Goal: Share content: Share content

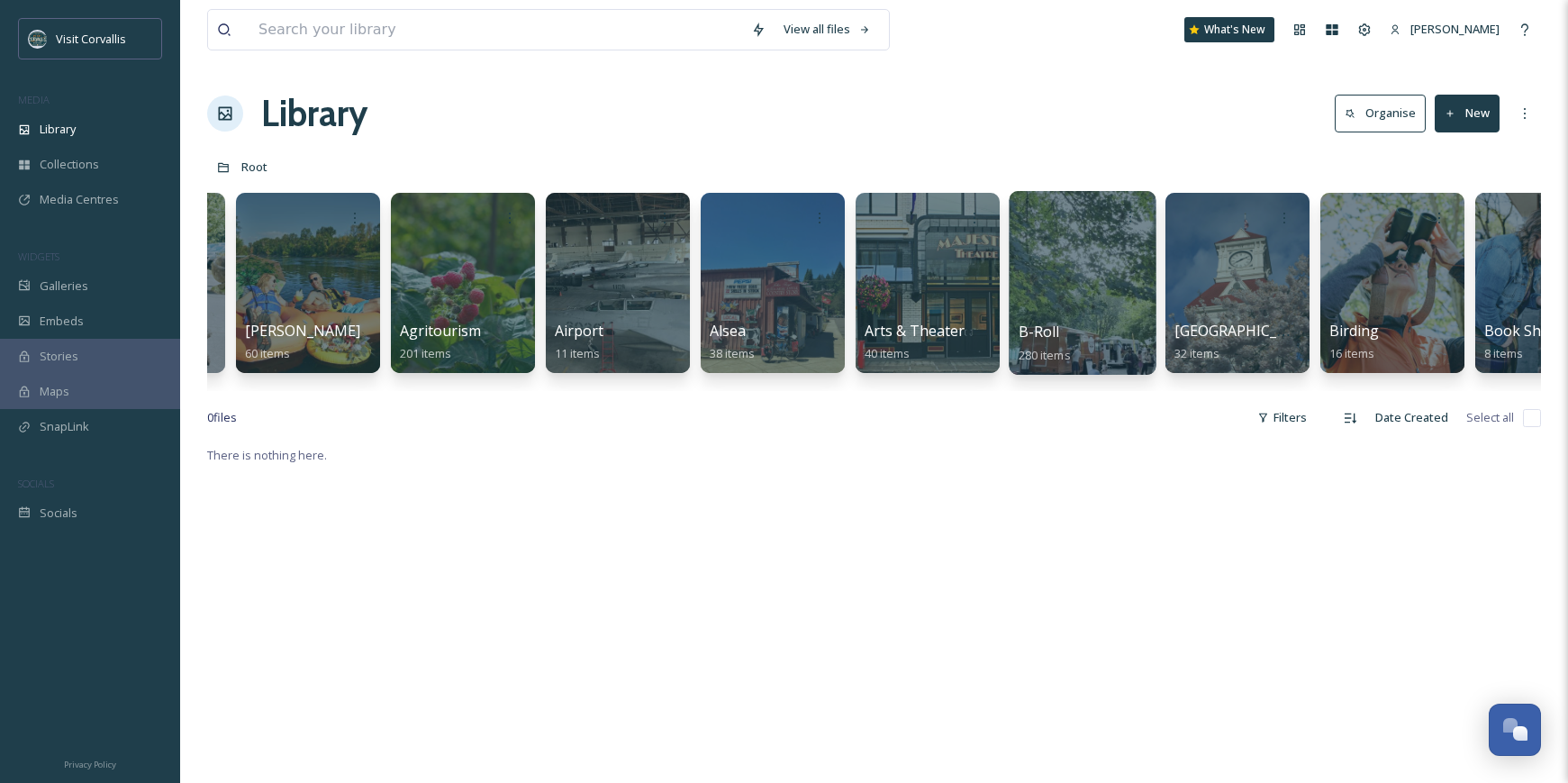
scroll to position [0, 140]
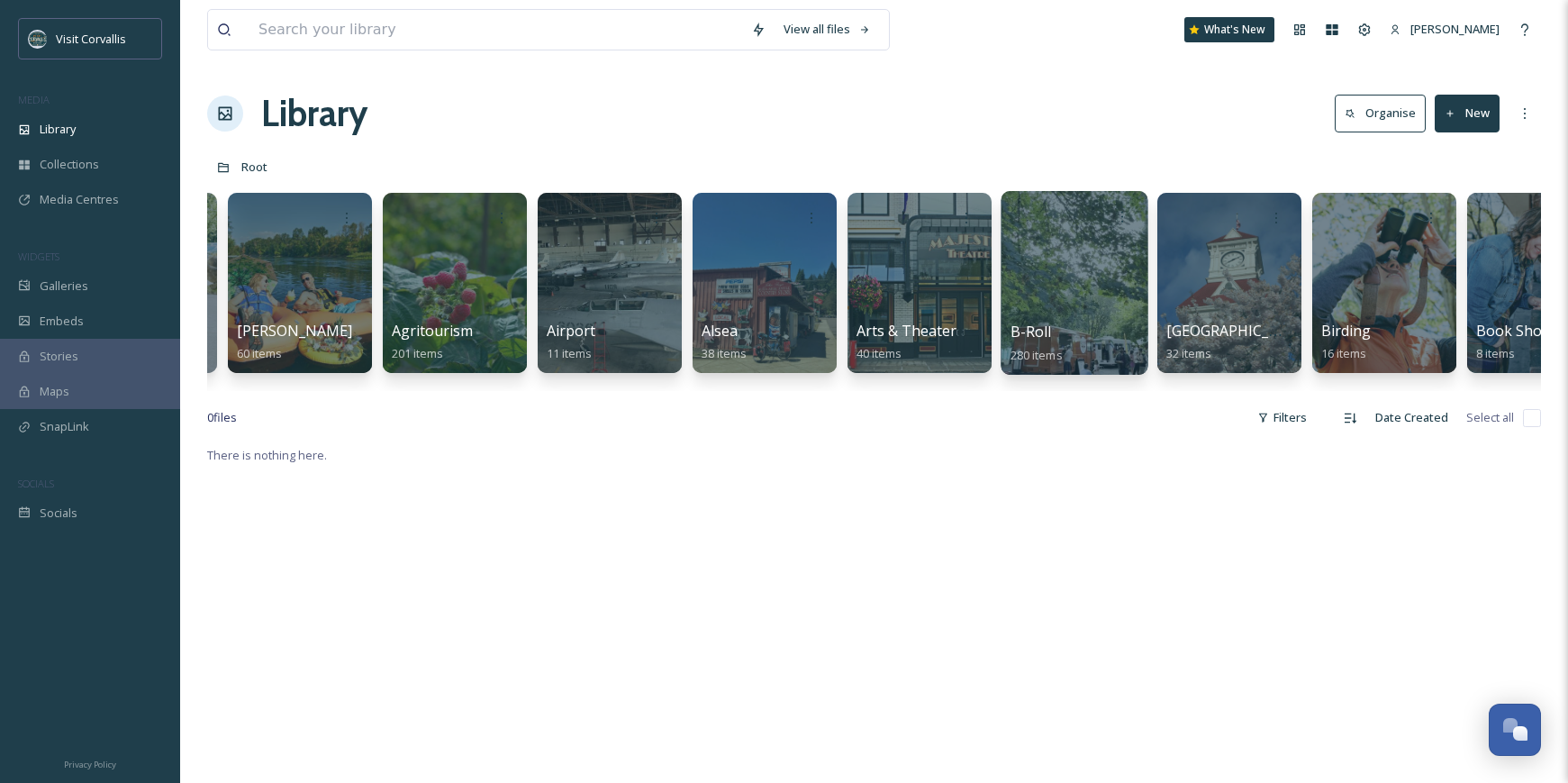
click at [1068, 289] on div at bounding box center [1074, 283] width 147 height 184
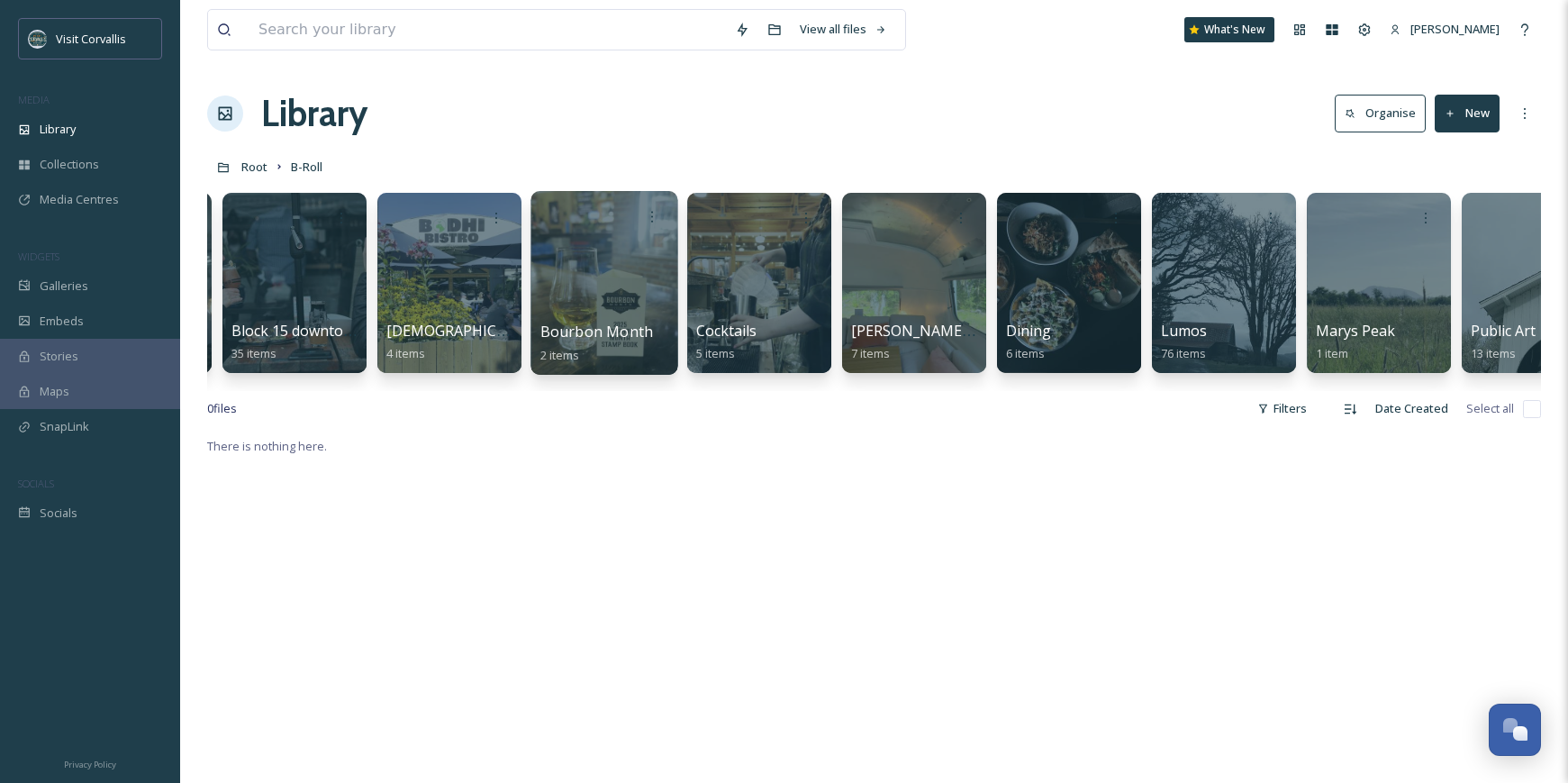
scroll to position [0, 835]
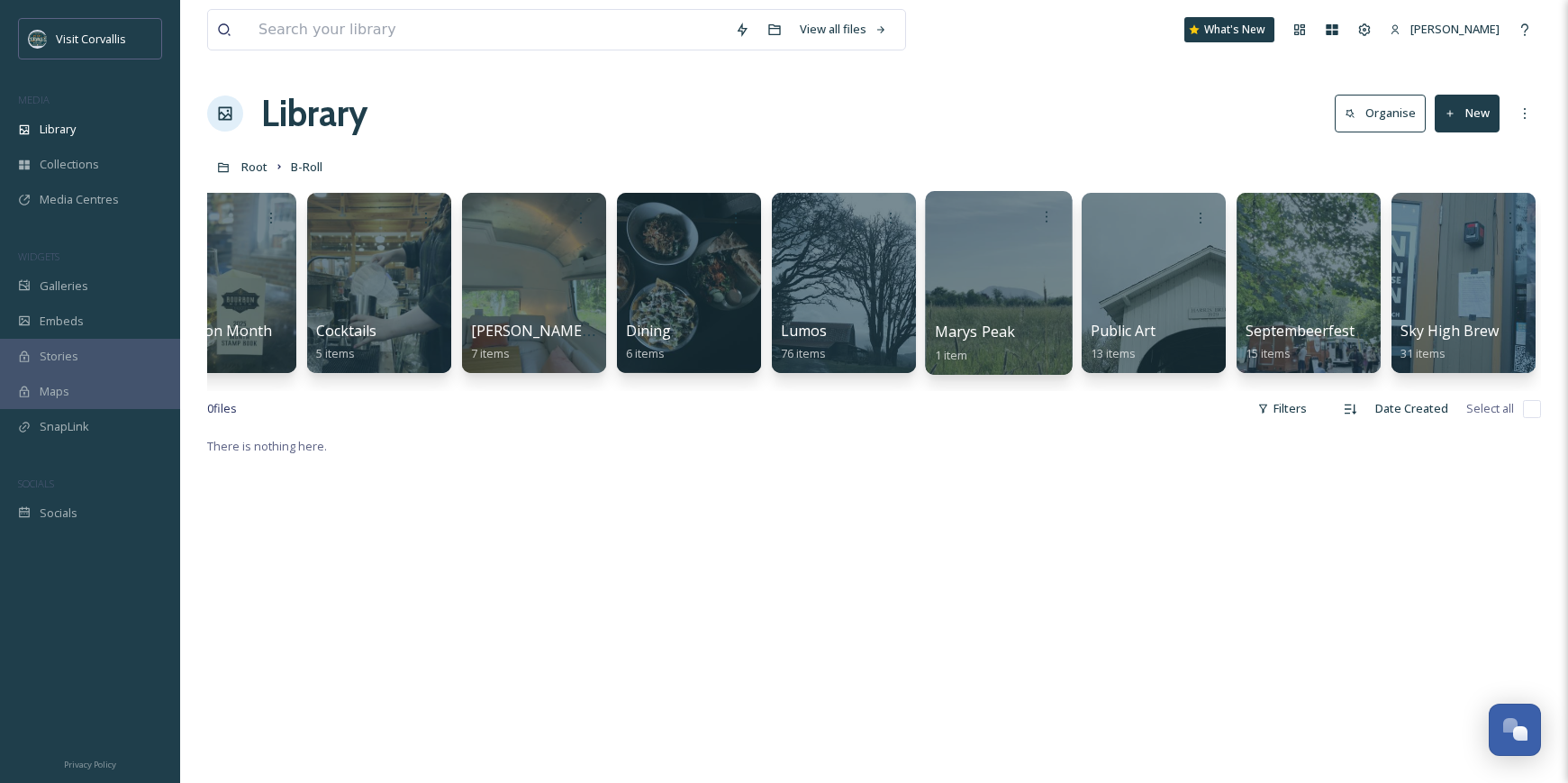
click at [1008, 271] on div at bounding box center [998, 283] width 147 height 184
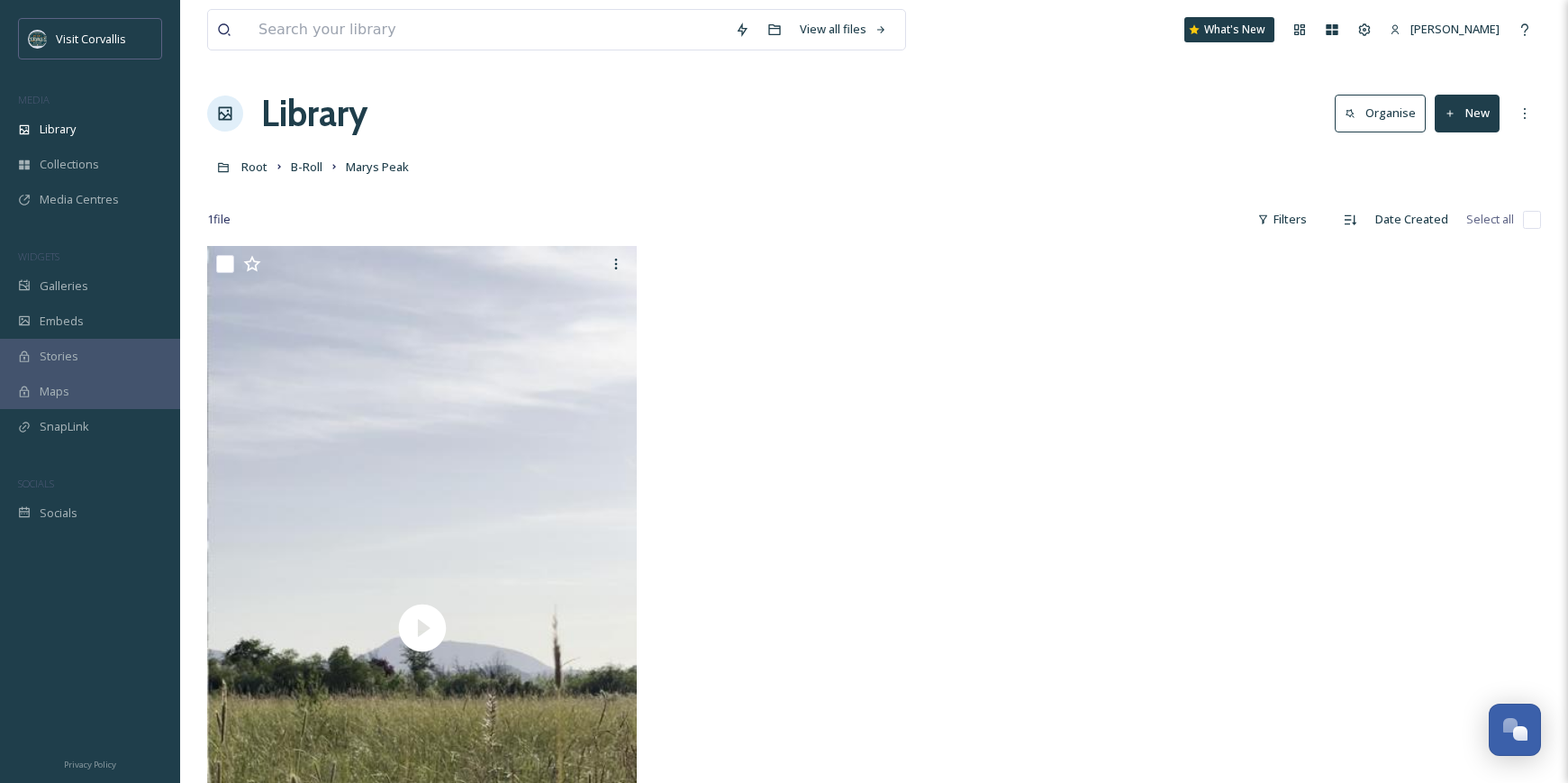
drag, startPoint x: 1481, startPoint y: 107, endPoint x: 1486, endPoint y: 127, distance: 20.6
click at [1481, 107] on button "New" at bounding box center [1467, 113] width 65 height 37
click at [1438, 239] on div "Folder" at bounding box center [1448, 225] width 102 height 35
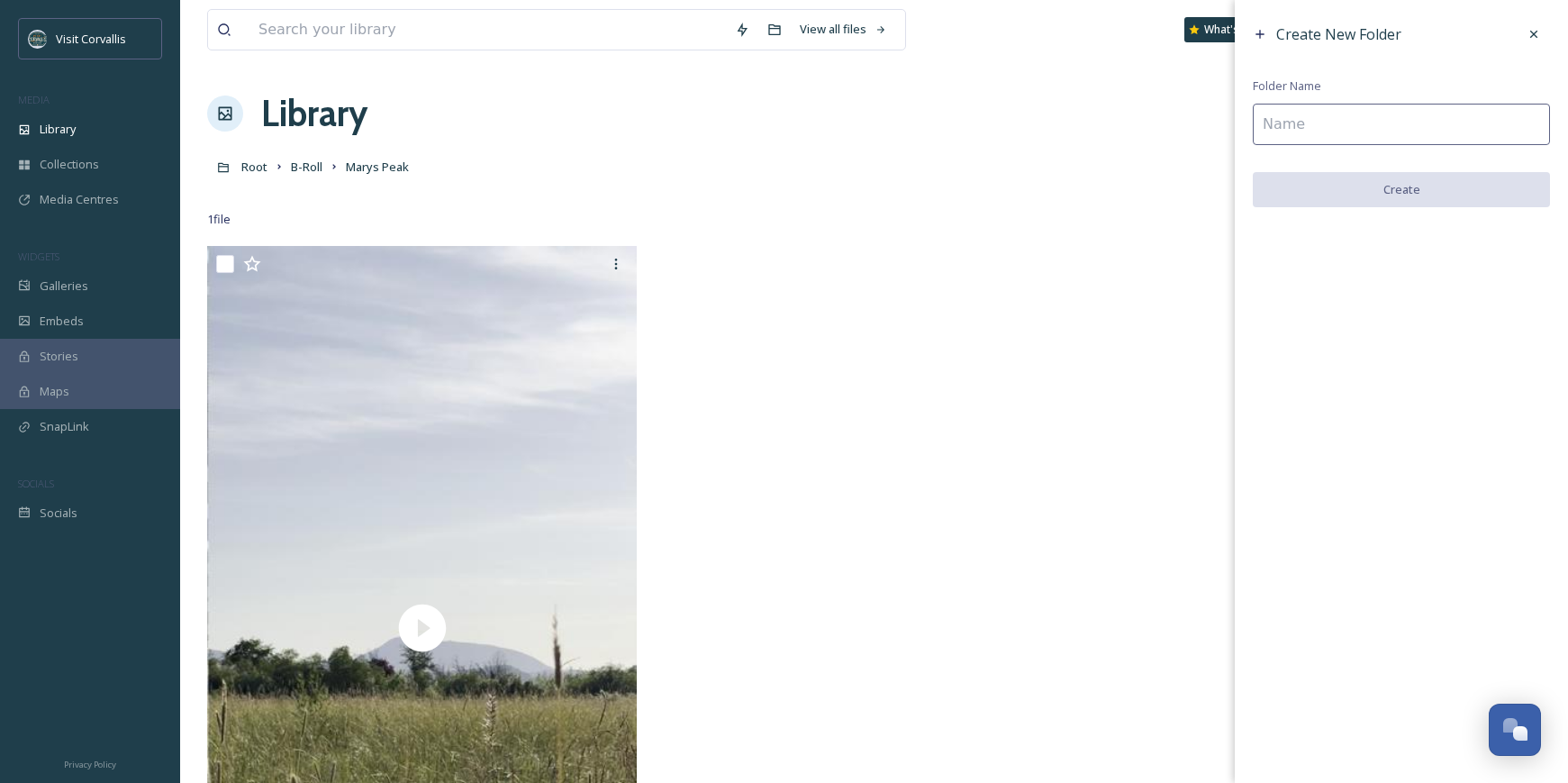
click at [1352, 134] on input at bounding box center [1402, 124] width 297 height 42
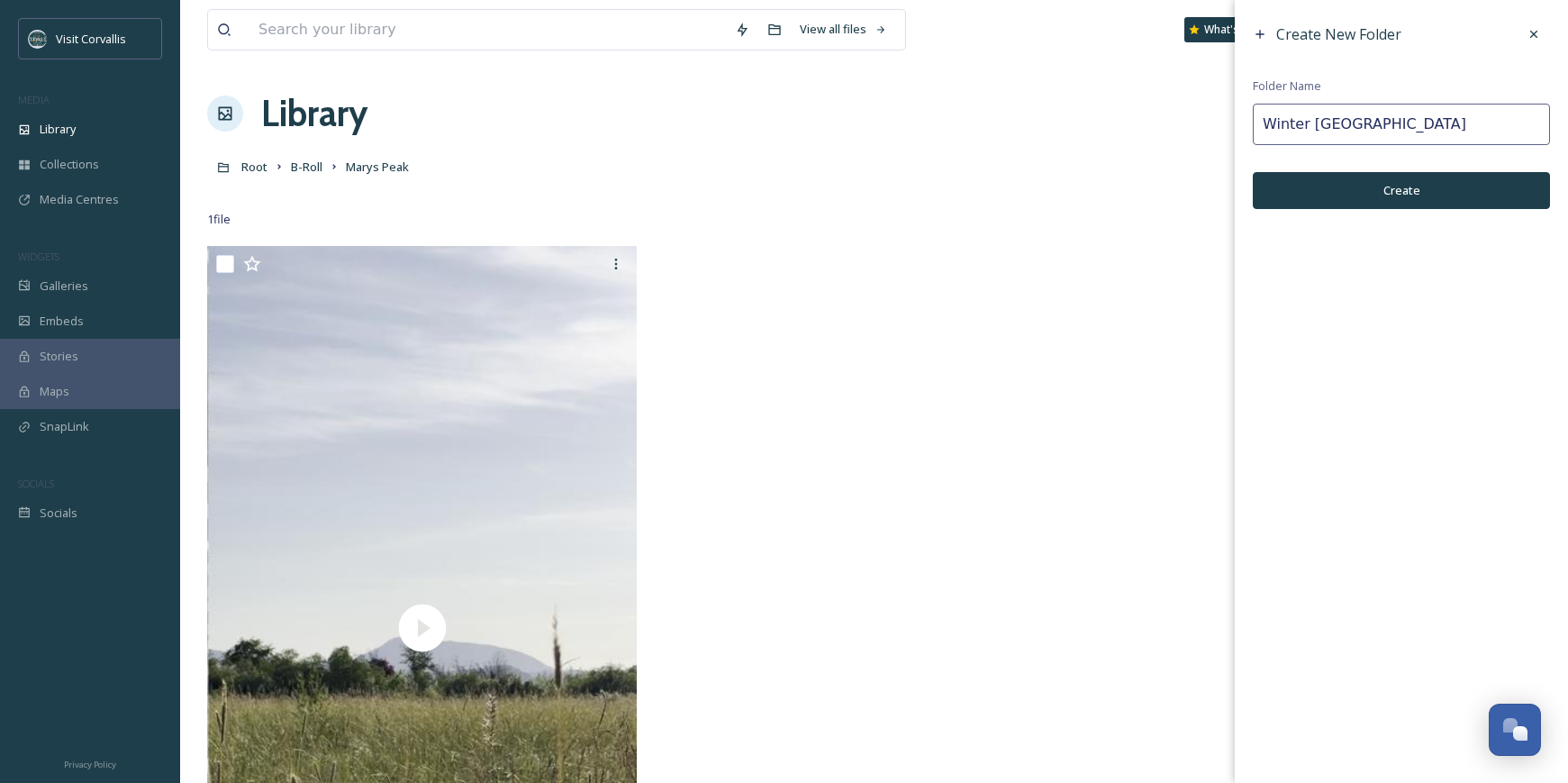
type input "Winter [GEOGRAPHIC_DATA]"
click at [1411, 195] on button "Create" at bounding box center [1402, 190] width 297 height 37
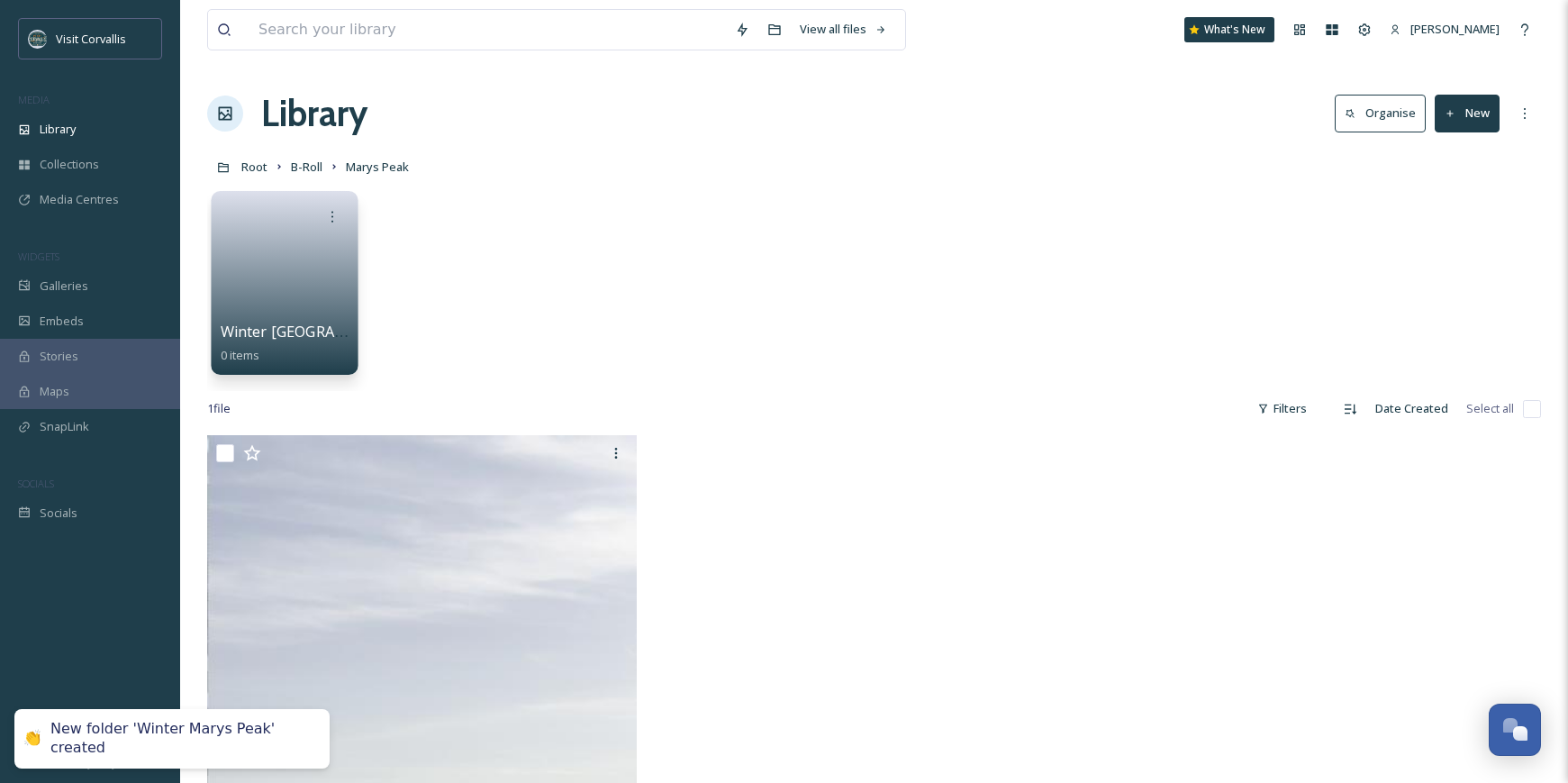
click at [293, 255] on link at bounding box center [284, 277] width 129 height 87
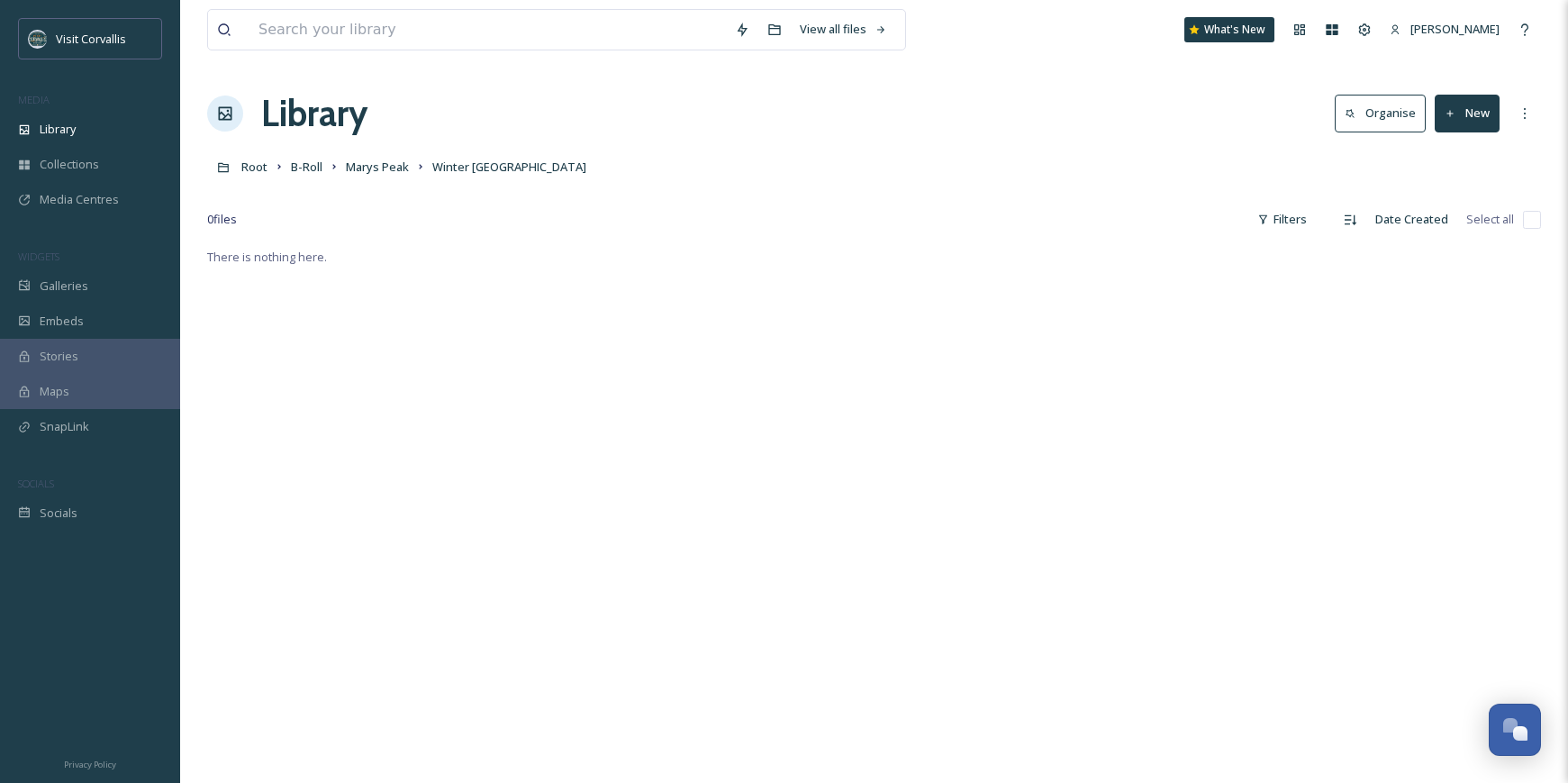
click at [1494, 120] on button "New" at bounding box center [1467, 113] width 65 height 37
click at [1476, 150] on span "File Upload" at bounding box center [1458, 155] width 59 height 17
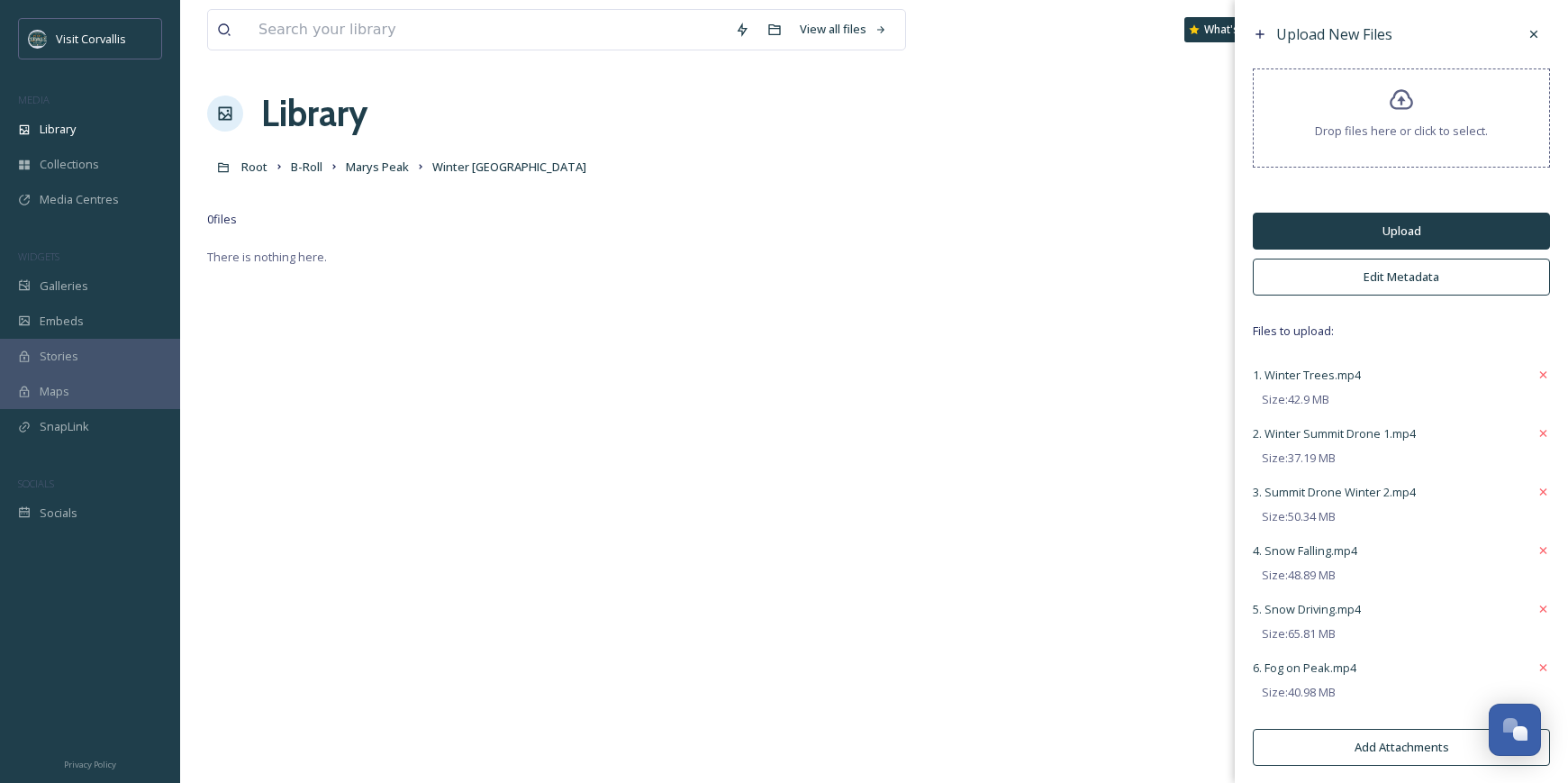
click at [1301, 272] on button "Edit Metadata" at bounding box center [1402, 277] width 297 height 37
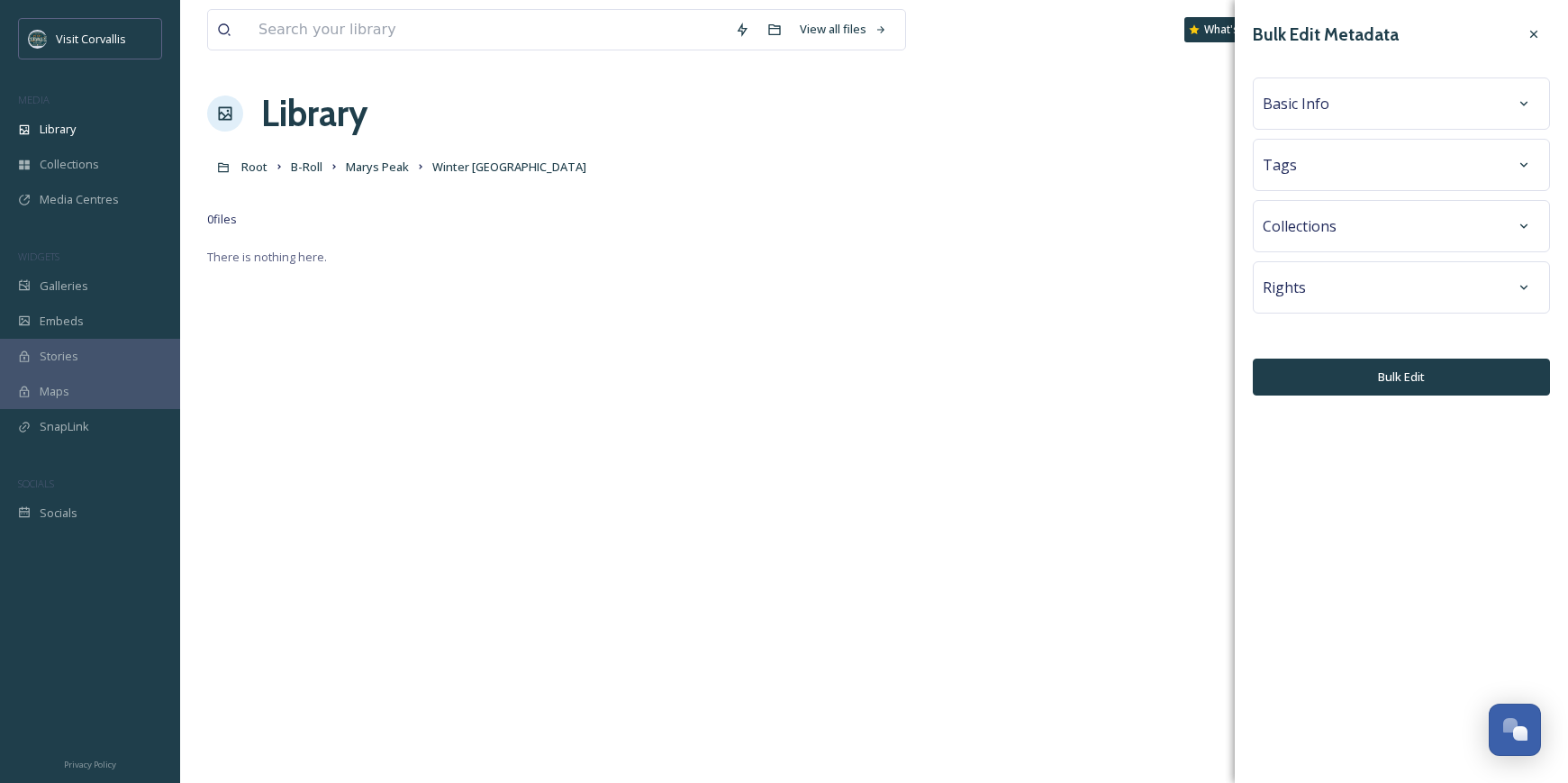
click at [1291, 171] on span "Tags" at bounding box center [1280, 165] width 34 height 21
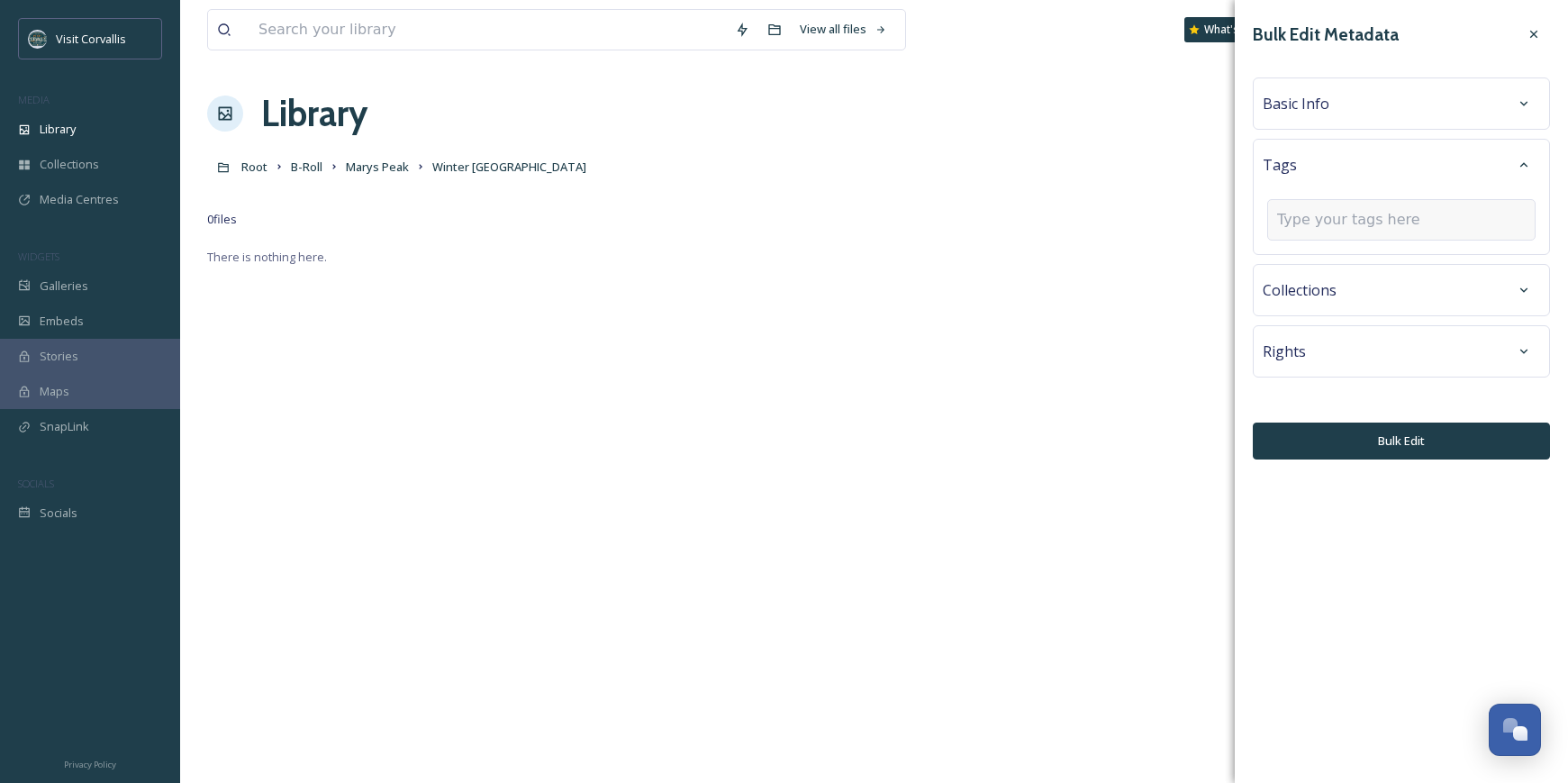
click at [1302, 217] on input at bounding box center [1368, 220] width 181 height 21
type input "winter hiking"
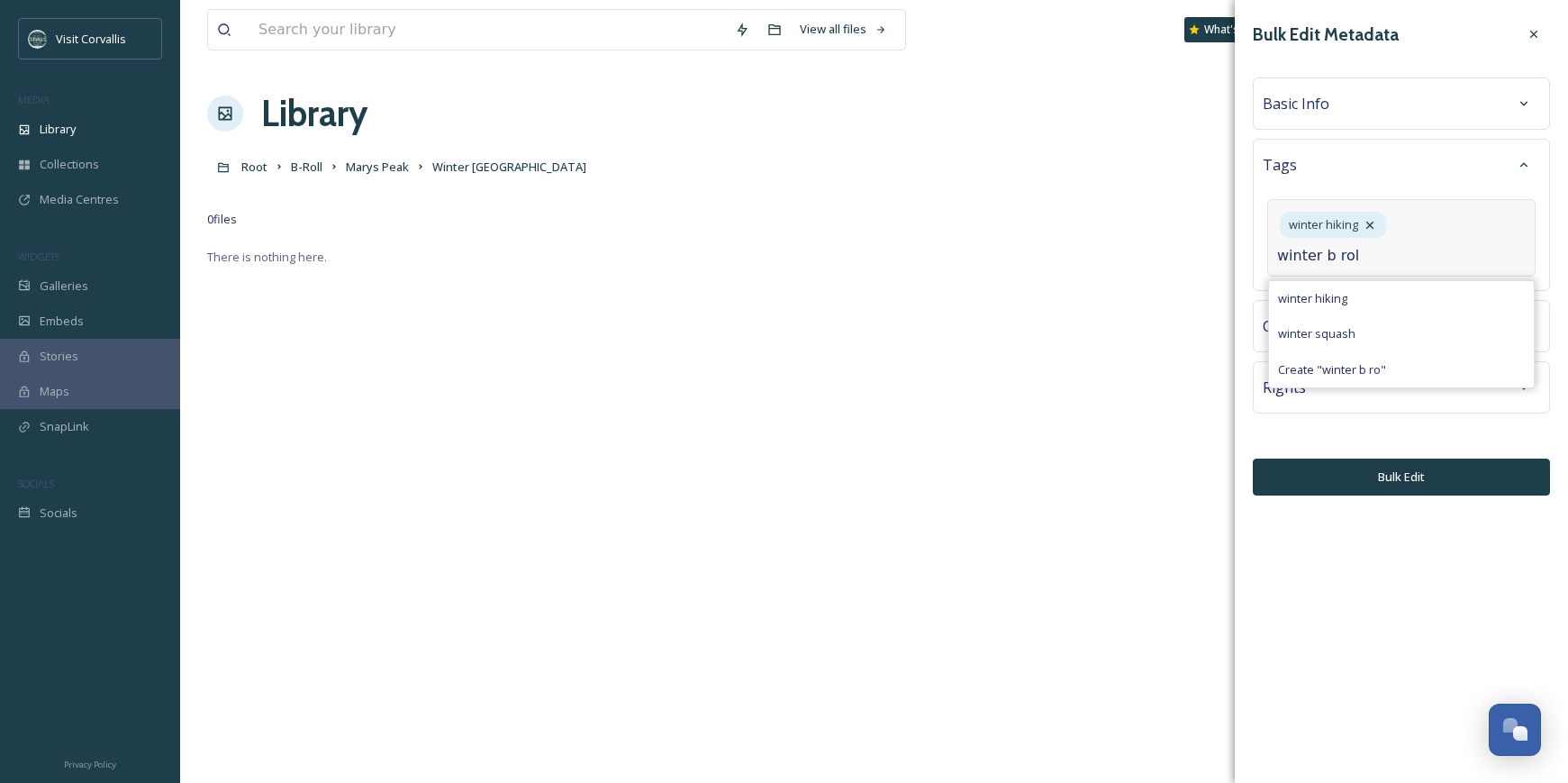
type input "winter b roll"
type input "b roll hiking"
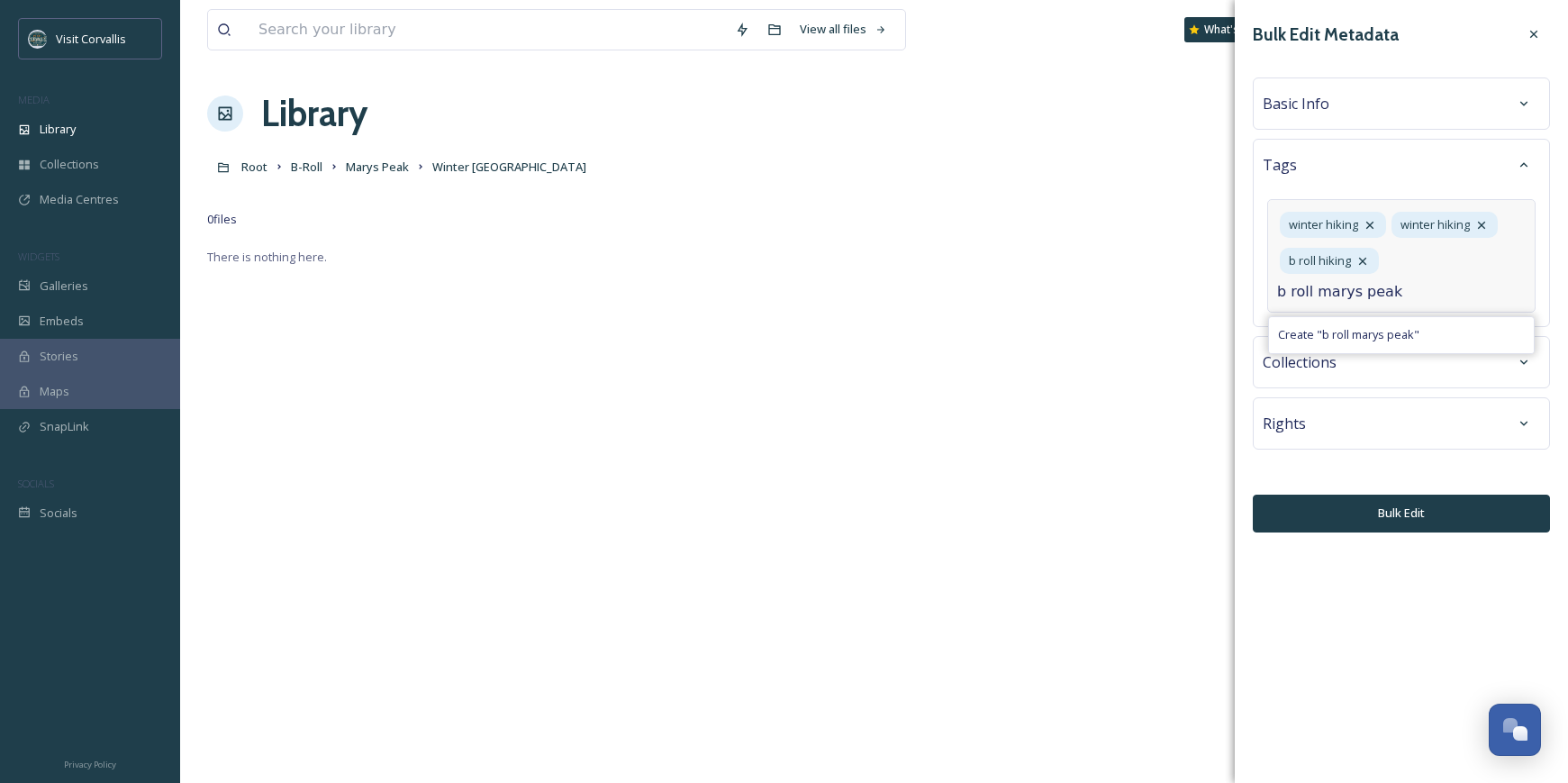
type input "b roll marys peak"
type input "marys peak"
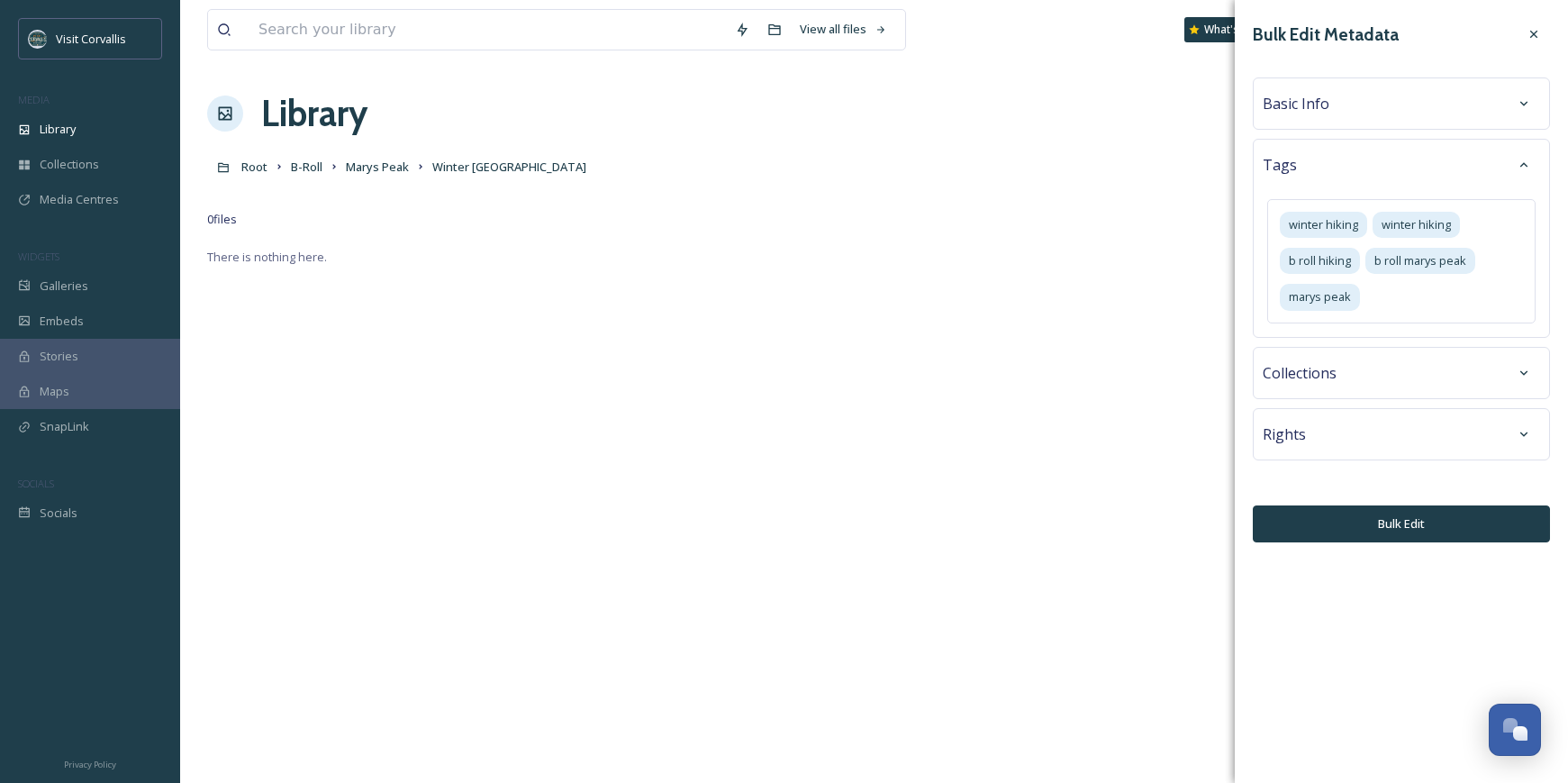
click at [1321, 91] on div "Basic Info" at bounding box center [1402, 103] width 278 height 32
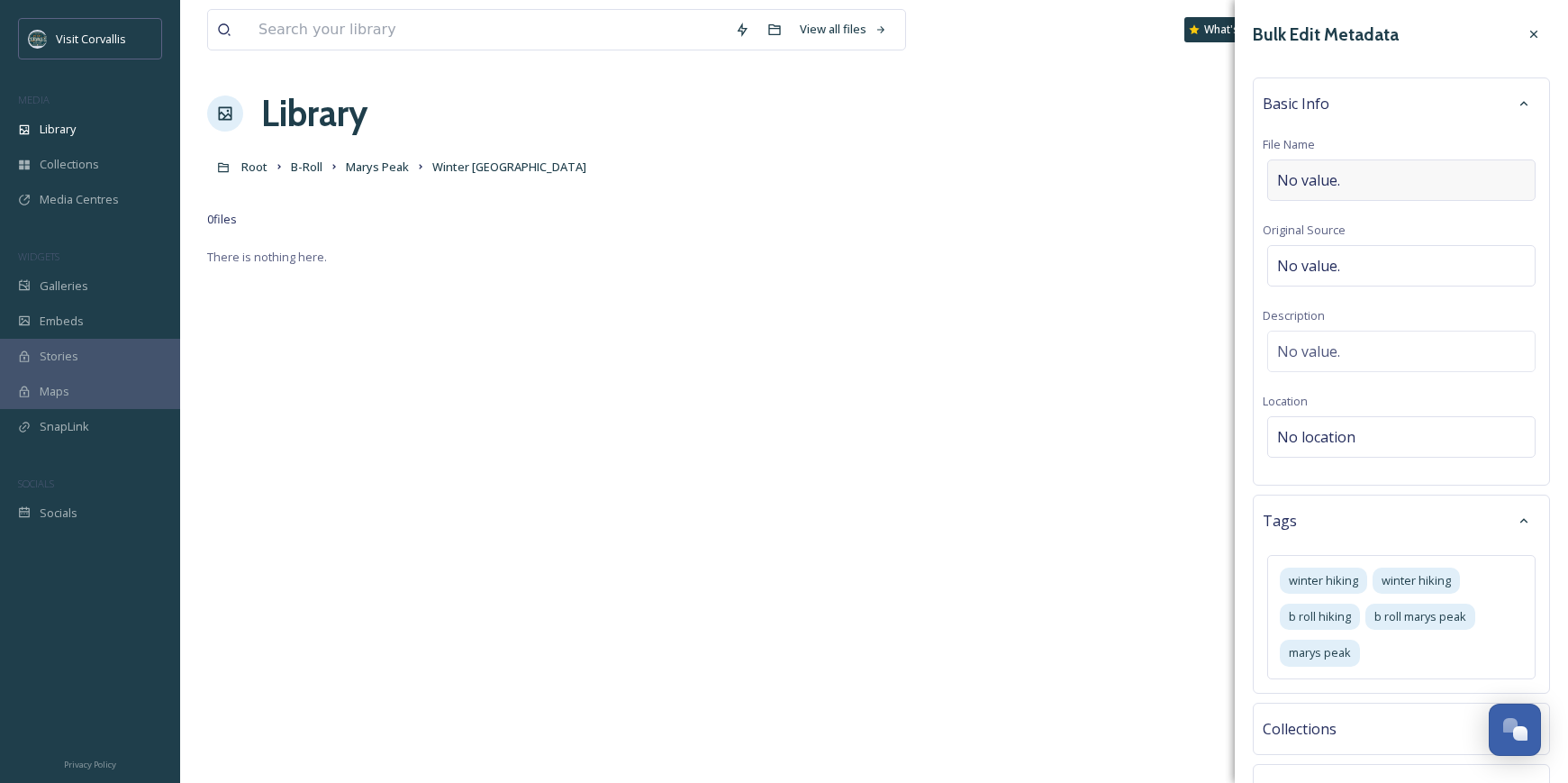
click at [1308, 170] on span "No value." at bounding box center [1309, 180] width 63 height 21
type input "Winter scenes on Marys Peak"
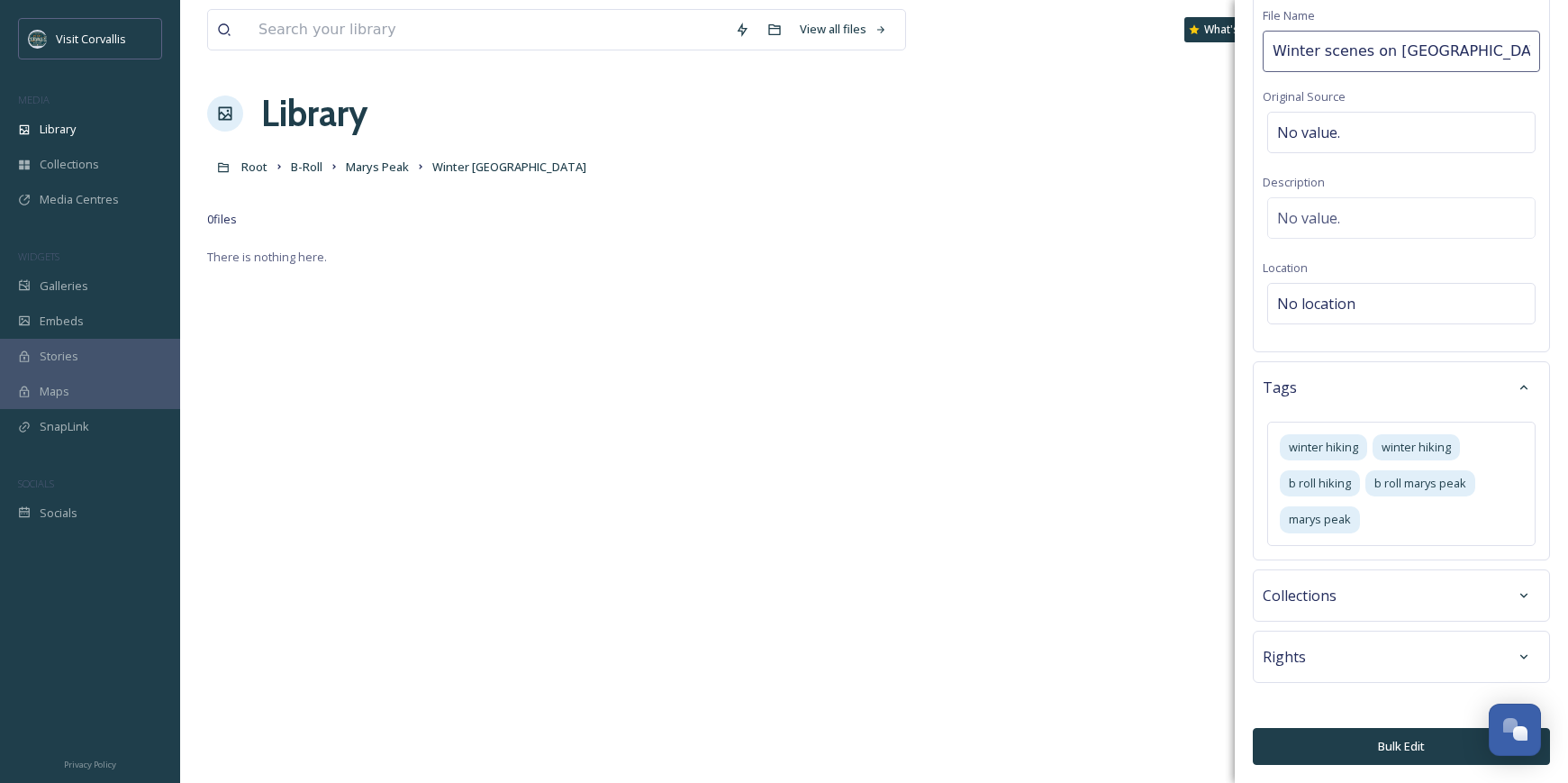
click at [1393, 745] on button "Bulk Edit" at bounding box center [1402, 747] width 297 height 37
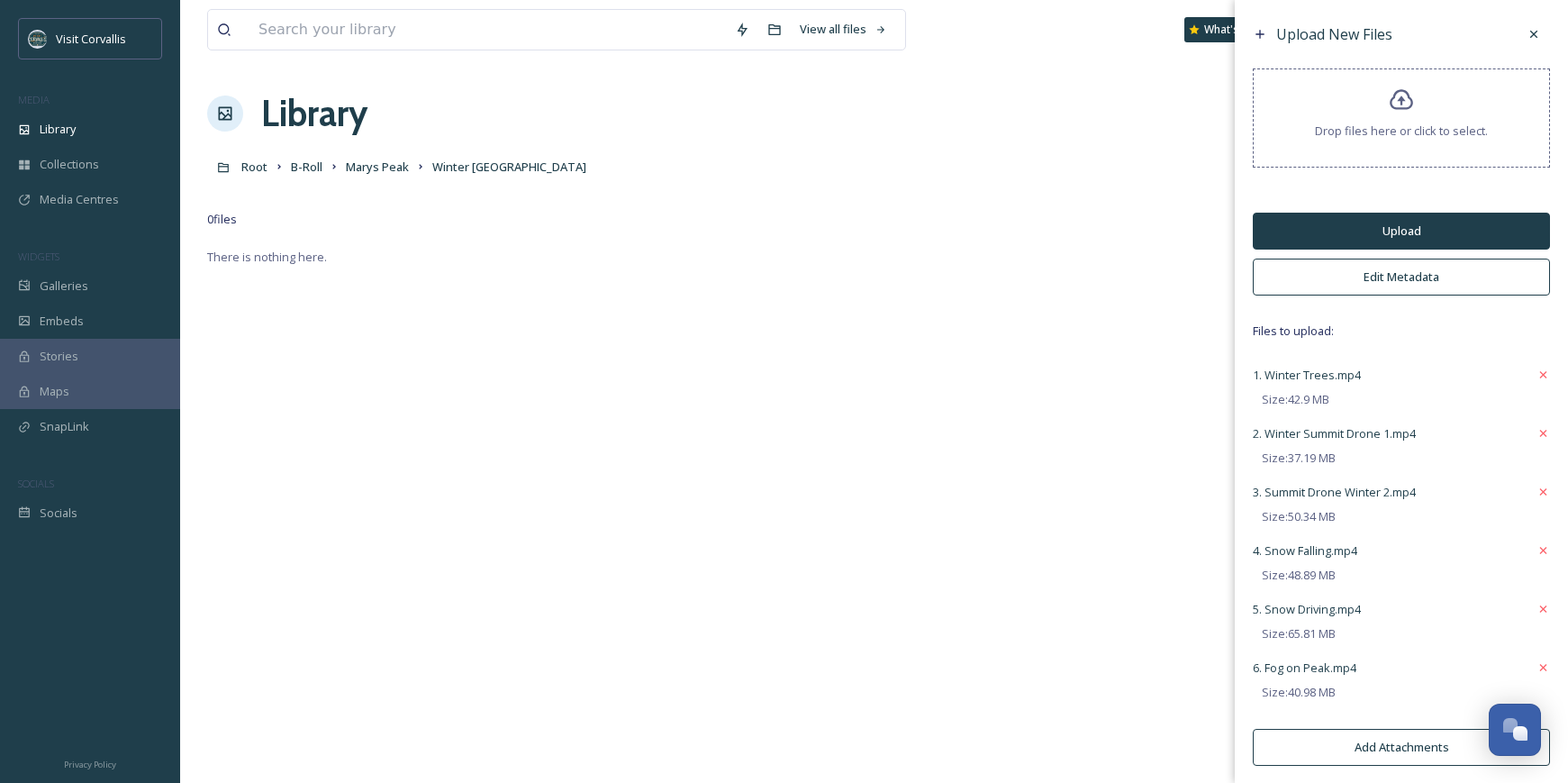
click at [1307, 238] on button "Upload" at bounding box center [1402, 231] width 297 height 37
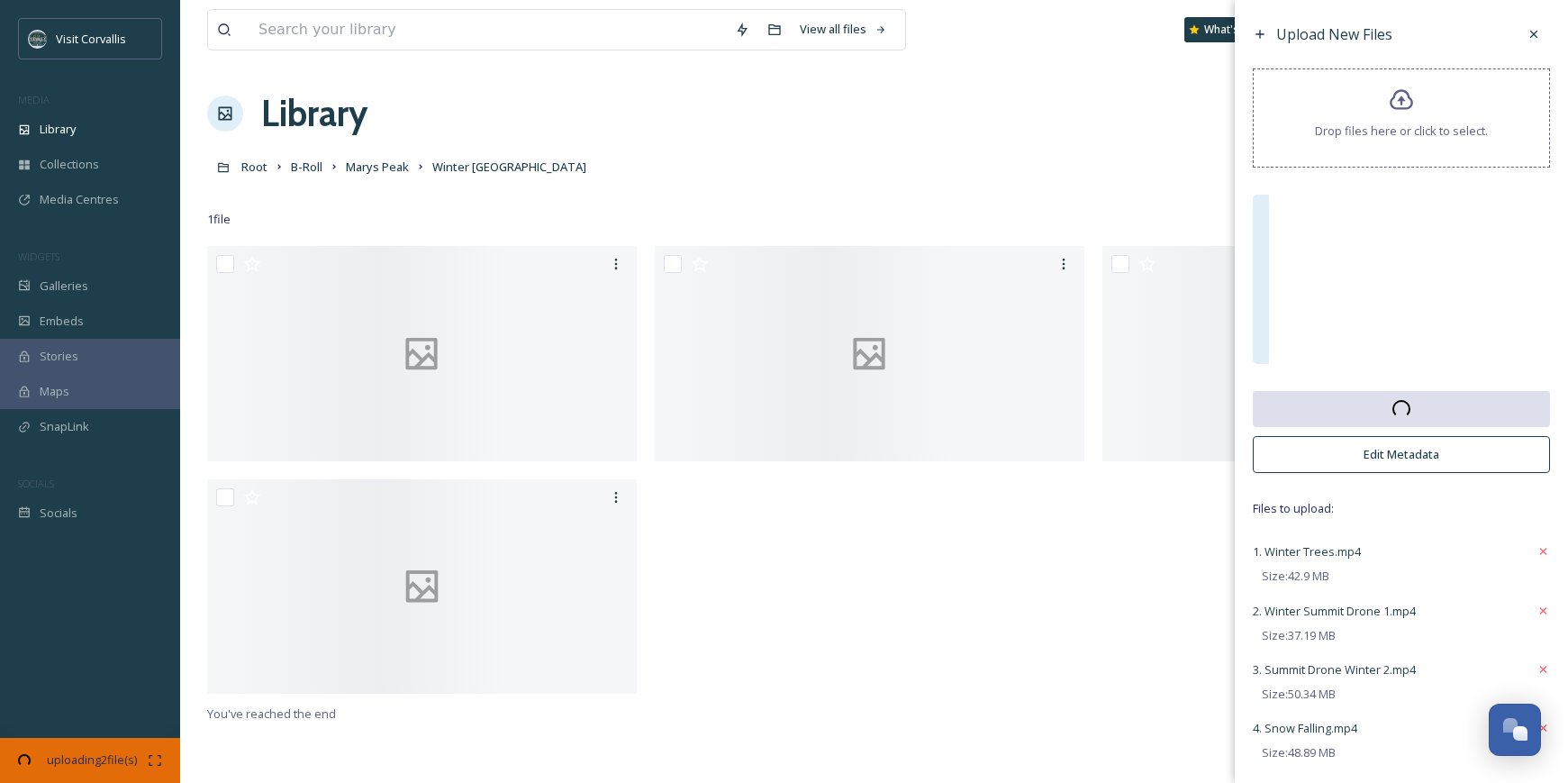
click at [776, 159] on div "Root B-Roll Marys Peak Winter Marys Peak" at bounding box center [874, 166] width 1334 height 34
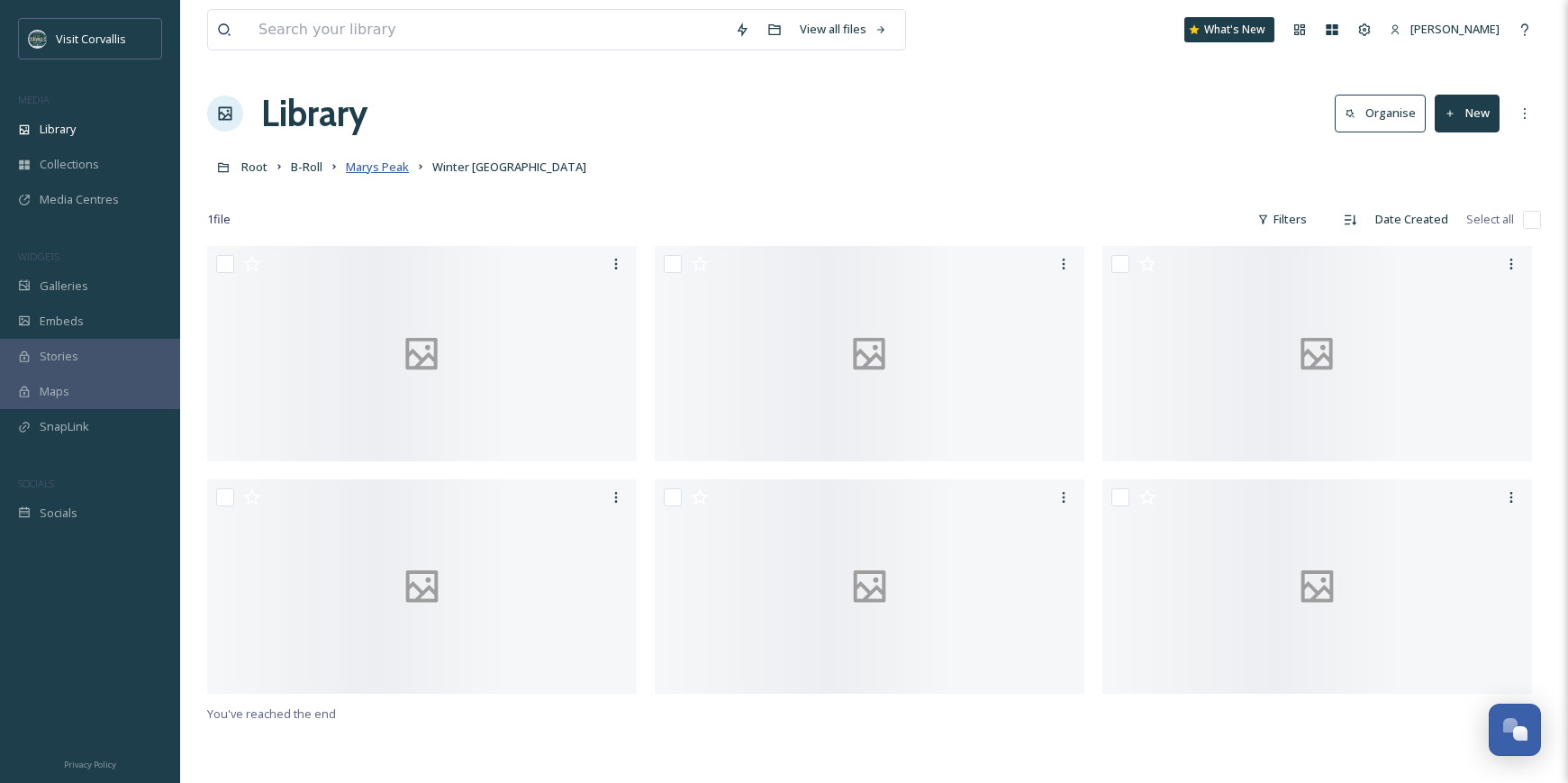
click at [375, 162] on span "Marys Peak" at bounding box center [377, 166] width 63 height 17
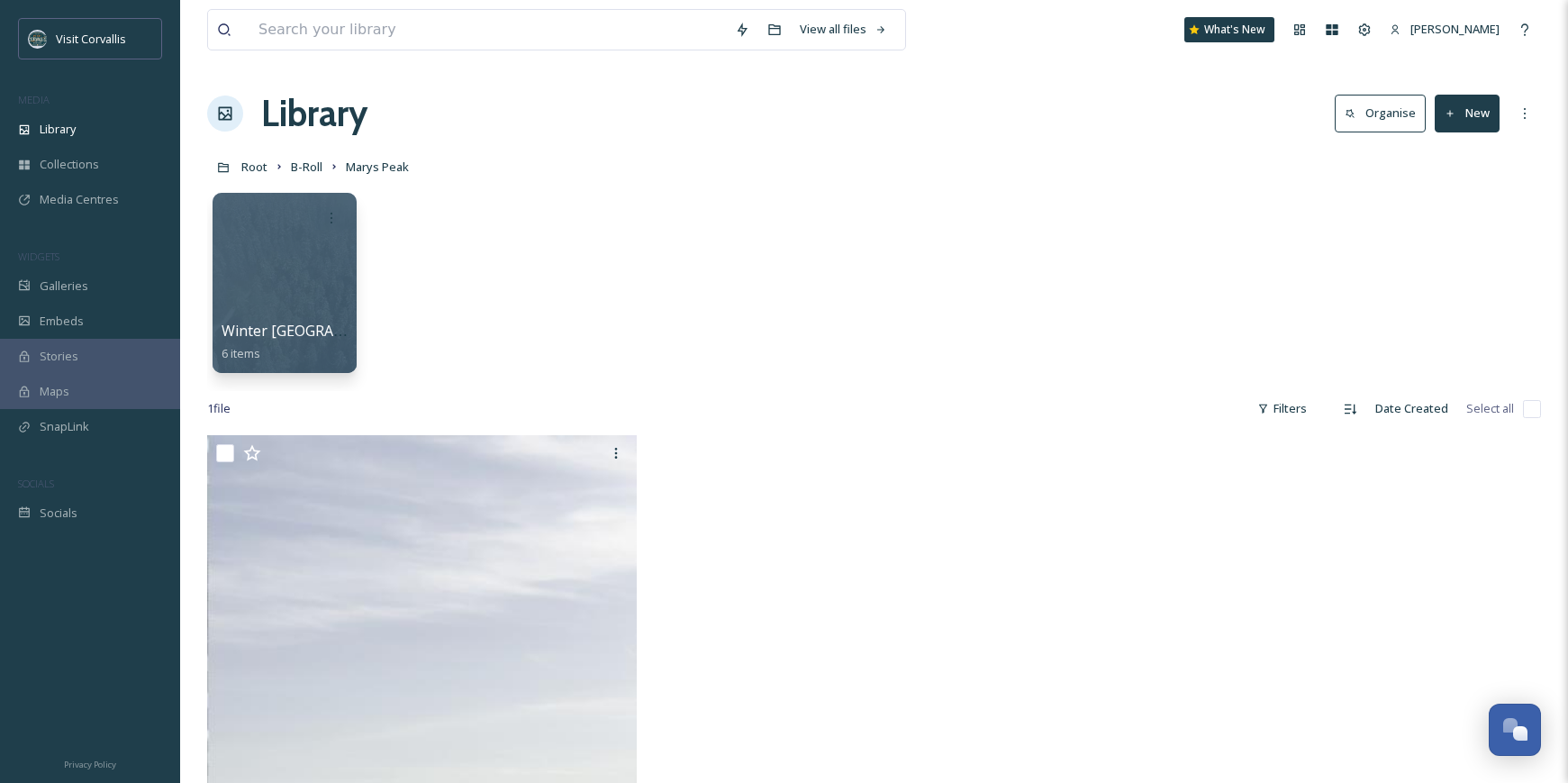
click at [494, 192] on div "Winter Marys Peak 6 items" at bounding box center [874, 287] width 1334 height 207
click at [68, 322] on span "Embeds" at bounding box center [61, 322] width 44 height 17
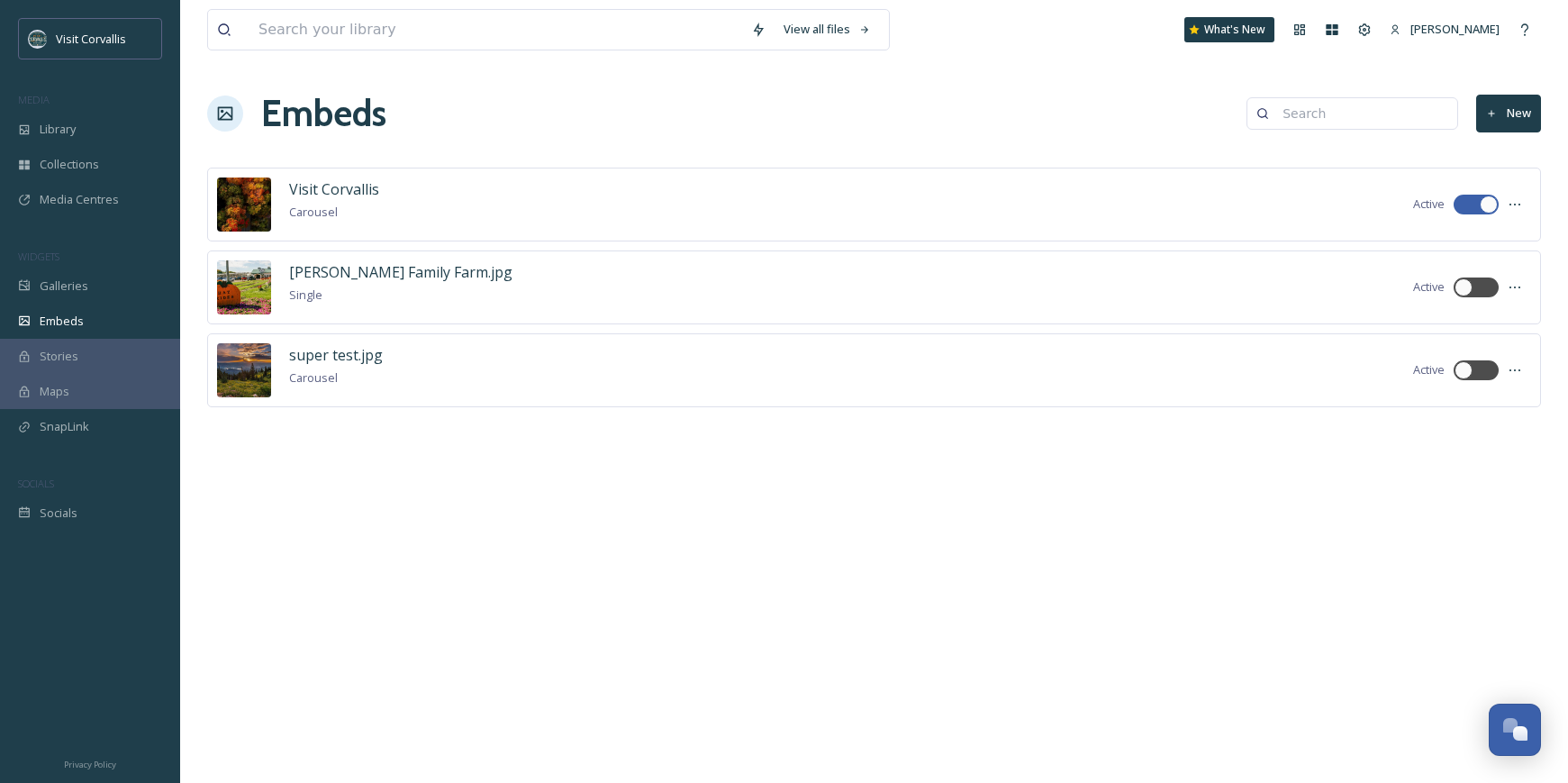
click at [451, 193] on div "Visit Corvallis Carousel Active" at bounding box center [874, 205] width 1334 height 74
click at [346, 191] on span "Visit Corvallis" at bounding box center [334, 189] width 90 height 19
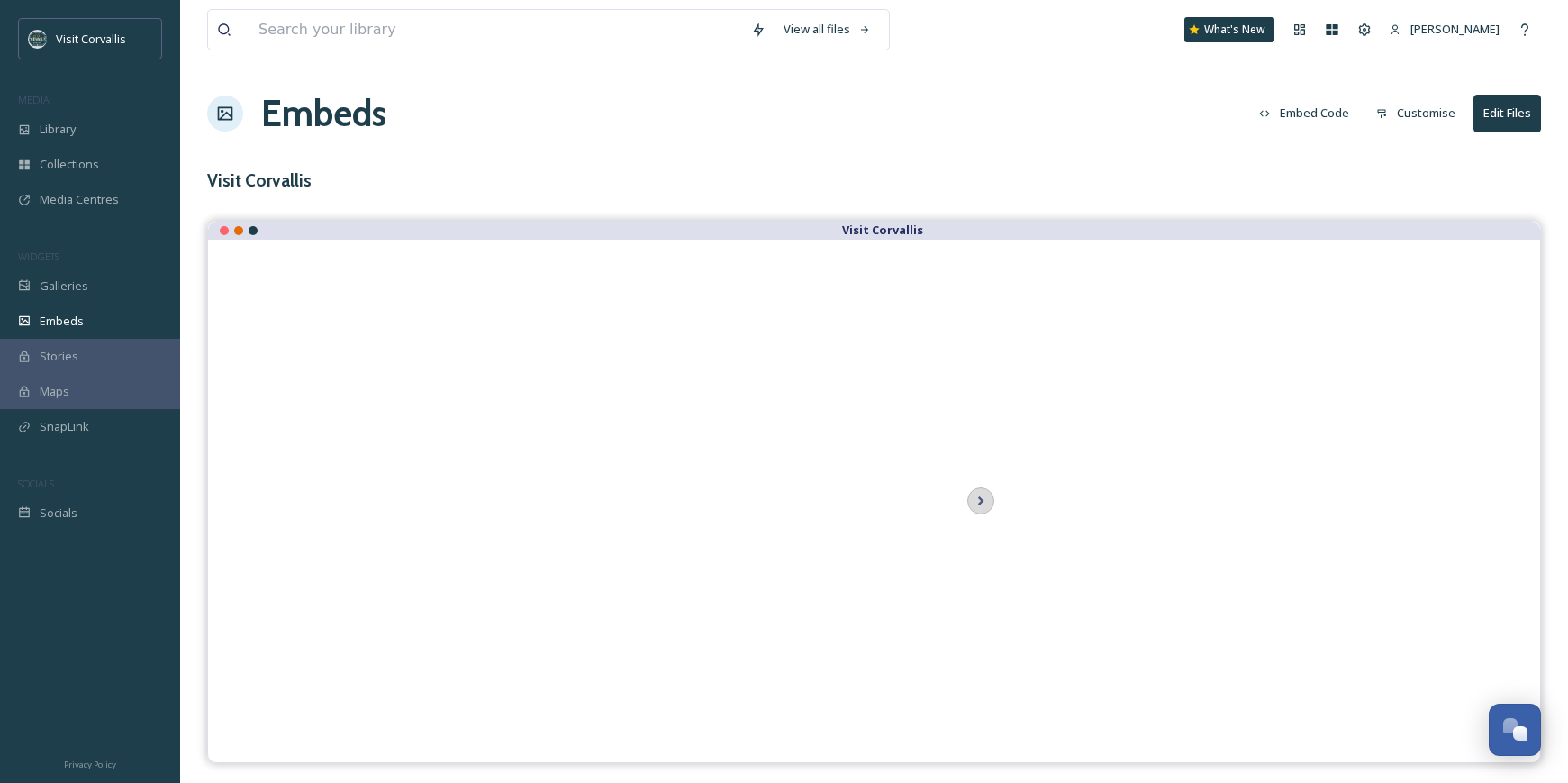
click at [644, 193] on div "View all files What's New Rebecca Barnhart Embeds Embed Code Customise Edit Fil…" at bounding box center [875, 392] width 1388 height 783
click at [59, 203] on span "Media Centres" at bounding box center [80, 200] width 80 height 17
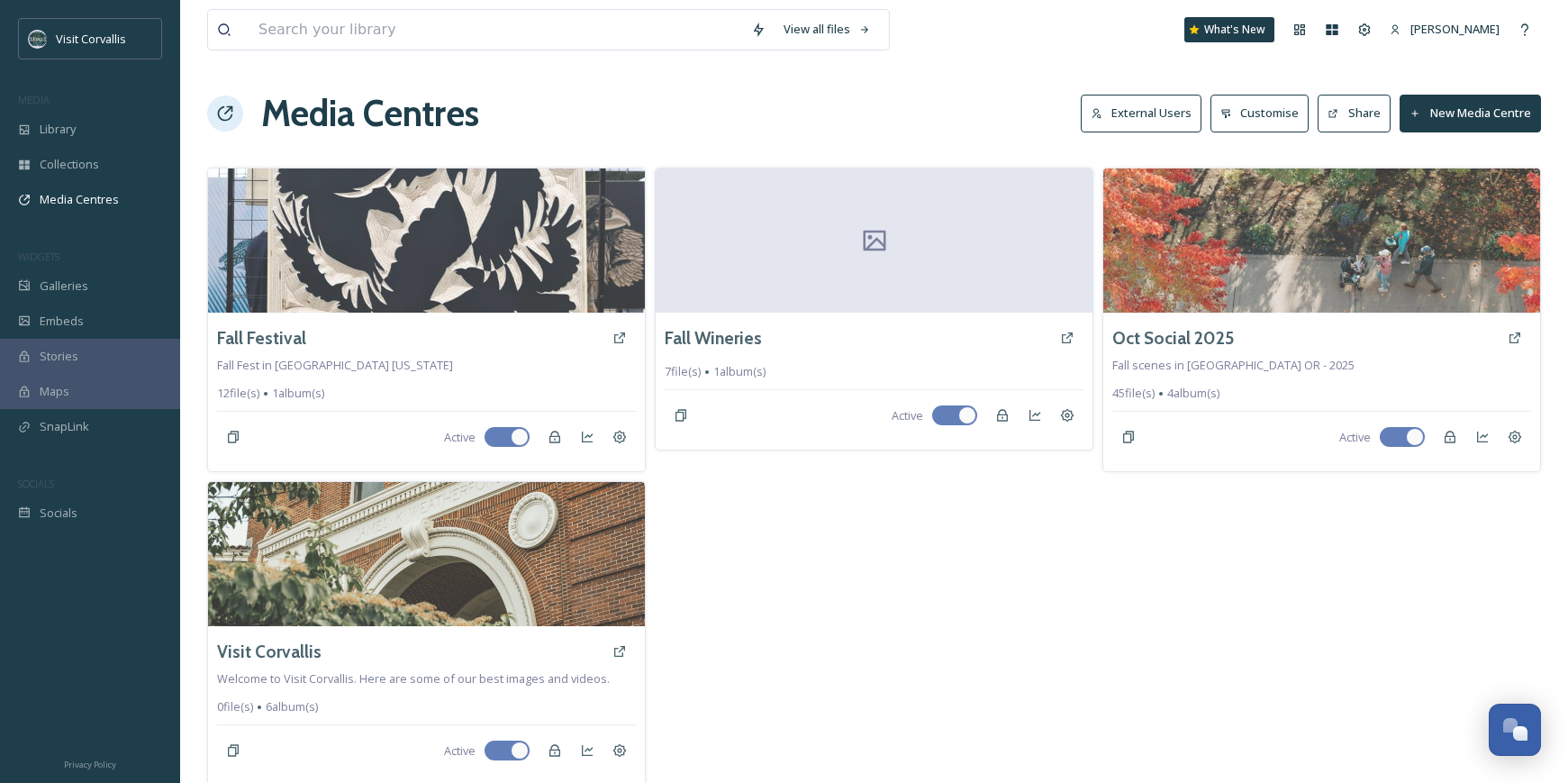
click at [1438, 113] on button "New Media Centre" at bounding box center [1471, 113] width 142 height 37
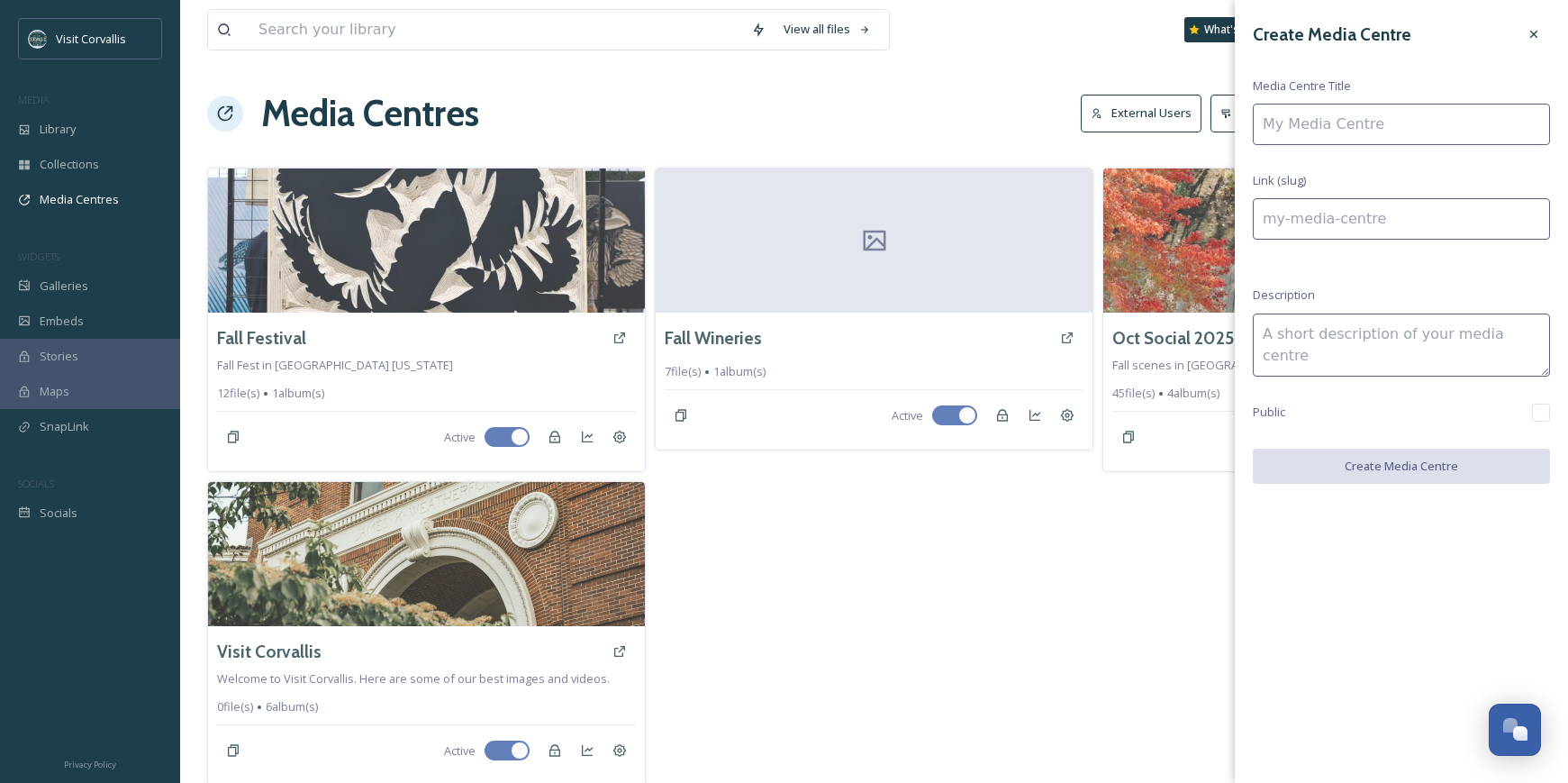
click at [1351, 113] on input at bounding box center [1402, 124] width 297 height 42
type input "W"
type input "w"
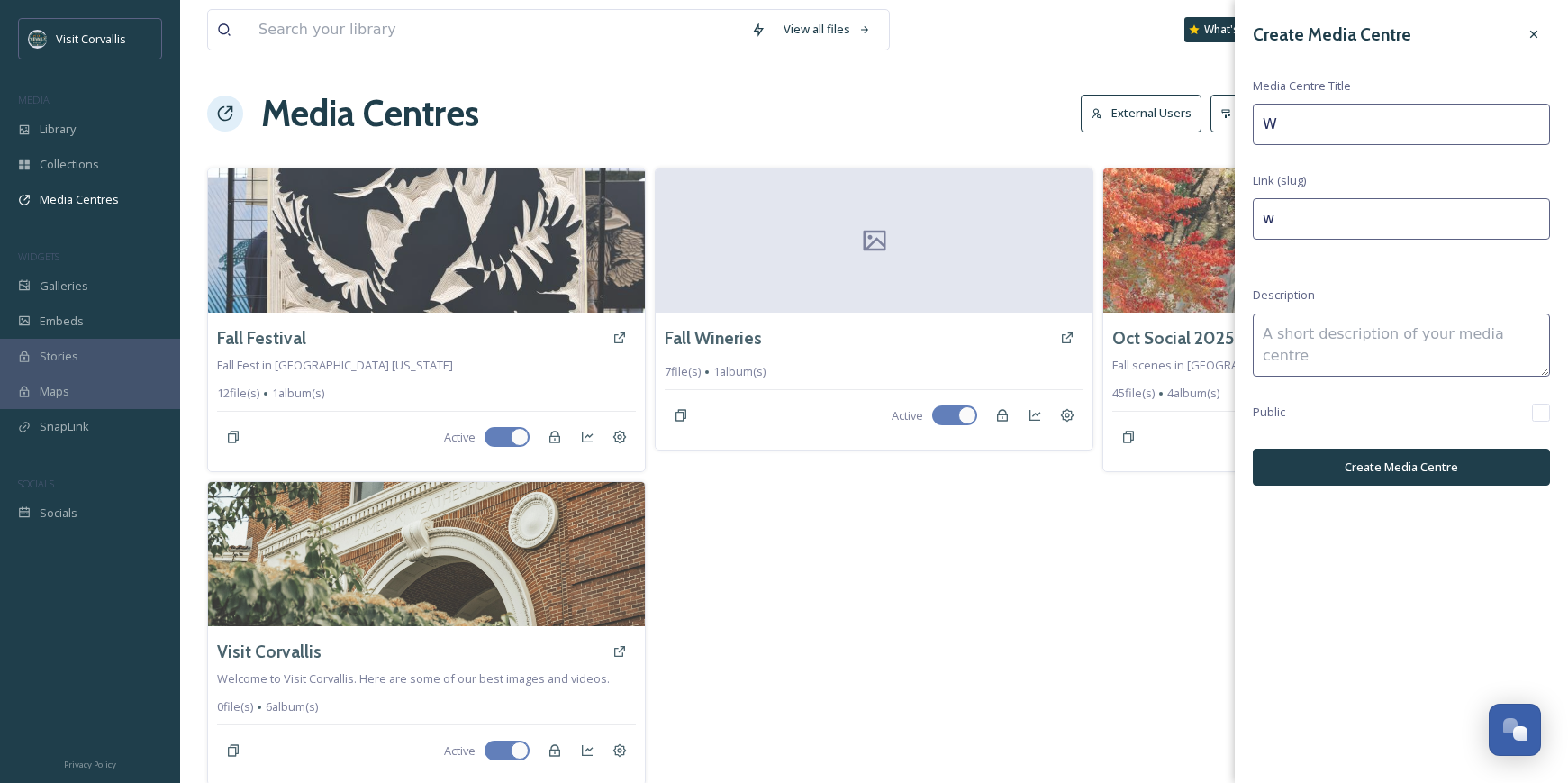
type input "Wi"
type input "wi"
type input "Win"
type input "win"
type input "[PERSON_NAME]"
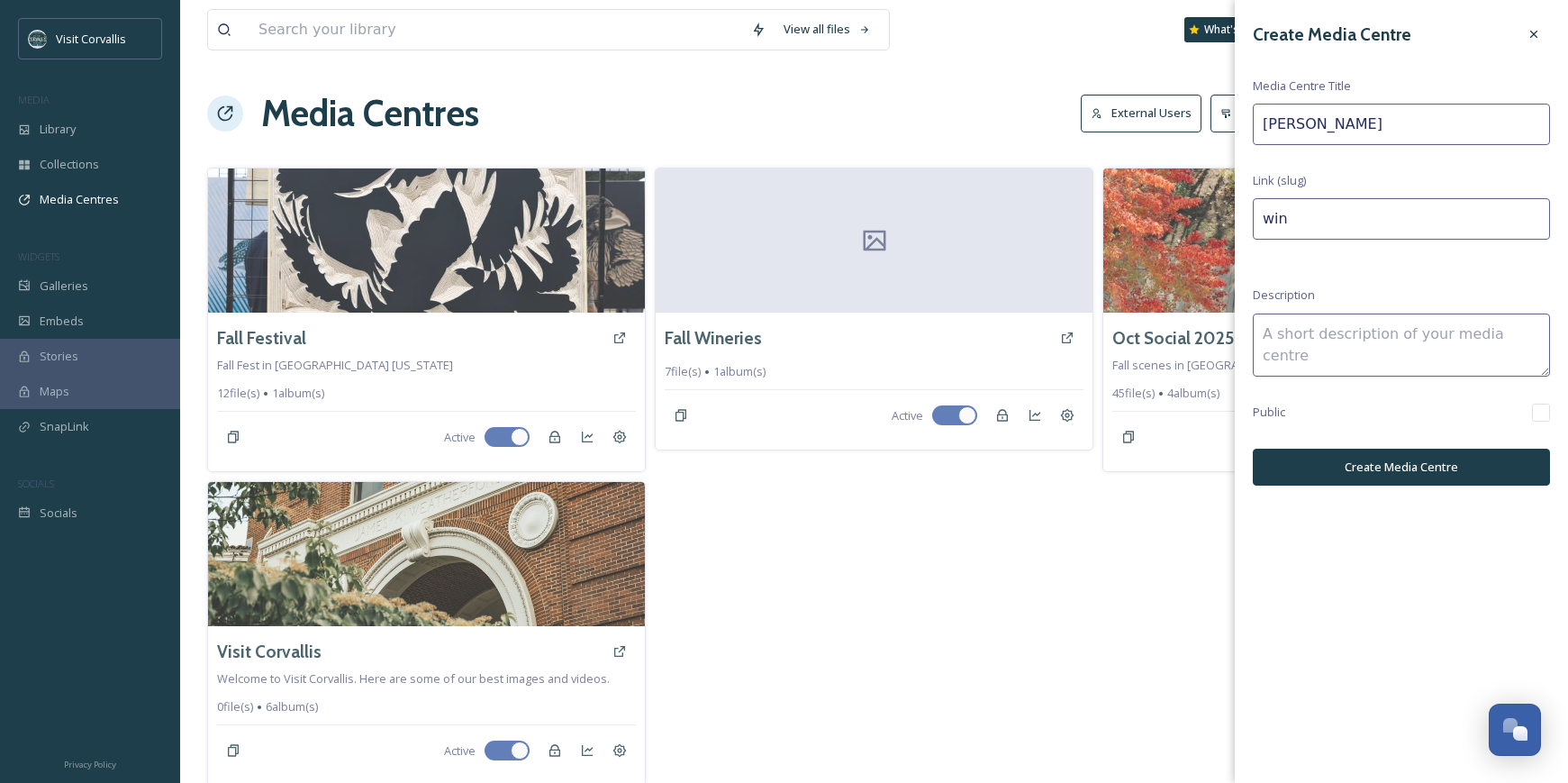
type input "[PERSON_NAME]"
type input "Winte"
type input "winte"
type input "Winter"
type input "winter"
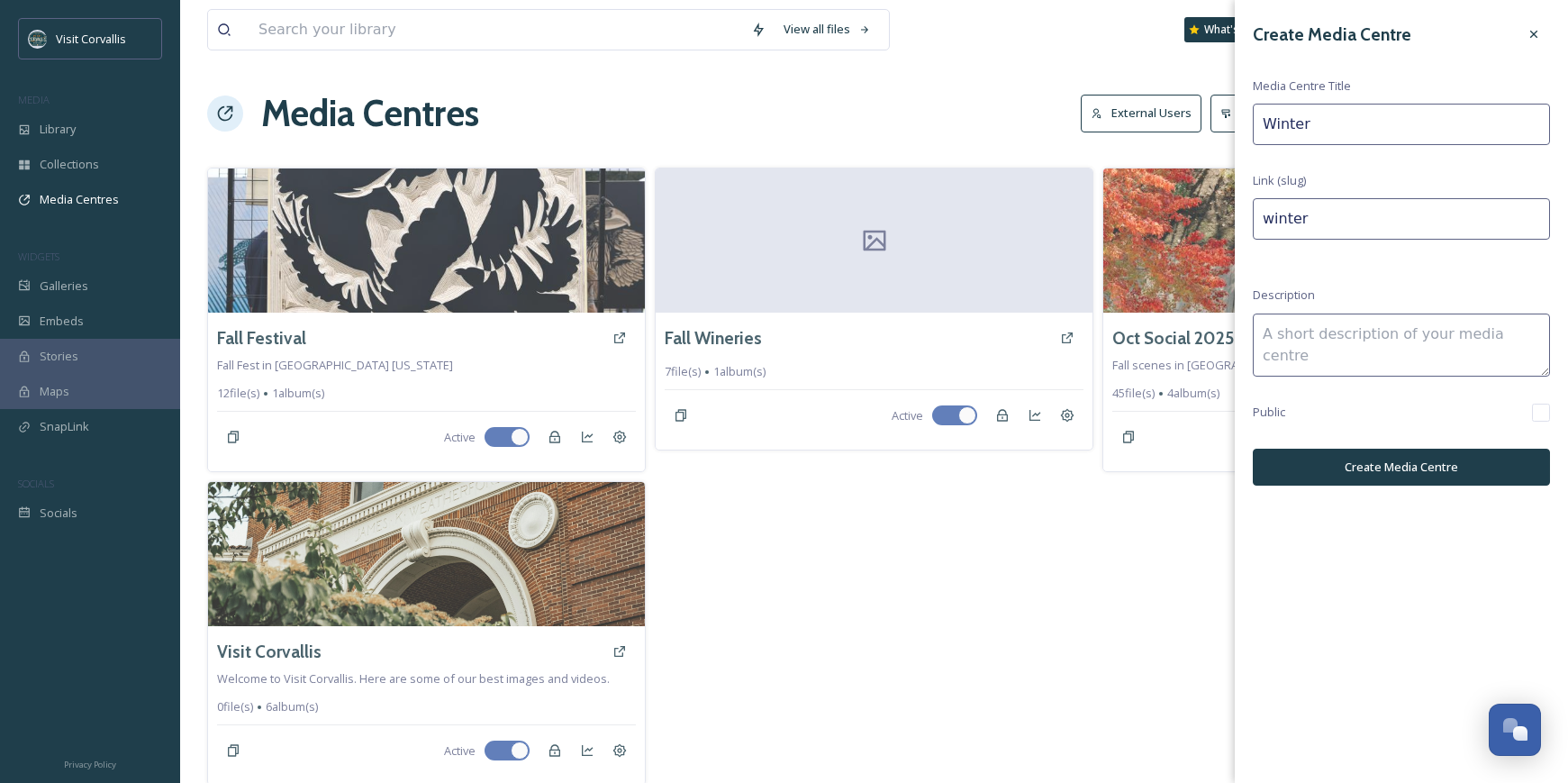
type input "Winter"
type input "winter-"
type input "Winter C"
type input "winter-c"
type input "Winter Co"
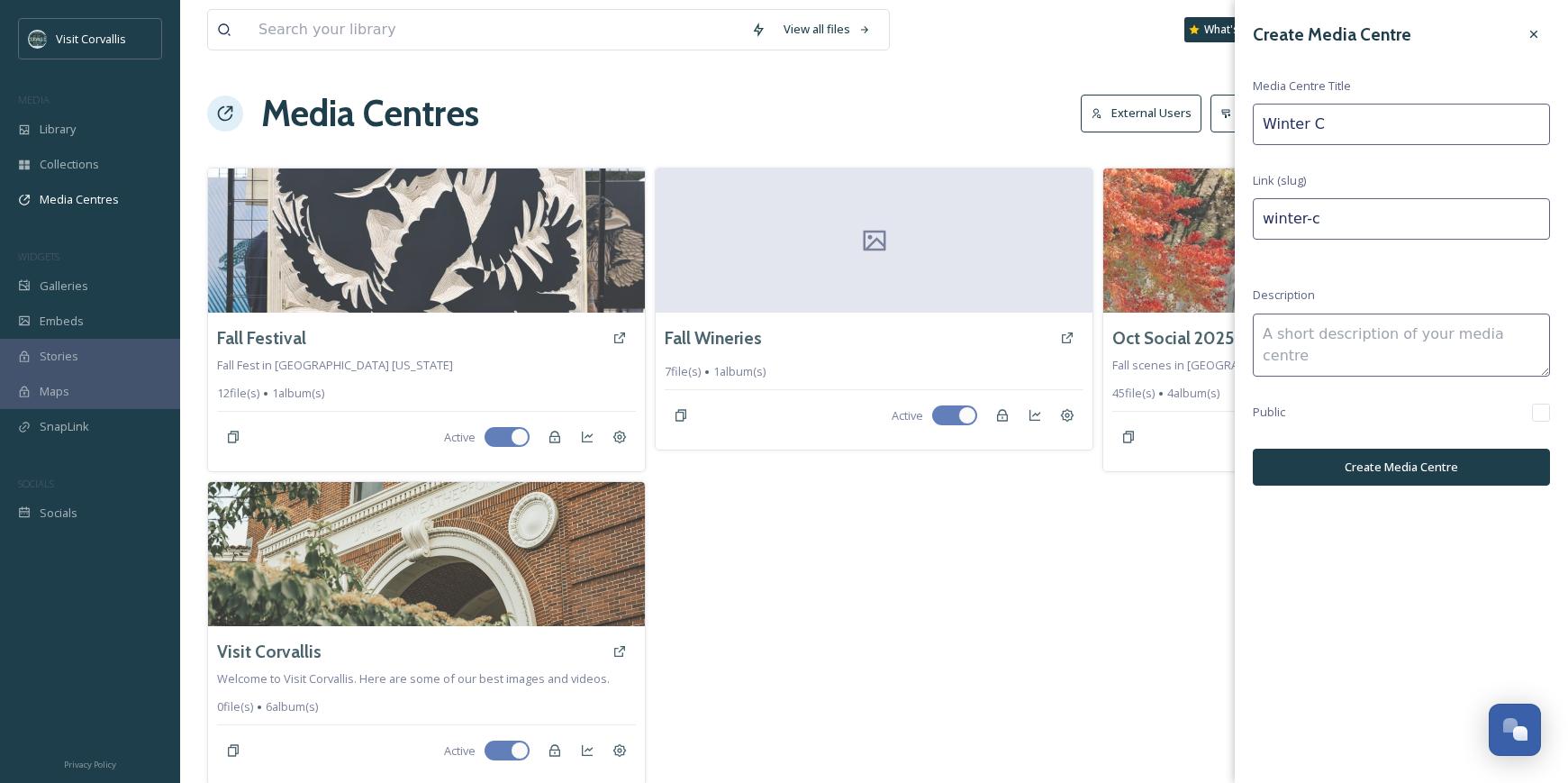
type input "winter-co"
type input "Winter Cor"
type input "winter-cor"
type input "Winter Corv"
type input "winter-corv"
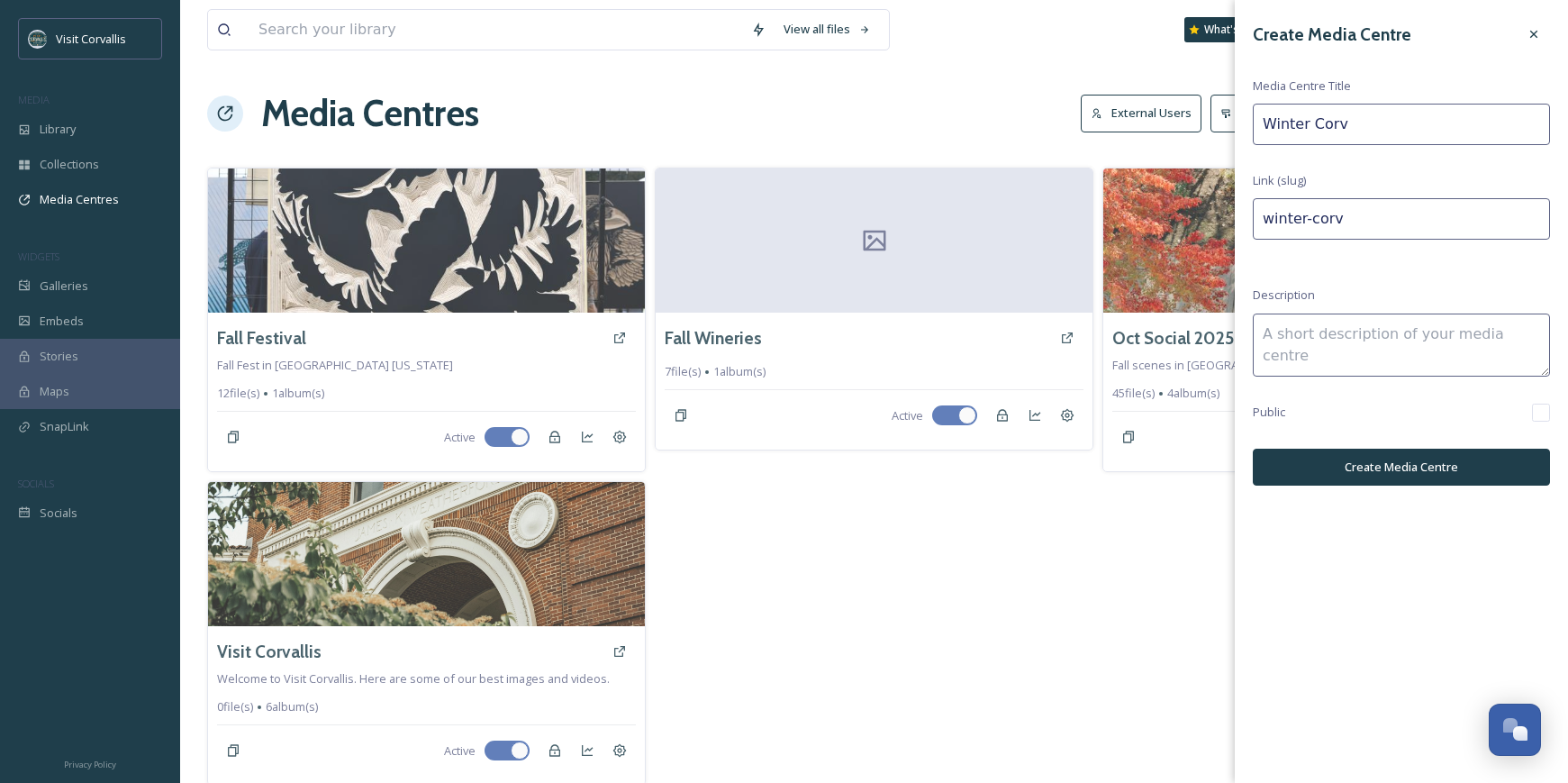
type input "Winter Corva"
type input "winter-corva"
type input "Winter Corval"
type input "winter-corval"
type input "Winter Corvall"
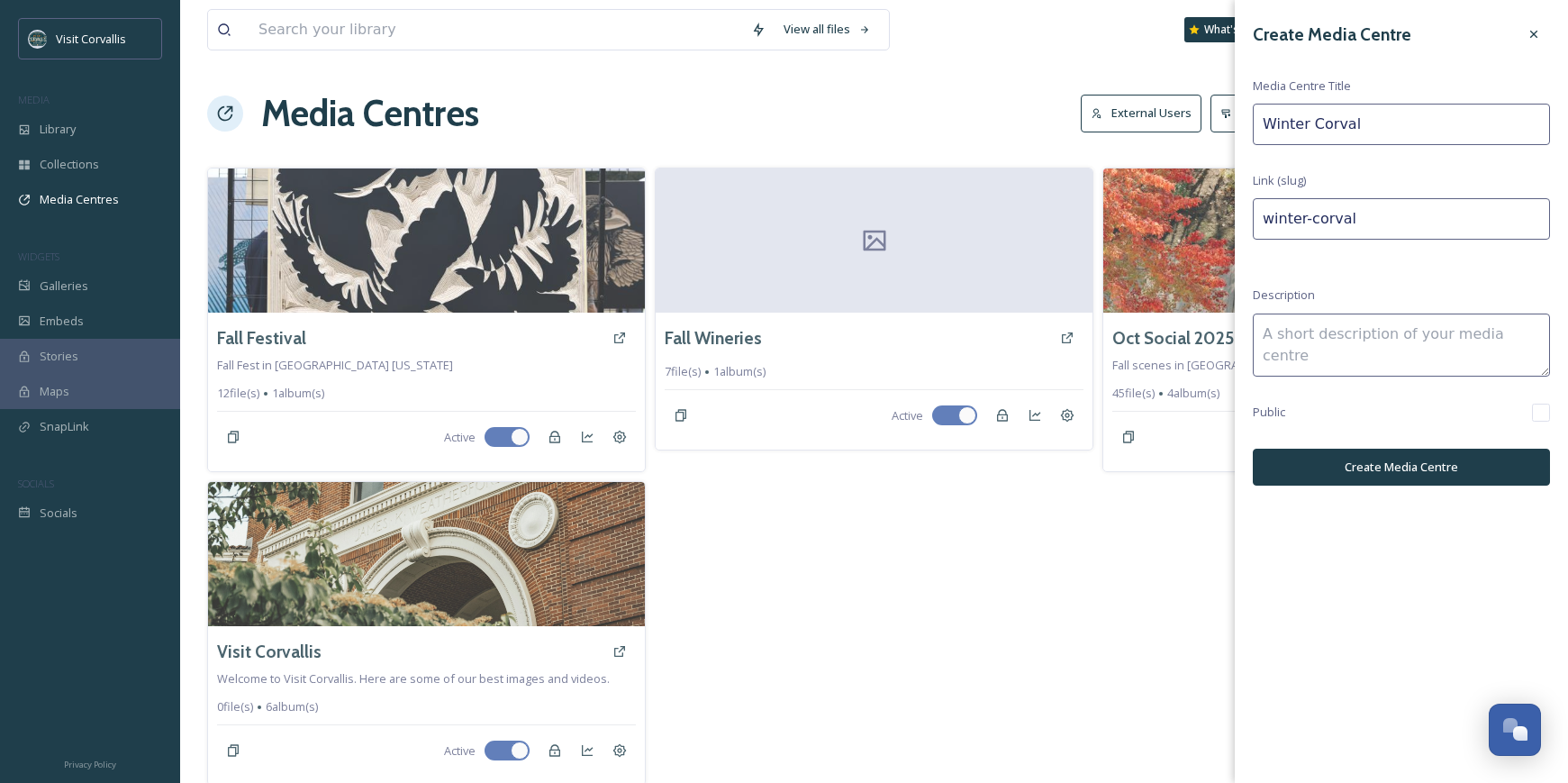
type input "winter-corvall"
type input "Winter Corvalli"
type input "winter-corvalli"
type input "Winter Corvallis"
type input "winter-corvallis"
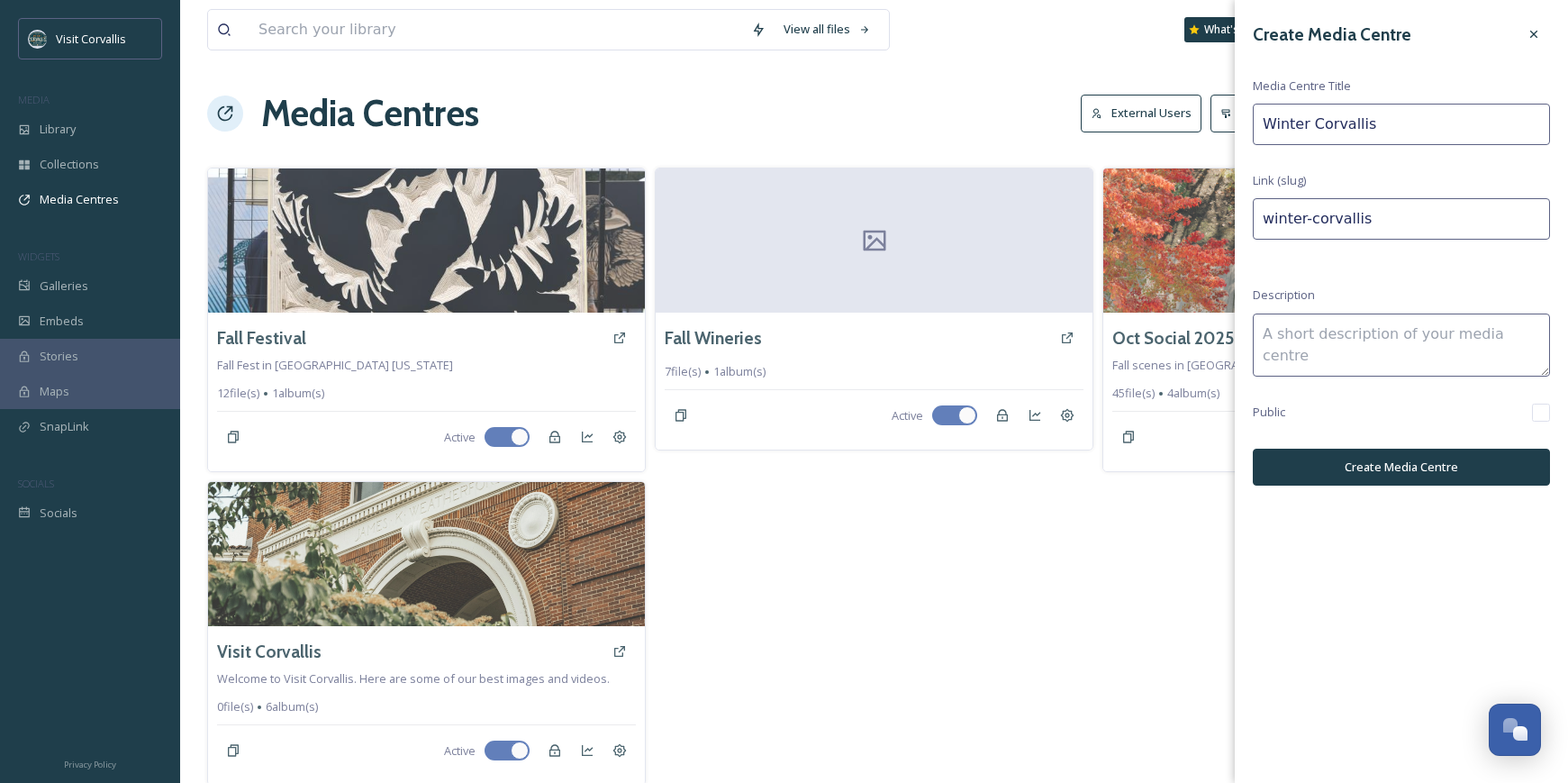
type input "Winter Corvallis"
click at [1377, 342] on textarea at bounding box center [1402, 345] width 297 height 63
type textarea "Photos and b roll for winter imagery in [GEOGRAPHIC_DATA]"
click at [1402, 474] on button "Create Media Centre" at bounding box center [1402, 467] width 297 height 37
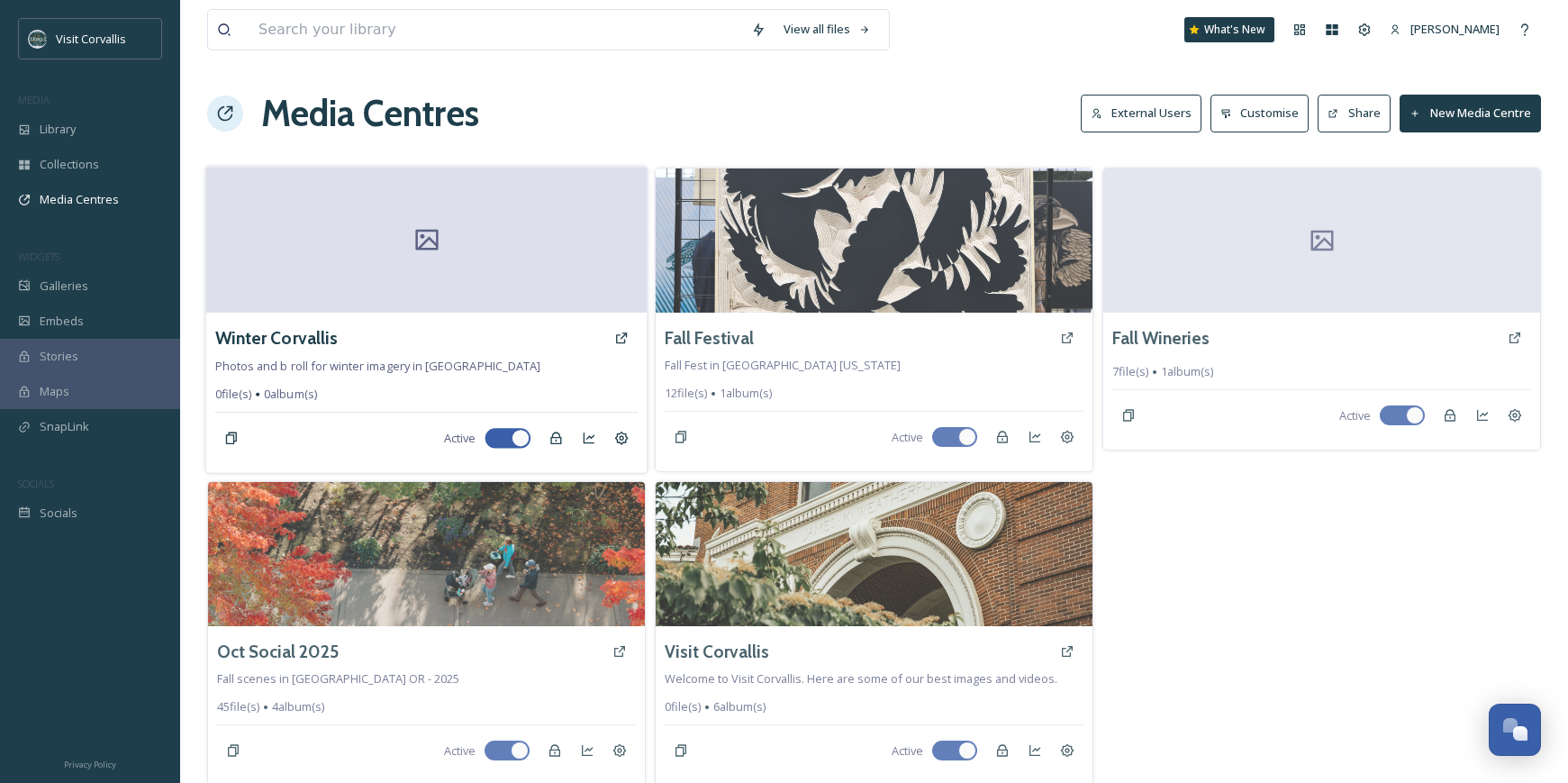
click at [407, 289] on div at bounding box center [426, 240] width 442 height 146
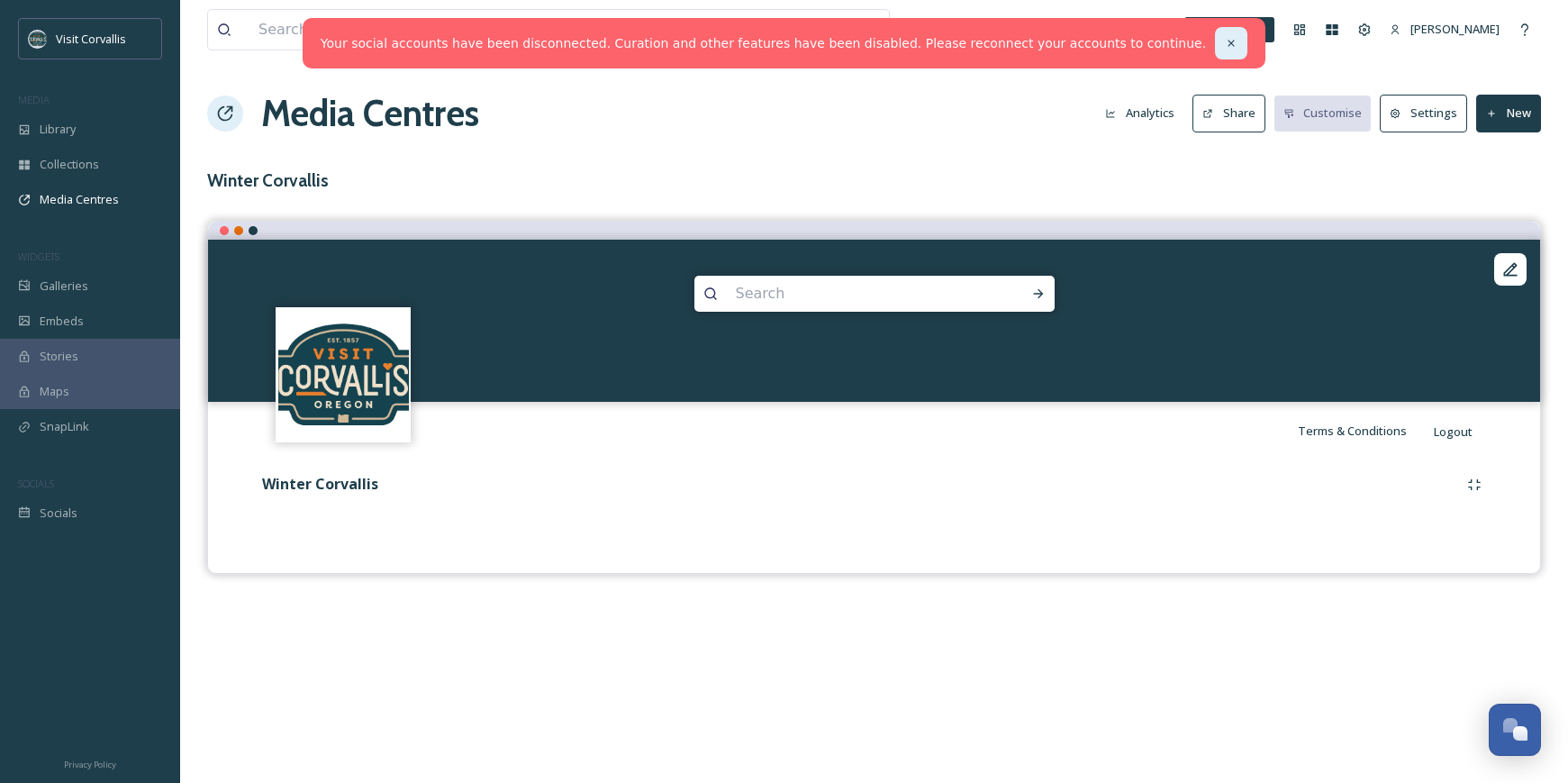
click at [1225, 39] on icon at bounding box center [1231, 43] width 13 height 13
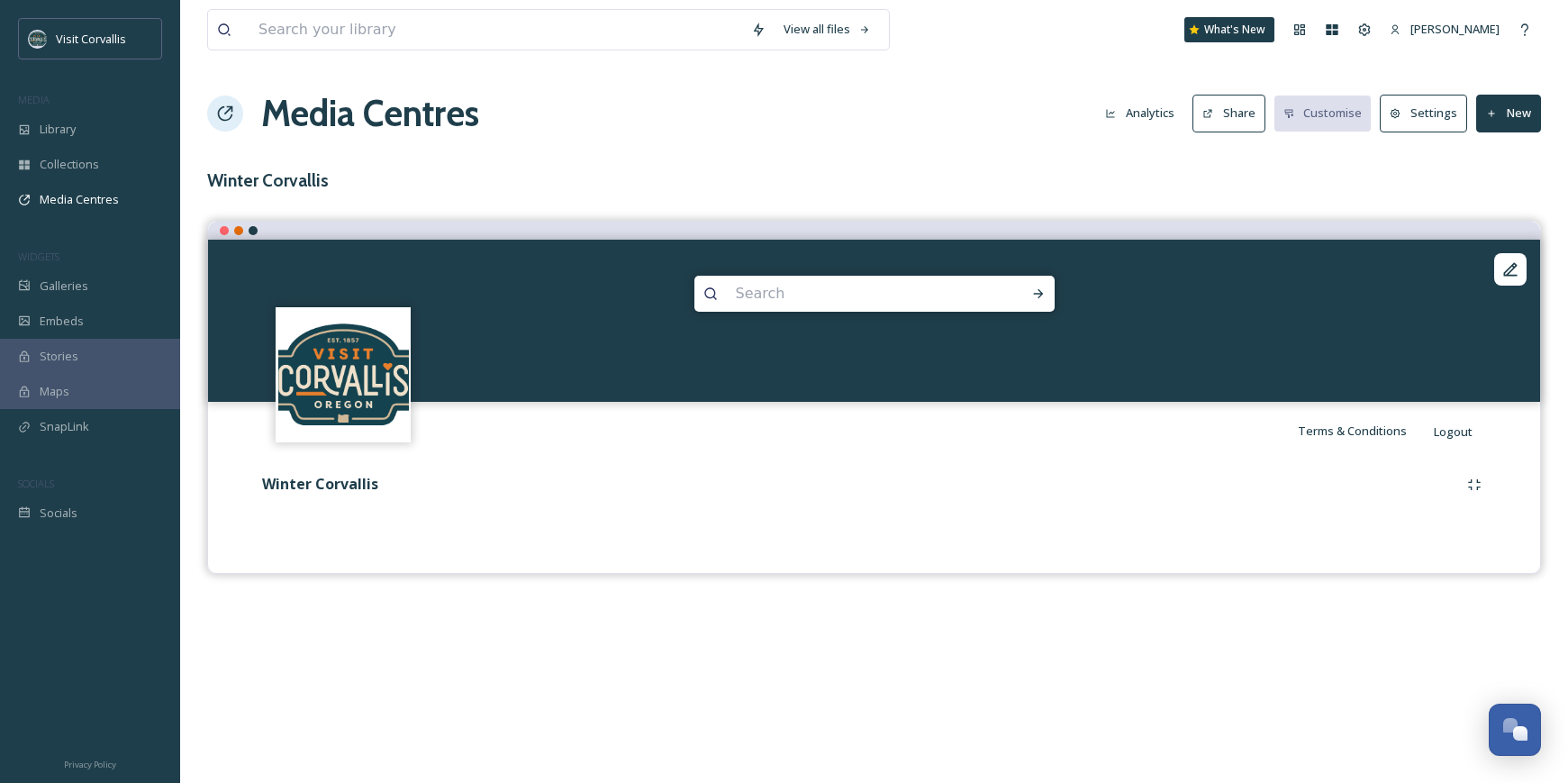
click at [1505, 106] on button "New" at bounding box center [1509, 113] width 65 height 37
click at [1497, 149] on span "Add Files" at bounding box center [1497, 155] width 49 height 17
click at [1493, 188] on span "Add Album" at bounding box center [1502, 190] width 58 height 17
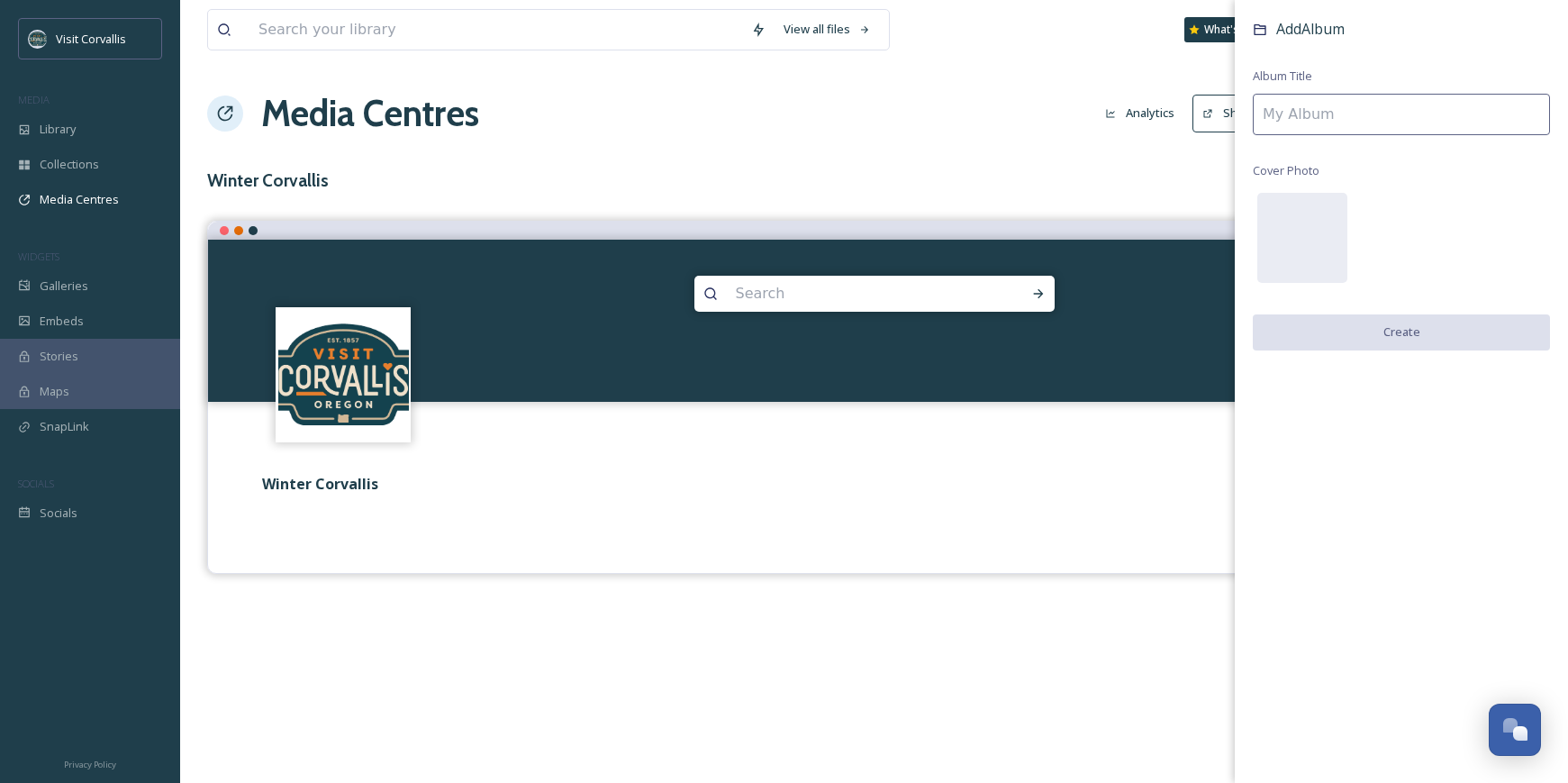
click at [1319, 110] on input at bounding box center [1402, 114] width 297 height 42
type input "Winter B Roll"
click at [1332, 330] on button "Create" at bounding box center [1402, 333] width 297 height 37
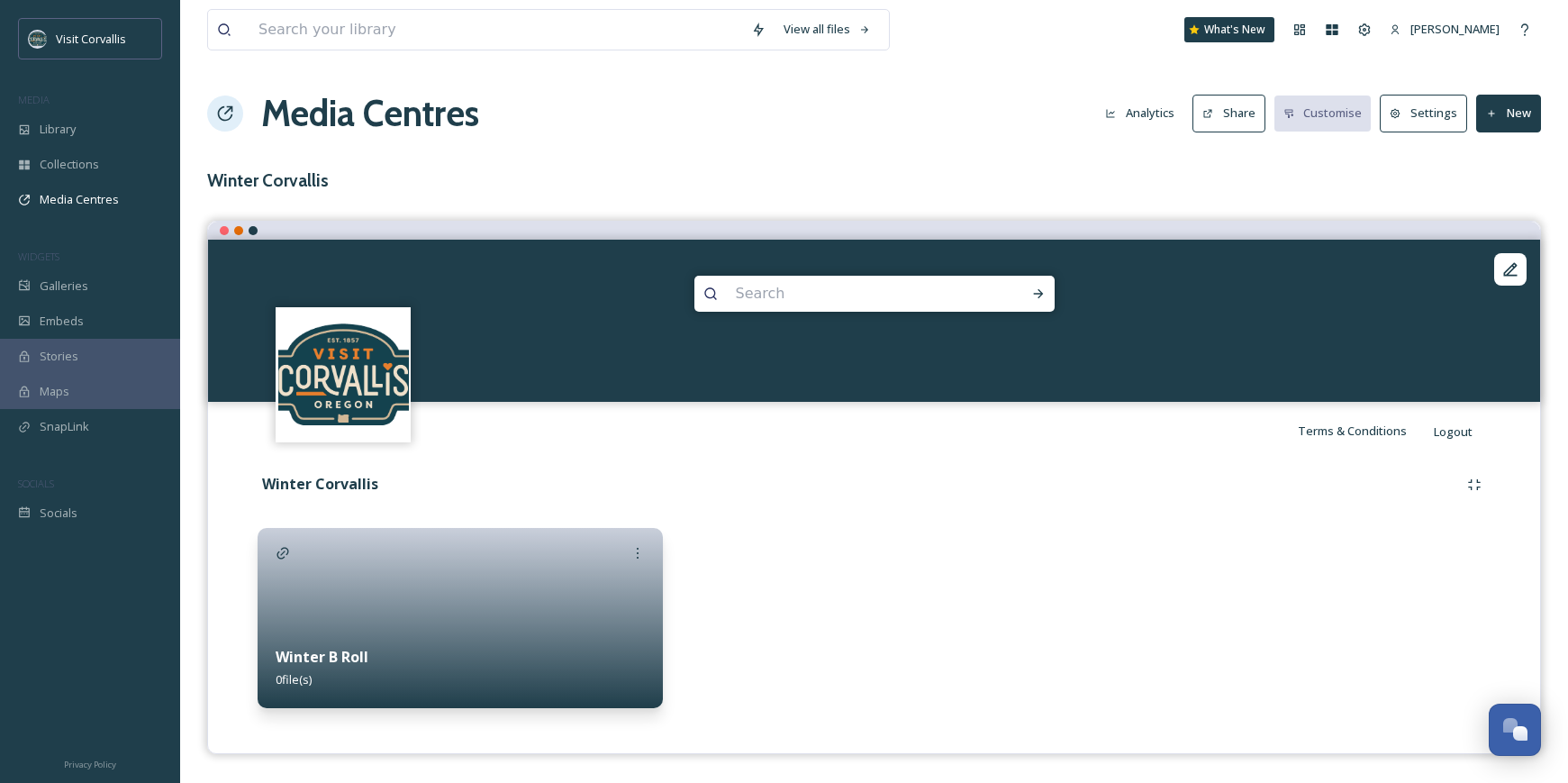
click at [1523, 116] on button "New" at bounding box center [1509, 113] width 65 height 37
click at [1502, 183] on span "Add Album" at bounding box center [1502, 190] width 58 height 17
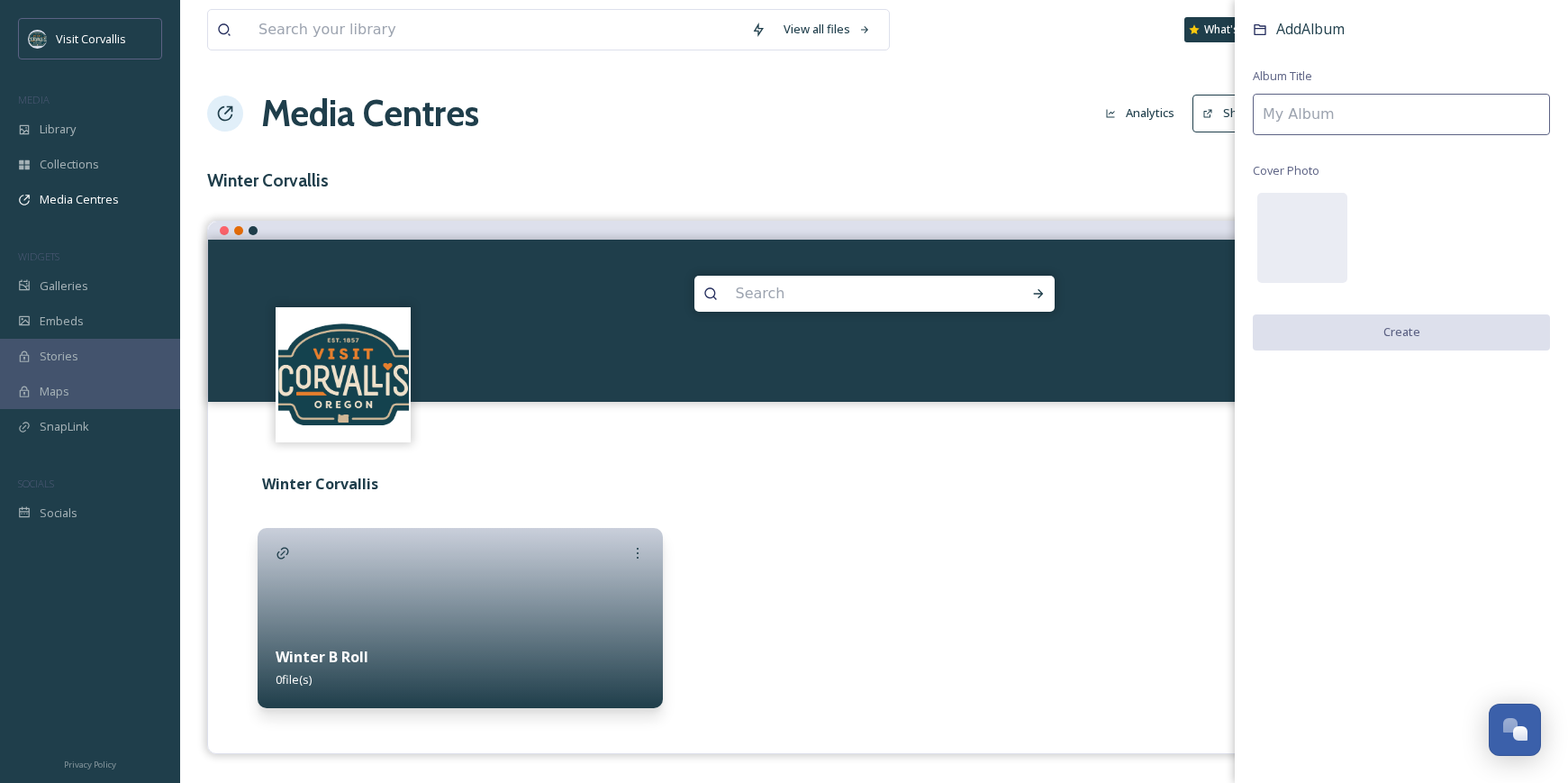
click at [1397, 118] on input at bounding box center [1402, 114] width 297 height 42
type input "Winter Photos"
click at [1404, 333] on button "Create" at bounding box center [1402, 333] width 297 height 37
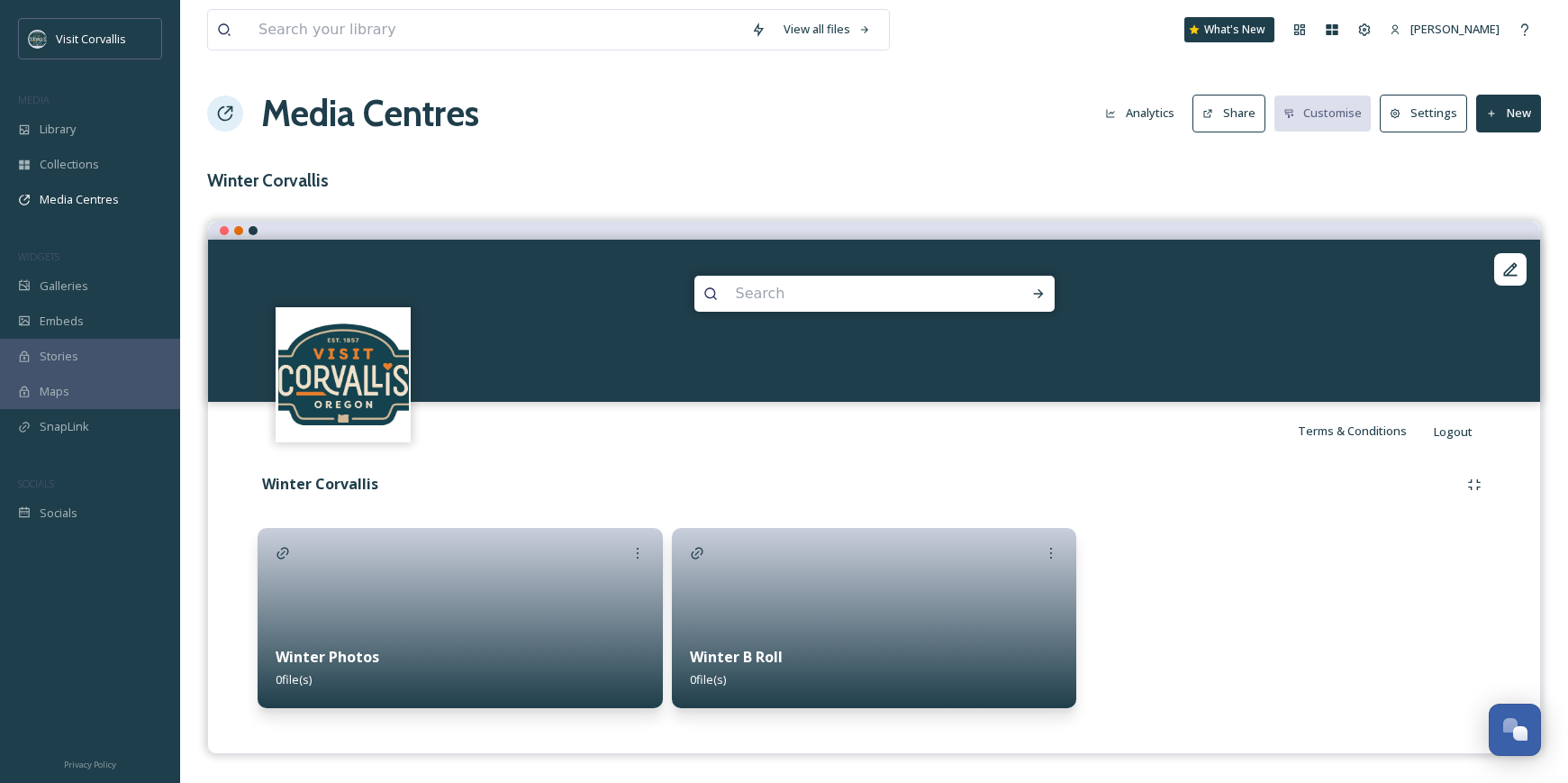
click at [1491, 121] on button "New" at bounding box center [1509, 113] width 65 height 37
click at [1493, 190] on span "Add Album" at bounding box center [1502, 190] width 58 height 17
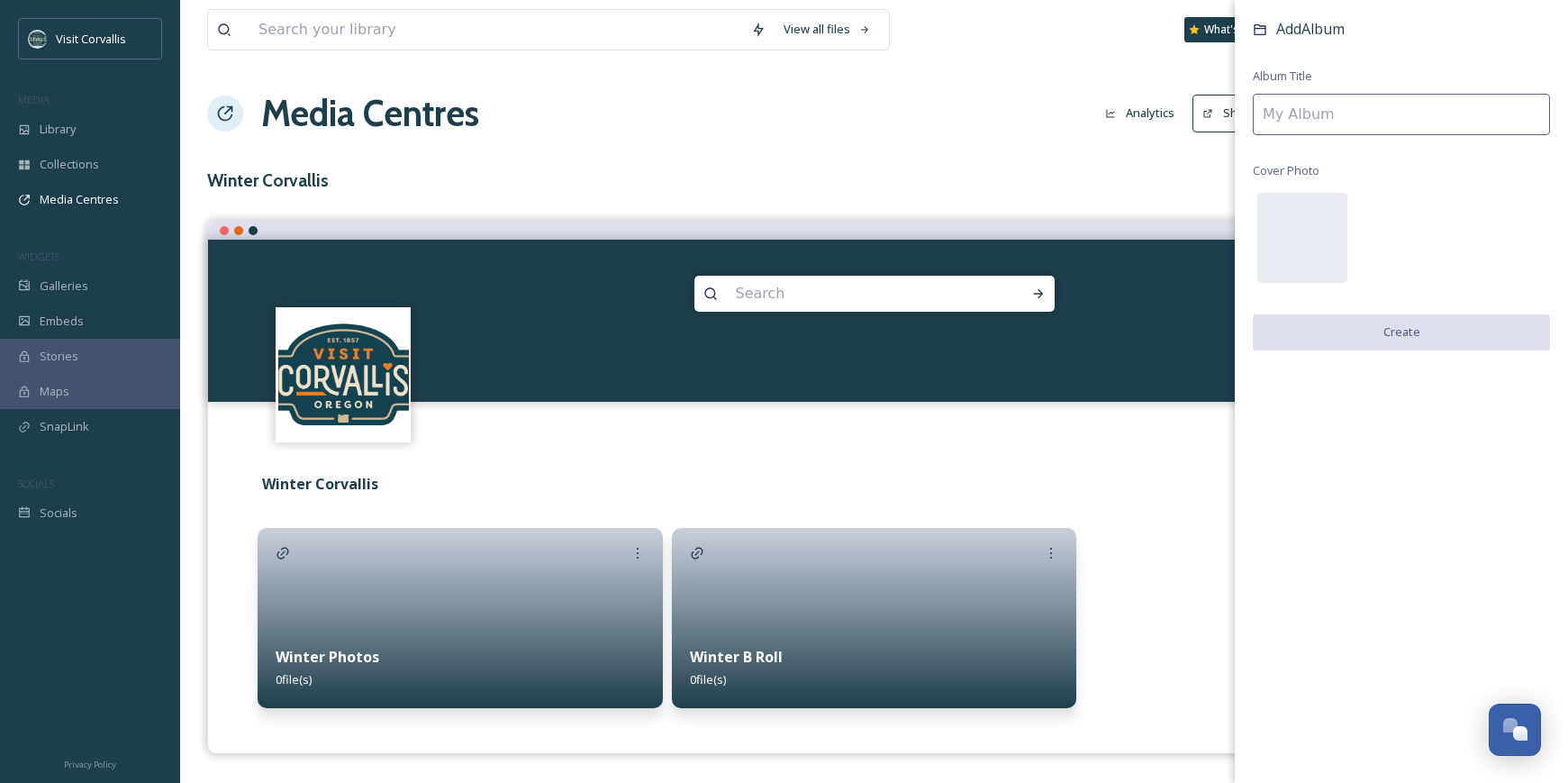
click at [1425, 110] on input at bounding box center [1402, 114] width 297 height 42
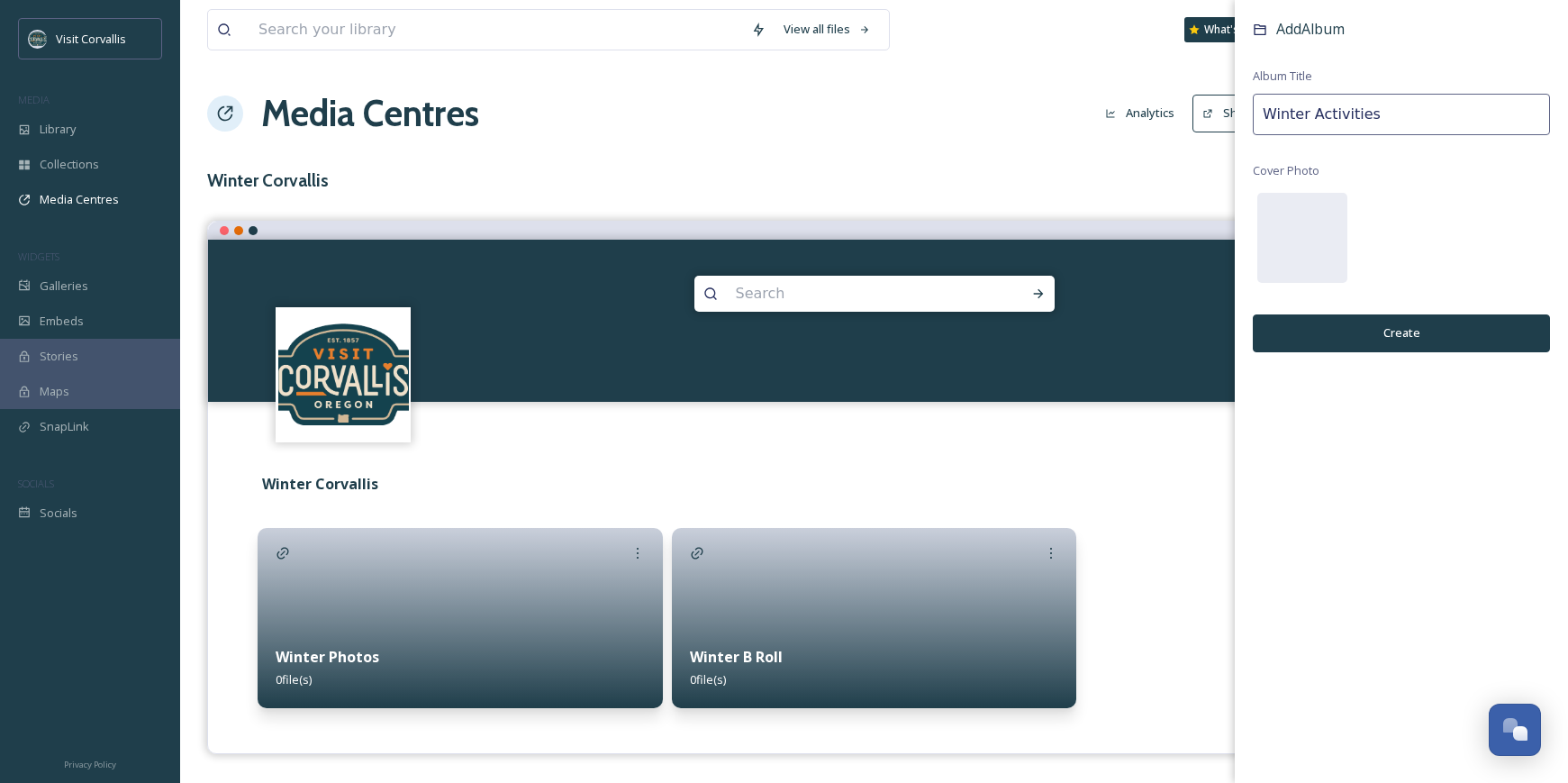
type input "Winter Activities"
click at [1416, 328] on button "Create" at bounding box center [1402, 333] width 297 height 37
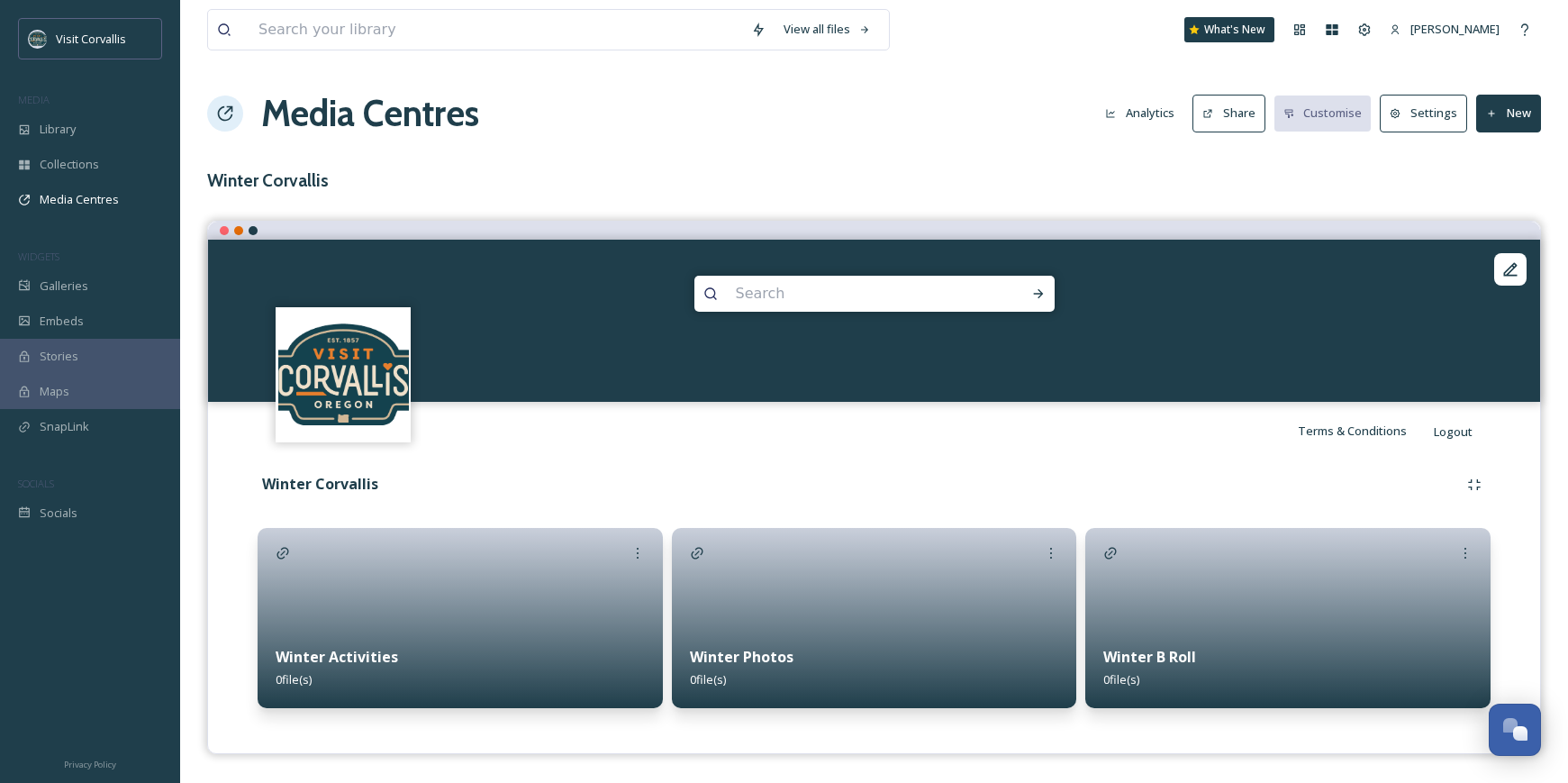
click at [1159, 596] on div at bounding box center [1288, 619] width 406 height 181
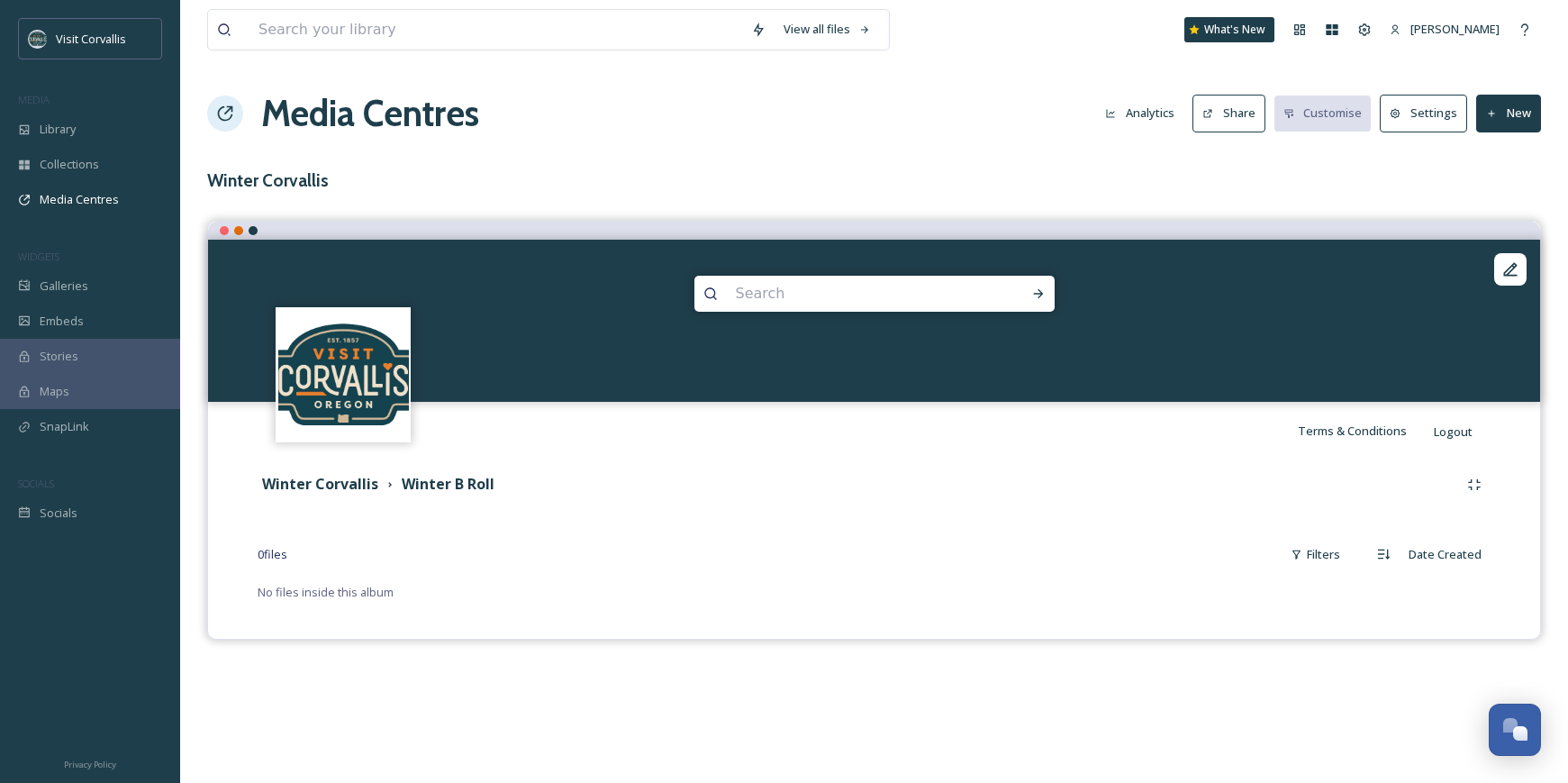
click at [1498, 120] on button "New" at bounding box center [1509, 113] width 65 height 37
click at [1492, 145] on div "Add Files" at bounding box center [1502, 155] width 77 height 35
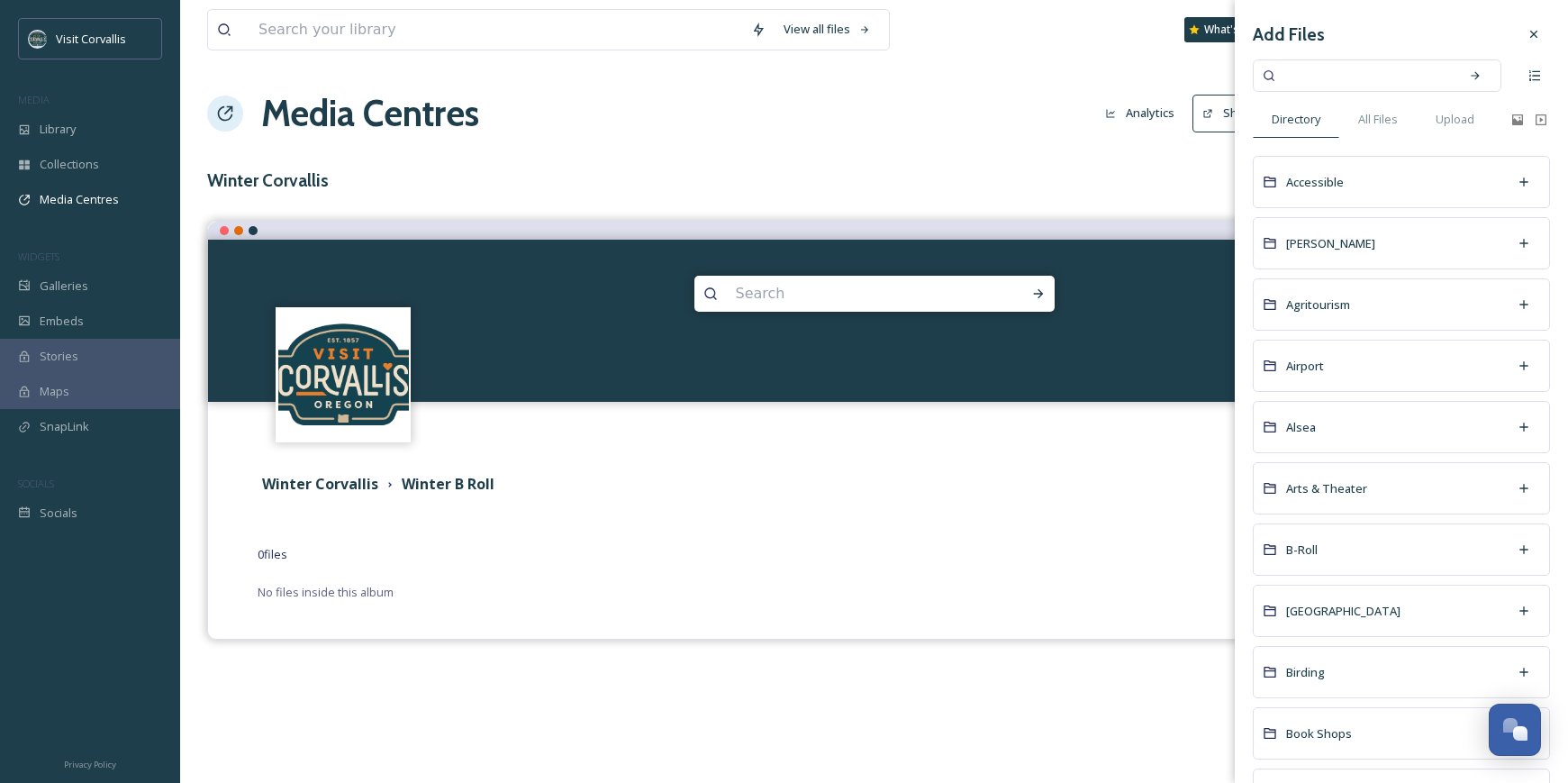
click at [1454, 543] on div "B-Roll" at bounding box center [1402, 550] width 297 height 52
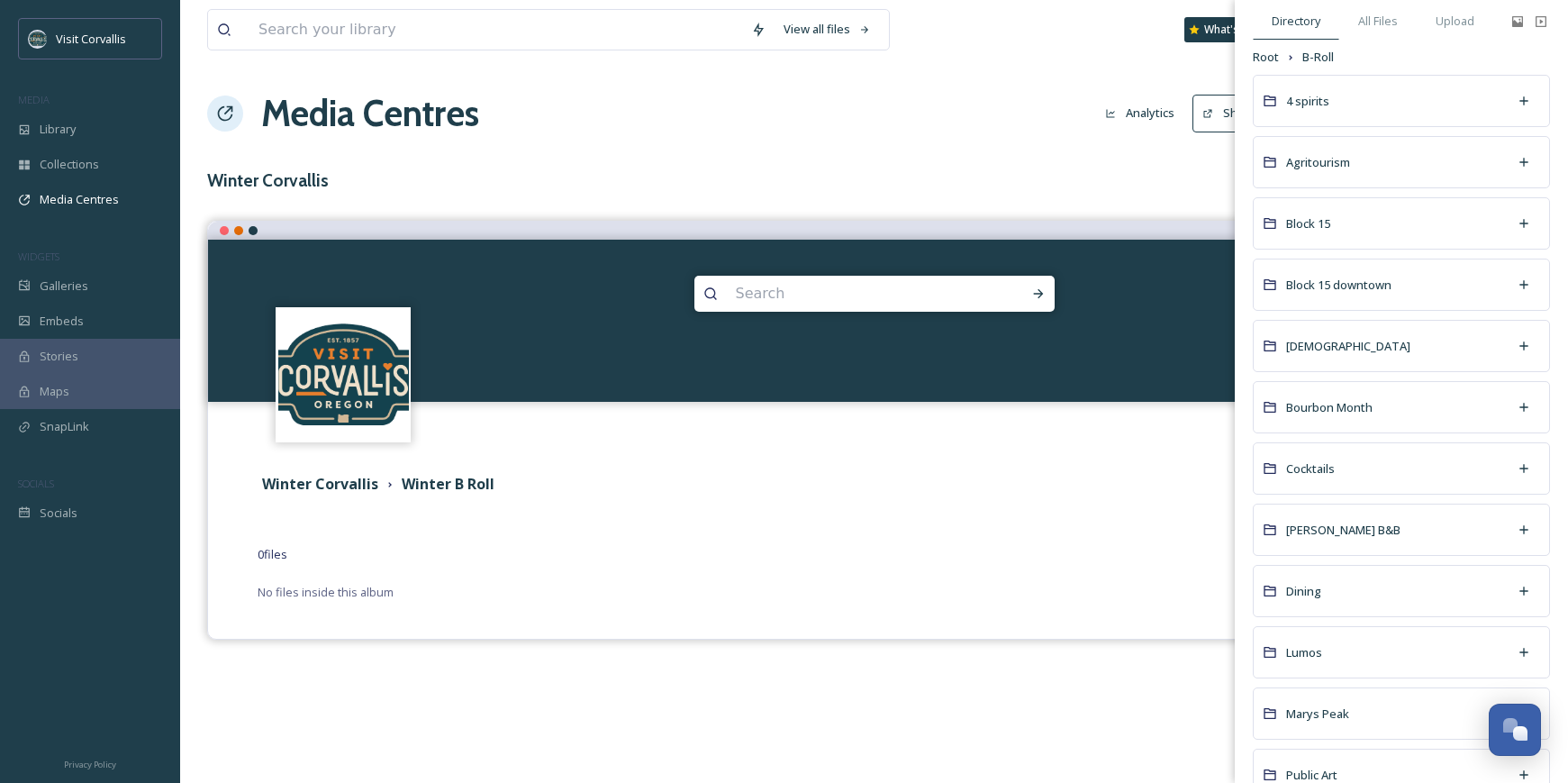
scroll to position [172, 0]
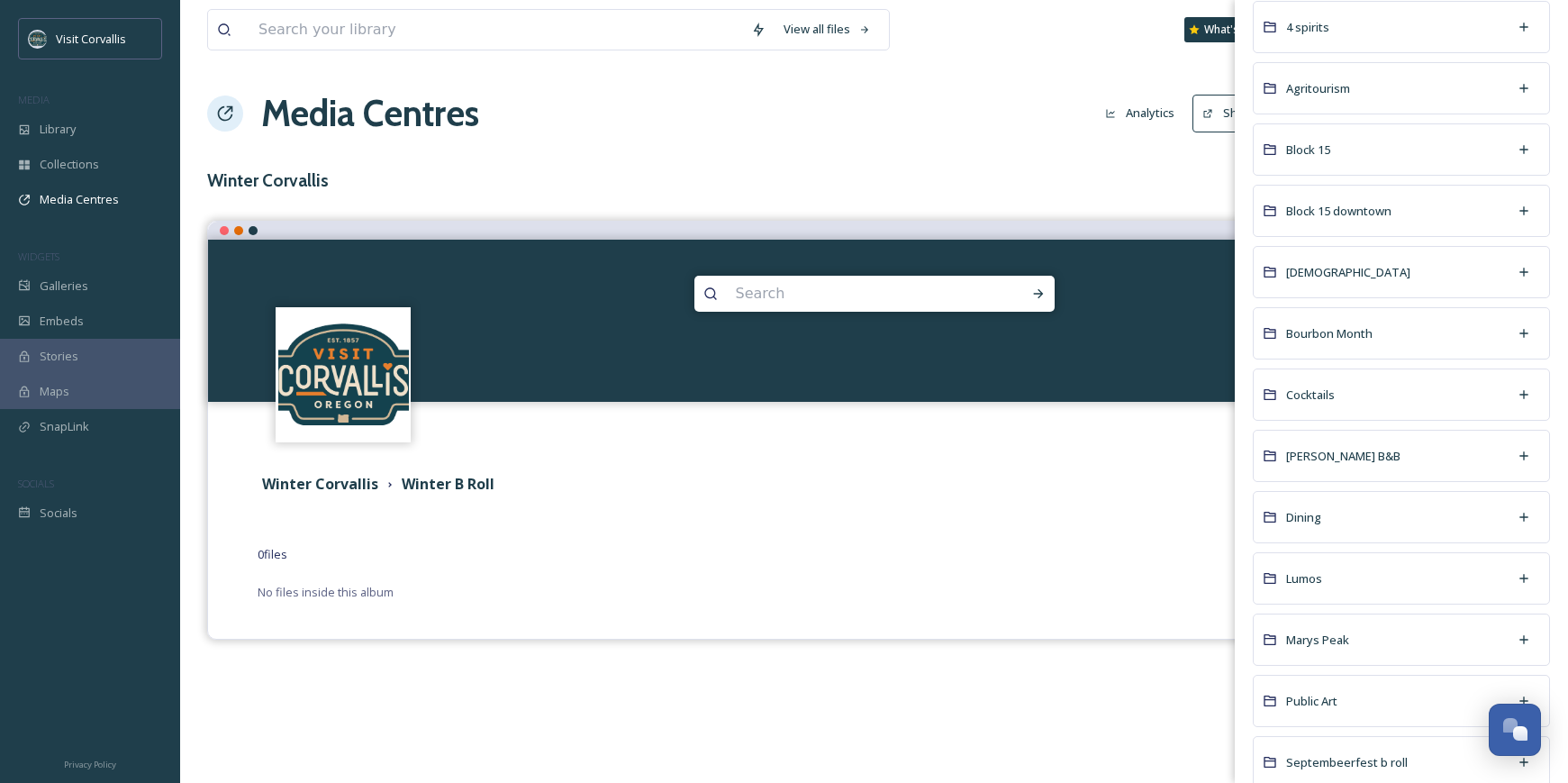
click at [1351, 627] on div "Marys Peak" at bounding box center [1402, 640] width 297 height 52
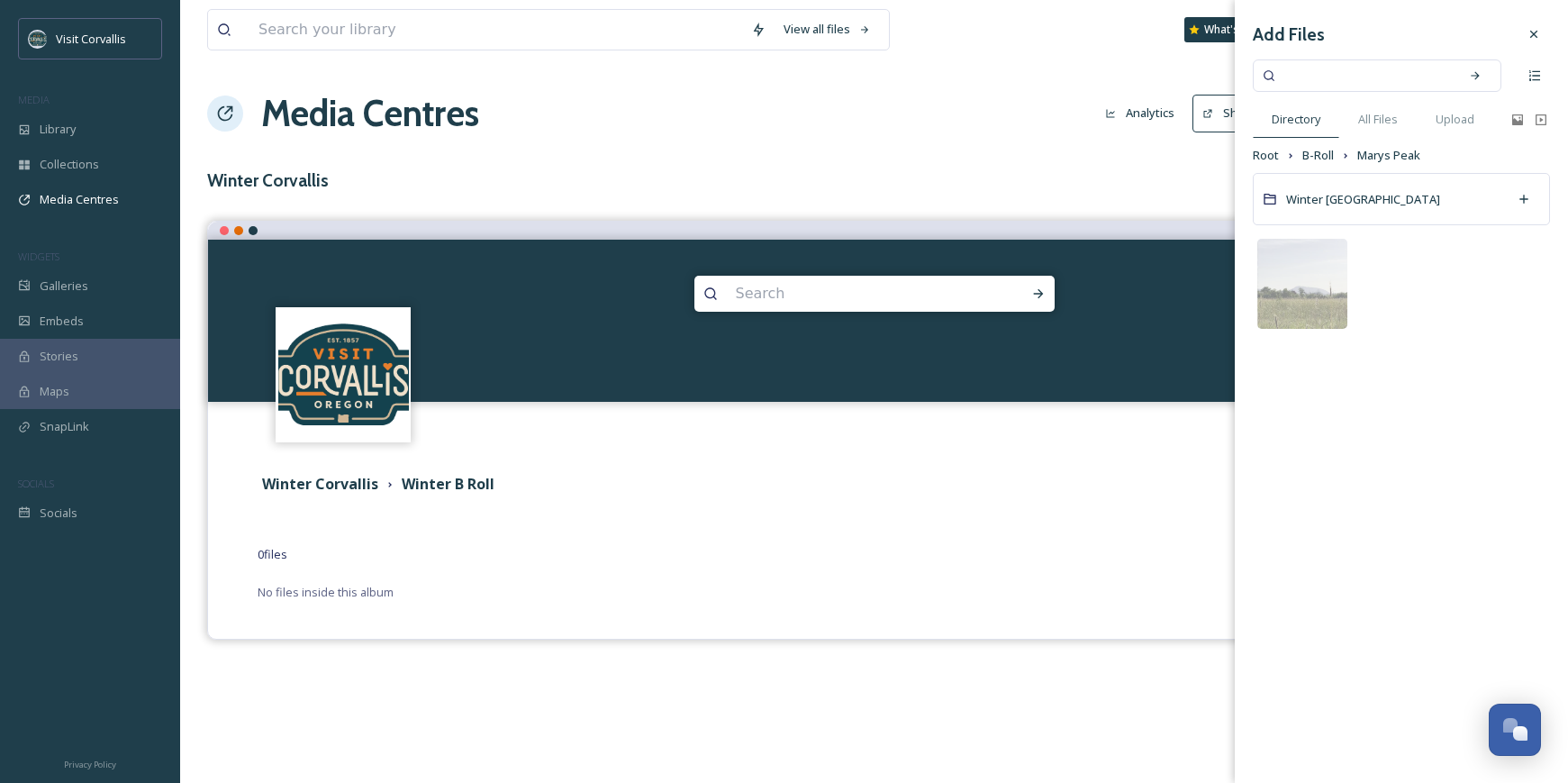
click at [1361, 210] on div "Winter [GEOGRAPHIC_DATA]" at bounding box center [1402, 199] width 297 height 52
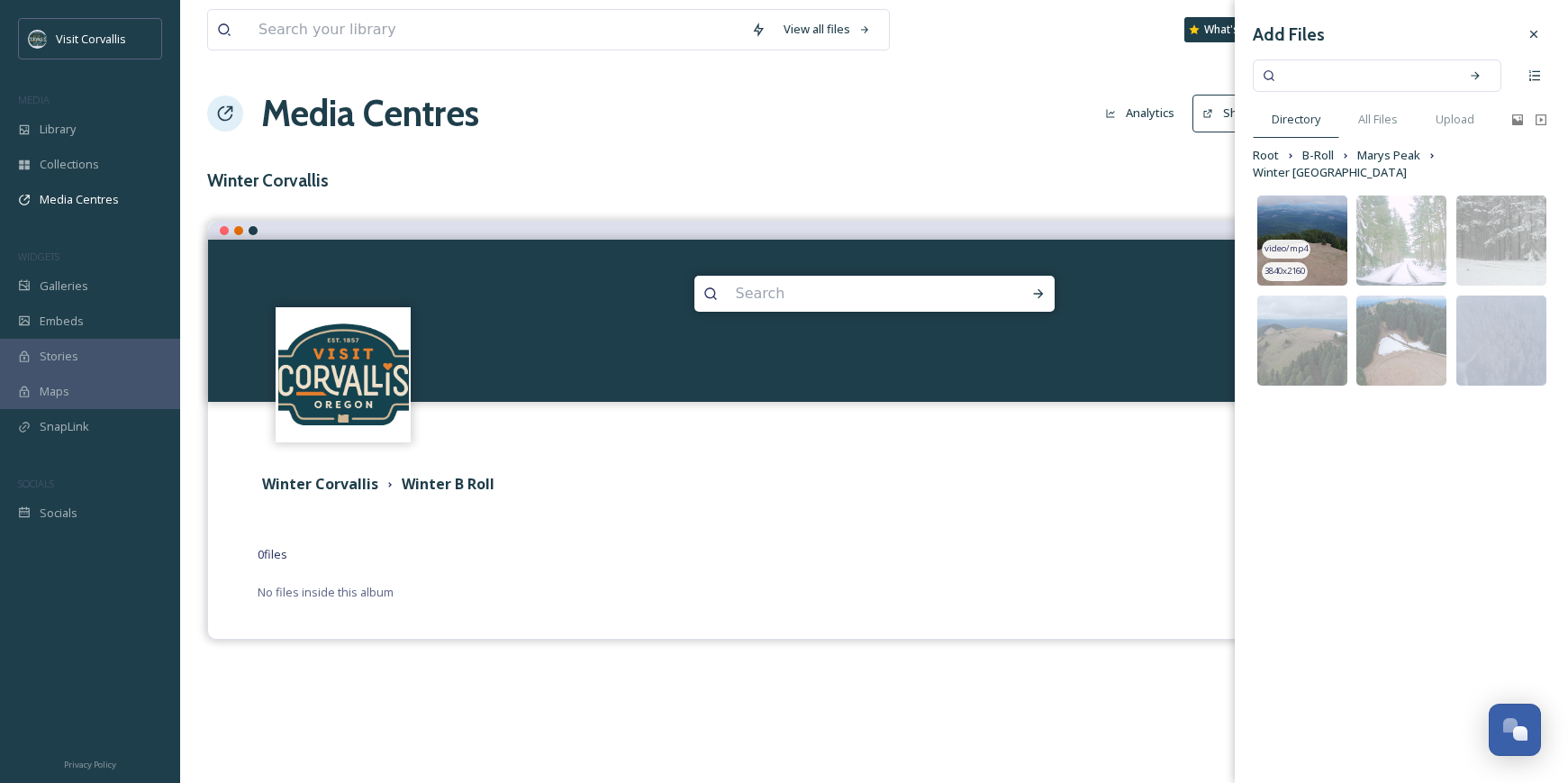
click at [1304, 200] on img at bounding box center [1302, 240] width 90 height 90
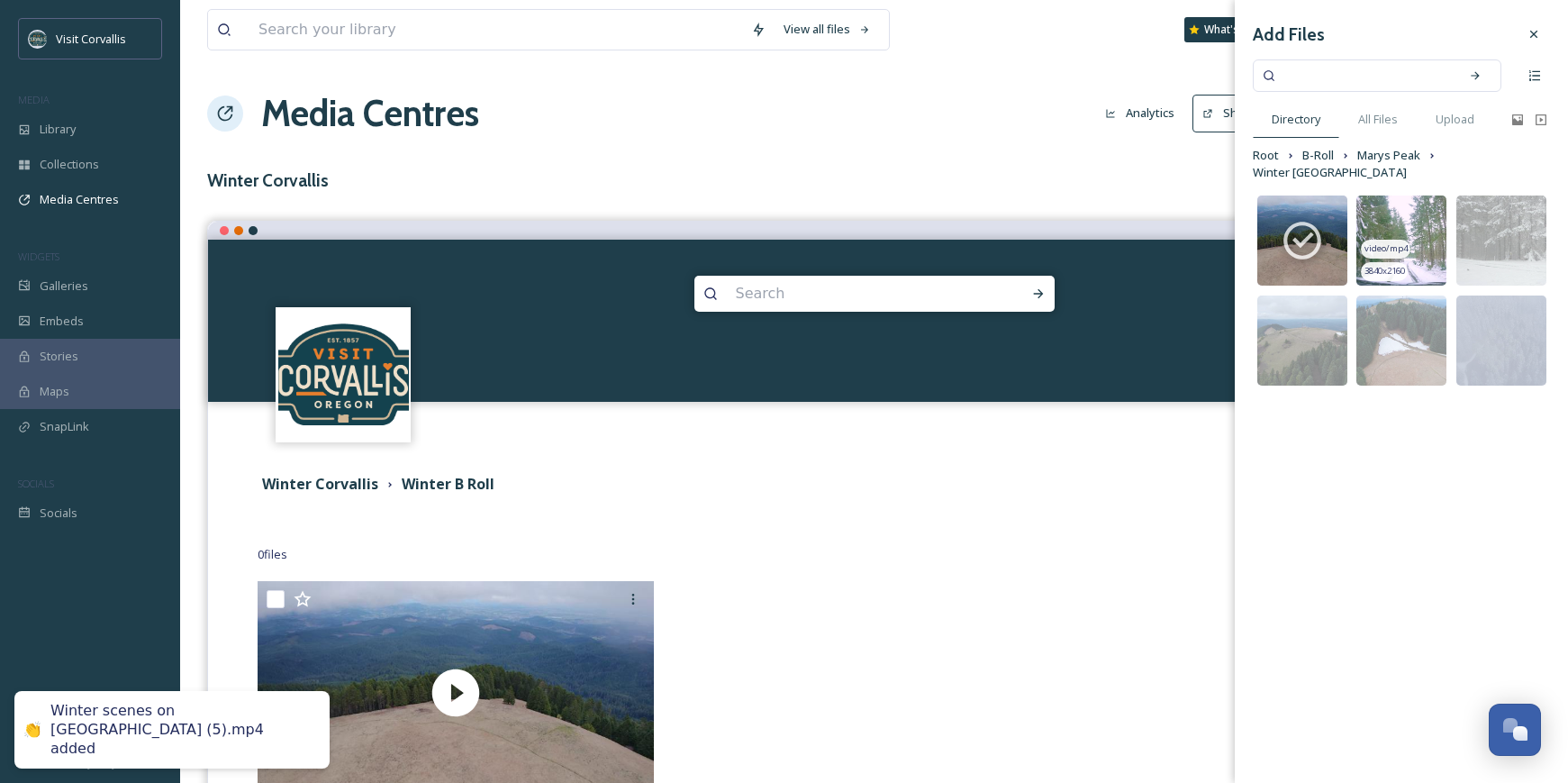
click at [1391, 201] on img at bounding box center [1401, 240] width 90 height 90
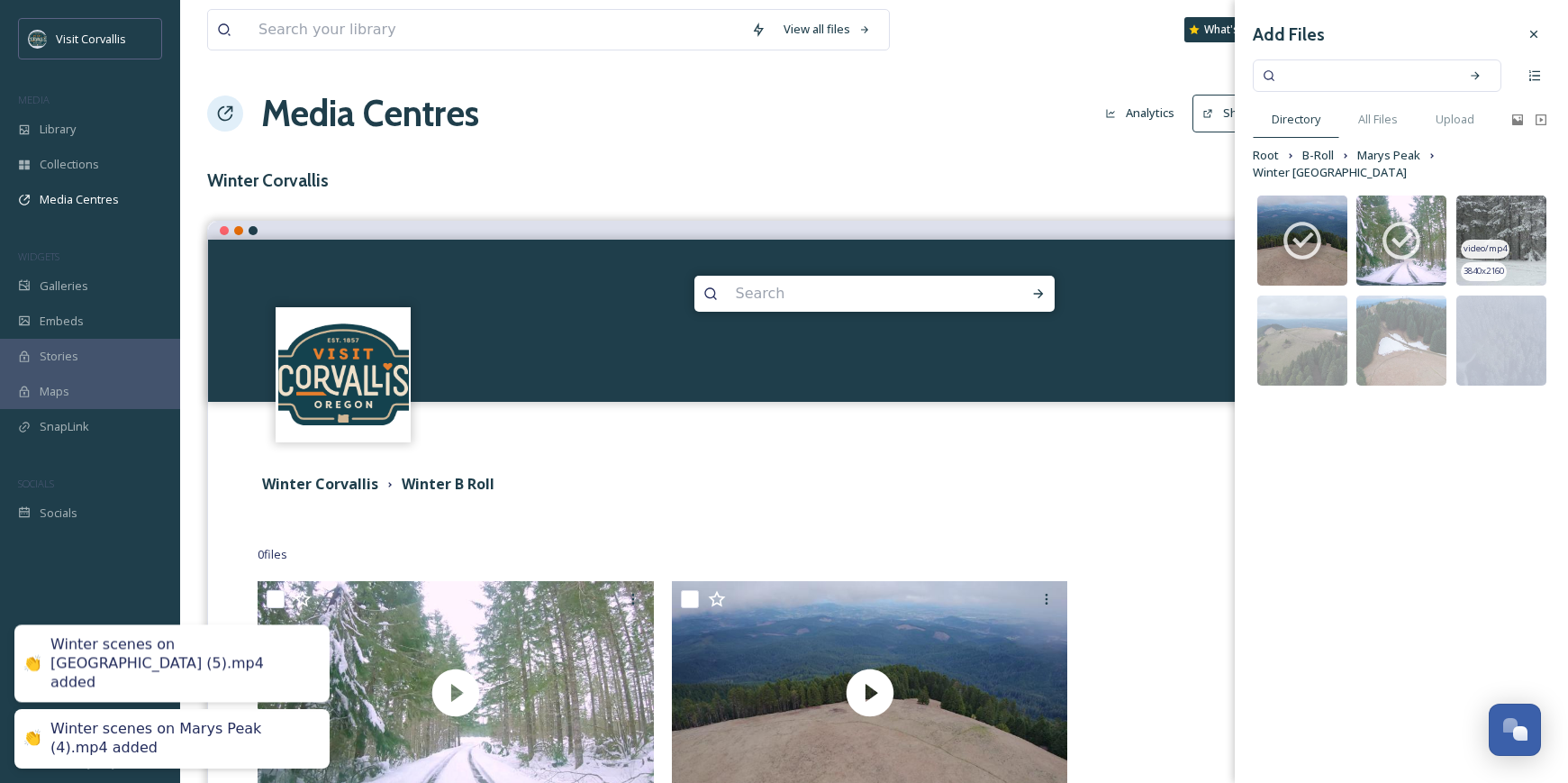
click at [1480, 203] on img at bounding box center [1501, 240] width 90 height 90
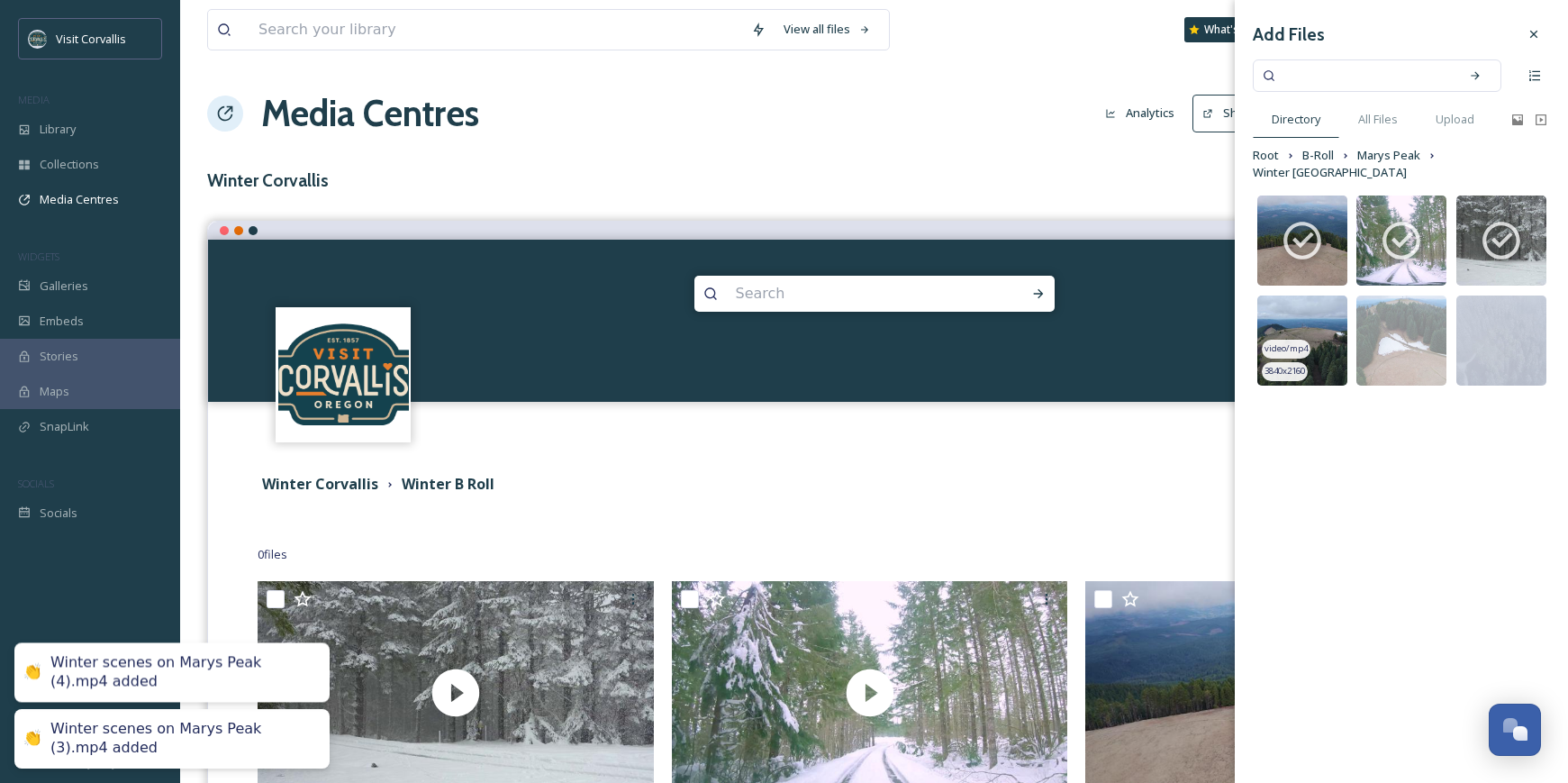
drag, startPoint x: 1312, startPoint y: 293, endPoint x: 1365, endPoint y: 293, distance: 53.0
click at [1312, 295] on img at bounding box center [1302, 340] width 90 height 90
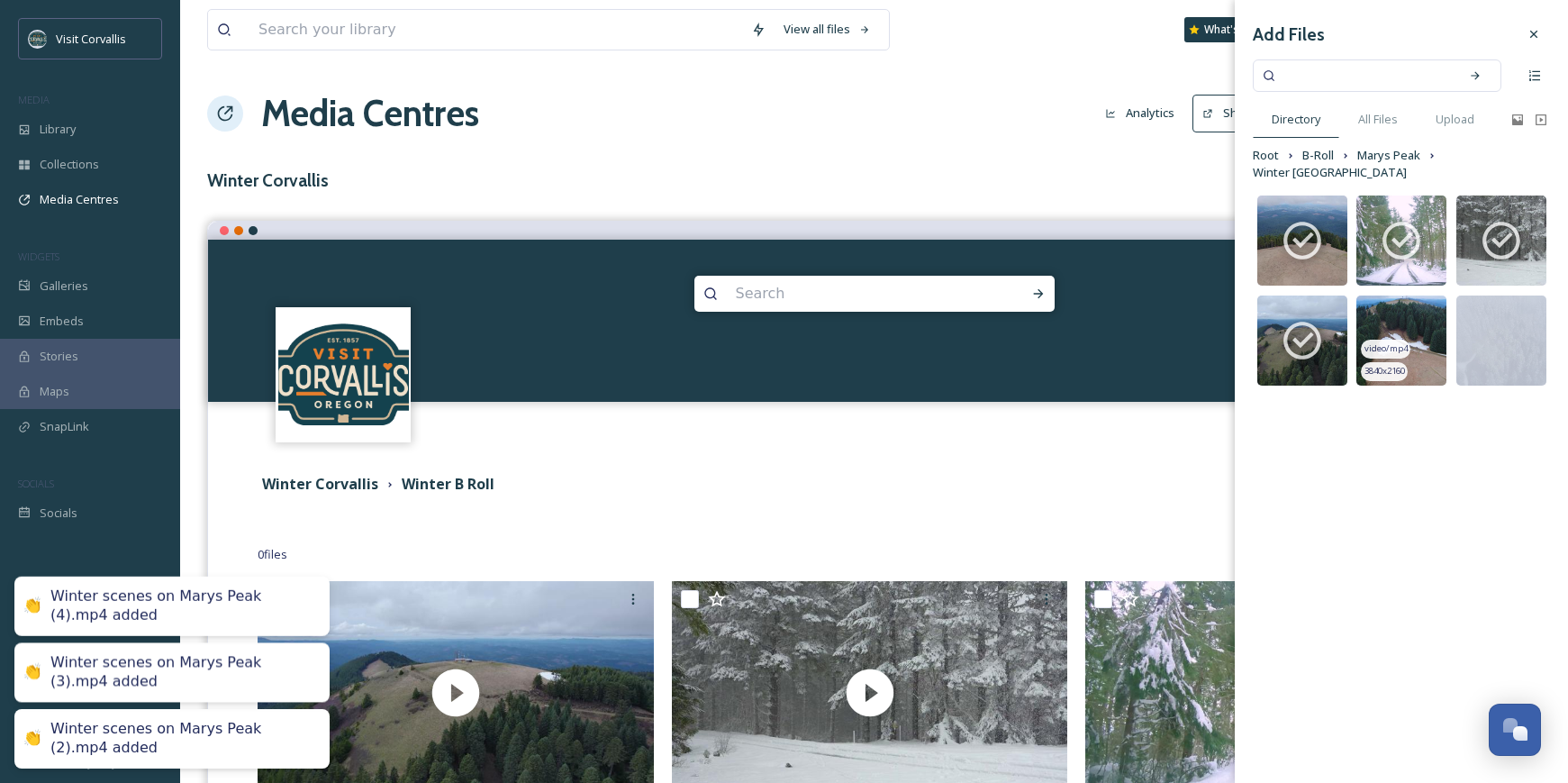
click at [1391, 295] on img at bounding box center [1401, 340] width 90 height 90
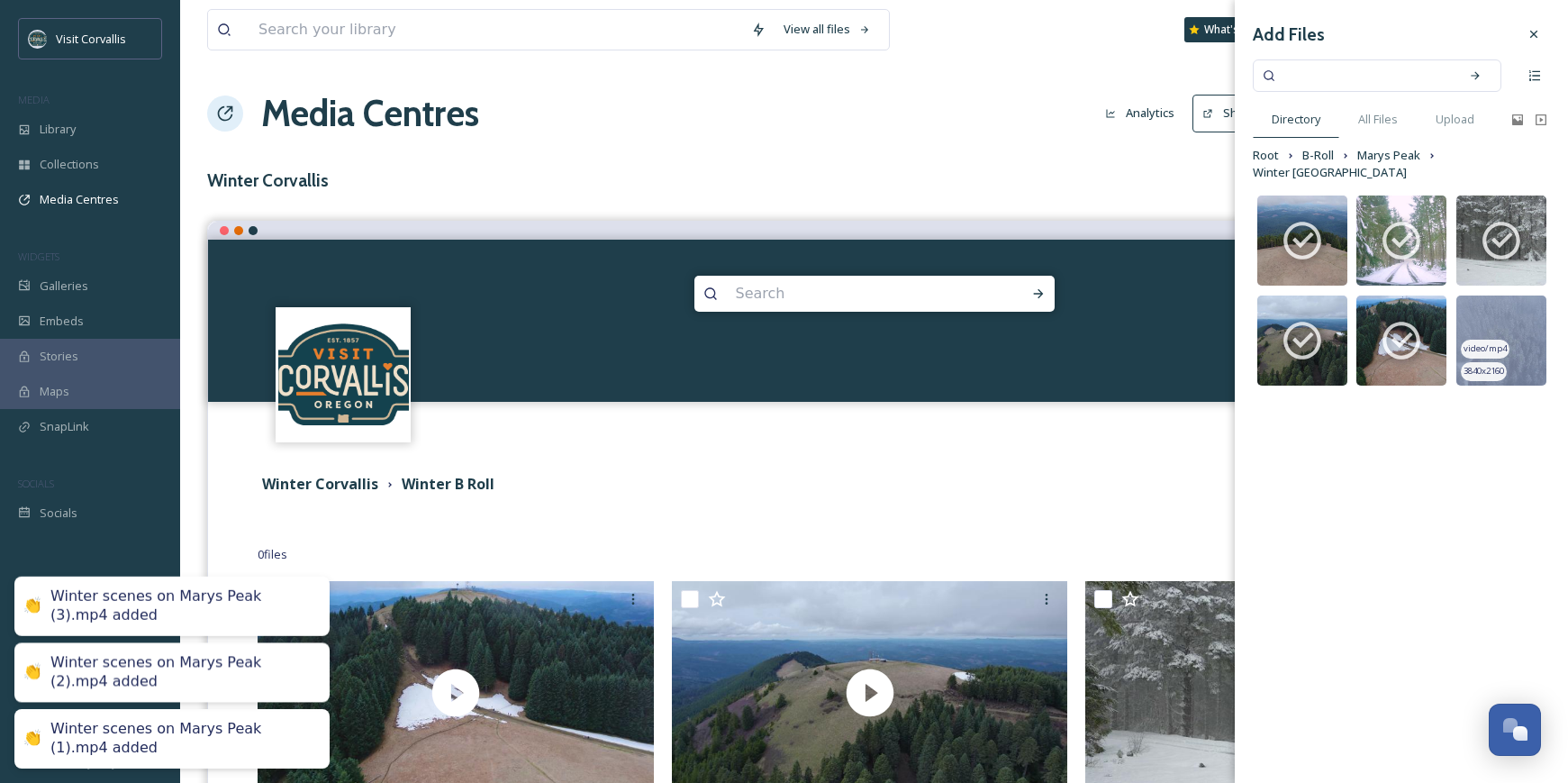
click at [1481, 296] on img at bounding box center [1501, 340] width 90 height 90
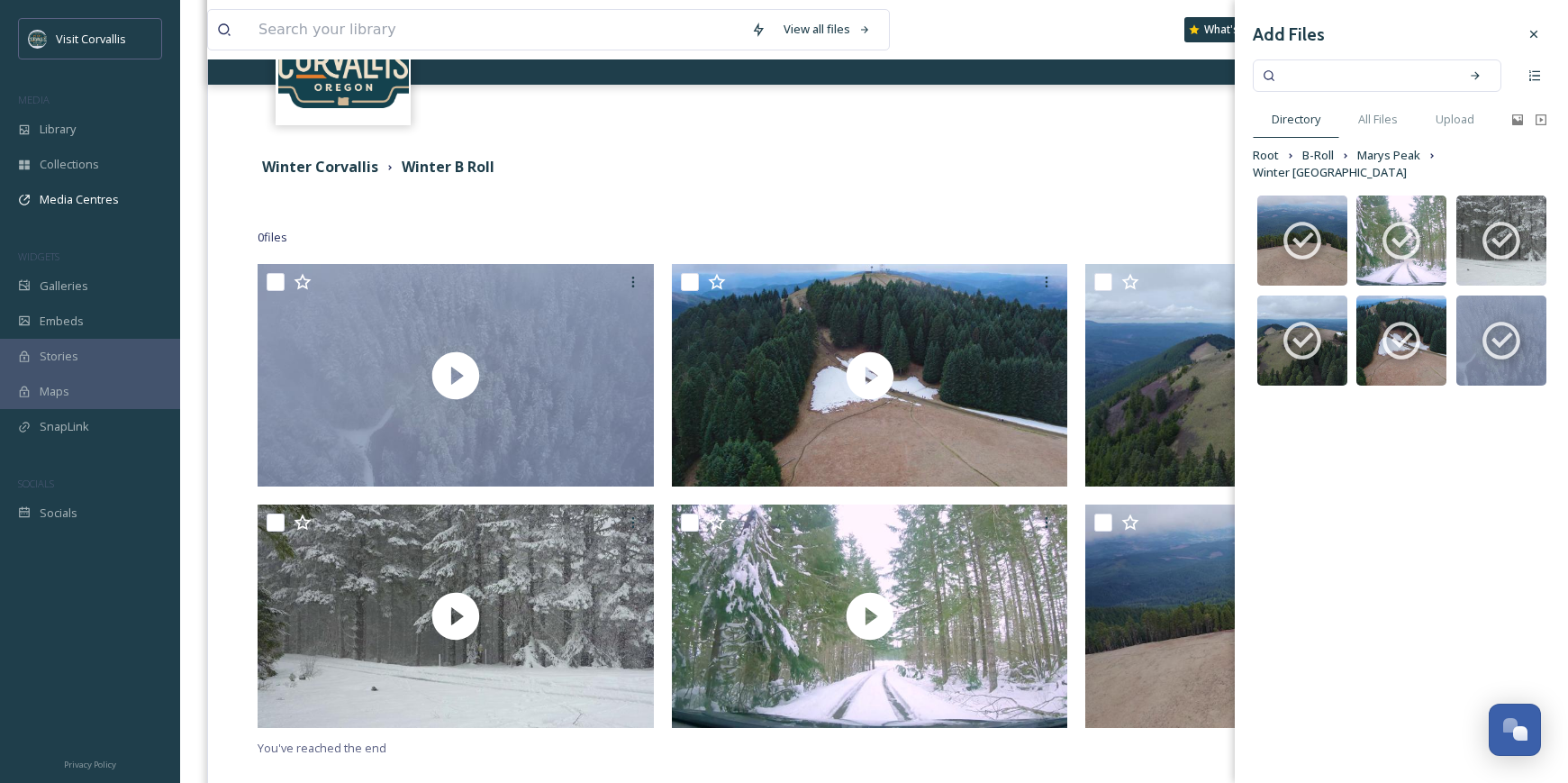
scroll to position [357, 0]
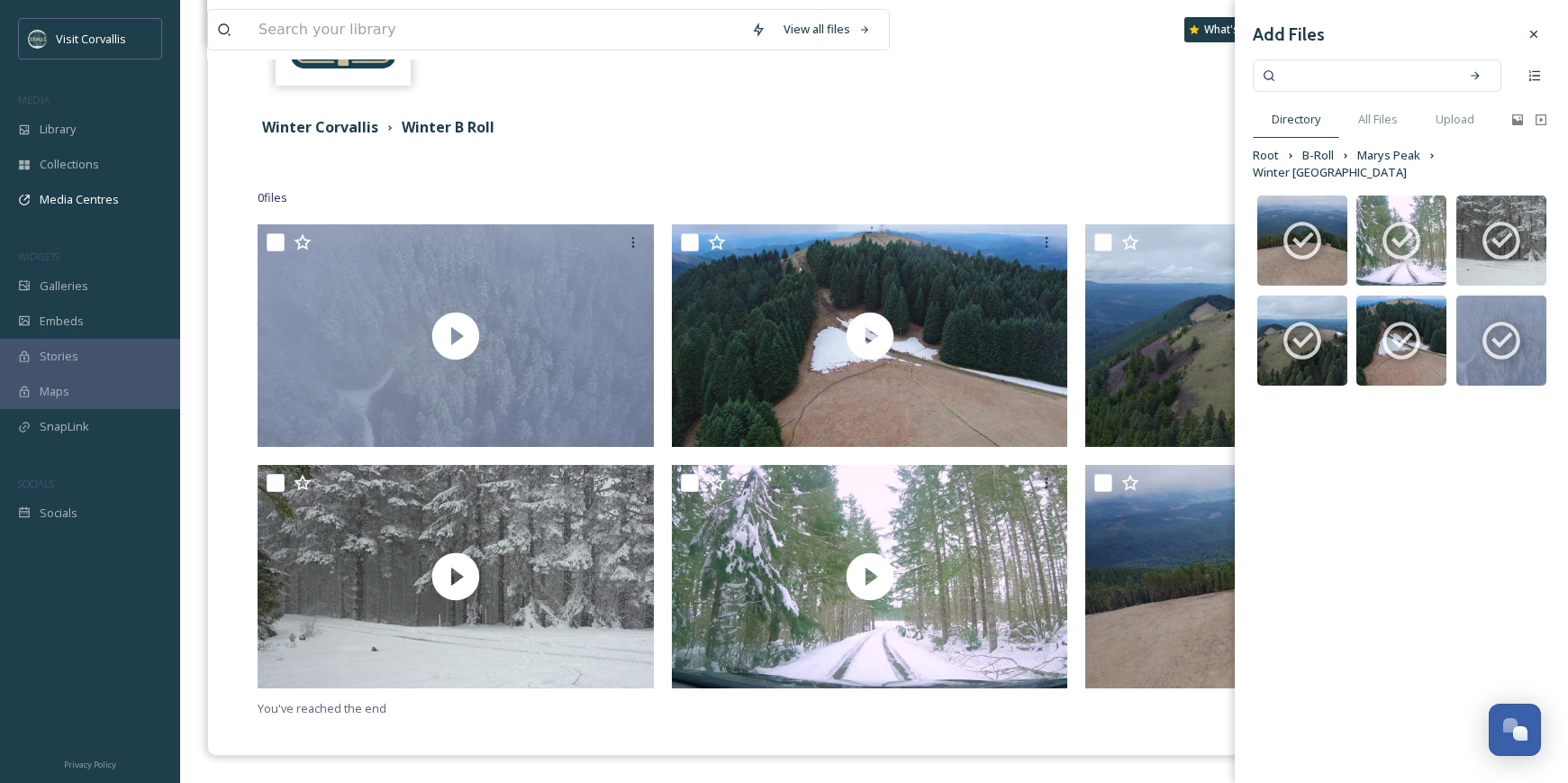
click at [1535, 30] on icon at bounding box center [1534, 34] width 15 height 15
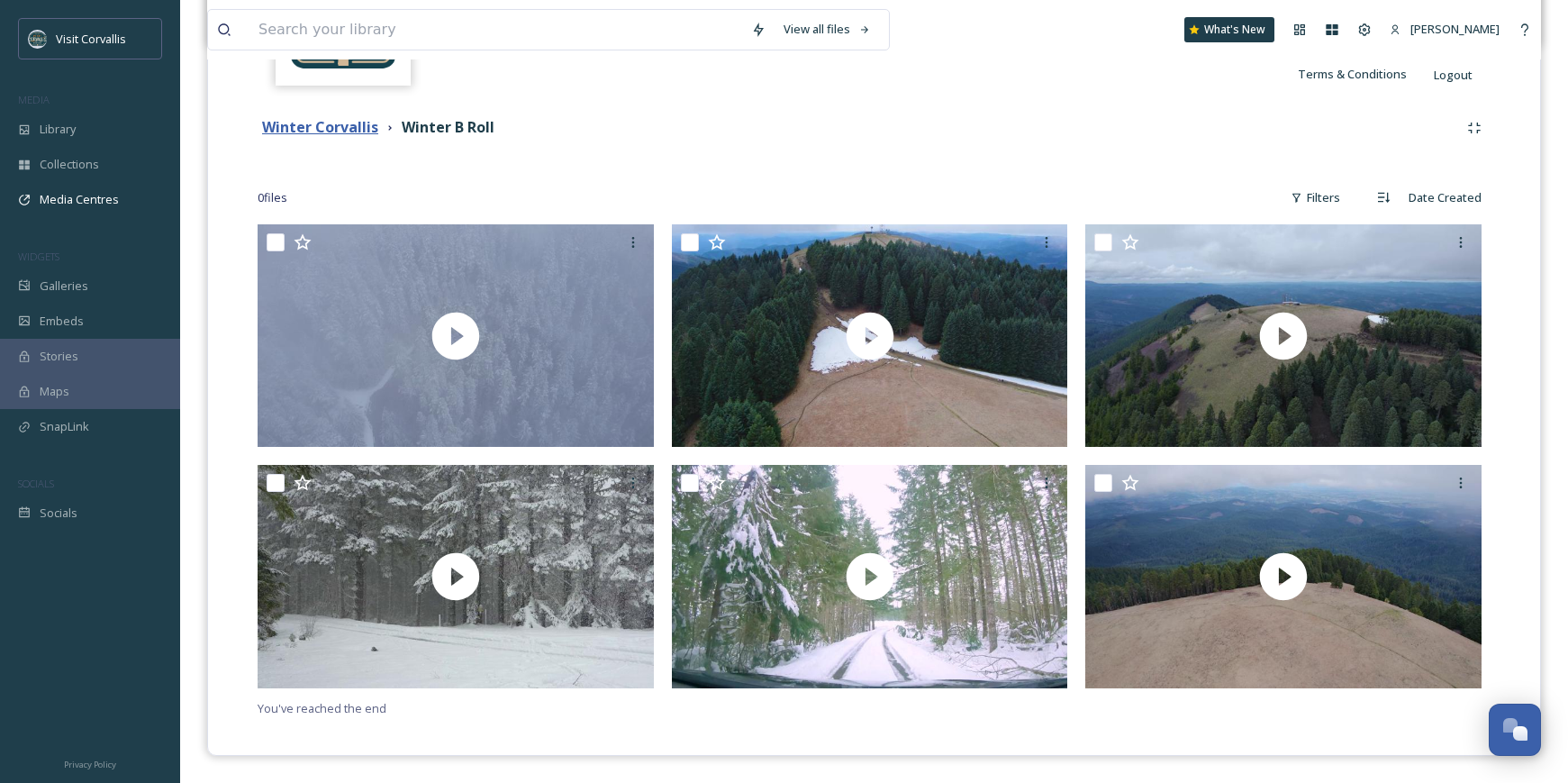
click at [312, 120] on strong "Winter Corvallis" at bounding box center [320, 127] width 117 height 19
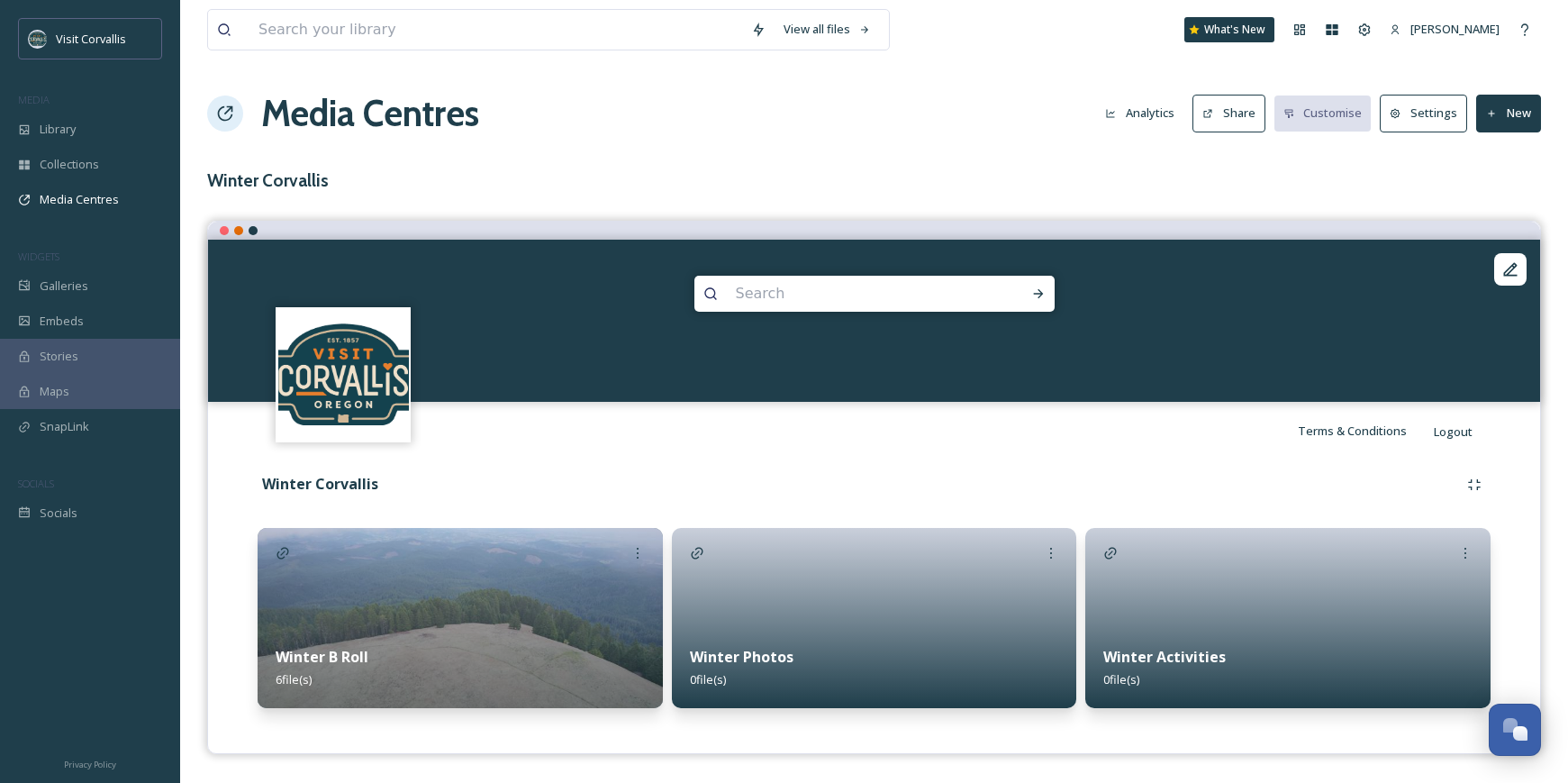
click at [889, 590] on div at bounding box center [875, 619] width 406 height 181
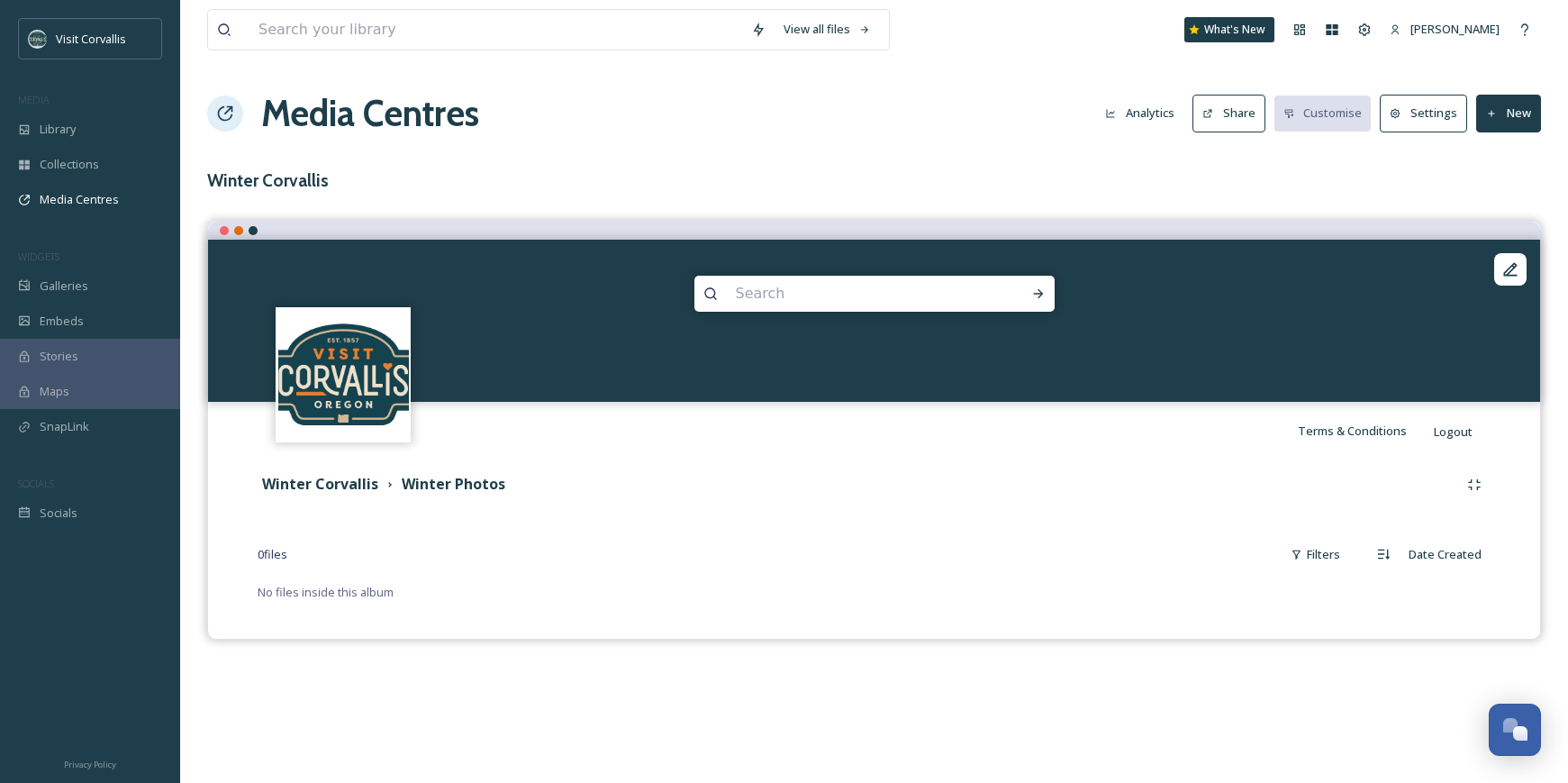
click at [1520, 101] on button "New" at bounding box center [1509, 113] width 65 height 37
click at [1498, 147] on span "Add Files" at bounding box center [1497, 155] width 49 height 17
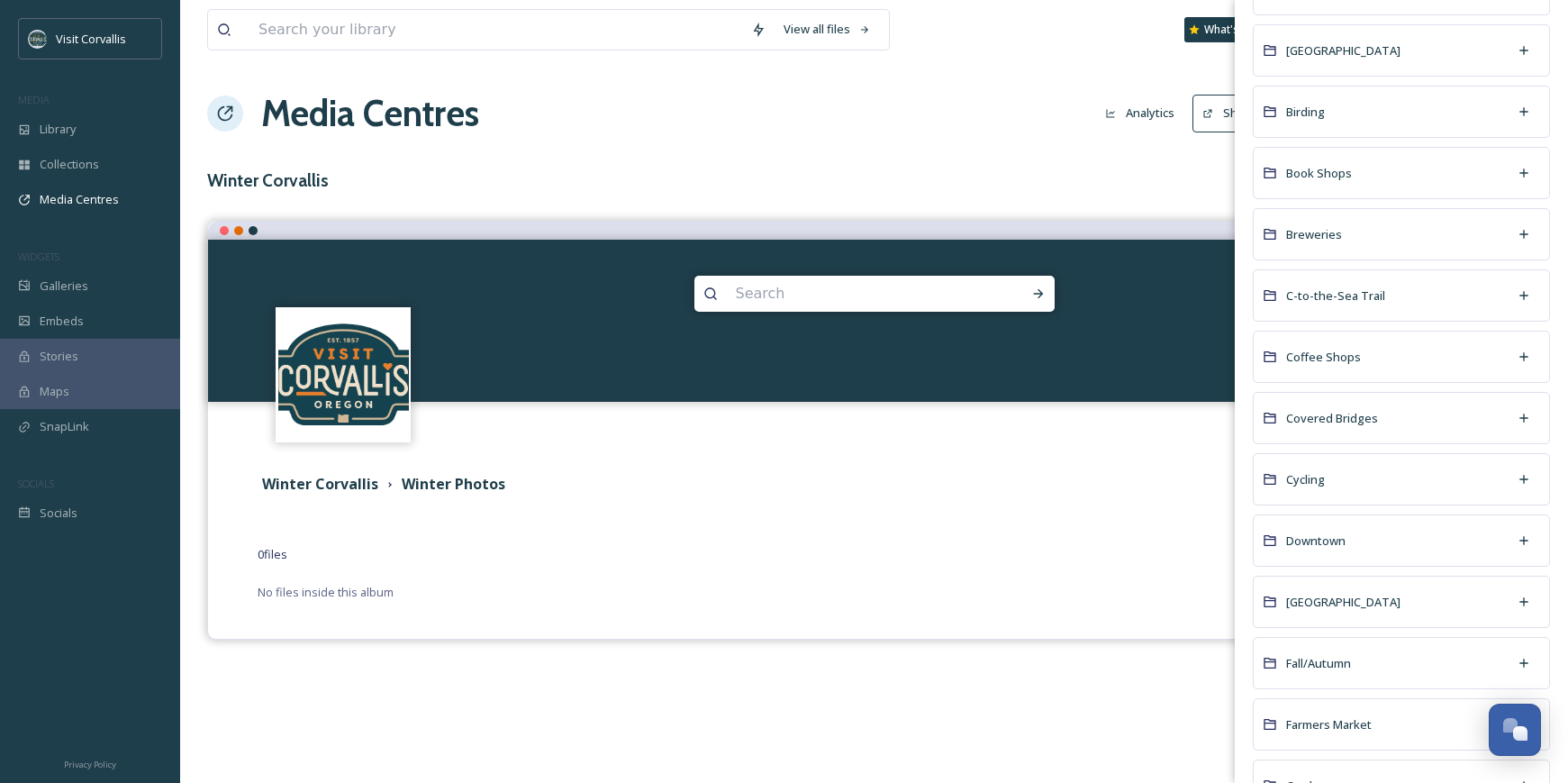
scroll to position [577, 0]
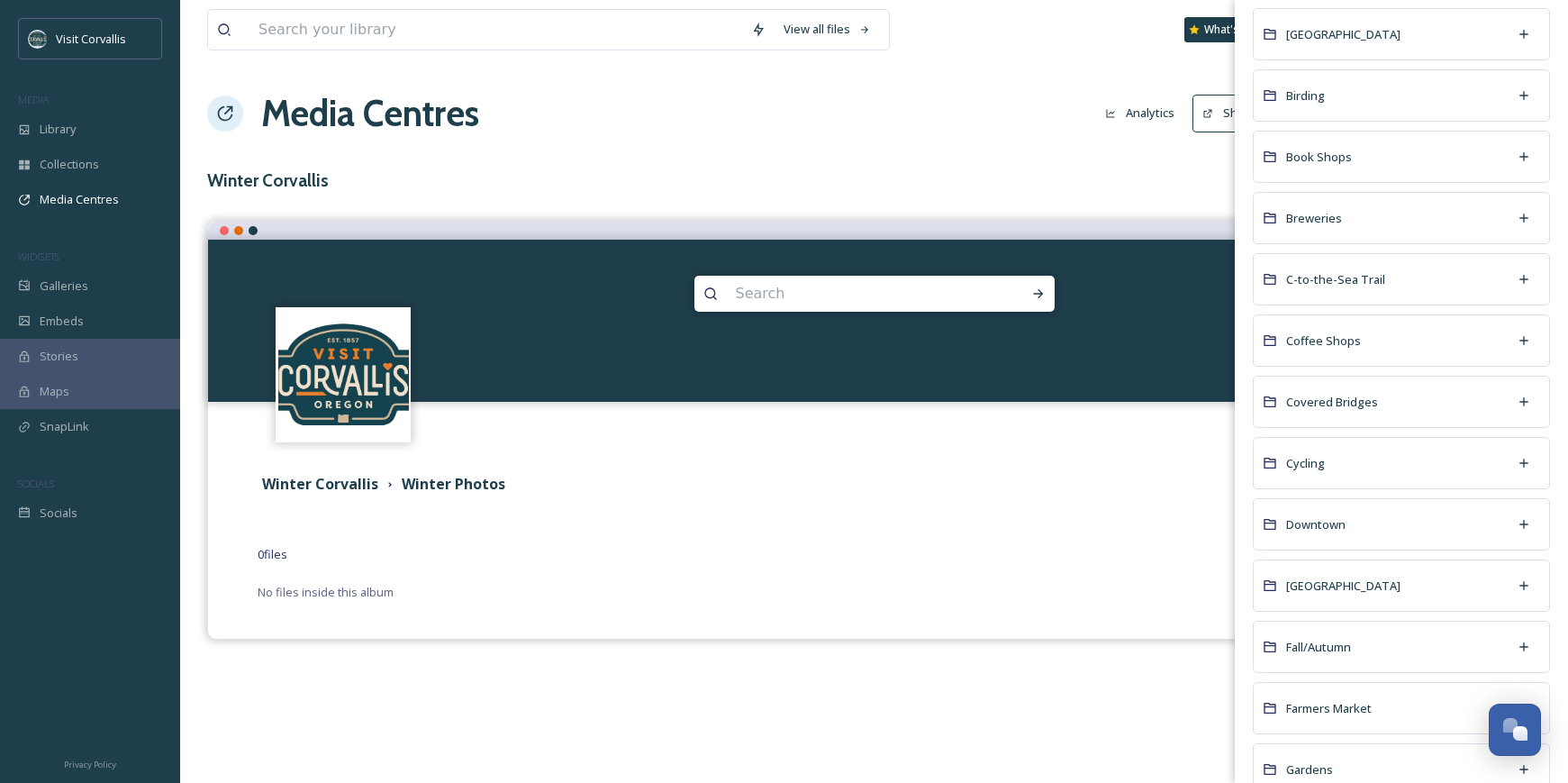
click at [1429, 459] on div "Cycling" at bounding box center [1402, 463] width 297 height 52
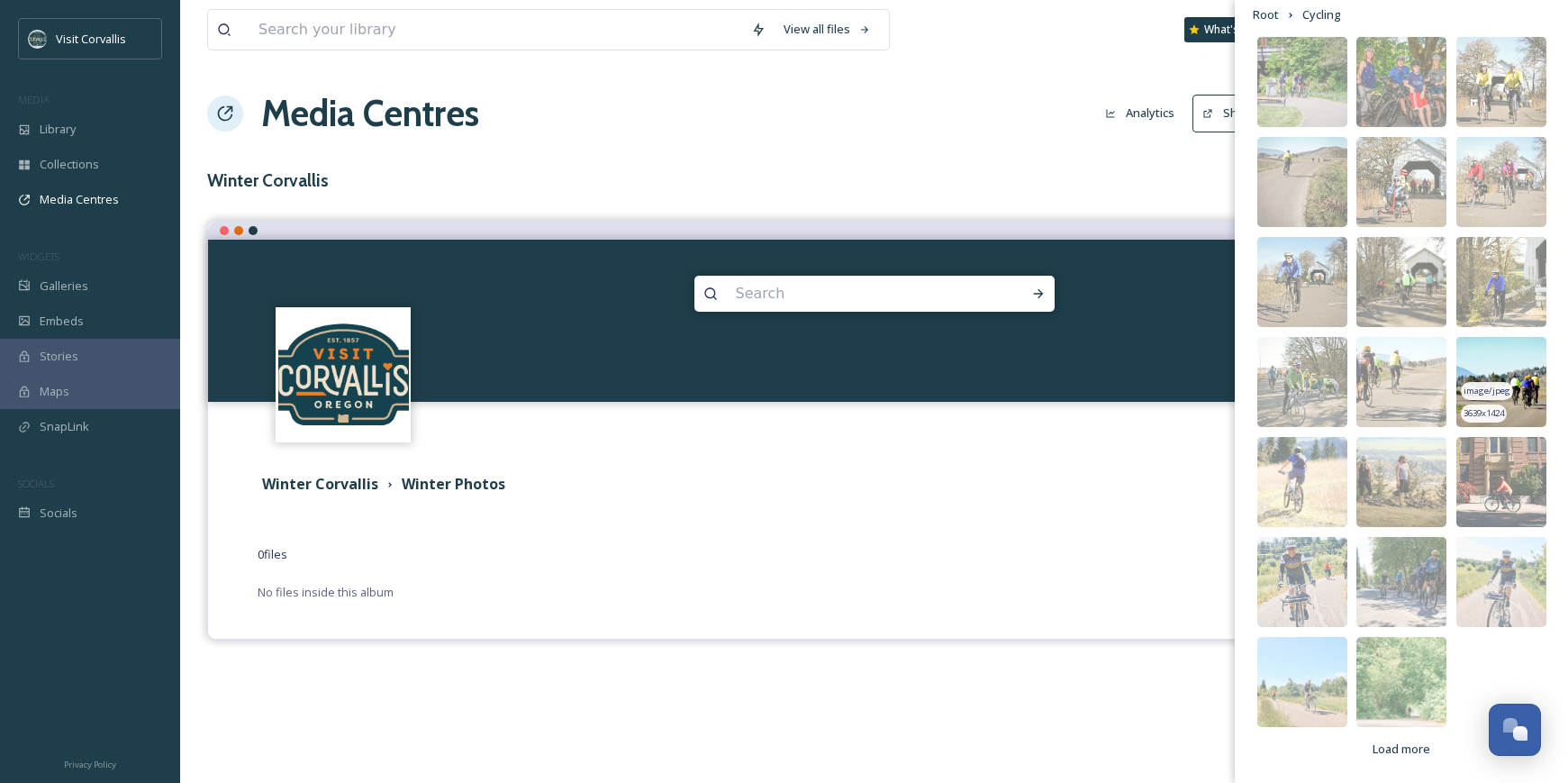
scroll to position [144, 0]
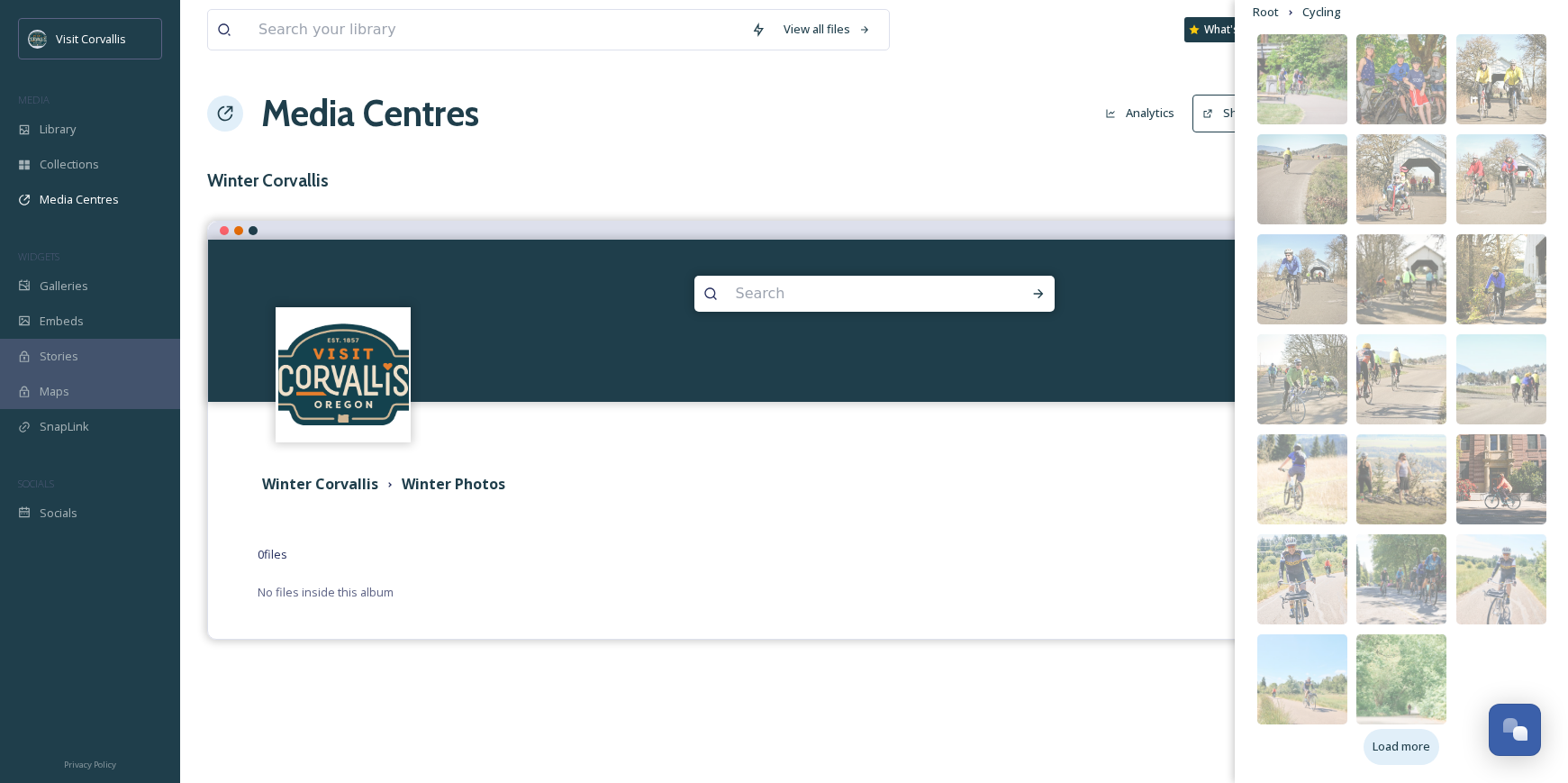
click at [1411, 747] on span "Load more" at bounding box center [1401, 747] width 57 height 17
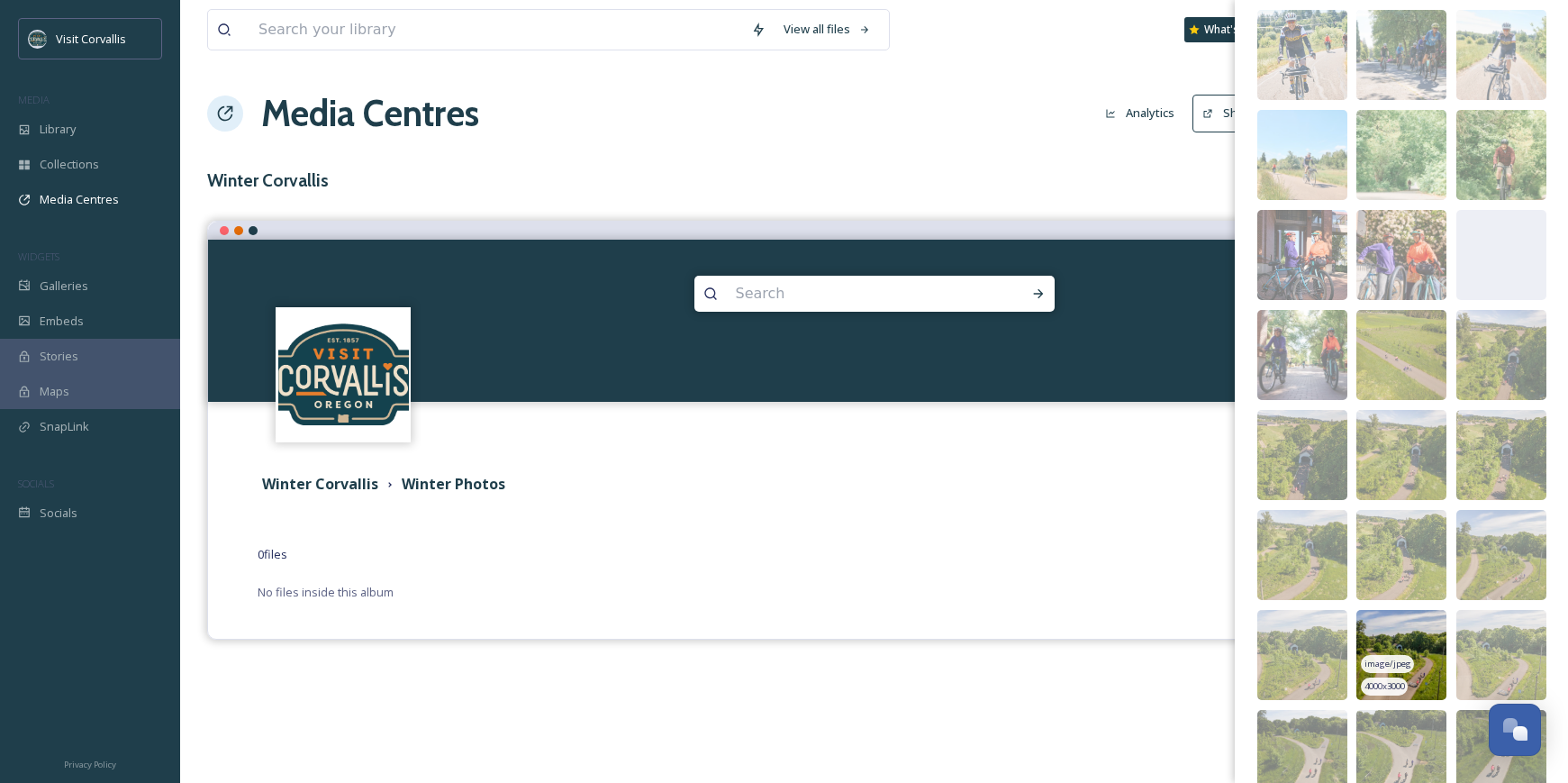
scroll to position [843, 0]
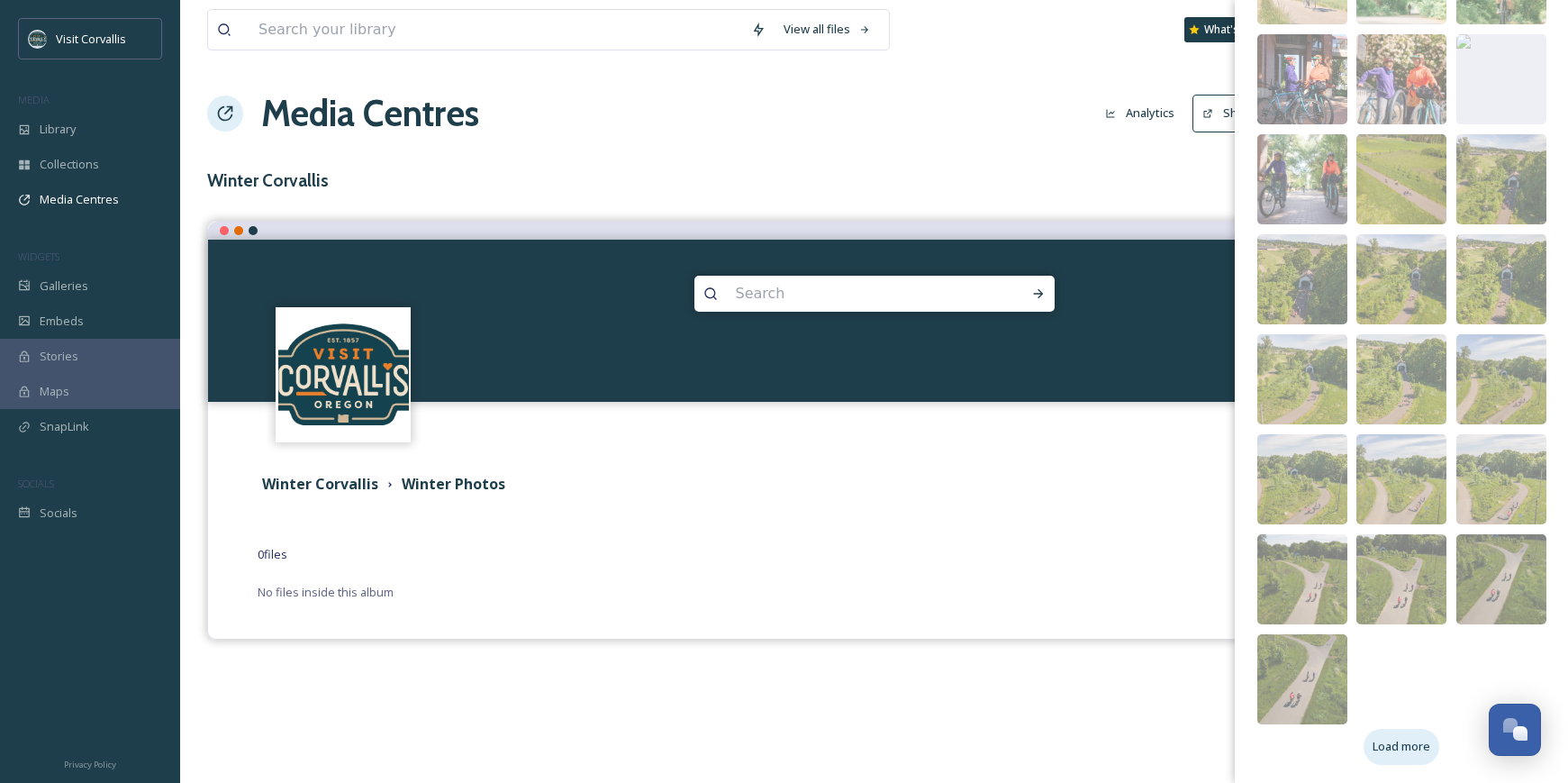
click at [1404, 755] on span "Load more" at bounding box center [1401, 747] width 57 height 17
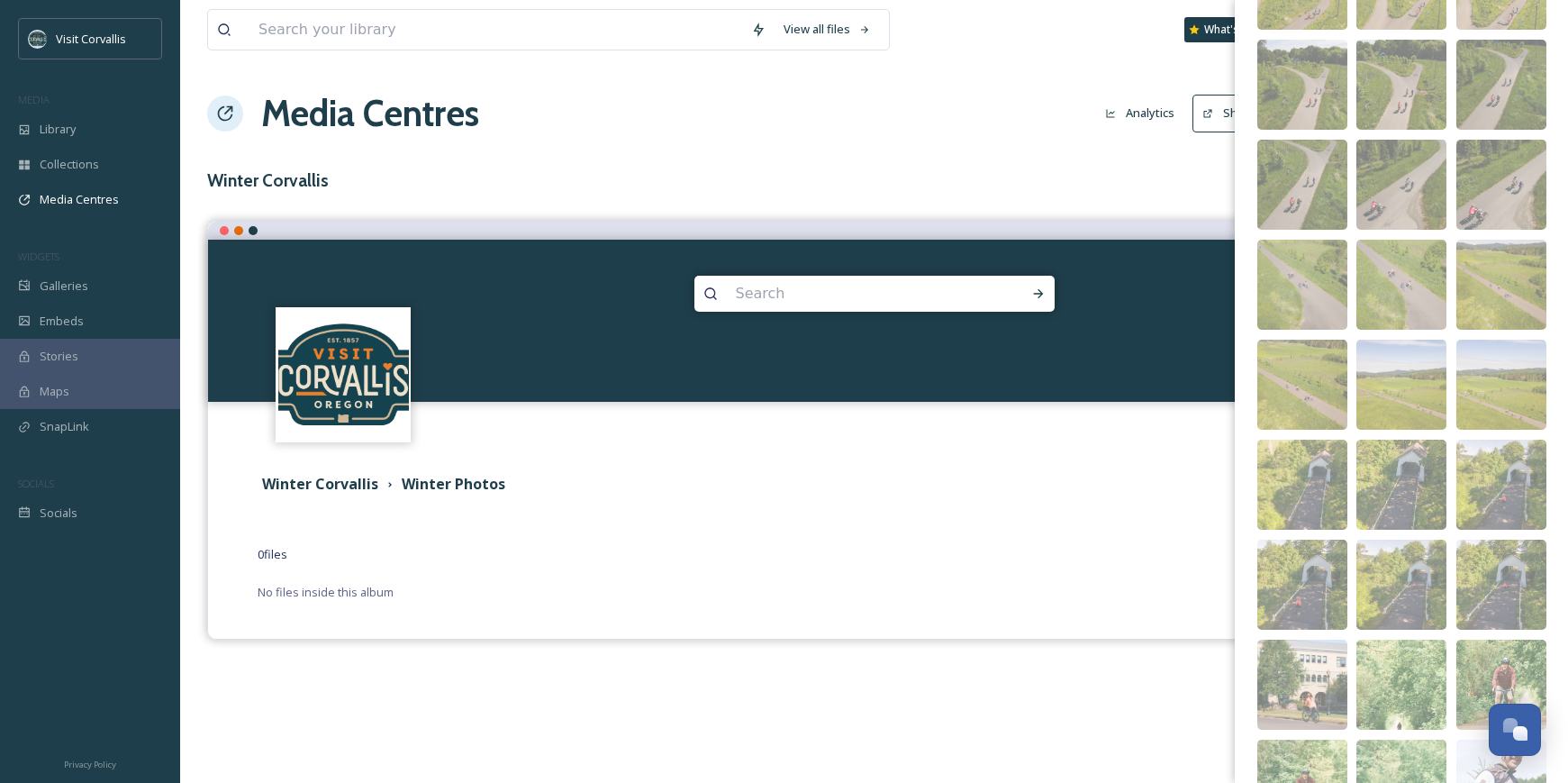
scroll to position [1444, 0]
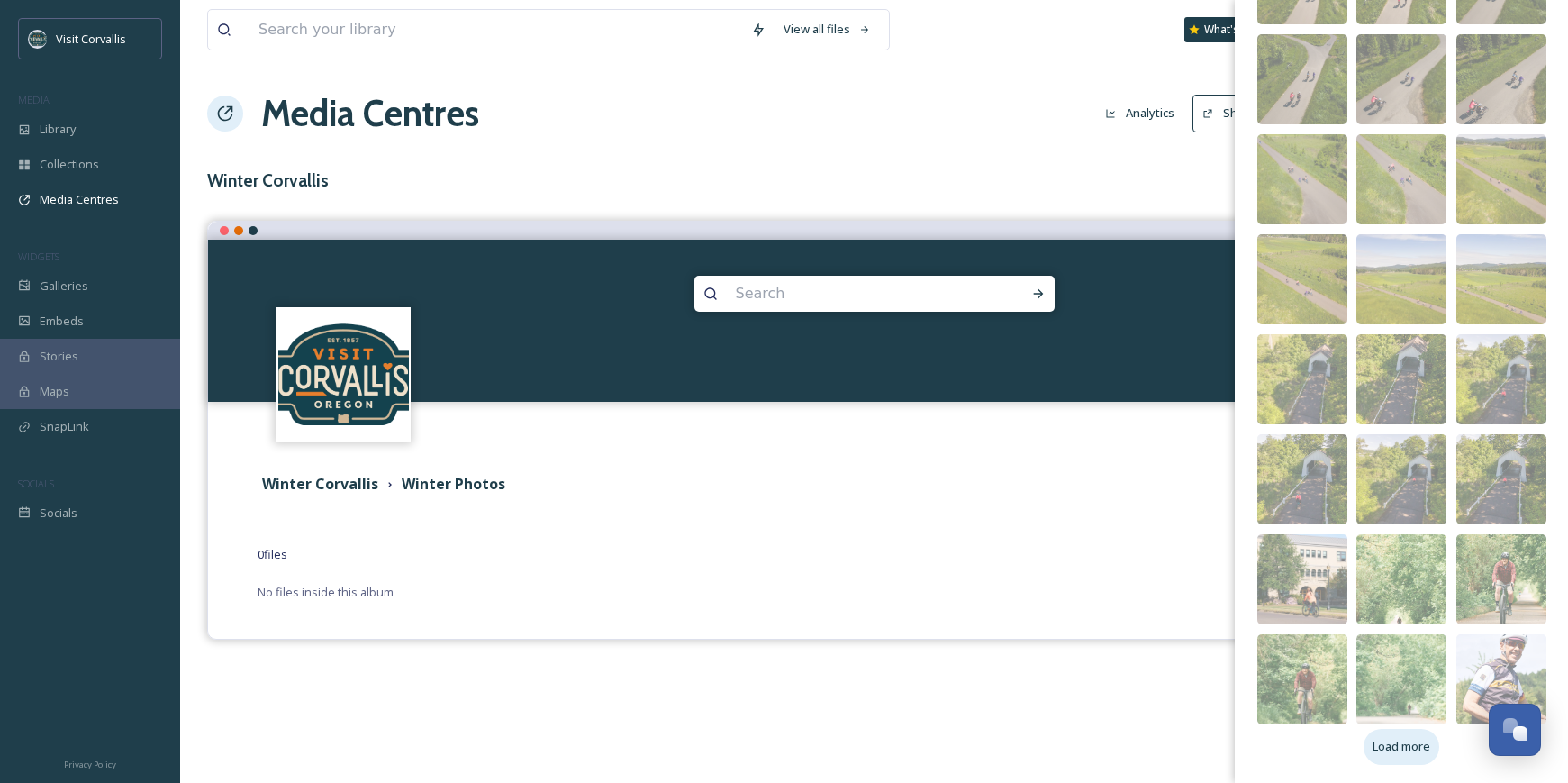
click at [1408, 753] on span "Load more" at bounding box center [1401, 747] width 57 height 17
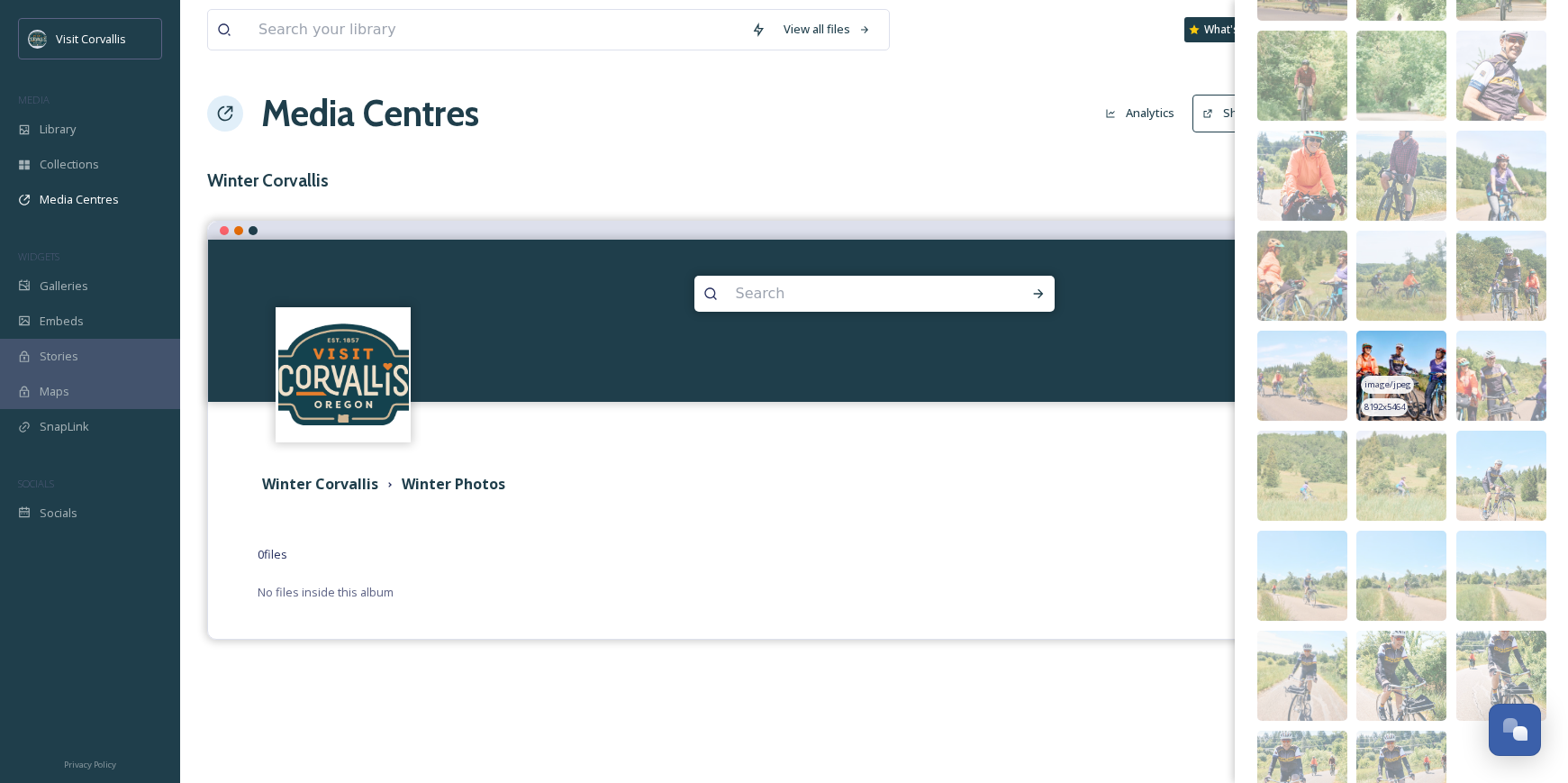
scroll to position [2144, 0]
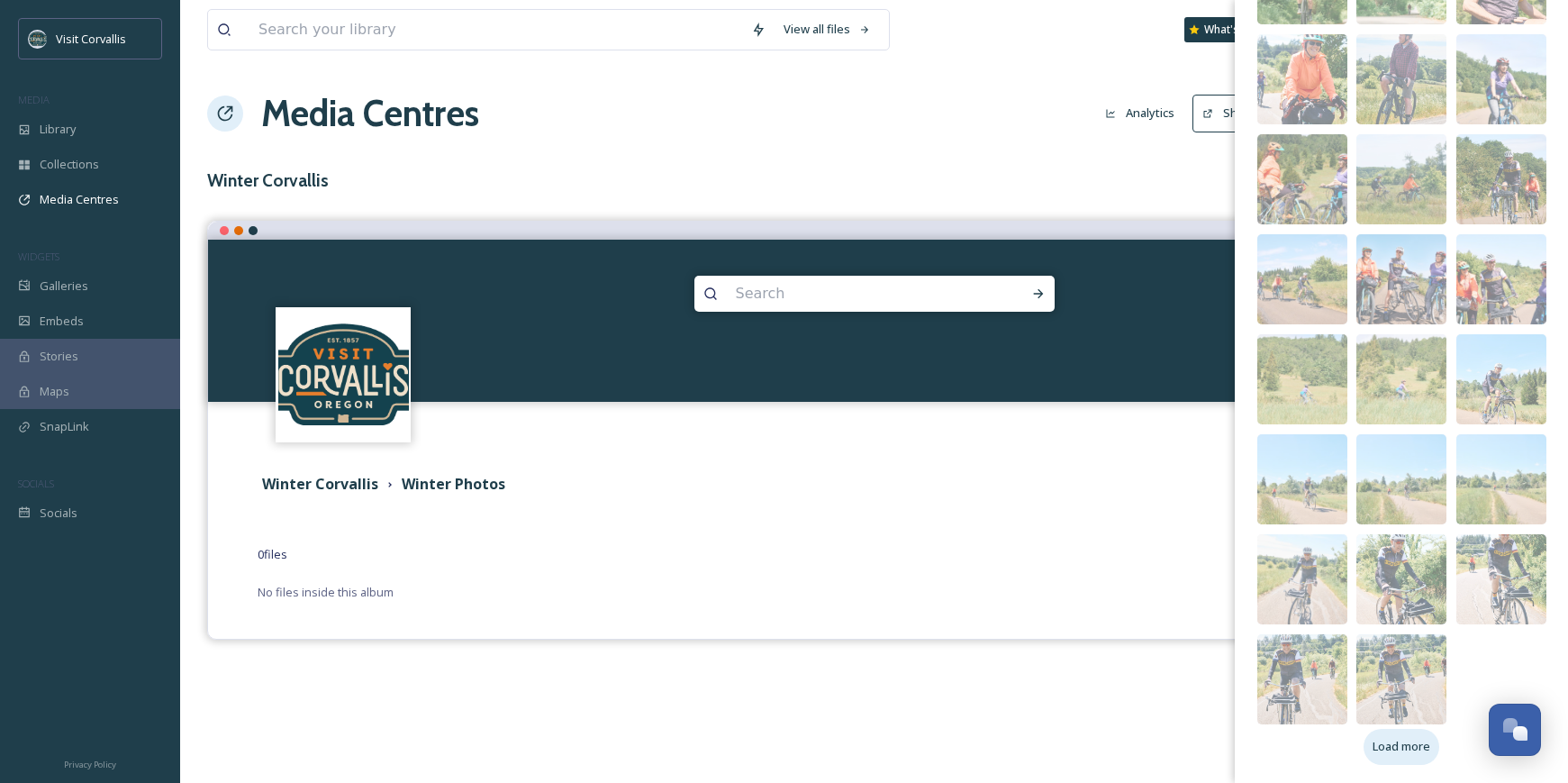
click at [1426, 752] on span "Load more" at bounding box center [1401, 747] width 57 height 17
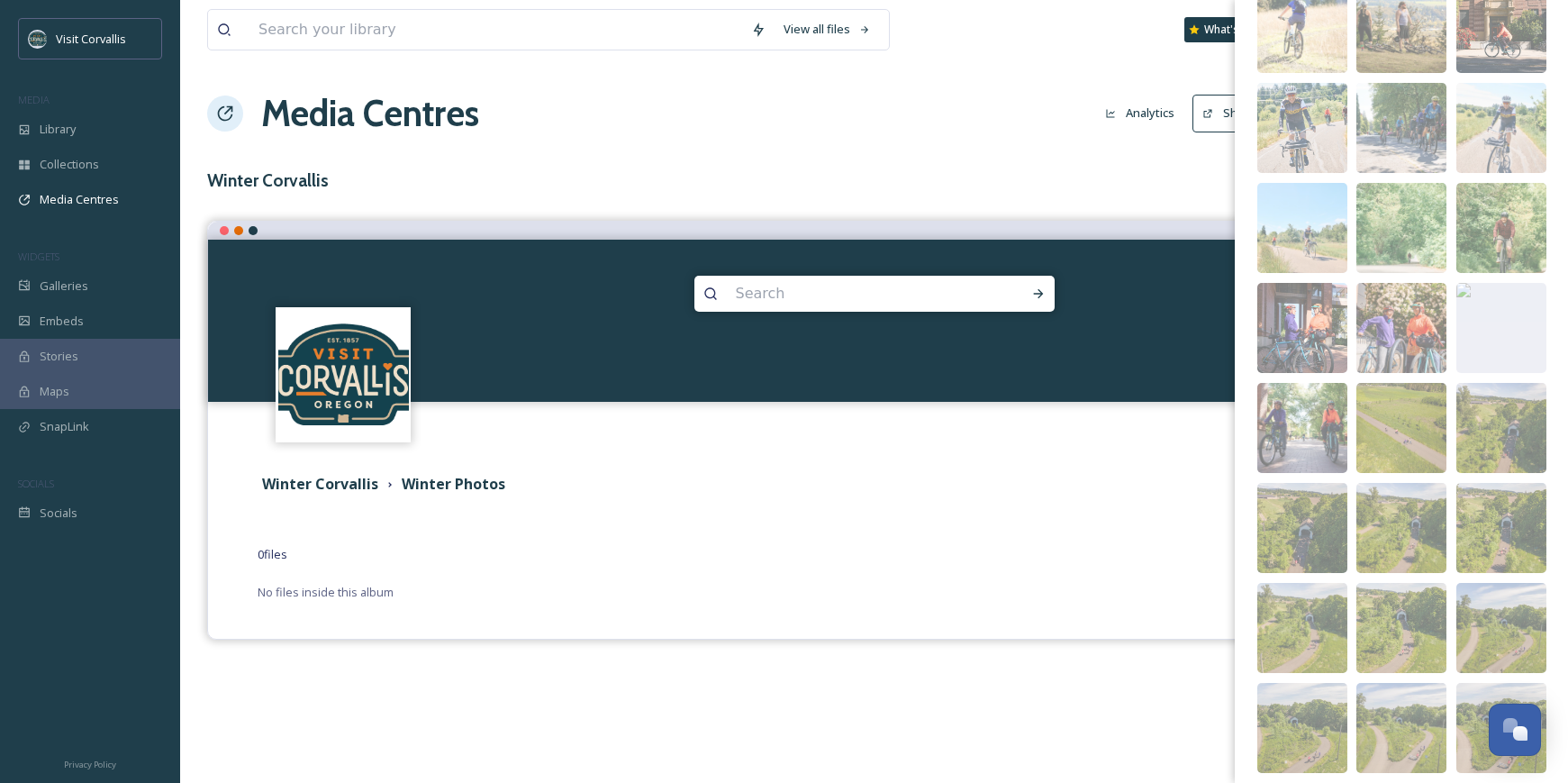
scroll to position [0, 0]
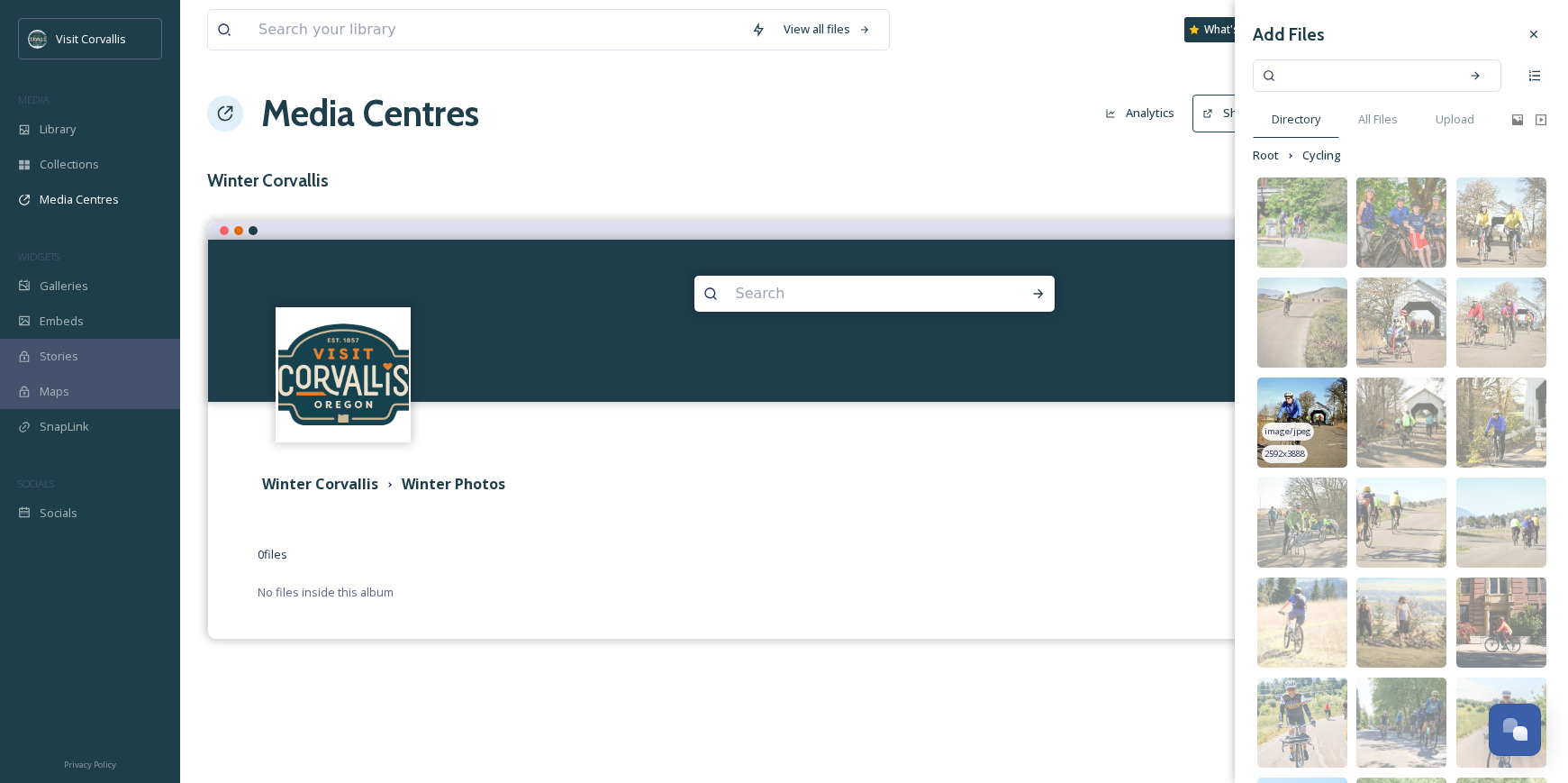
click at [1322, 411] on img at bounding box center [1302, 423] width 90 height 90
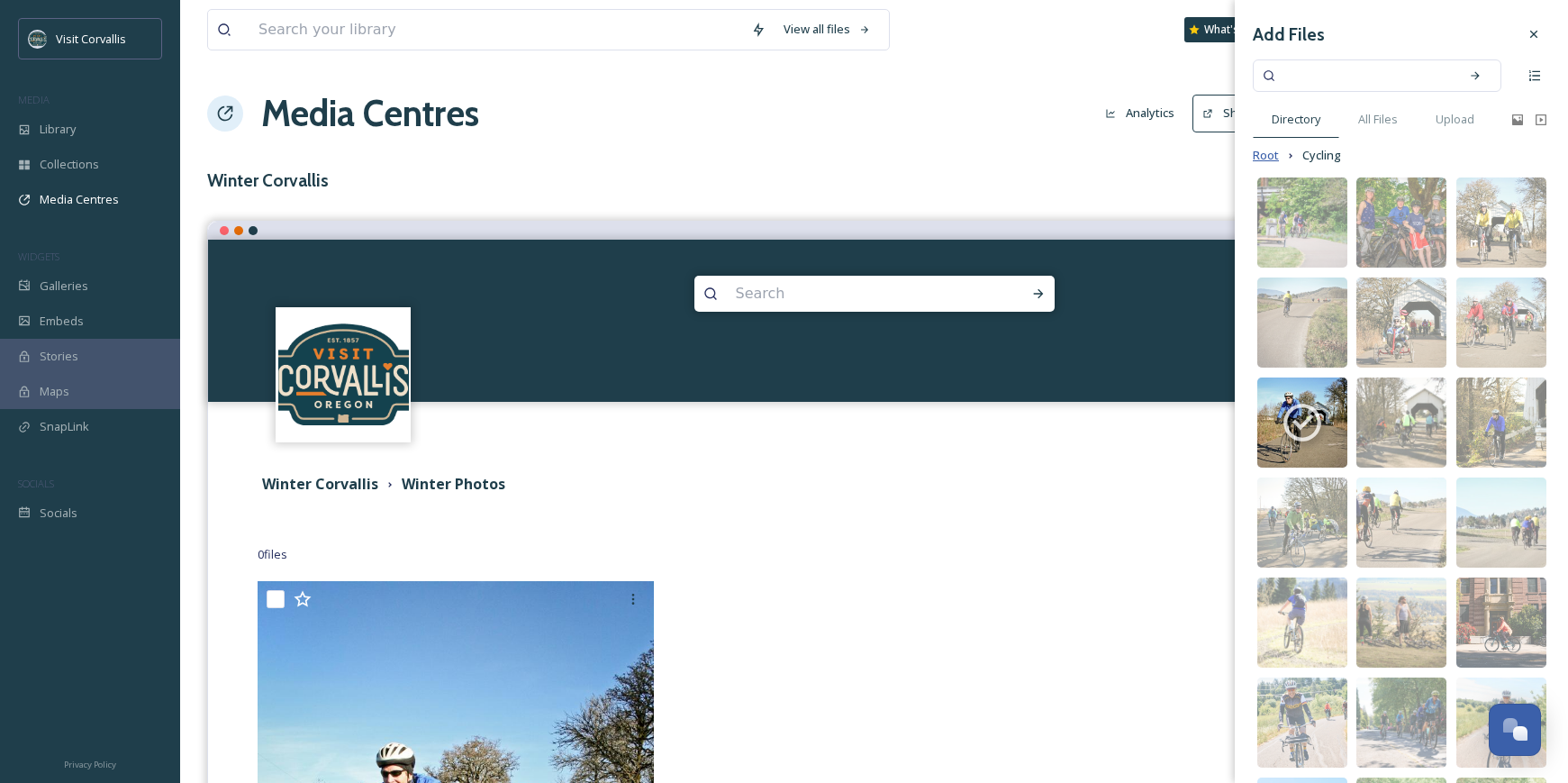
click at [1275, 155] on span "Root" at bounding box center [1266, 155] width 26 height 17
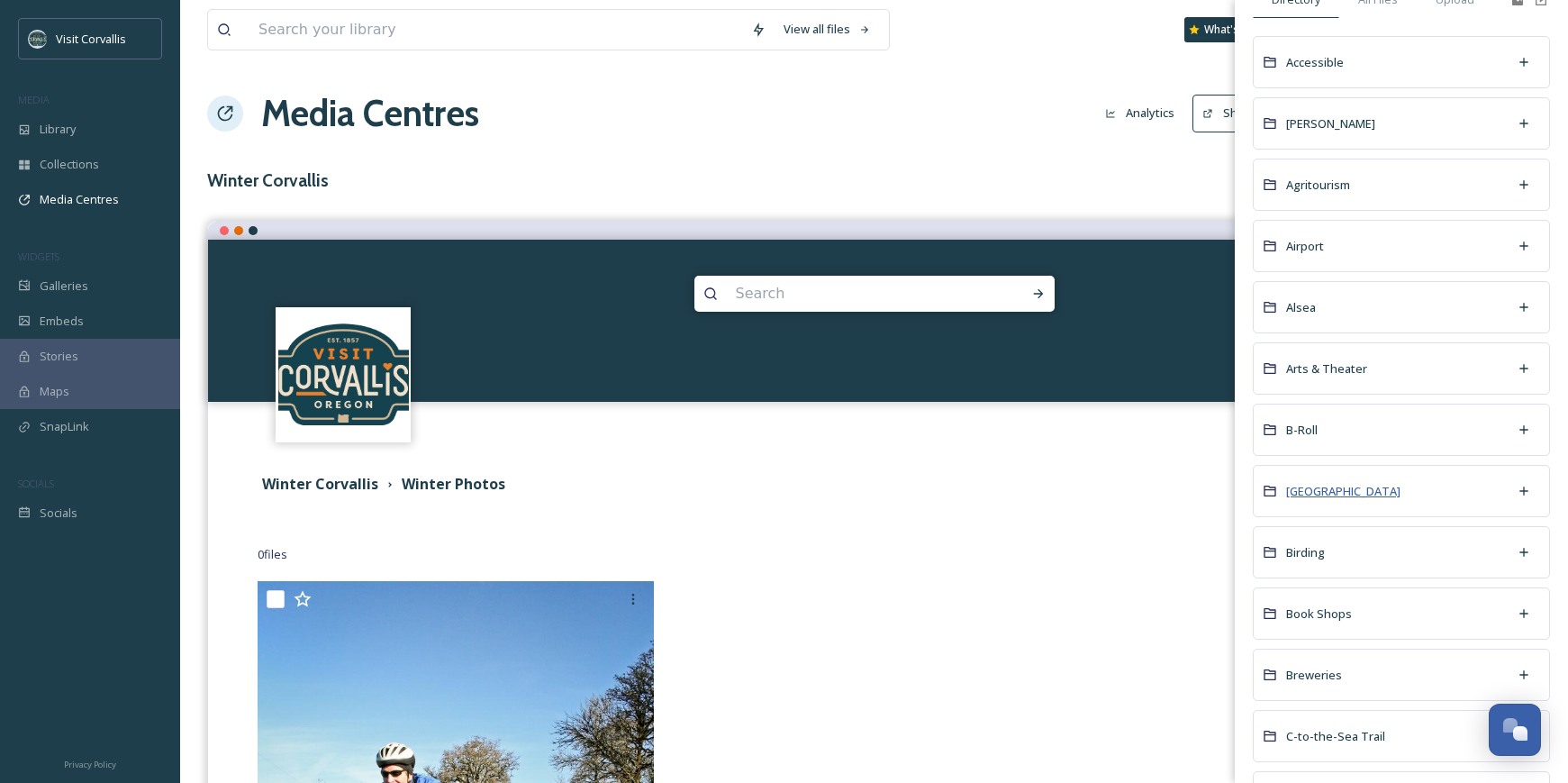
scroll to position [124, 0]
click at [1382, 479] on span "[GEOGRAPHIC_DATA]" at bounding box center [1344, 488] width 115 height 17
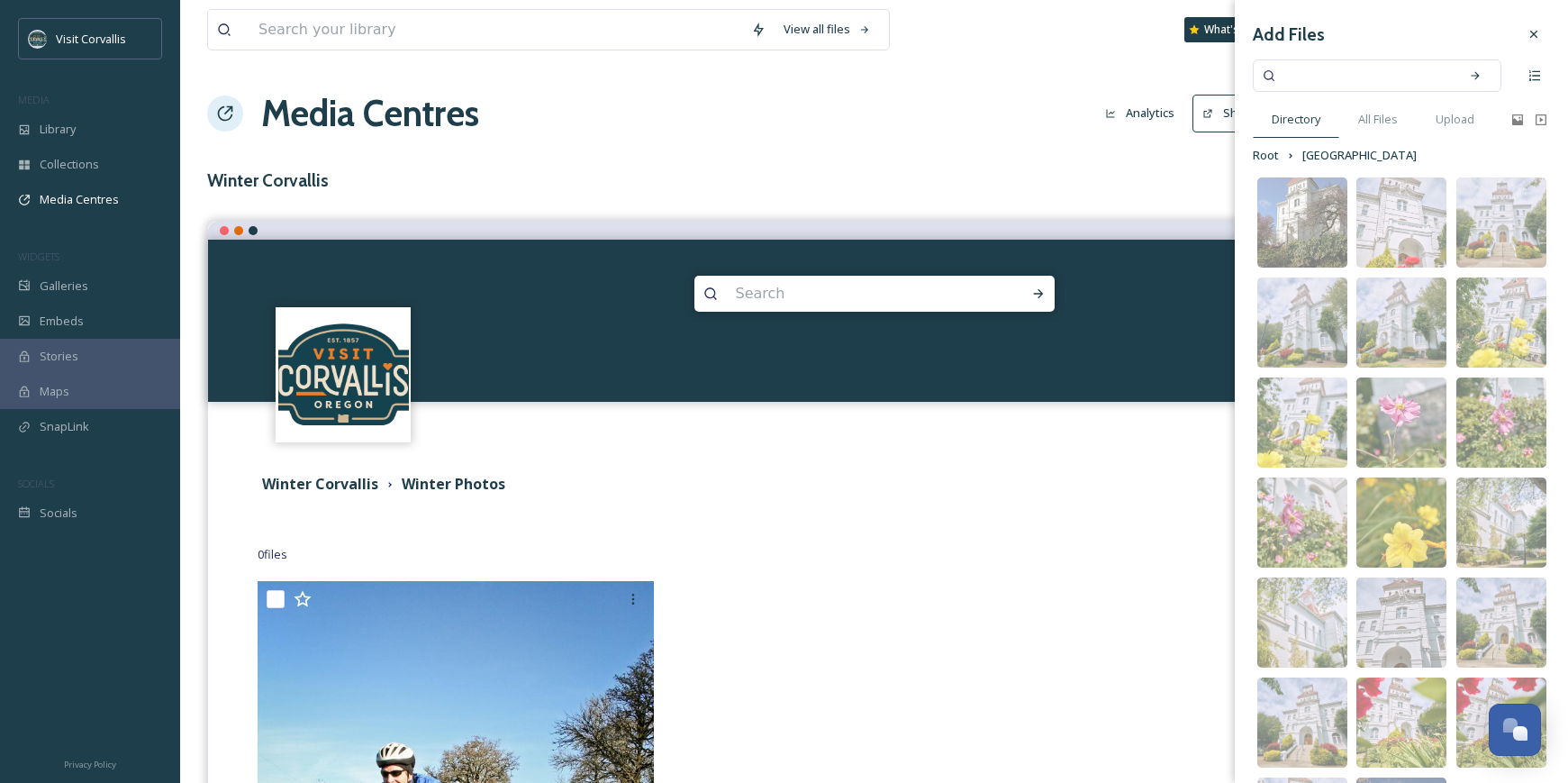
scroll to position [144, 0]
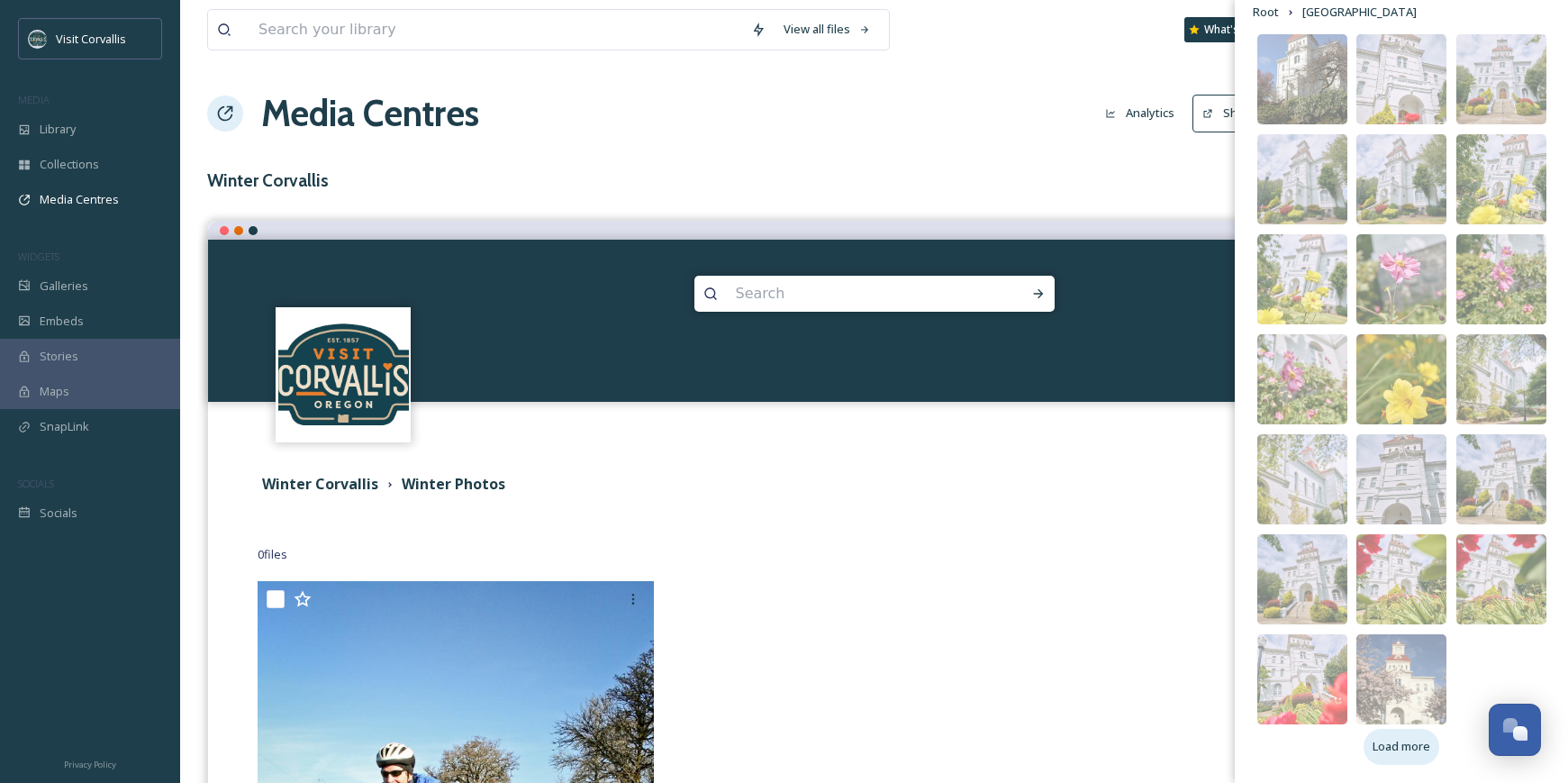
click at [1414, 756] on div "Load more" at bounding box center [1402, 747] width 76 height 35
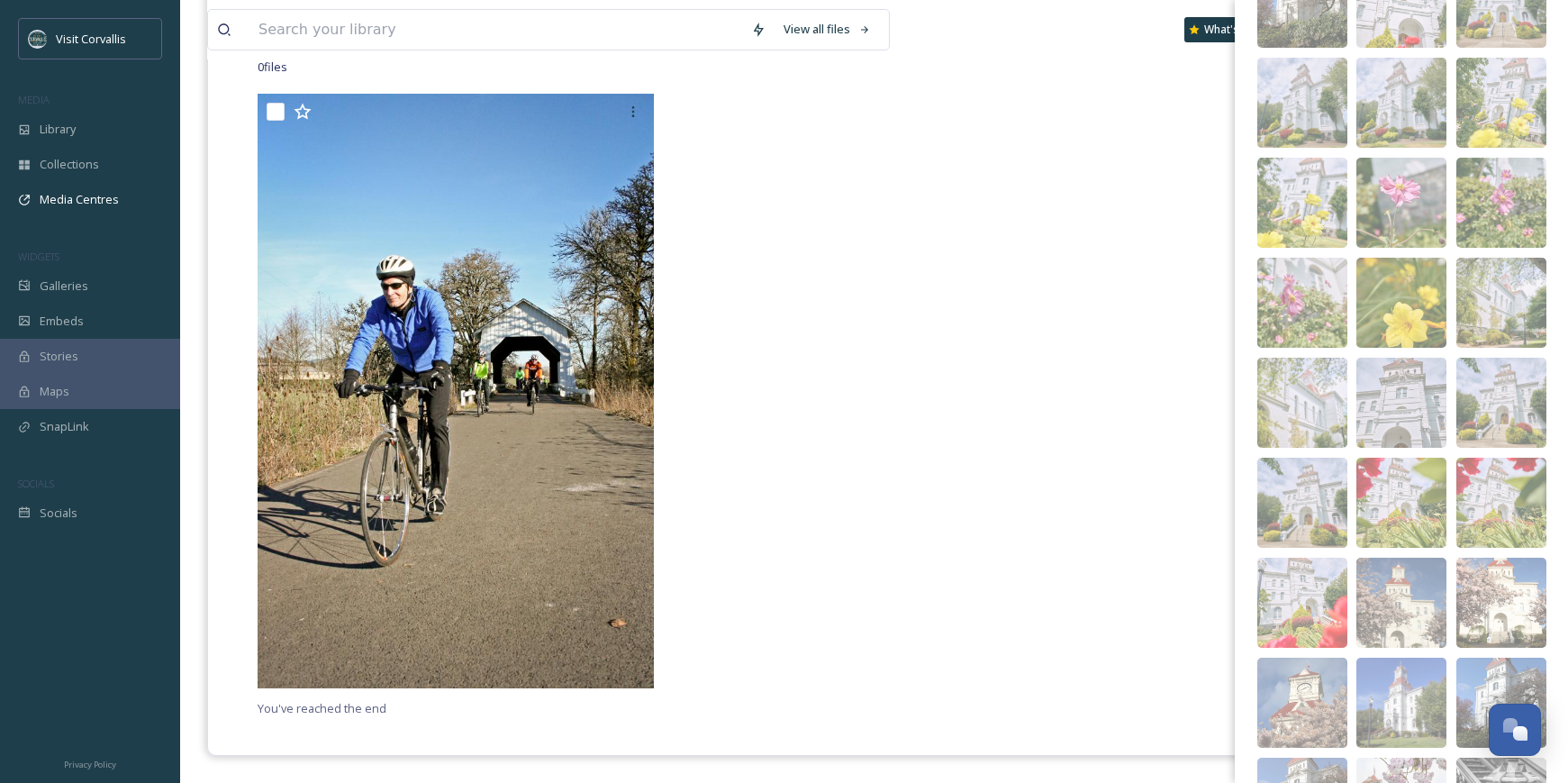
scroll to position [0, 0]
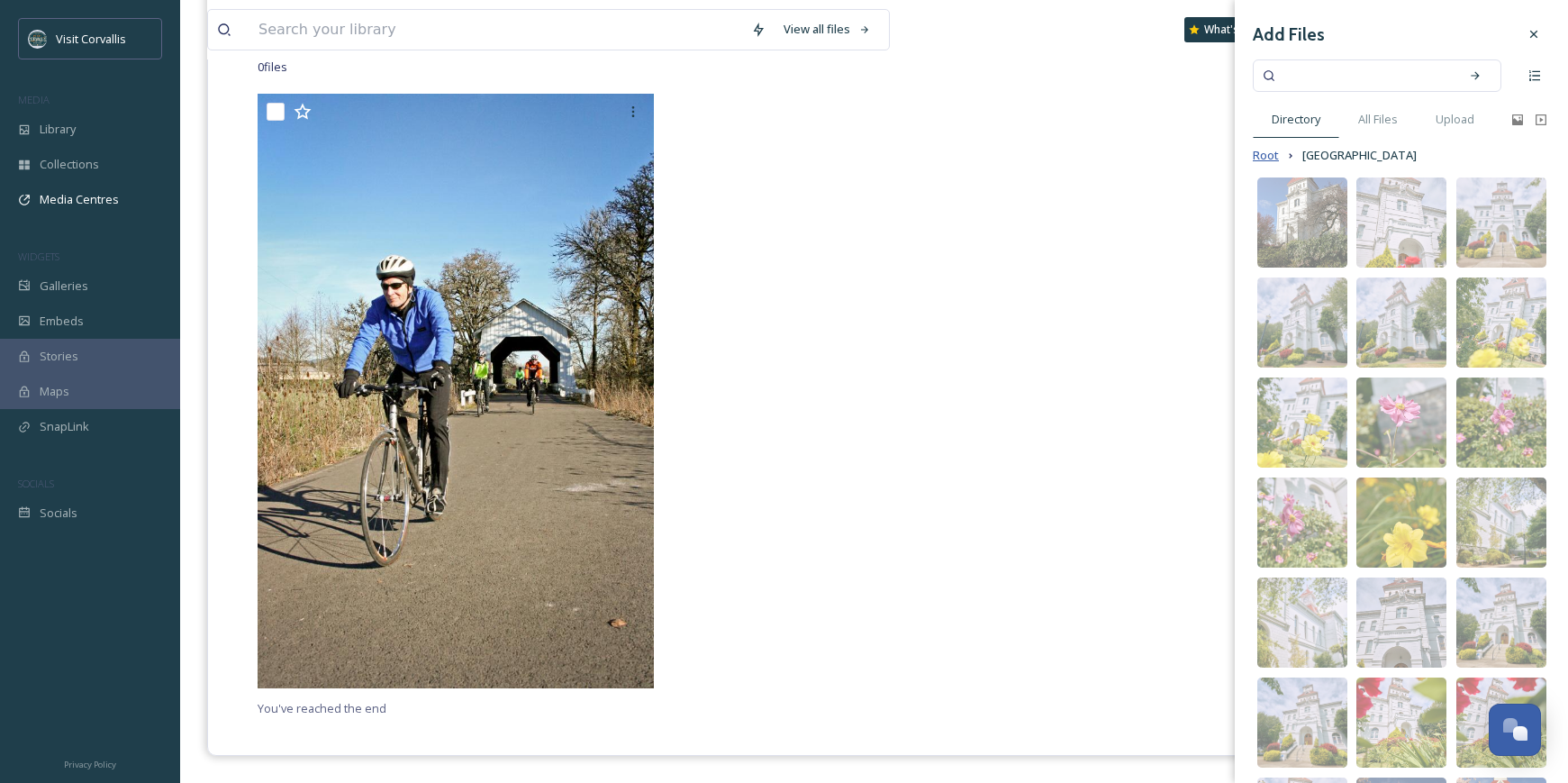
click at [1269, 156] on span "Root" at bounding box center [1266, 155] width 26 height 17
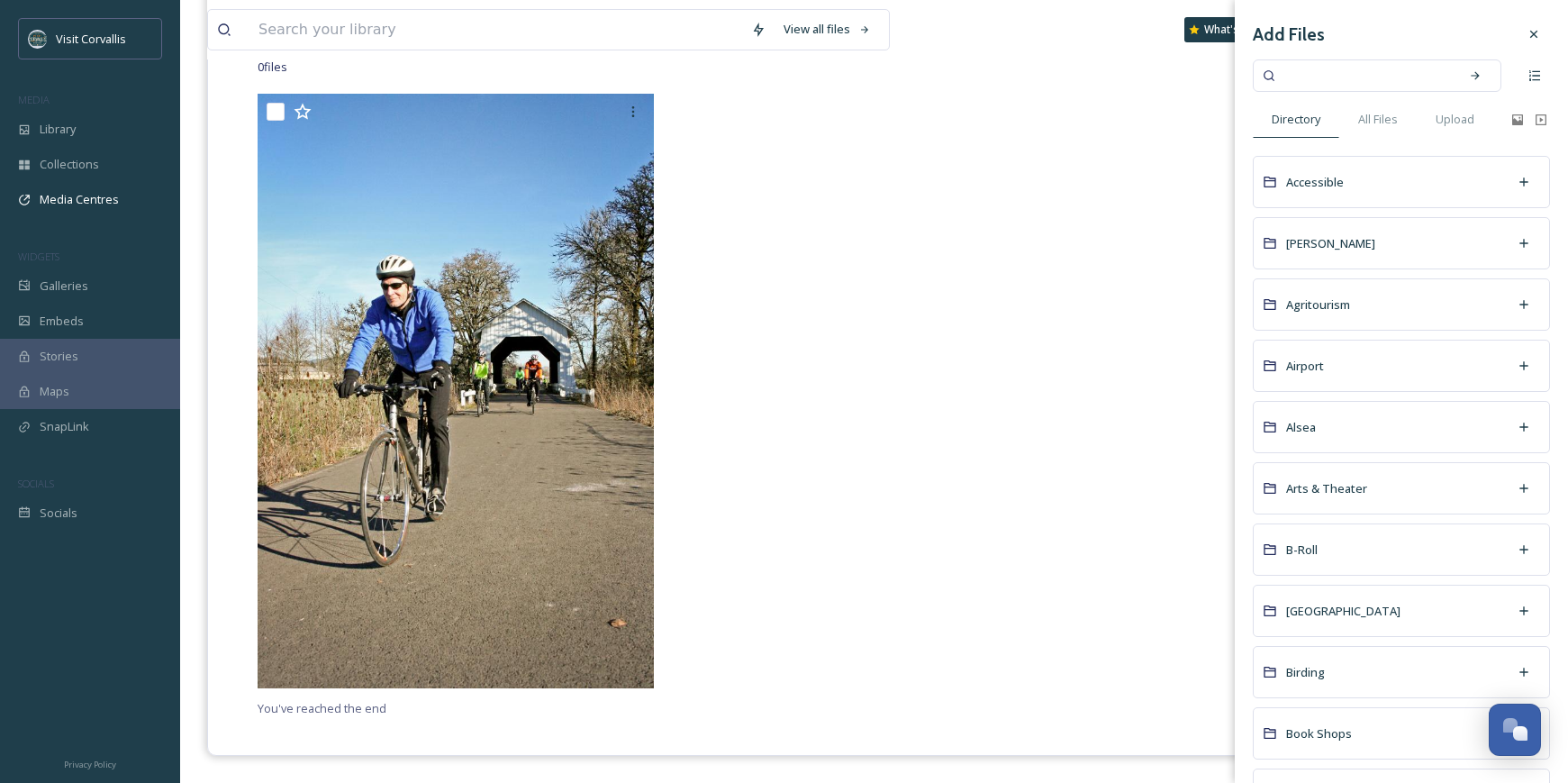
click at [1310, 67] on input at bounding box center [1364, 76] width 170 height 40
type input "winter"
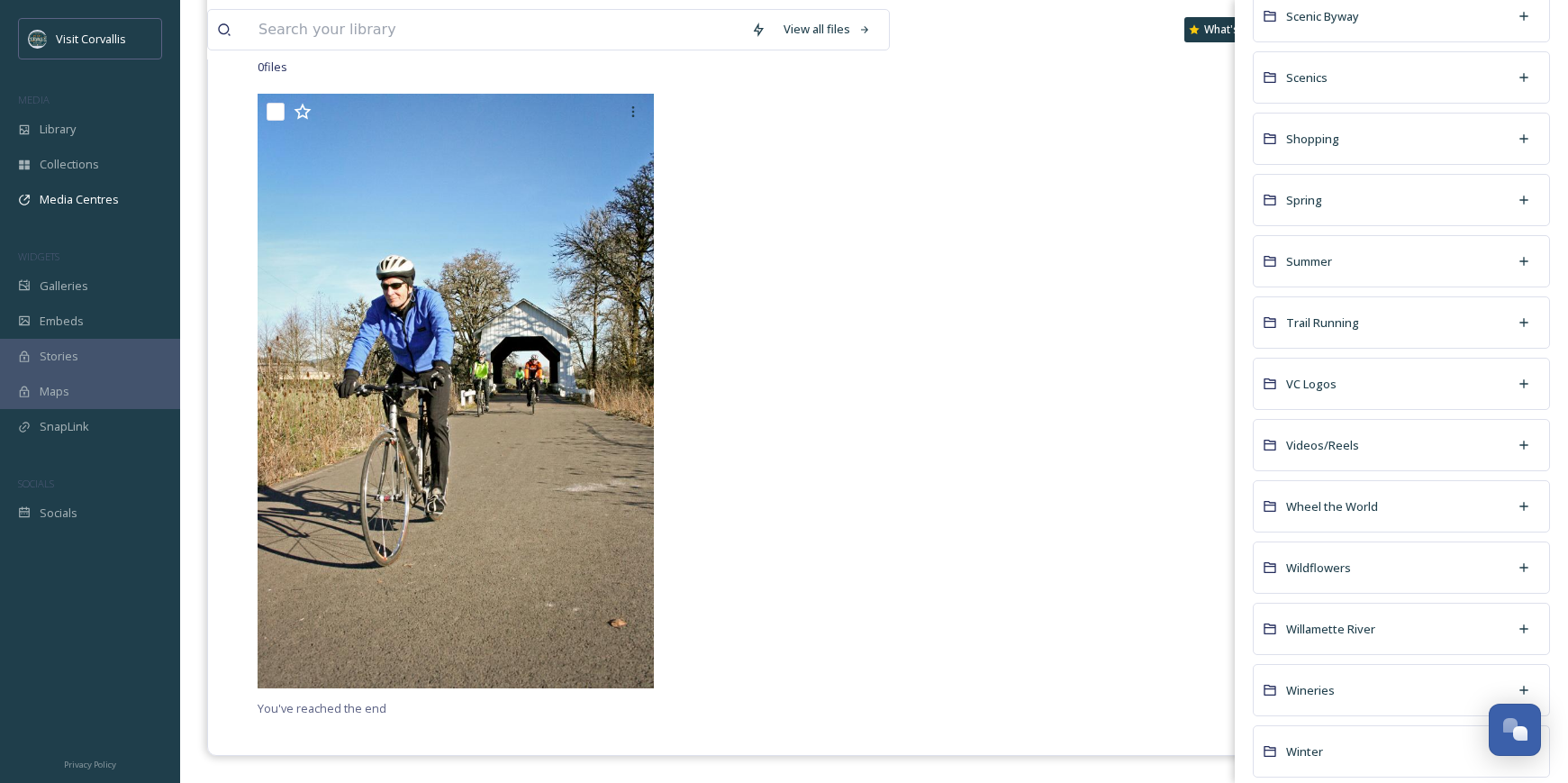
scroll to position [2350, 0]
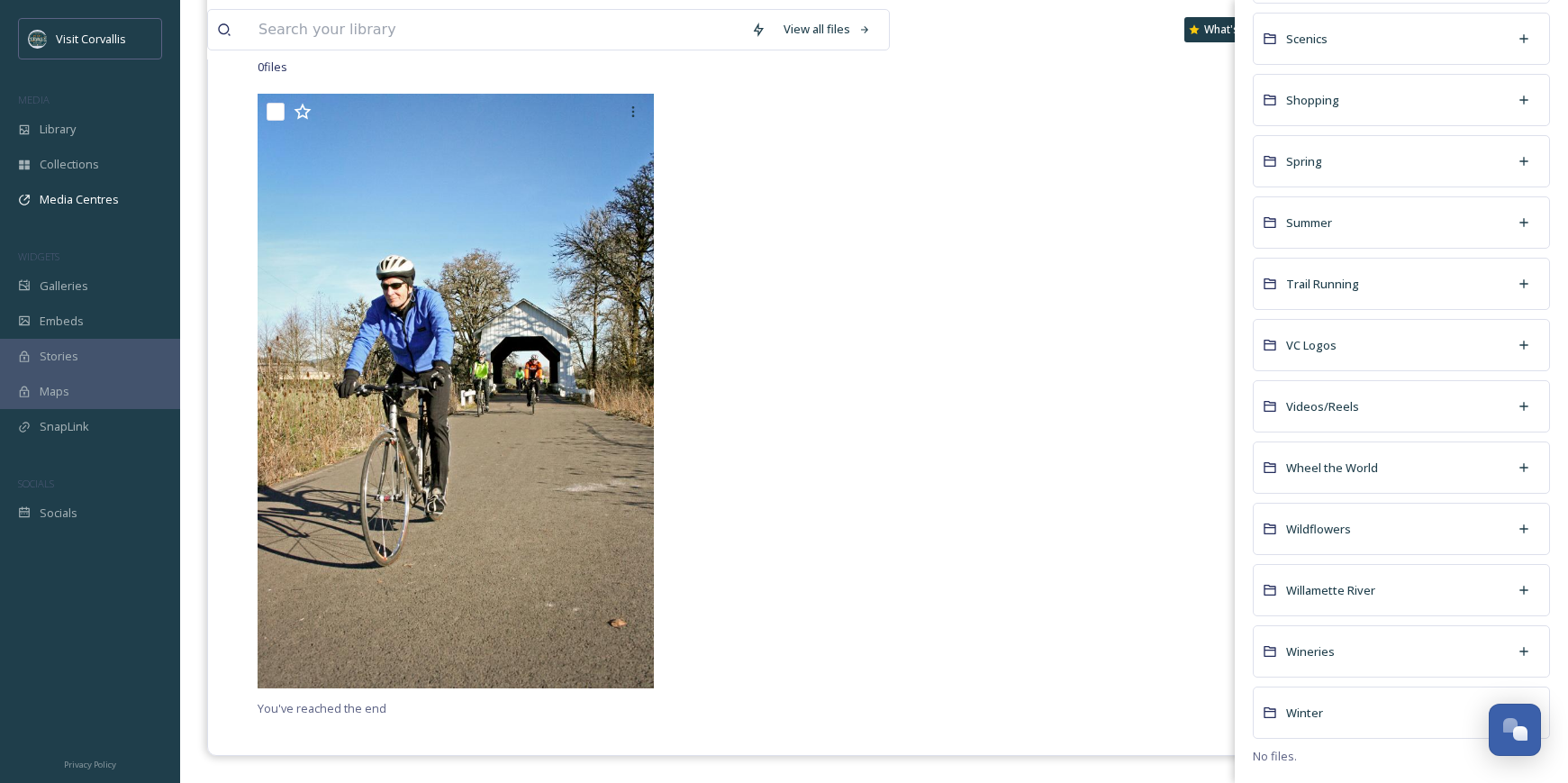
click at [1347, 713] on div "Winter" at bounding box center [1402, 713] width 297 height 52
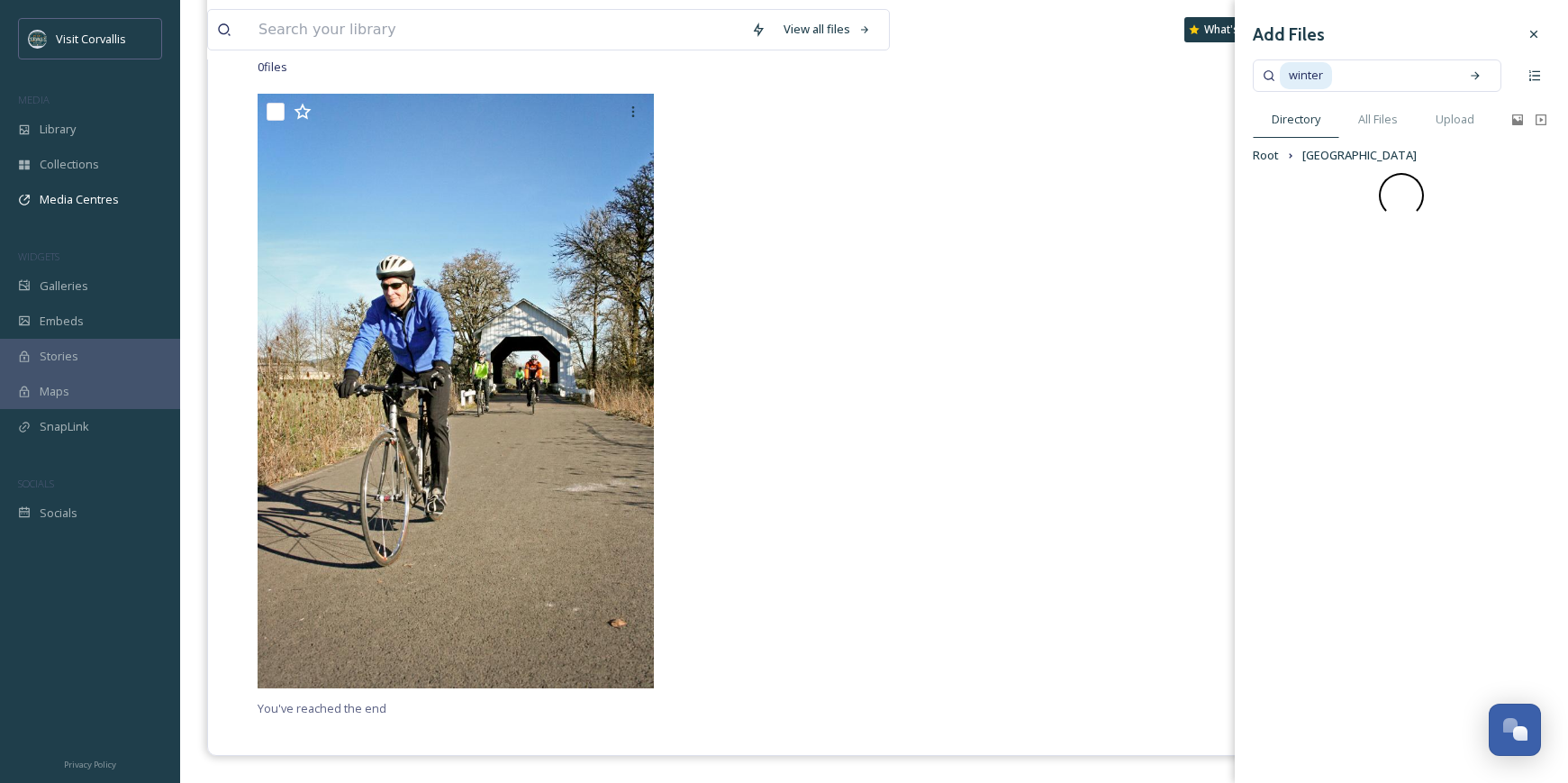
scroll to position [0, 0]
click at [1347, 713] on div "Add Files winter Directory All Files Upload Root [GEOGRAPHIC_DATA]" at bounding box center [1401, 392] width 333 height 783
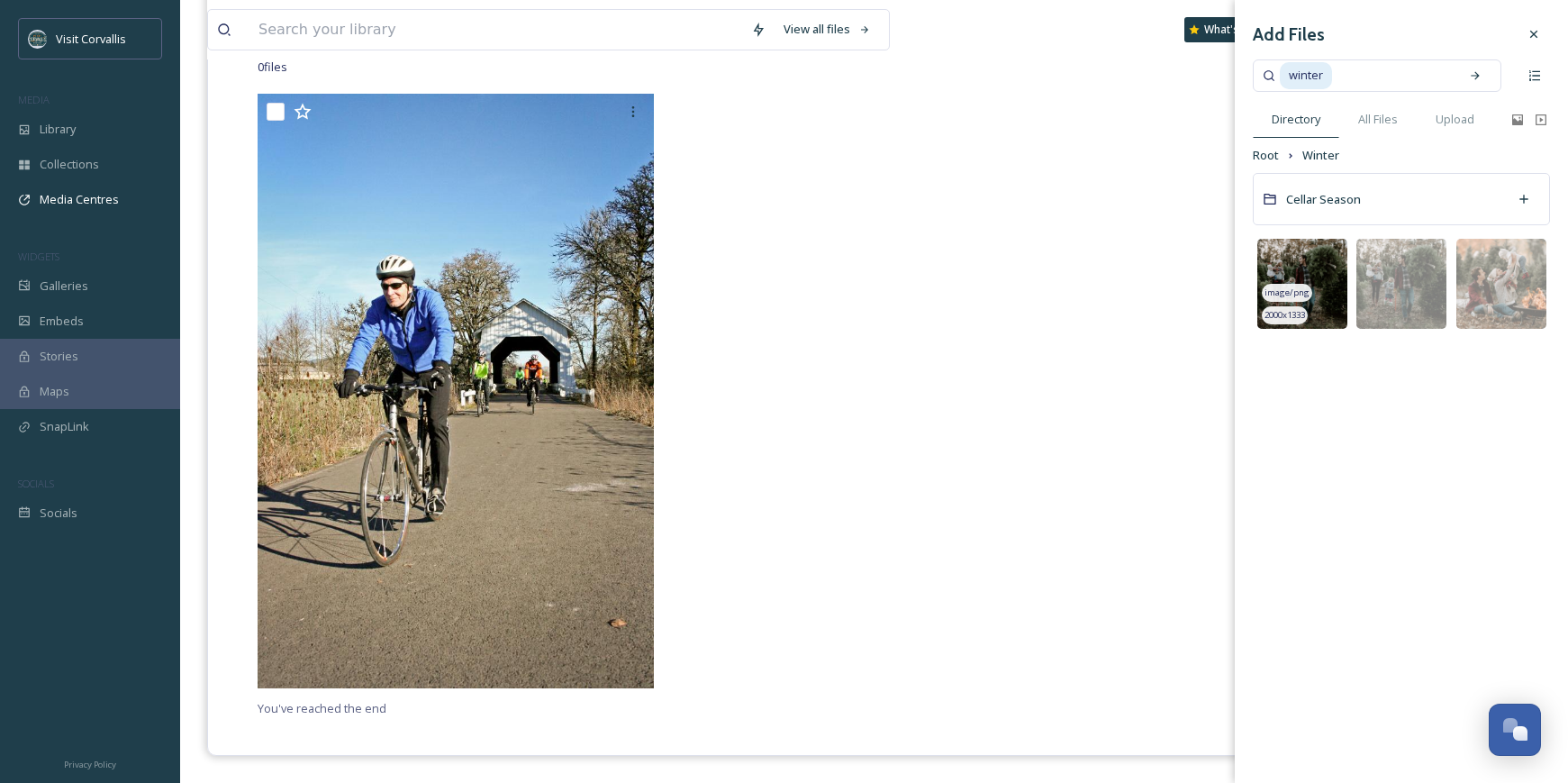
click at [1307, 271] on img at bounding box center [1302, 284] width 90 height 90
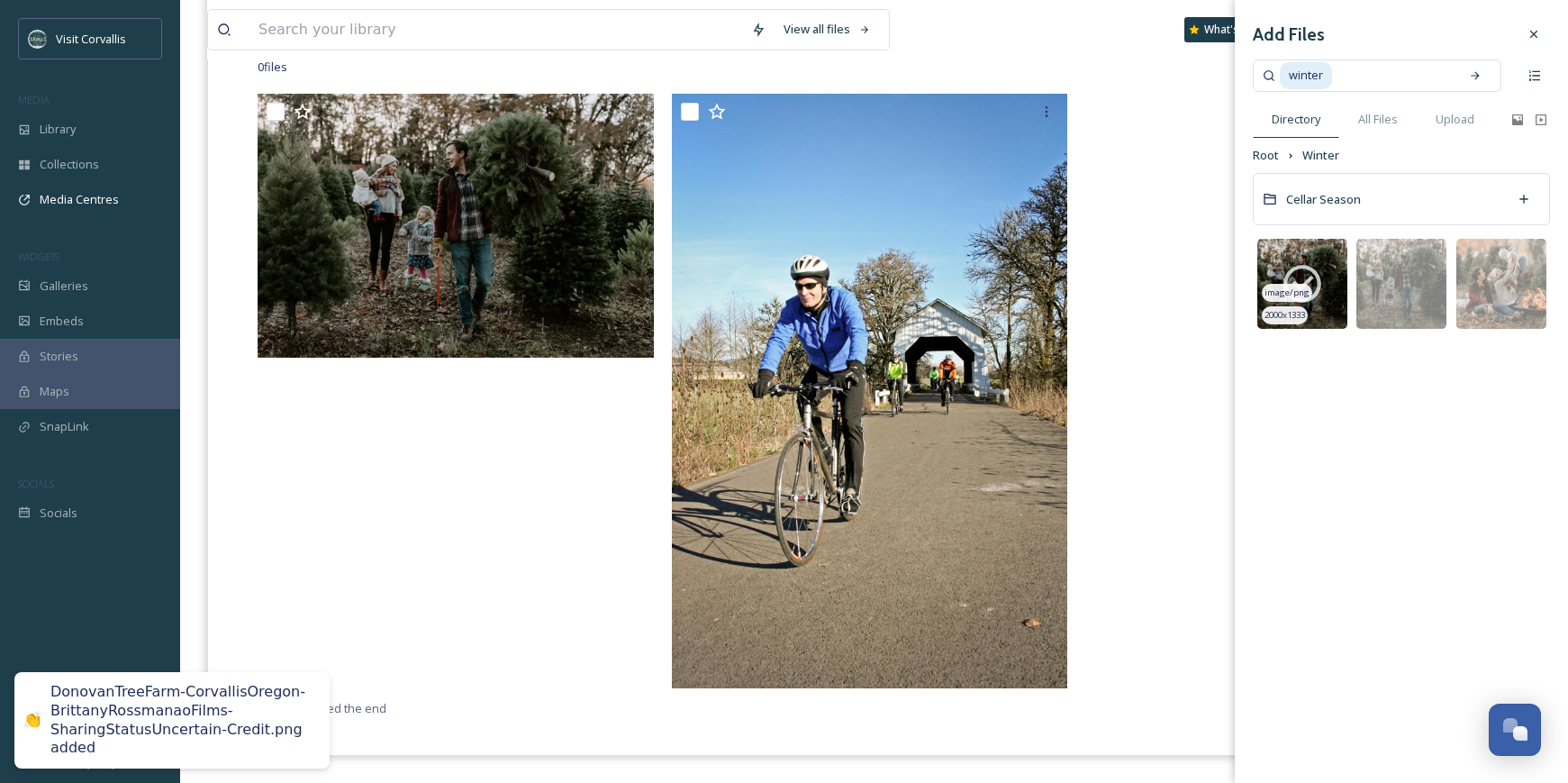
scroll to position [1, 0]
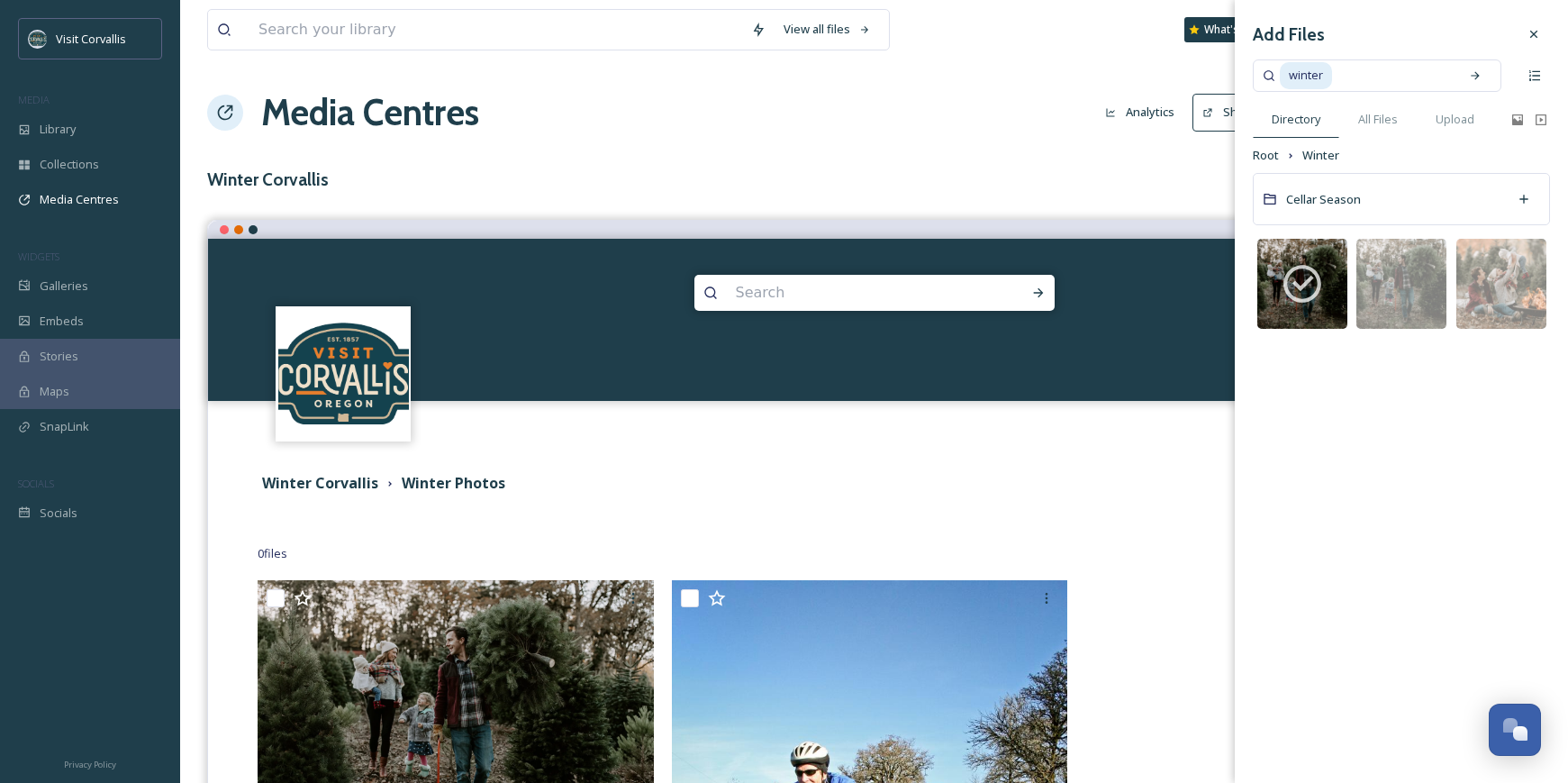
click at [1270, 161] on span "Root" at bounding box center [1266, 155] width 26 height 17
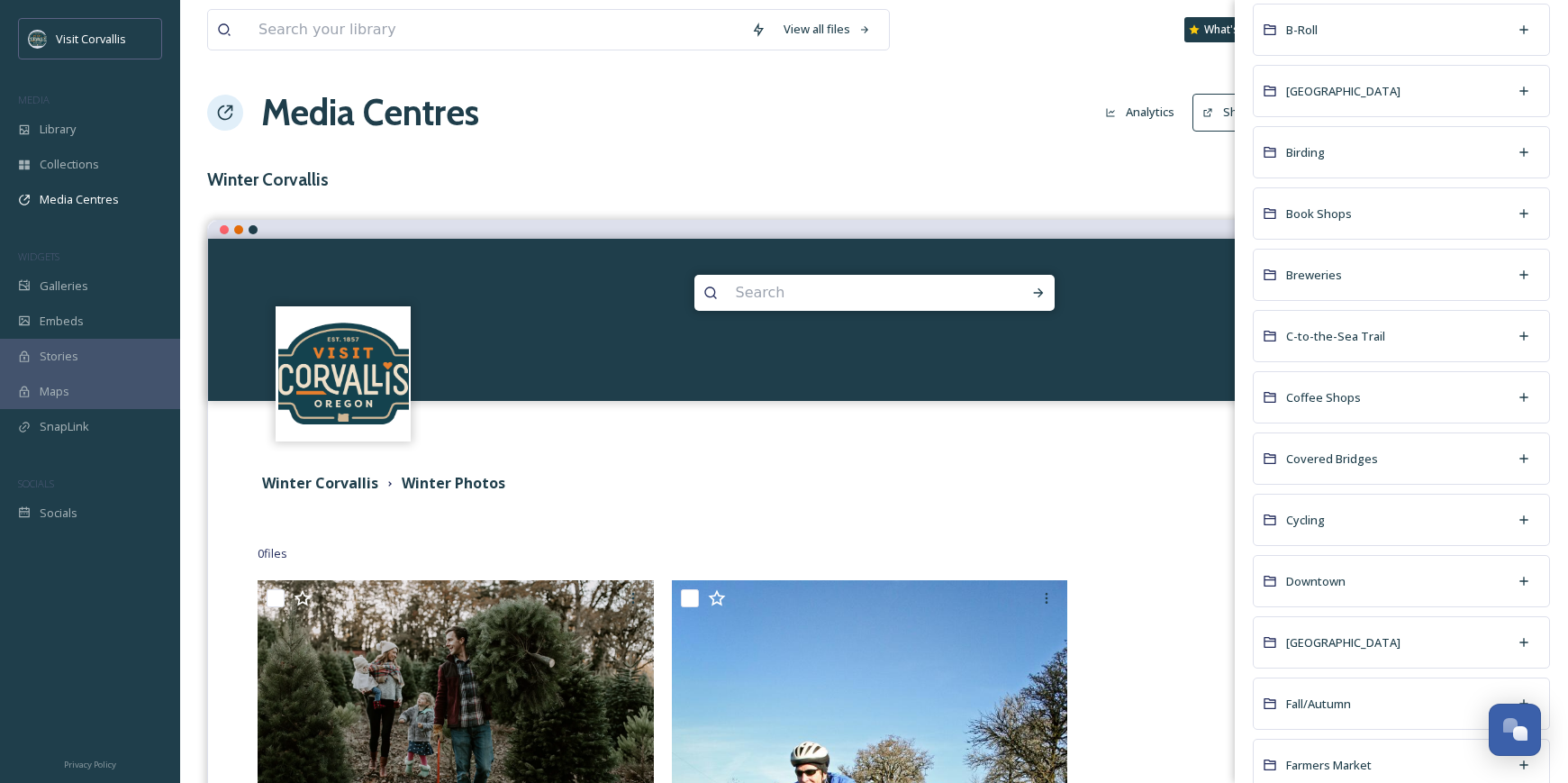
scroll to position [528, 0]
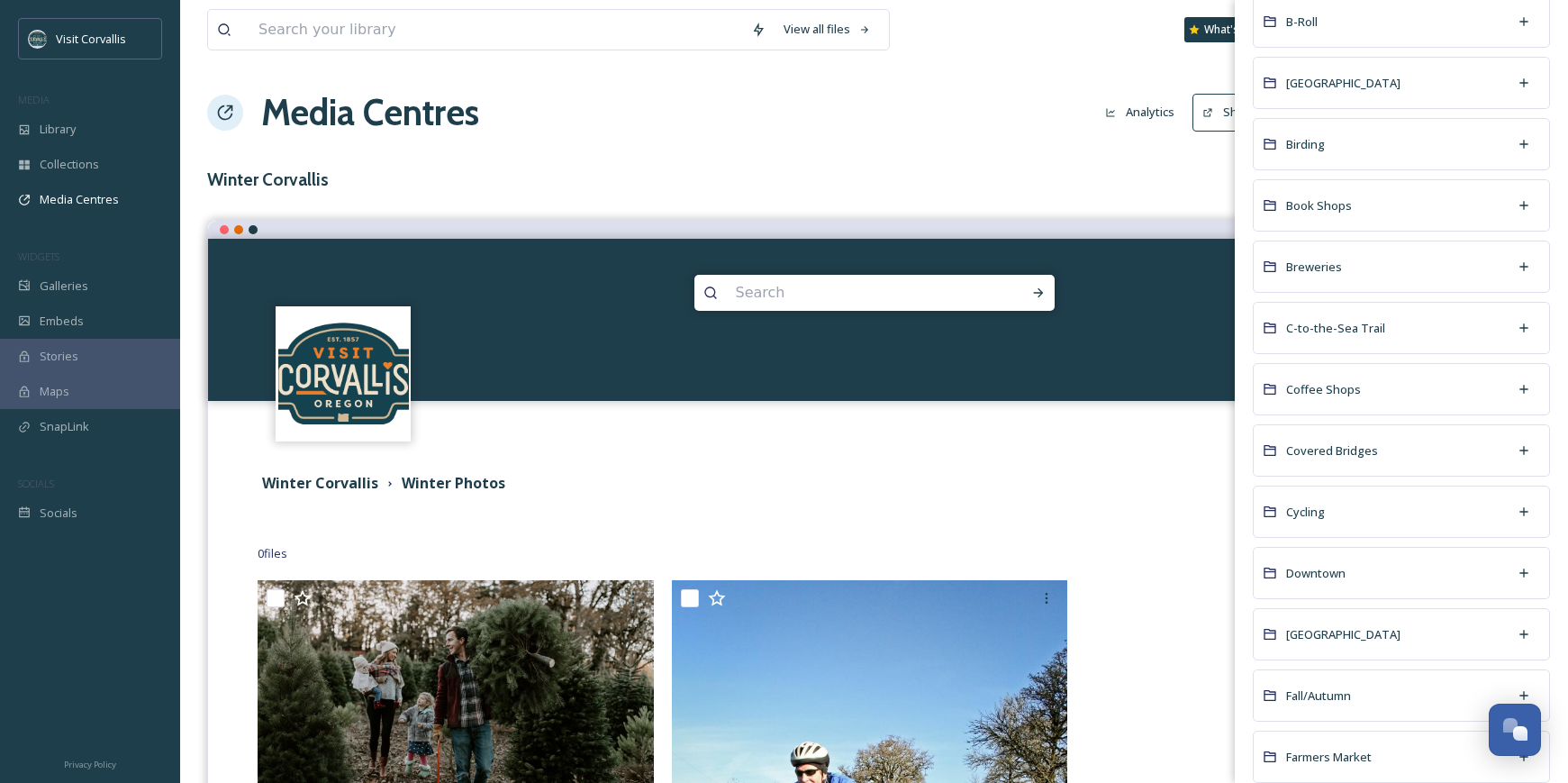
click at [1378, 388] on div "Coffee Shops" at bounding box center [1402, 390] width 297 height 52
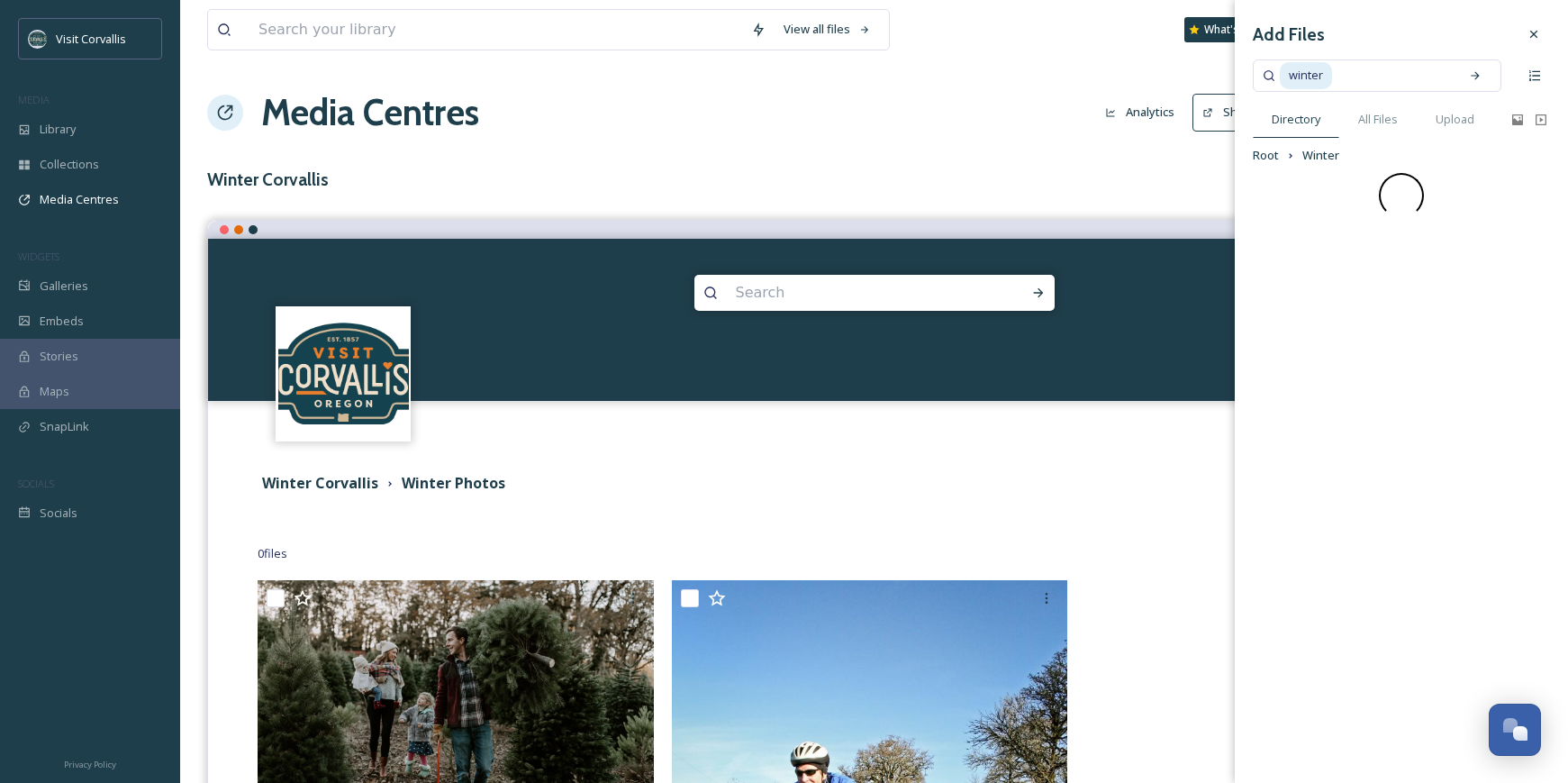
scroll to position [0, 0]
click at [1378, 388] on div "Add Files winter Directory All Files Upload Root Winter" at bounding box center [1401, 392] width 333 height 783
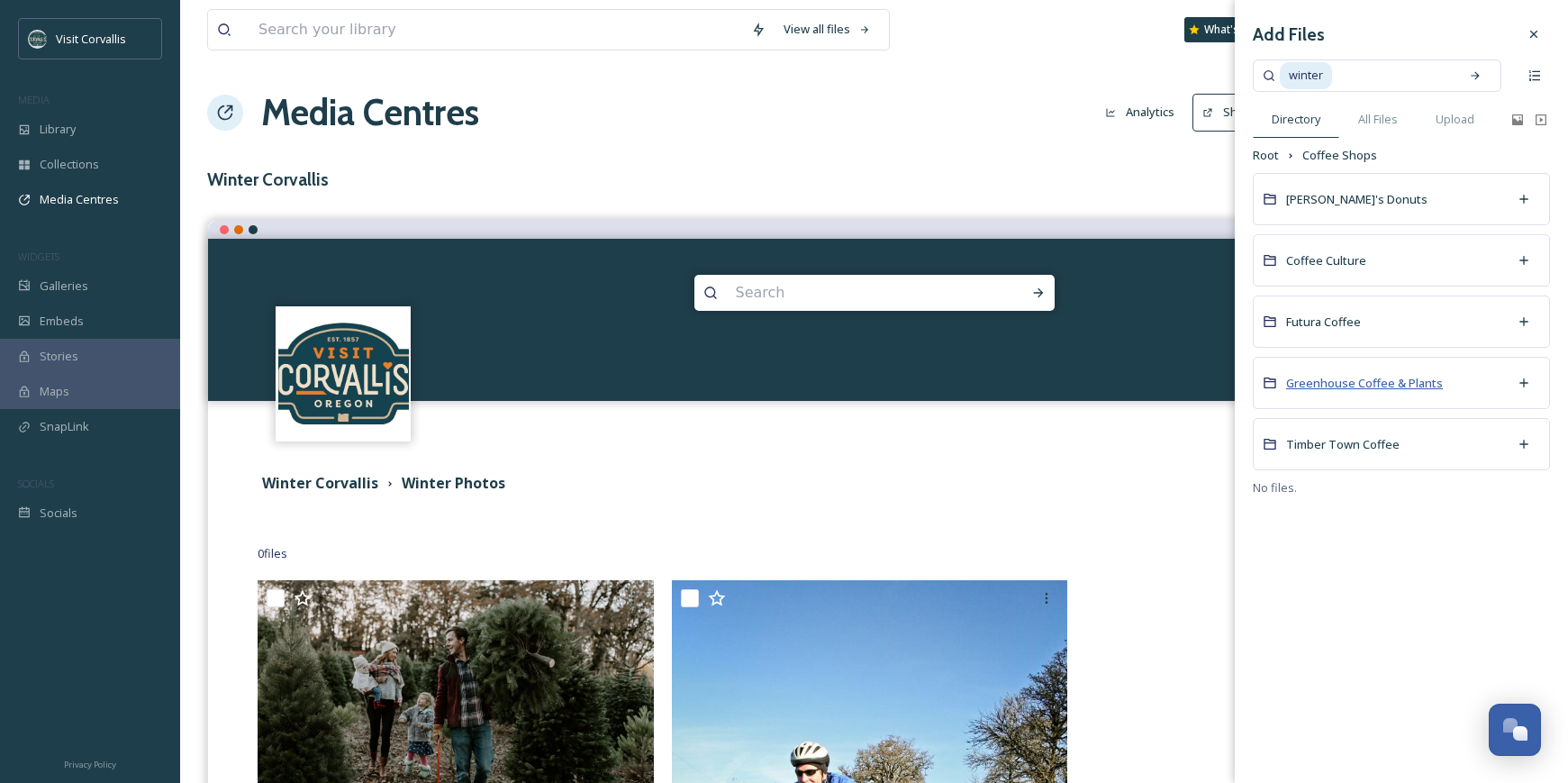
click at [1351, 384] on span "Greenhouse Coffee & Plants" at bounding box center [1364, 383] width 156 height 17
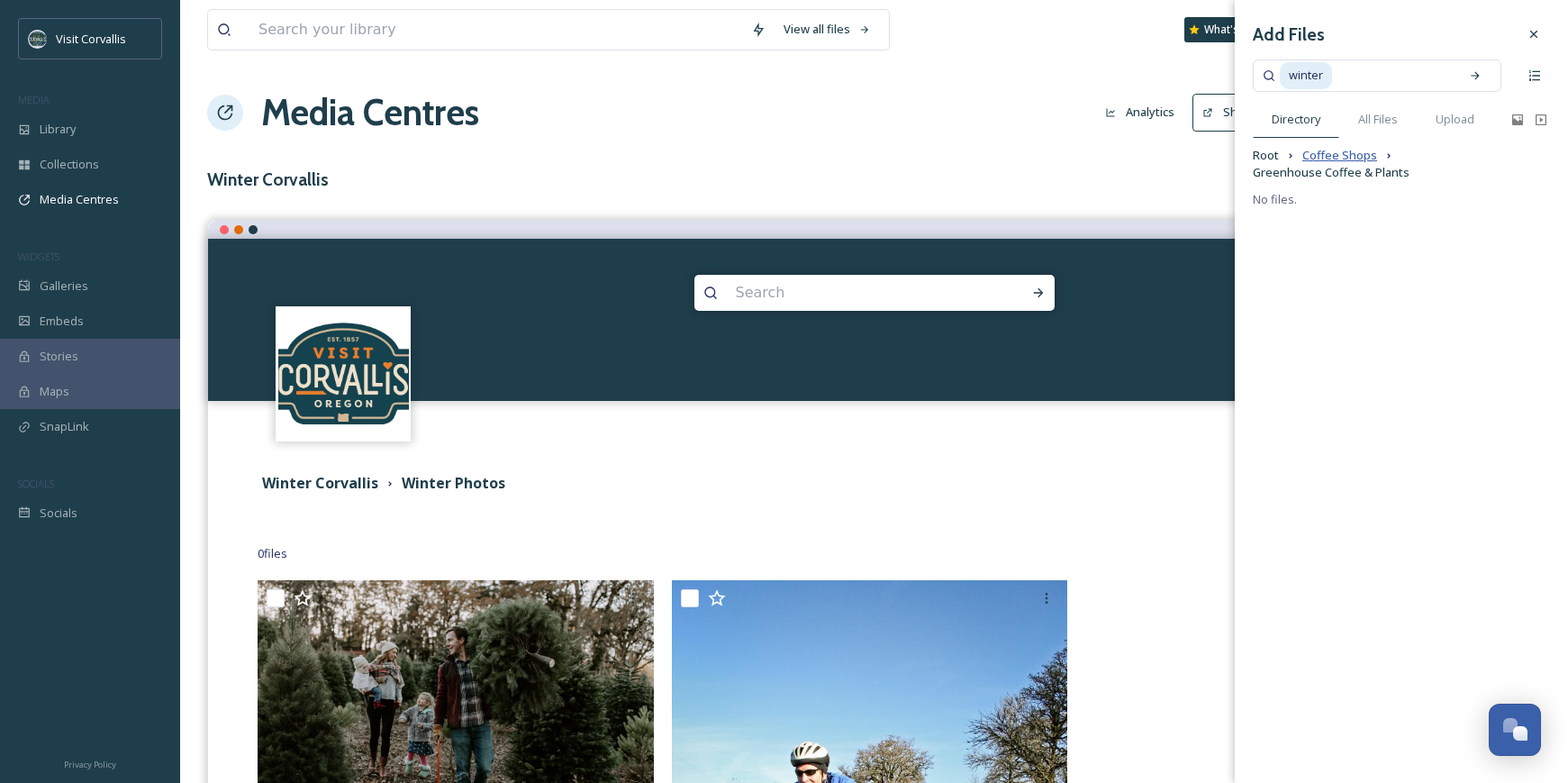
click at [1317, 155] on span "Coffee Shops" at bounding box center [1340, 155] width 75 height 17
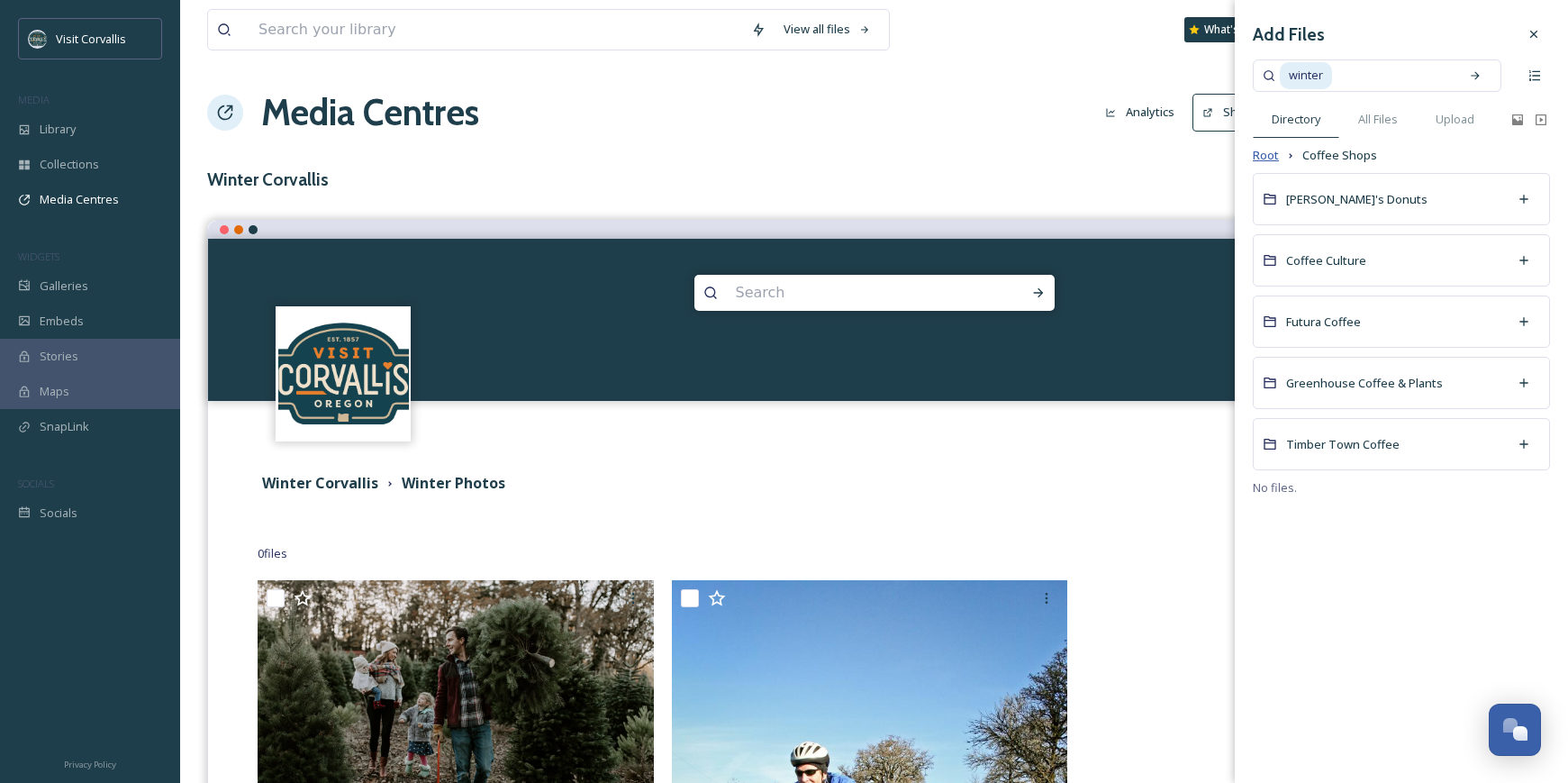
click at [1271, 162] on span "Root" at bounding box center [1266, 155] width 26 height 17
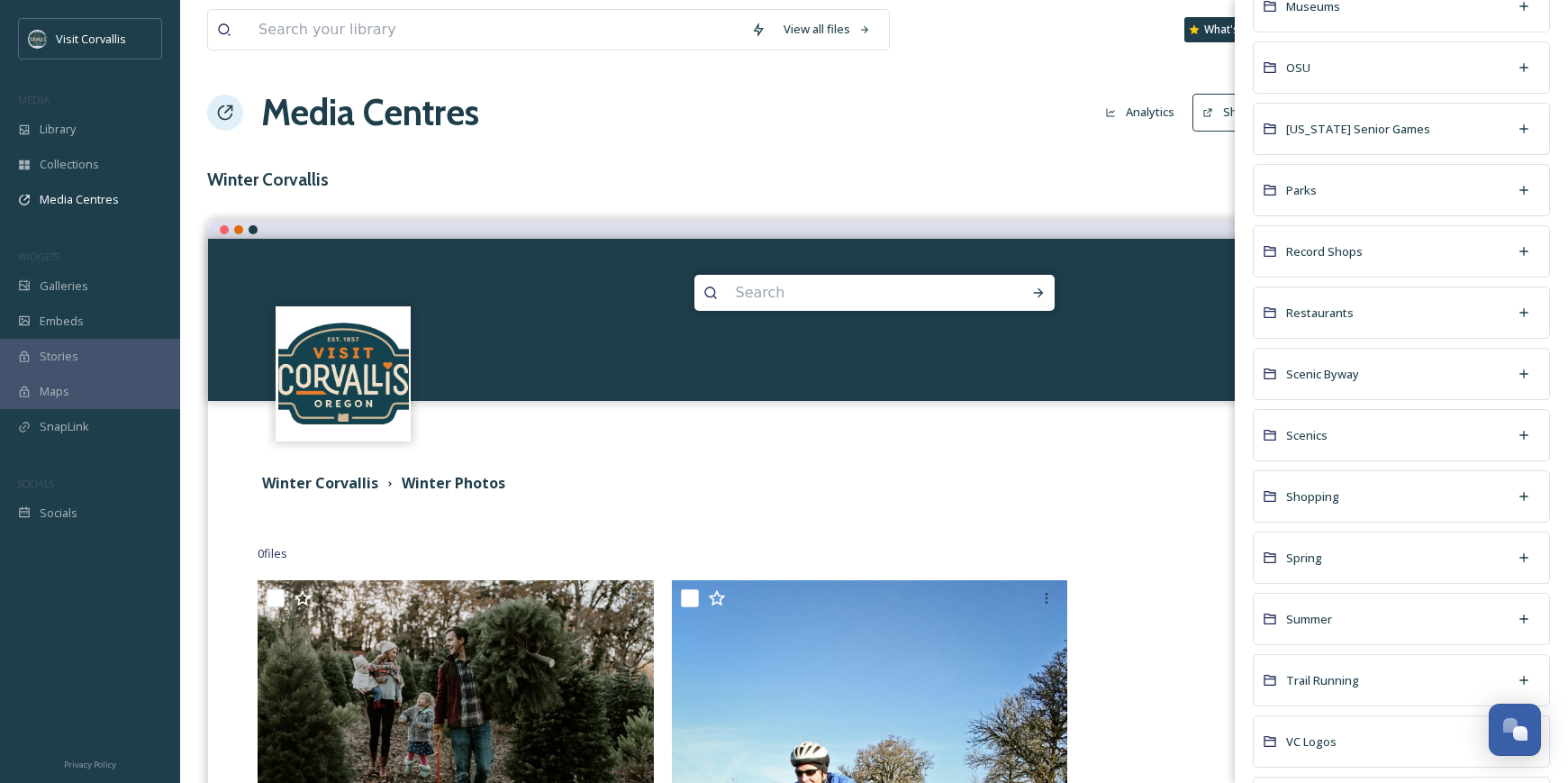
scroll to position [1955, 0]
click at [1407, 440] on div "Scenics" at bounding box center [1402, 434] width 297 height 52
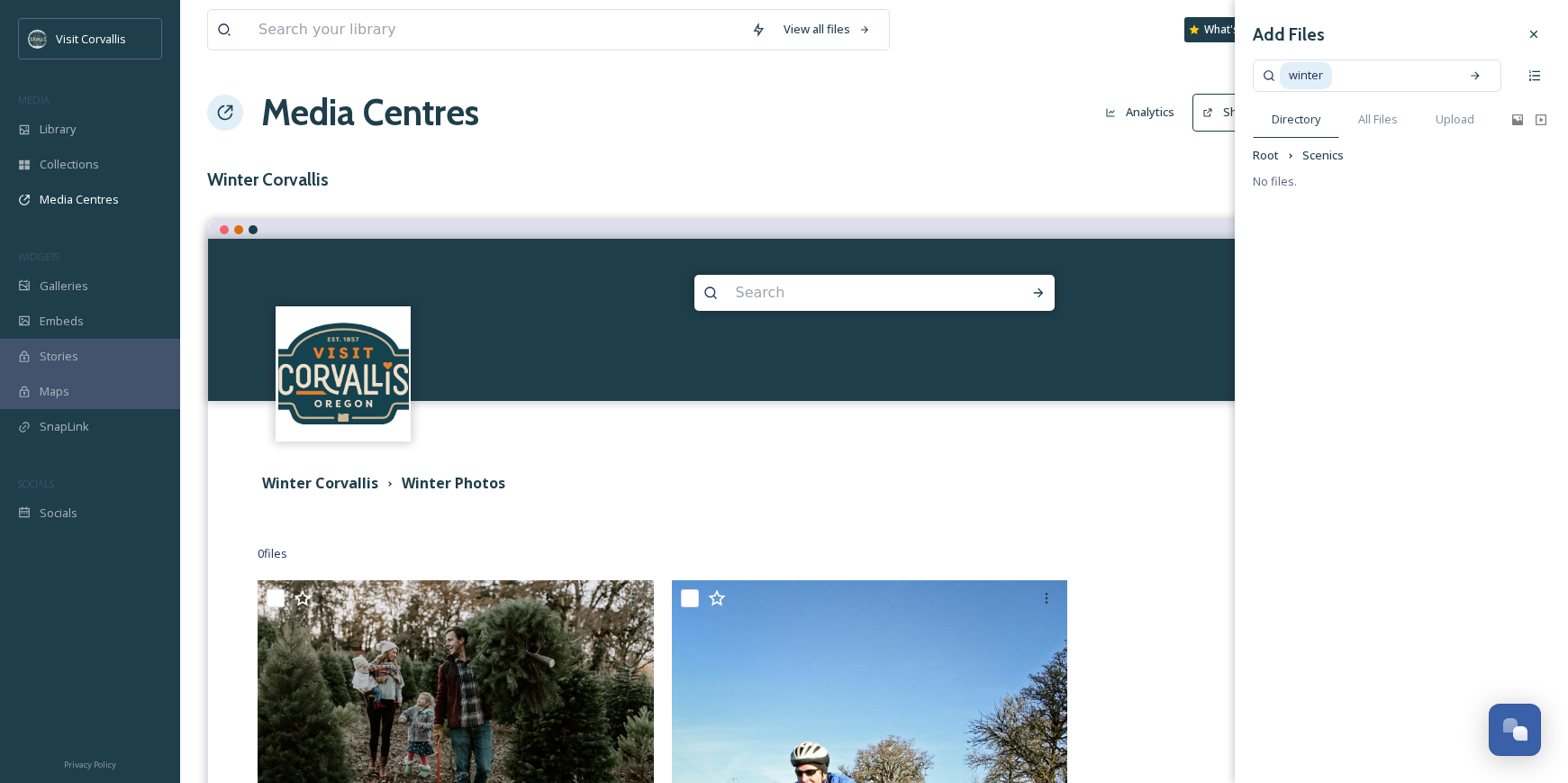
click at [1313, 77] on span "winter" at bounding box center [1306, 75] width 52 height 26
click at [1371, 83] on input at bounding box center [1392, 76] width 117 height 40
type input "w"
click at [1318, 164] on span "Scenics" at bounding box center [1323, 155] width 42 height 17
click at [1320, 166] on div "Add Files Directory All Files Upload Root Scenics No files." at bounding box center [1401, 104] width 333 height 209
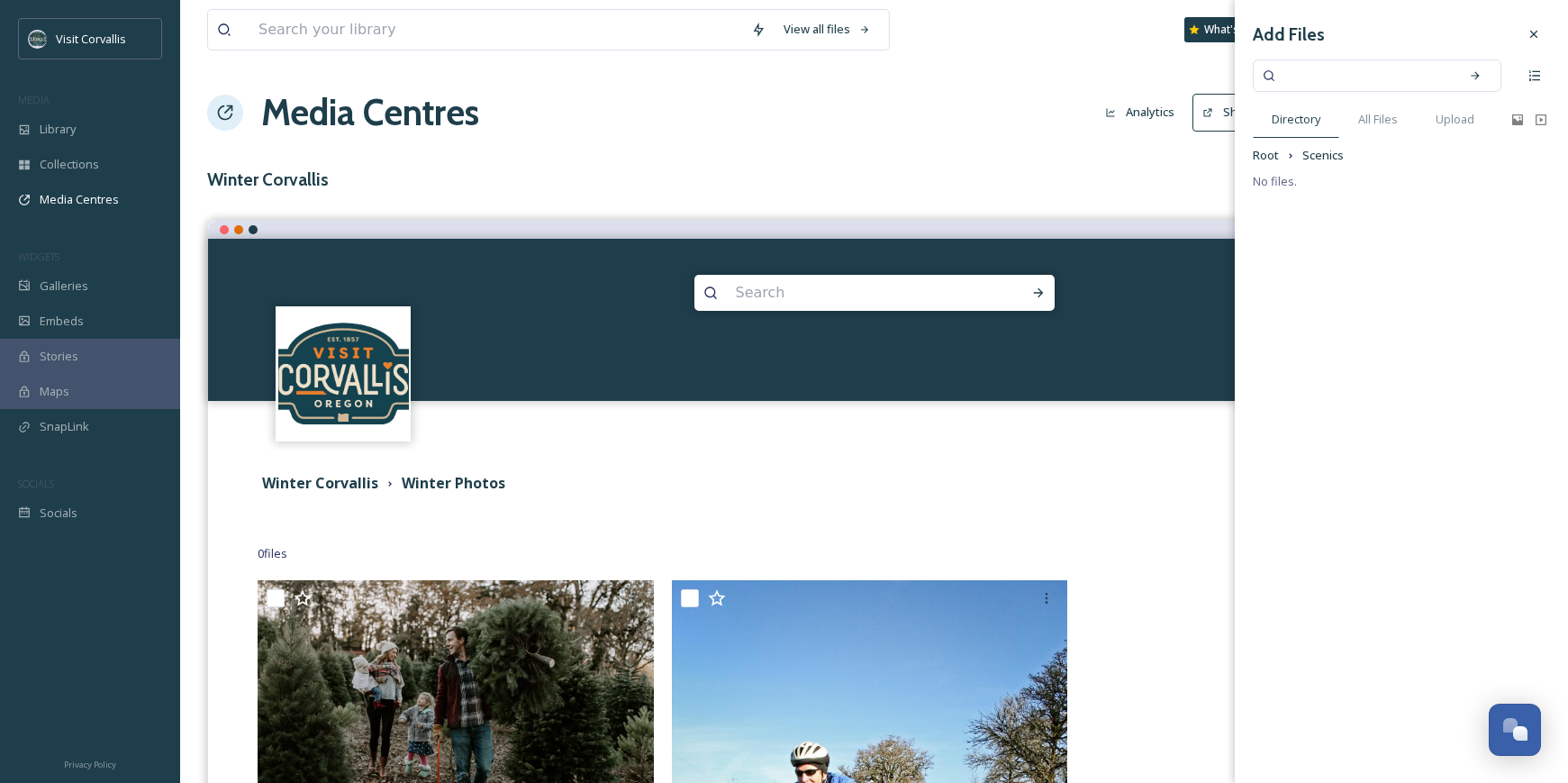
click at [1252, 159] on div "Add Files Directory All Files Upload Root Scenics No files." at bounding box center [1401, 104] width 333 height 209
click at [1260, 157] on span "Root" at bounding box center [1266, 155] width 26 height 17
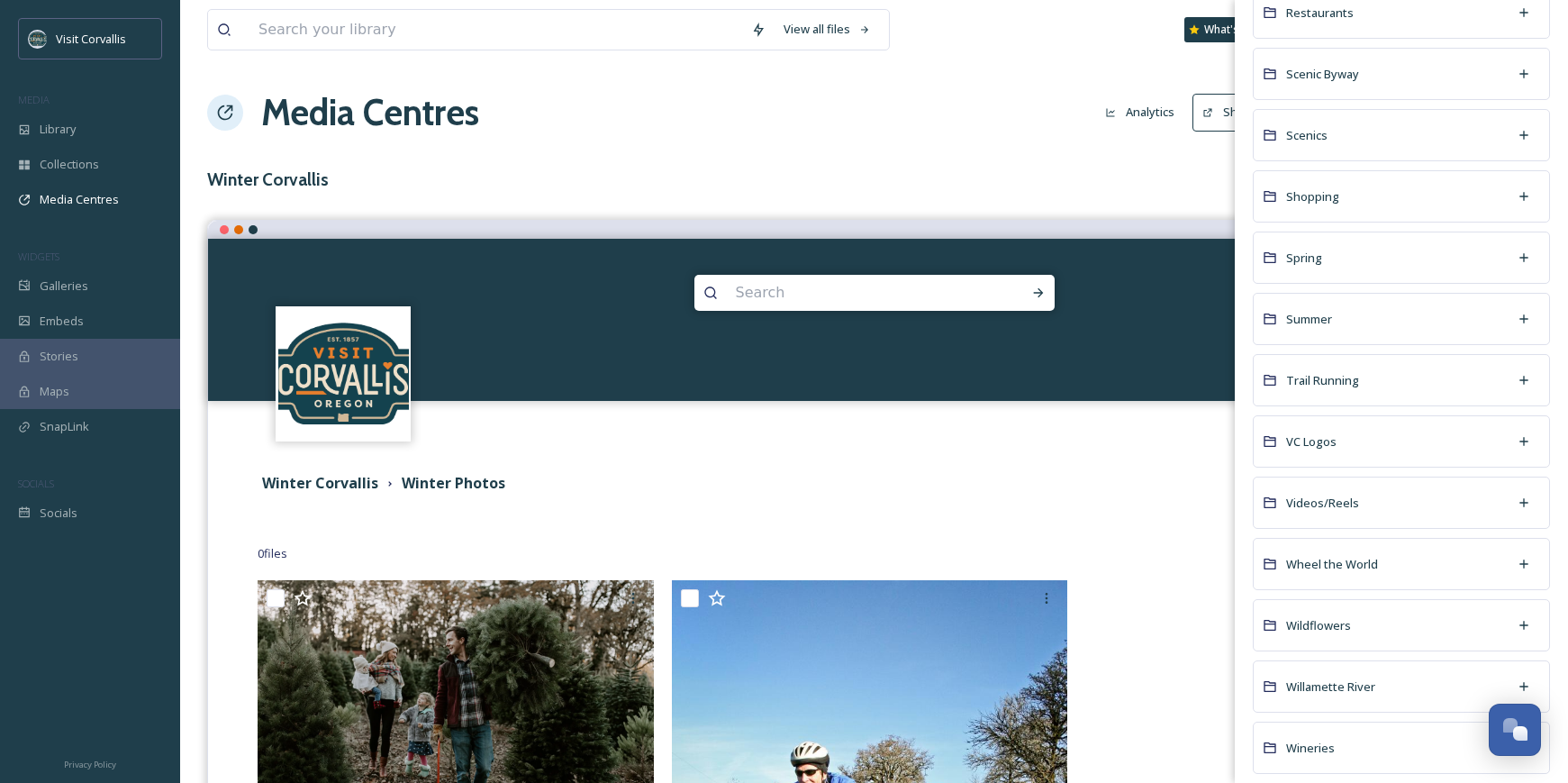
scroll to position [2350, 0]
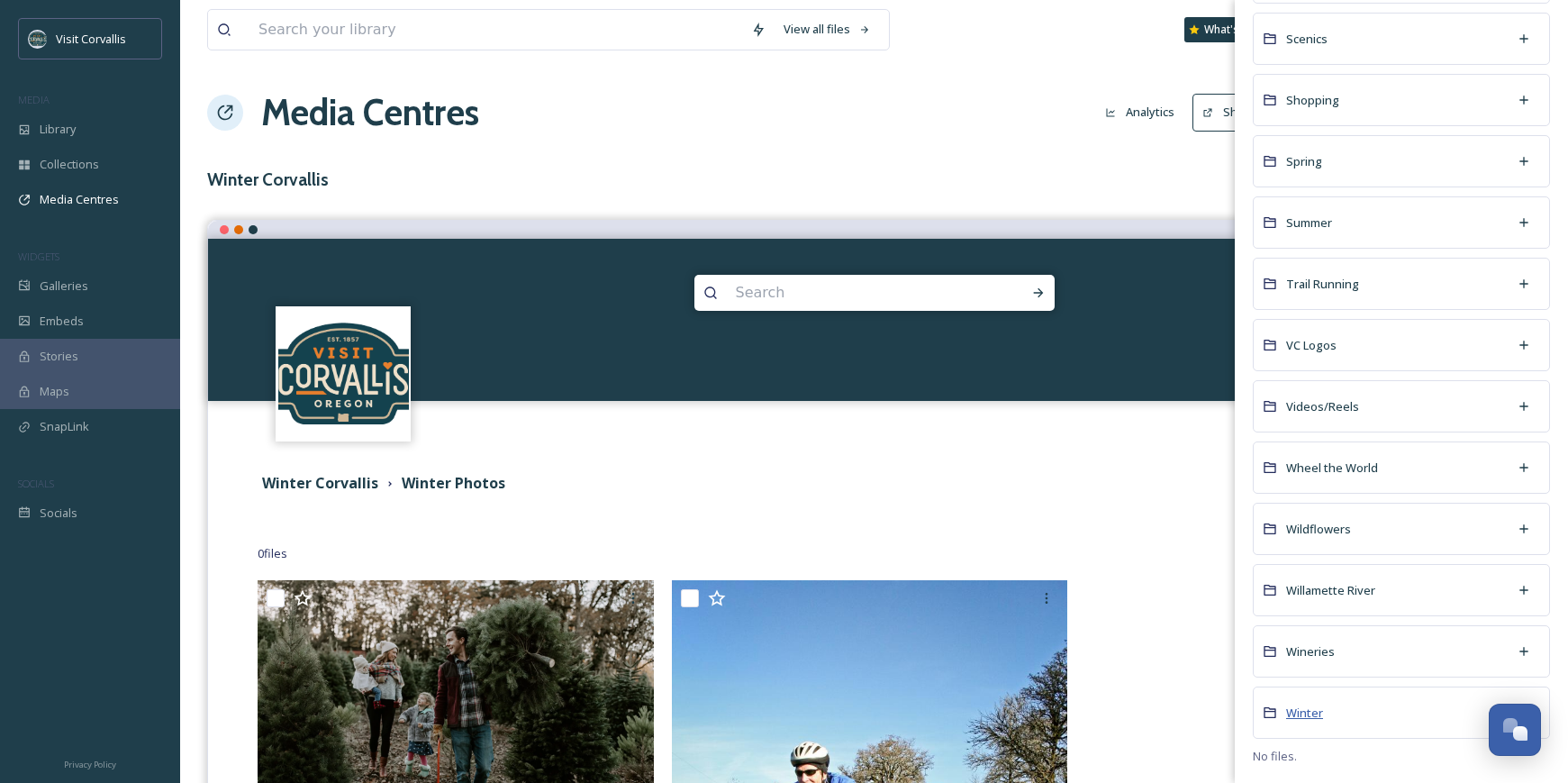
click at [1305, 714] on span "Winter" at bounding box center [1305, 713] width 37 height 17
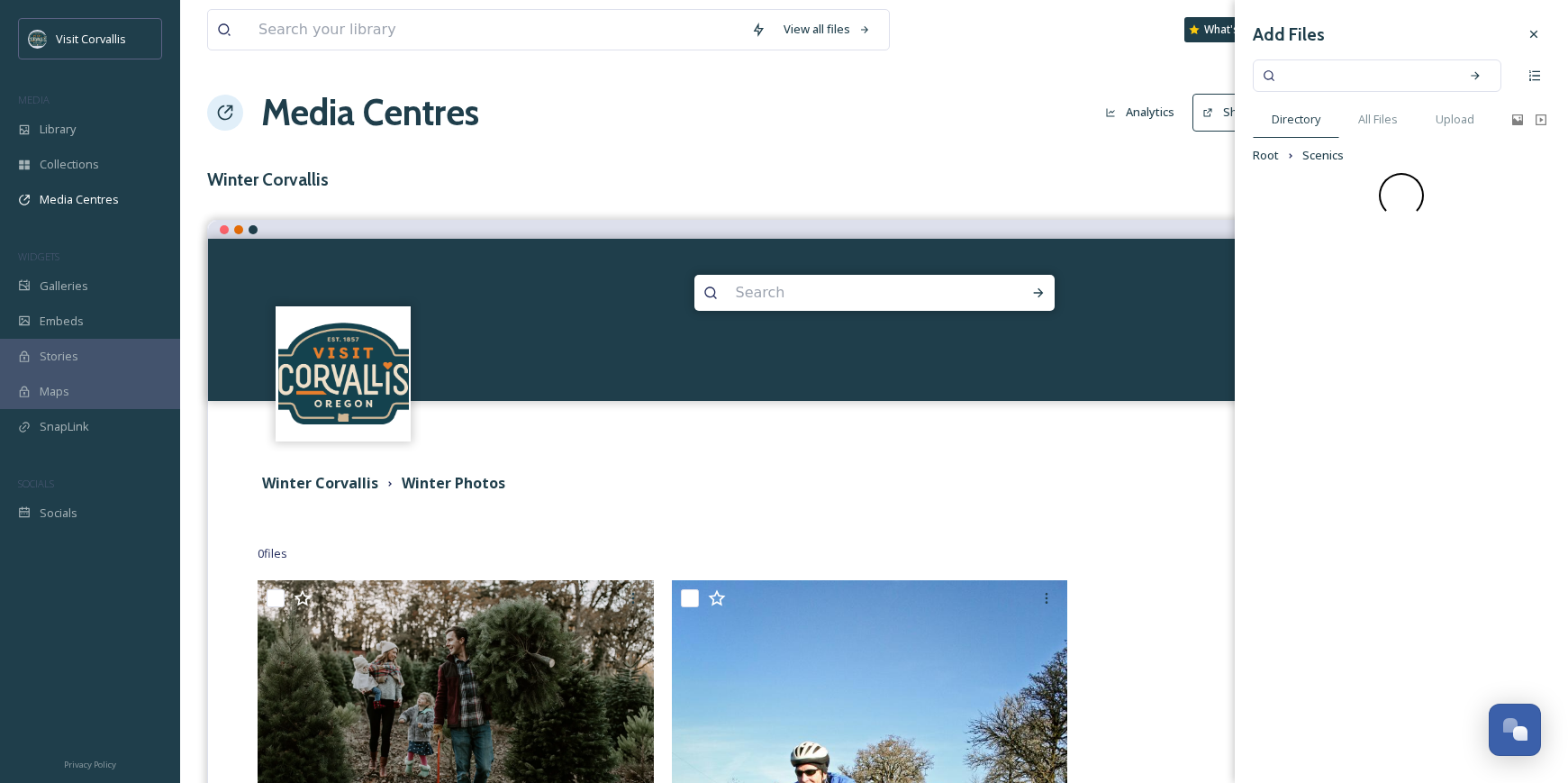
scroll to position [0, 0]
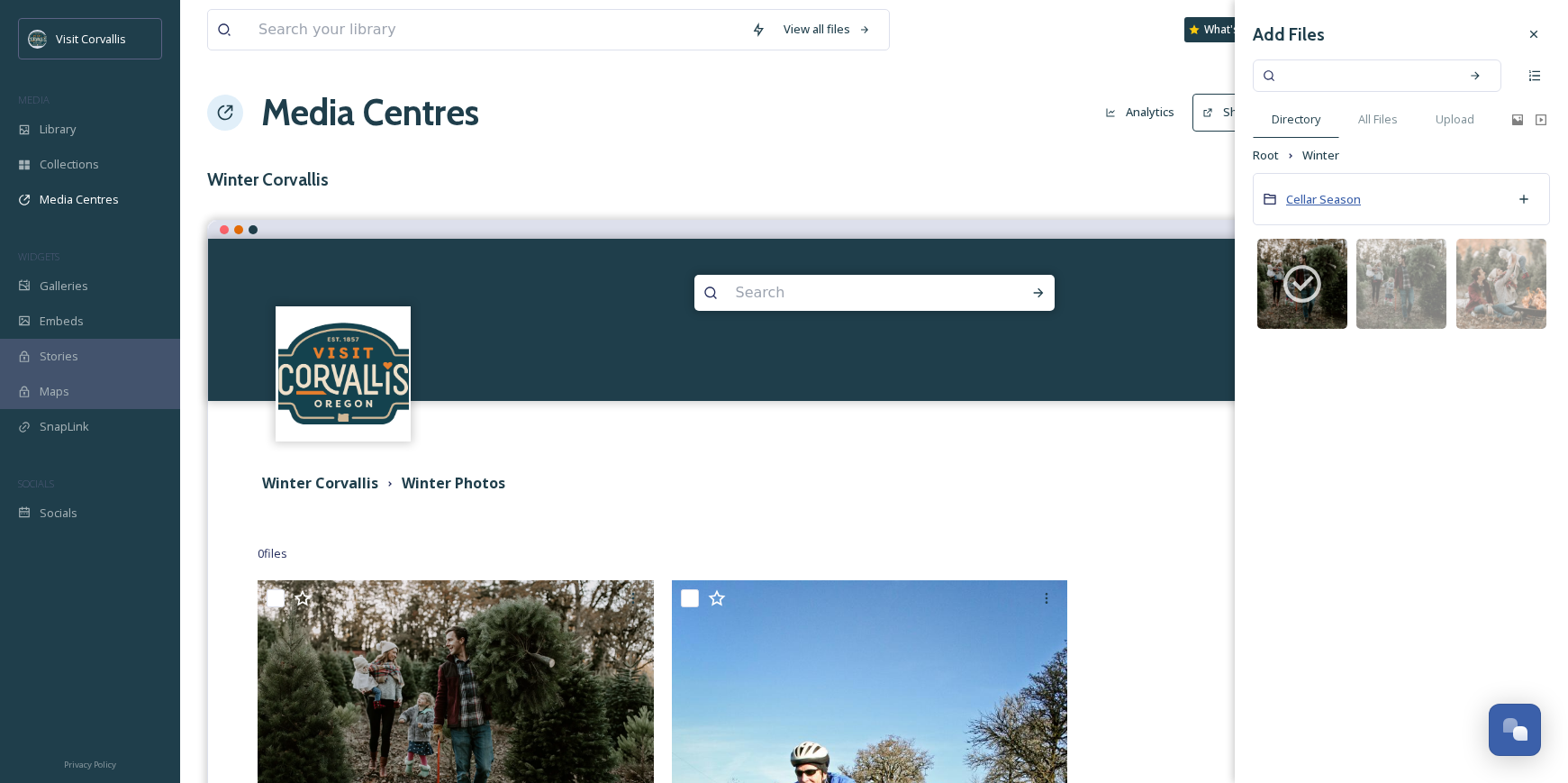
click at [1317, 195] on span "Cellar Season" at bounding box center [1323, 199] width 75 height 17
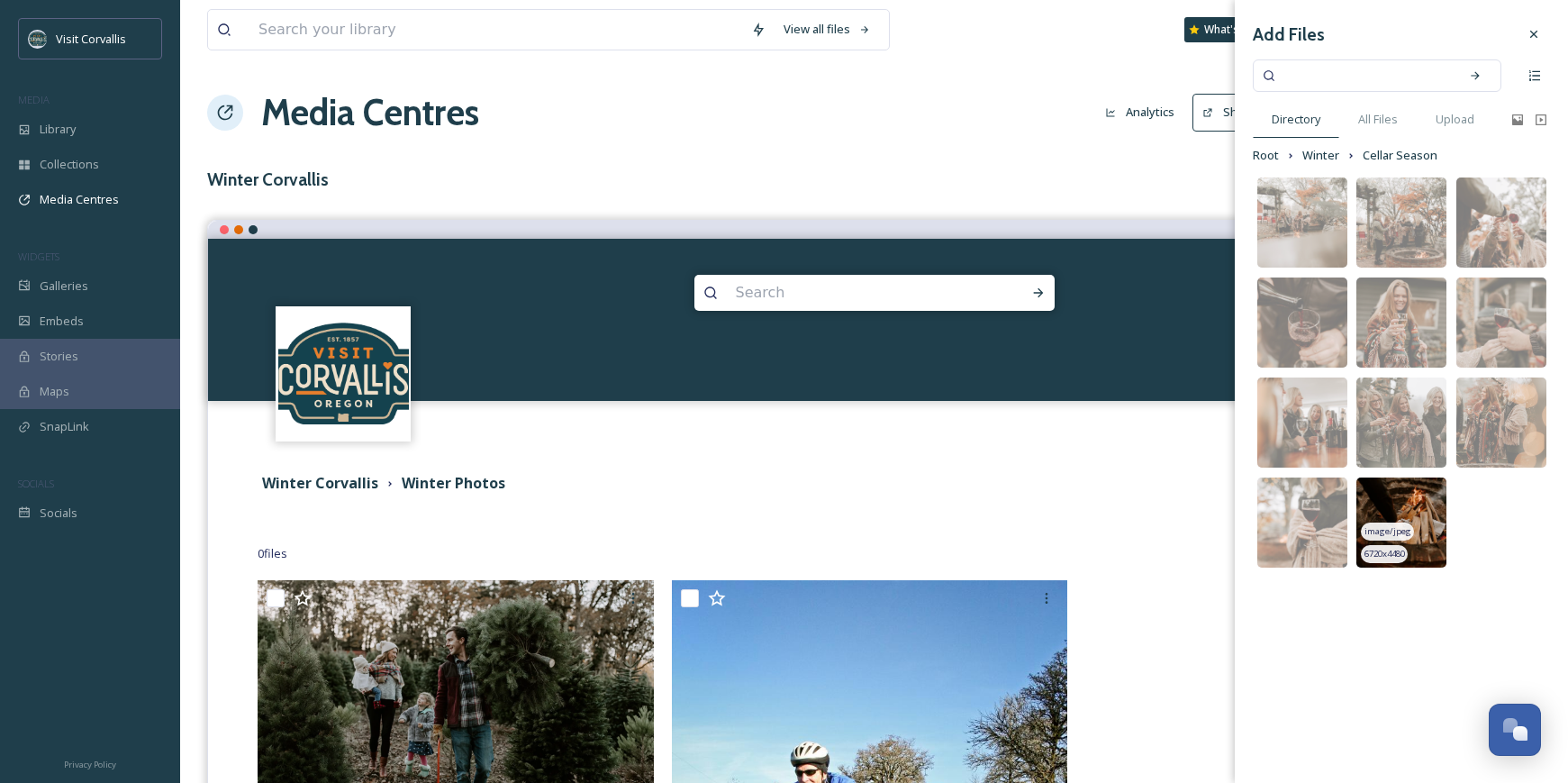
click at [1397, 518] on img at bounding box center [1401, 523] width 90 height 90
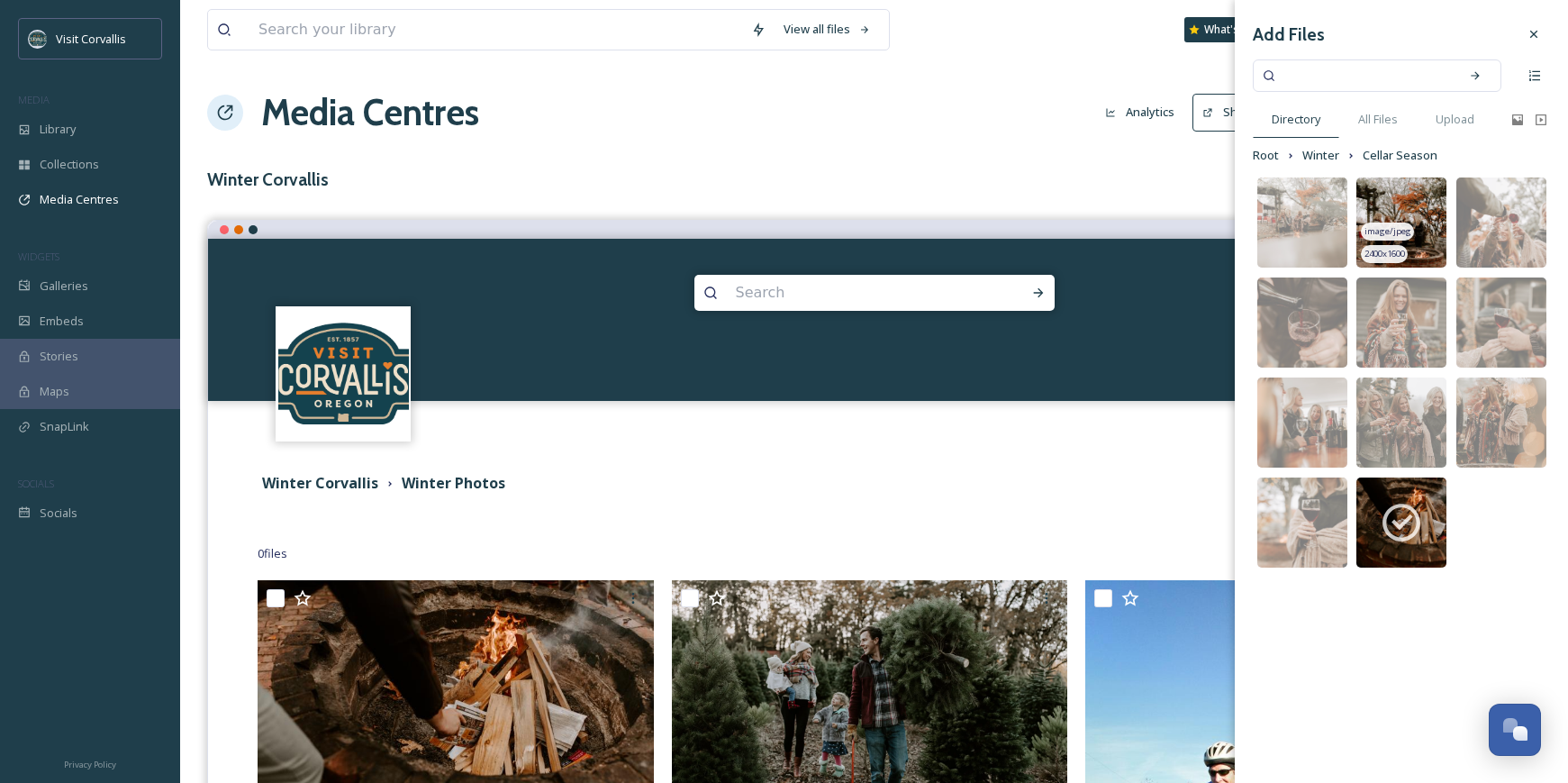
click at [1427, 199] on img at bounding box center [1401, 222] width 90 height 90
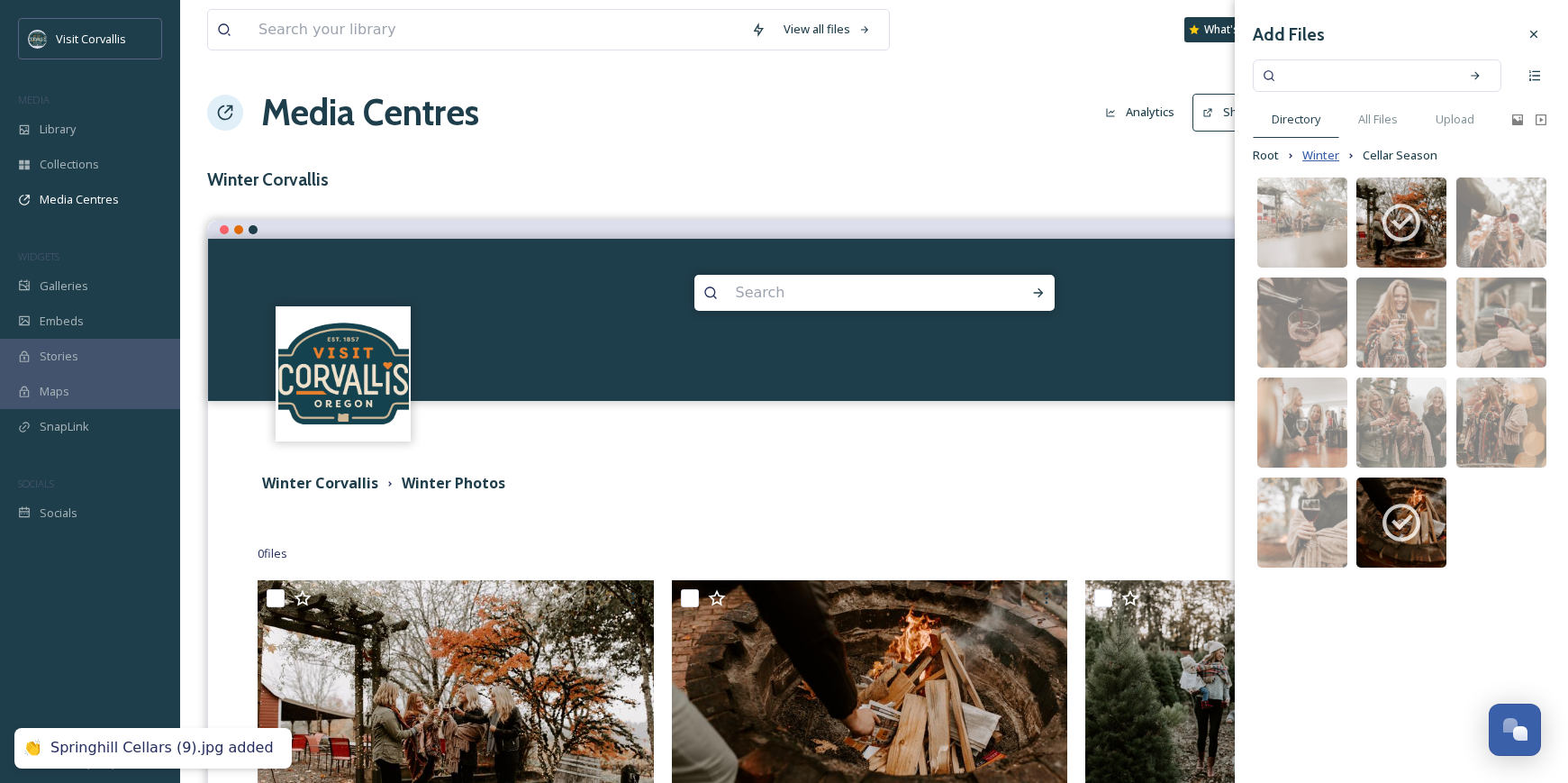
click at [1330, 156] on span "Winter" at bounding box center [1321, 155] width 37 height 17
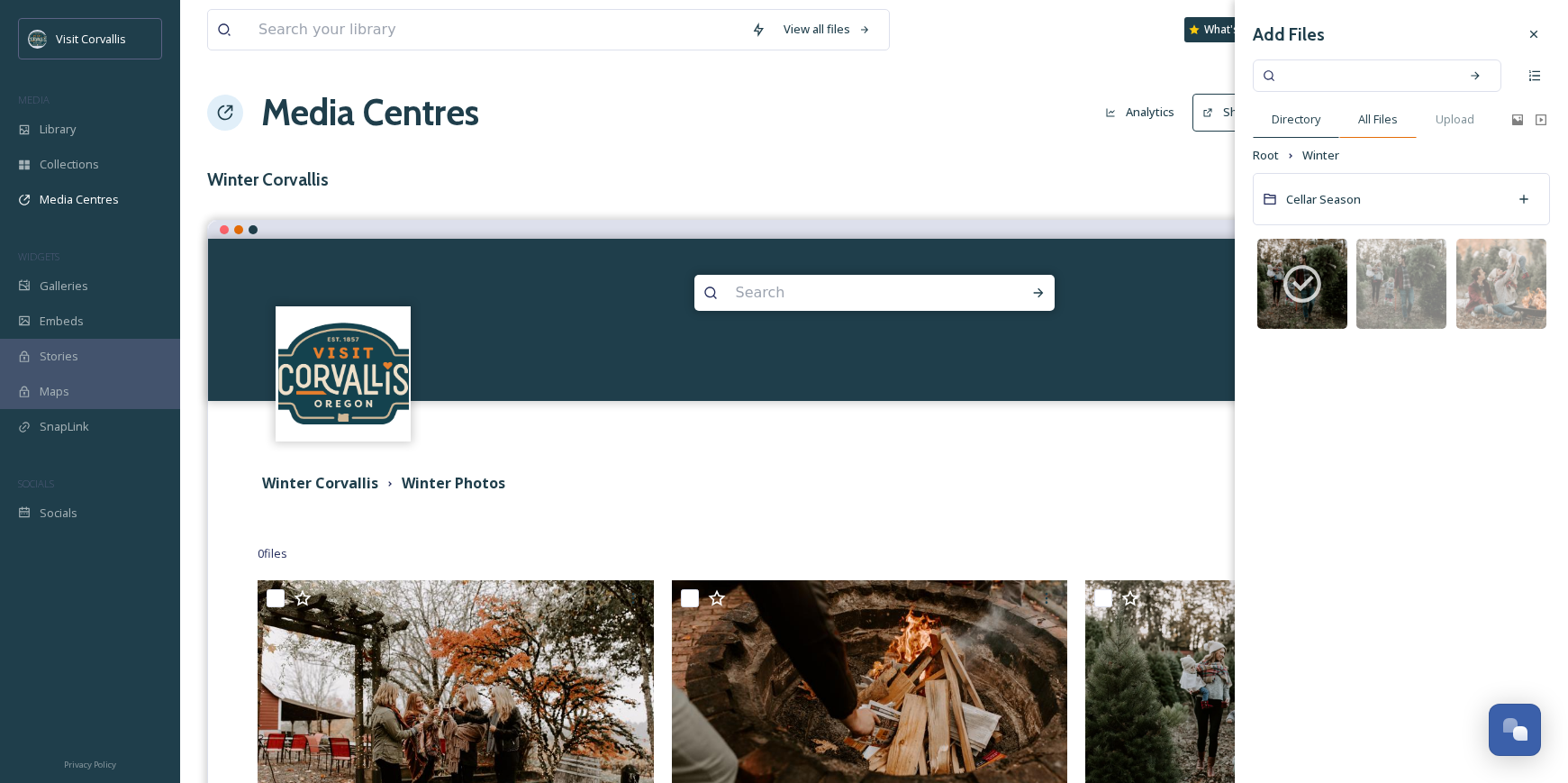
click at [1362, 122] on span "All Files" at bounding box center [1378, 119] width 40 height 17
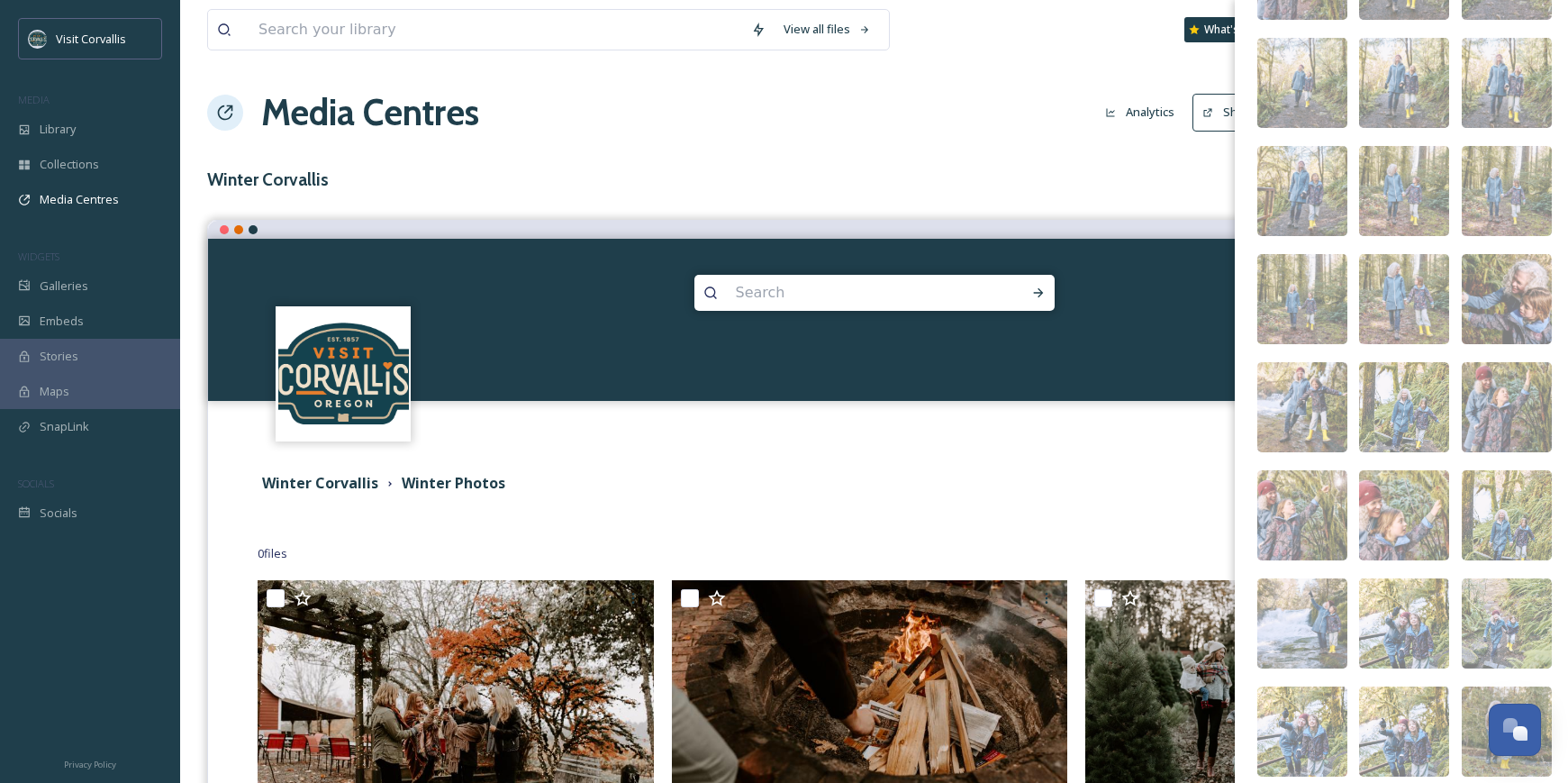
scroll to position [1270, 0]
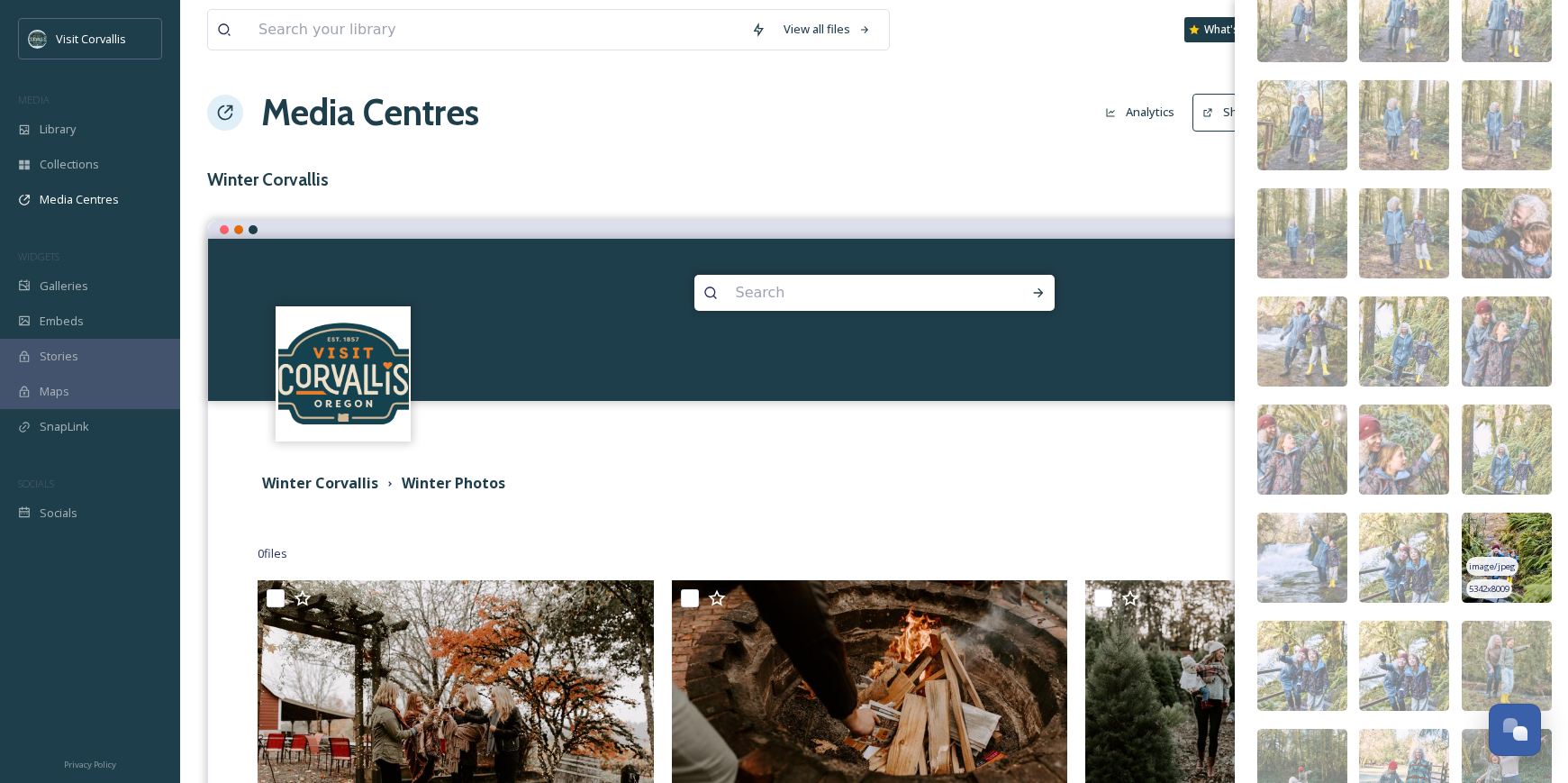
click at [1509, 541] on img at bounding box center [1507, 558] width 90 height 90
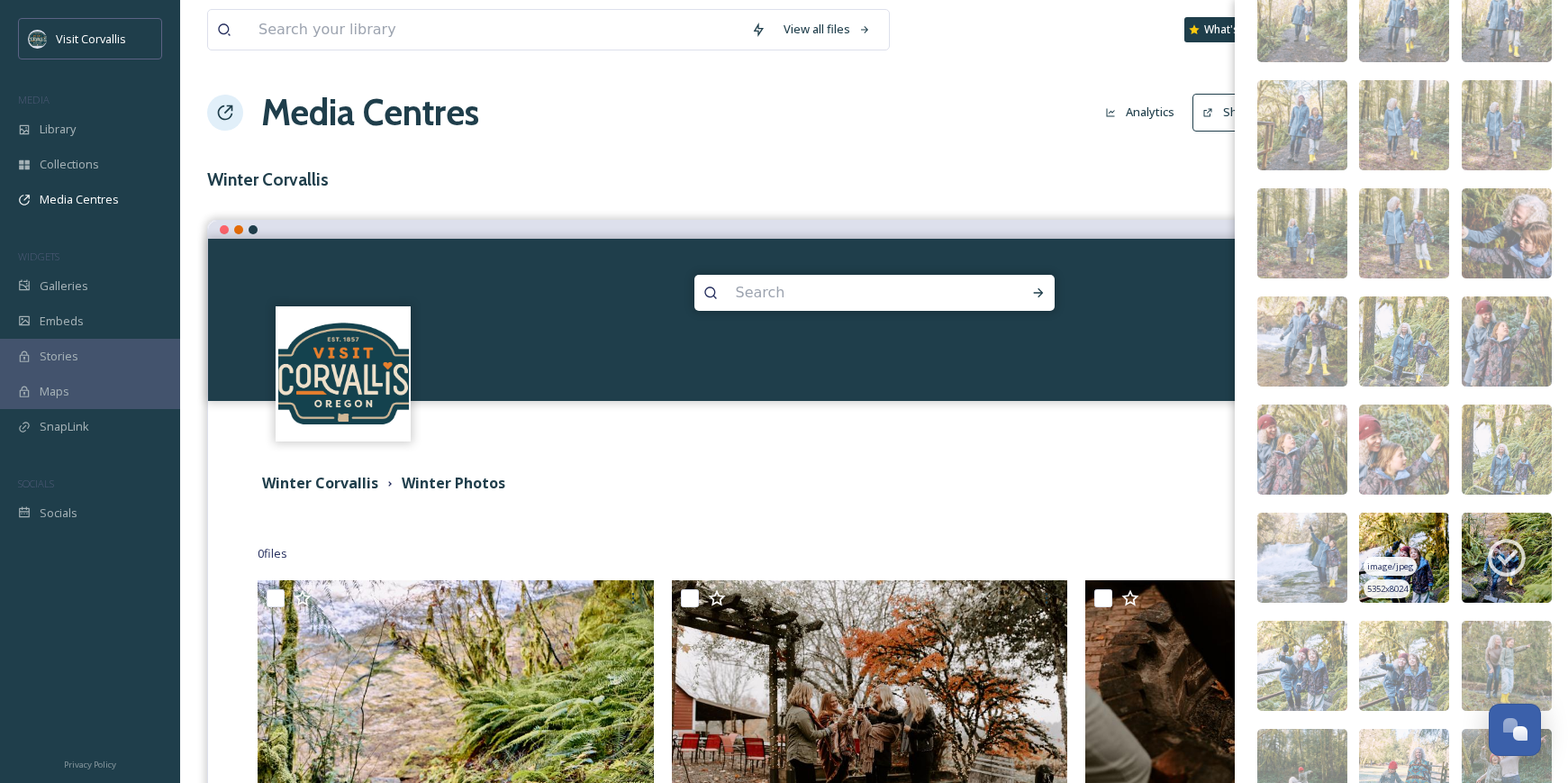
click at [1398, 531] on img at bounding box center [1404, 558] width 90 height 90
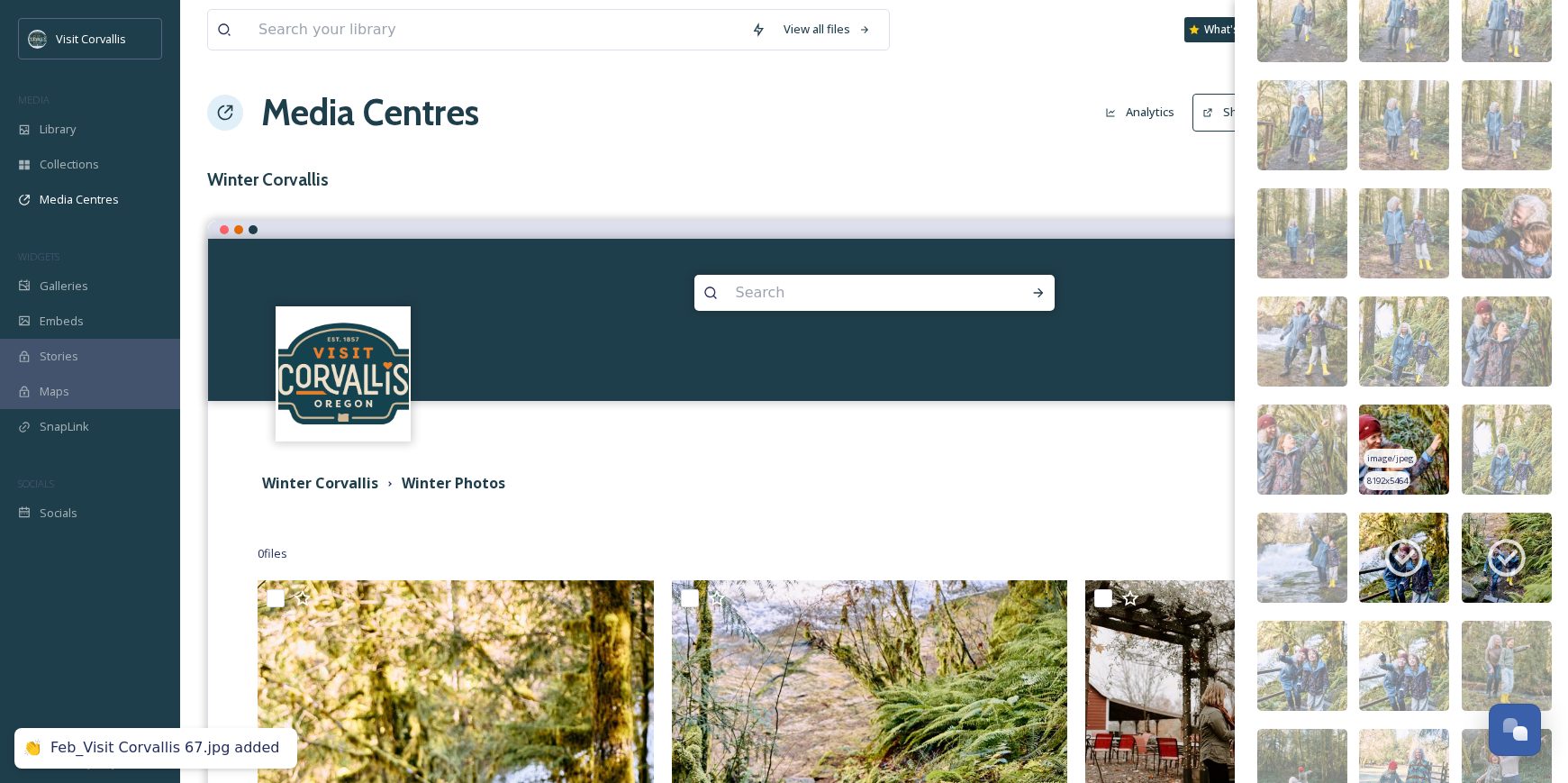
click at [1418, 414] on img at bounding box center [1404, 450] width 90 height 90
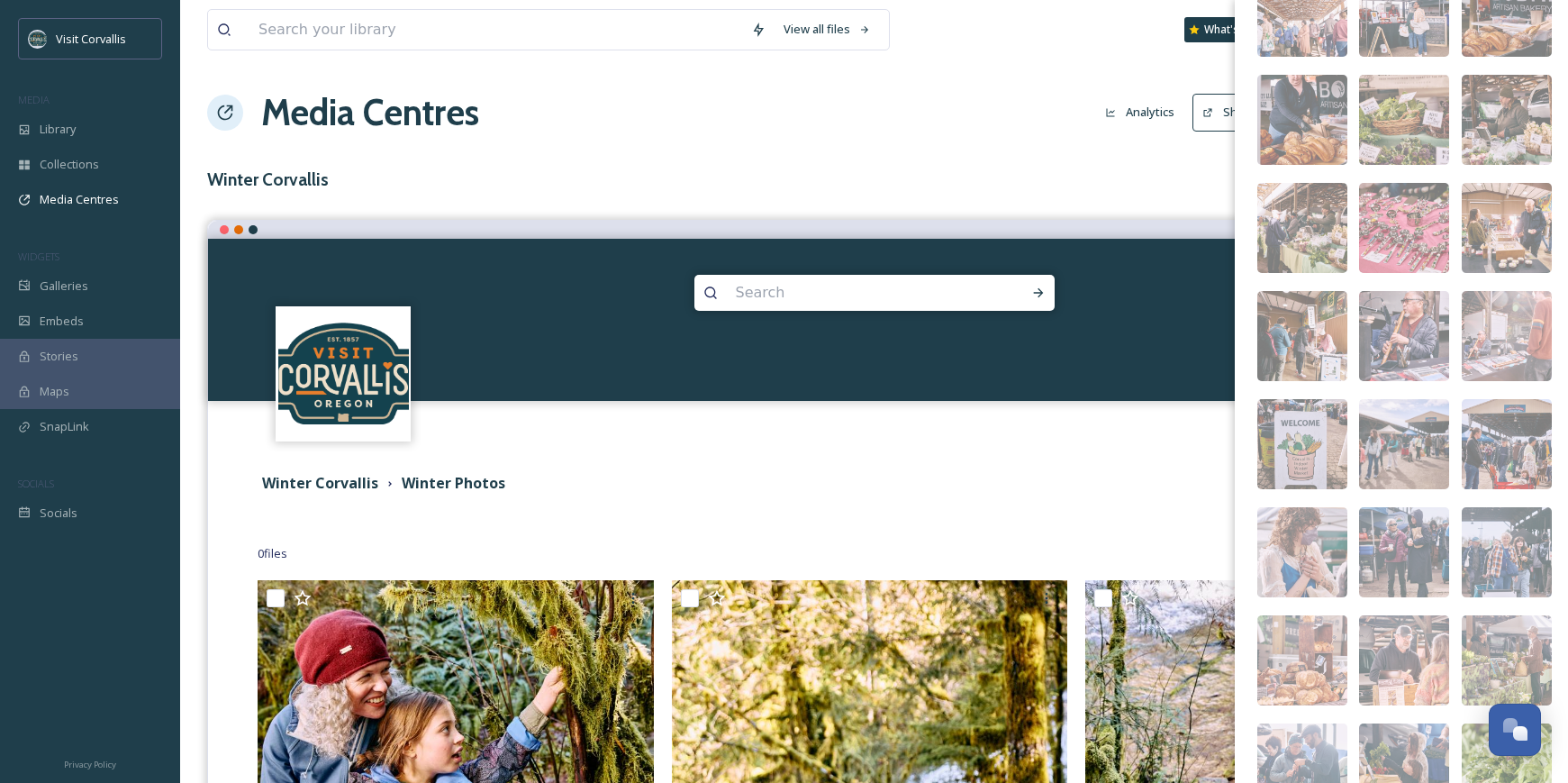
scroll to position [3665, 0]
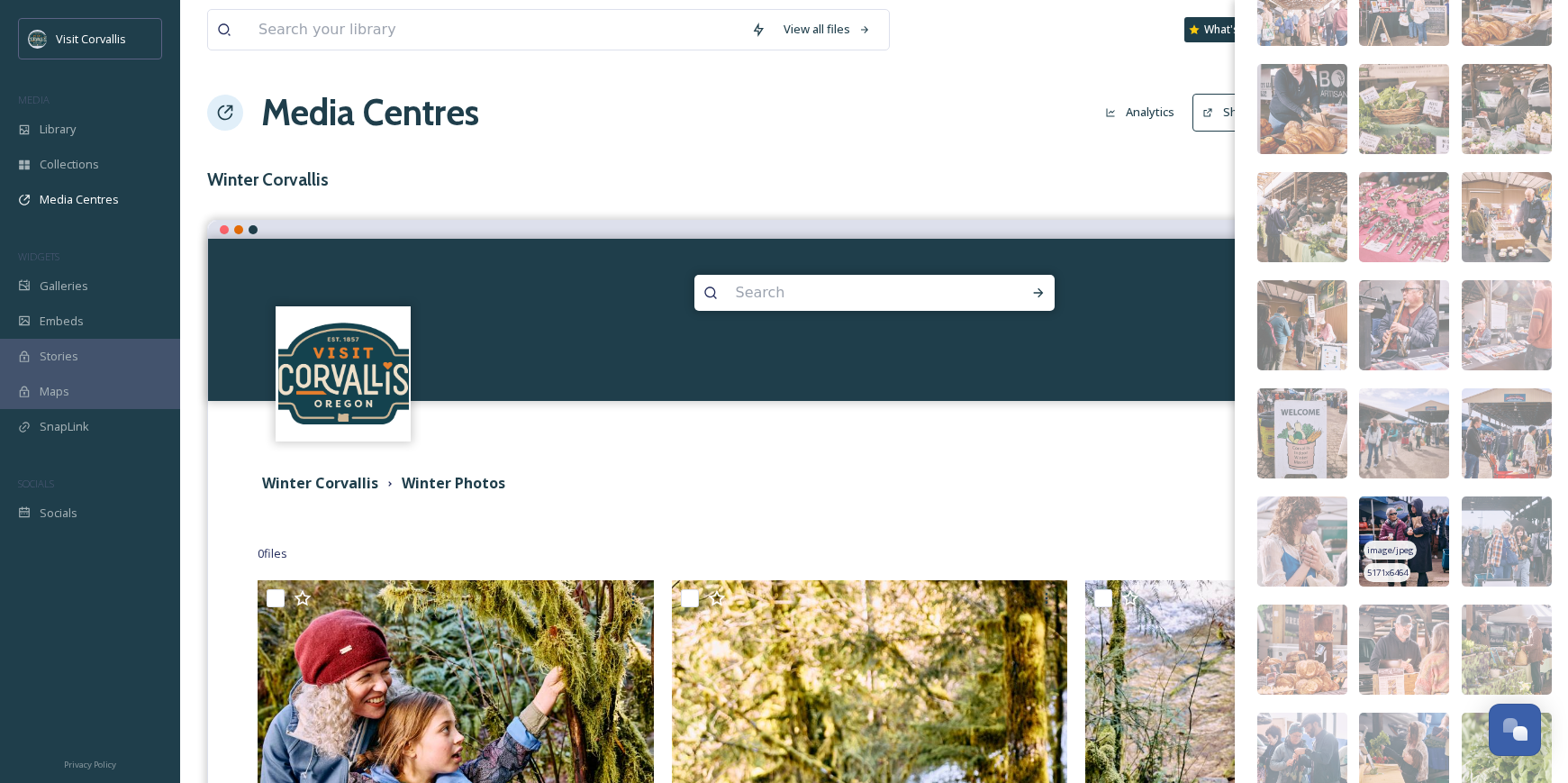
click at [1406, 516] on img at bounding box center [1404, 541] width 90 height 90
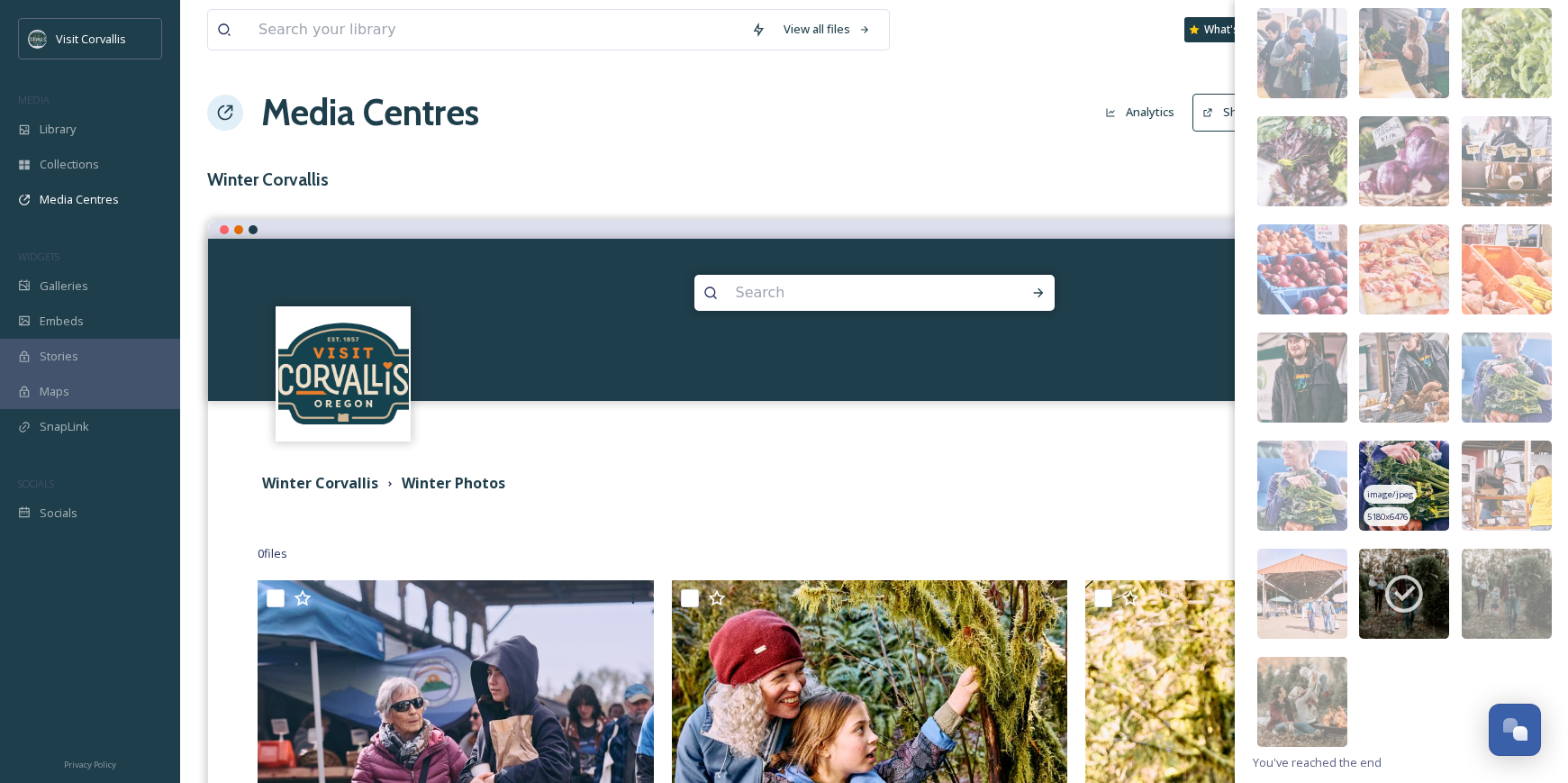
scroll to position [4369, 0]
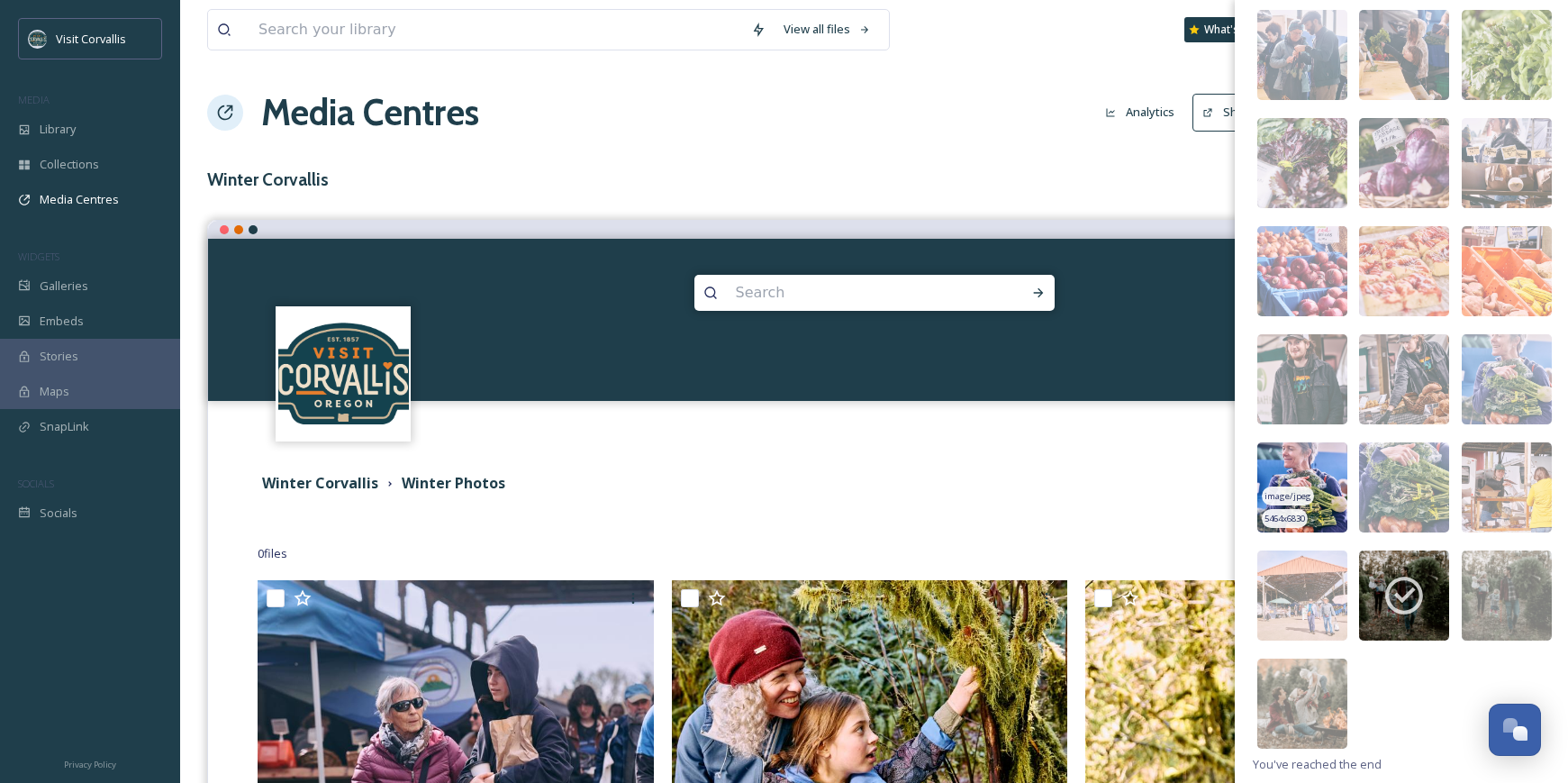
click at [1322, 468] on img at bounding box center [1302, 488] width 90 height 90
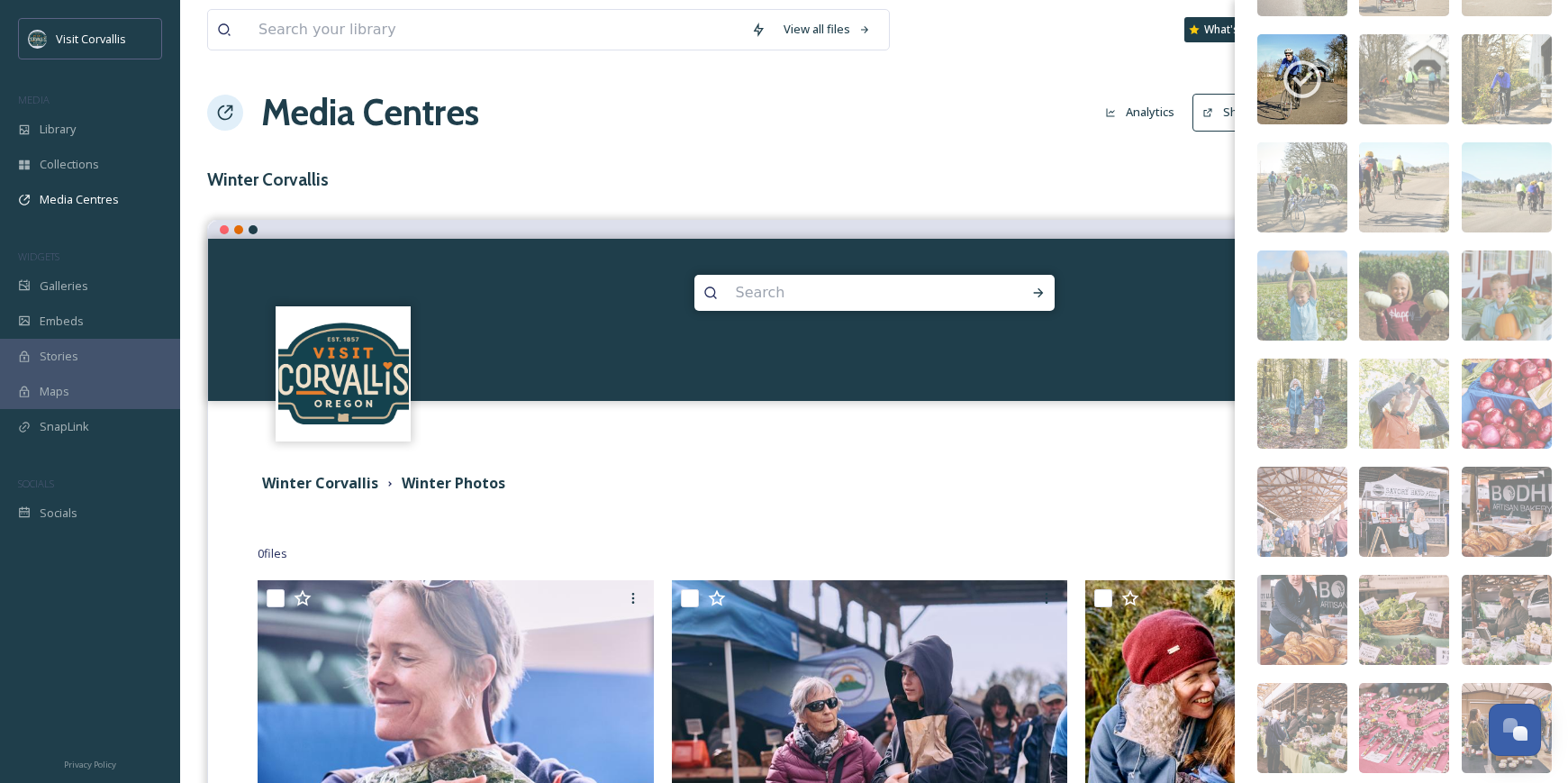
scroll to position [3153, 0]
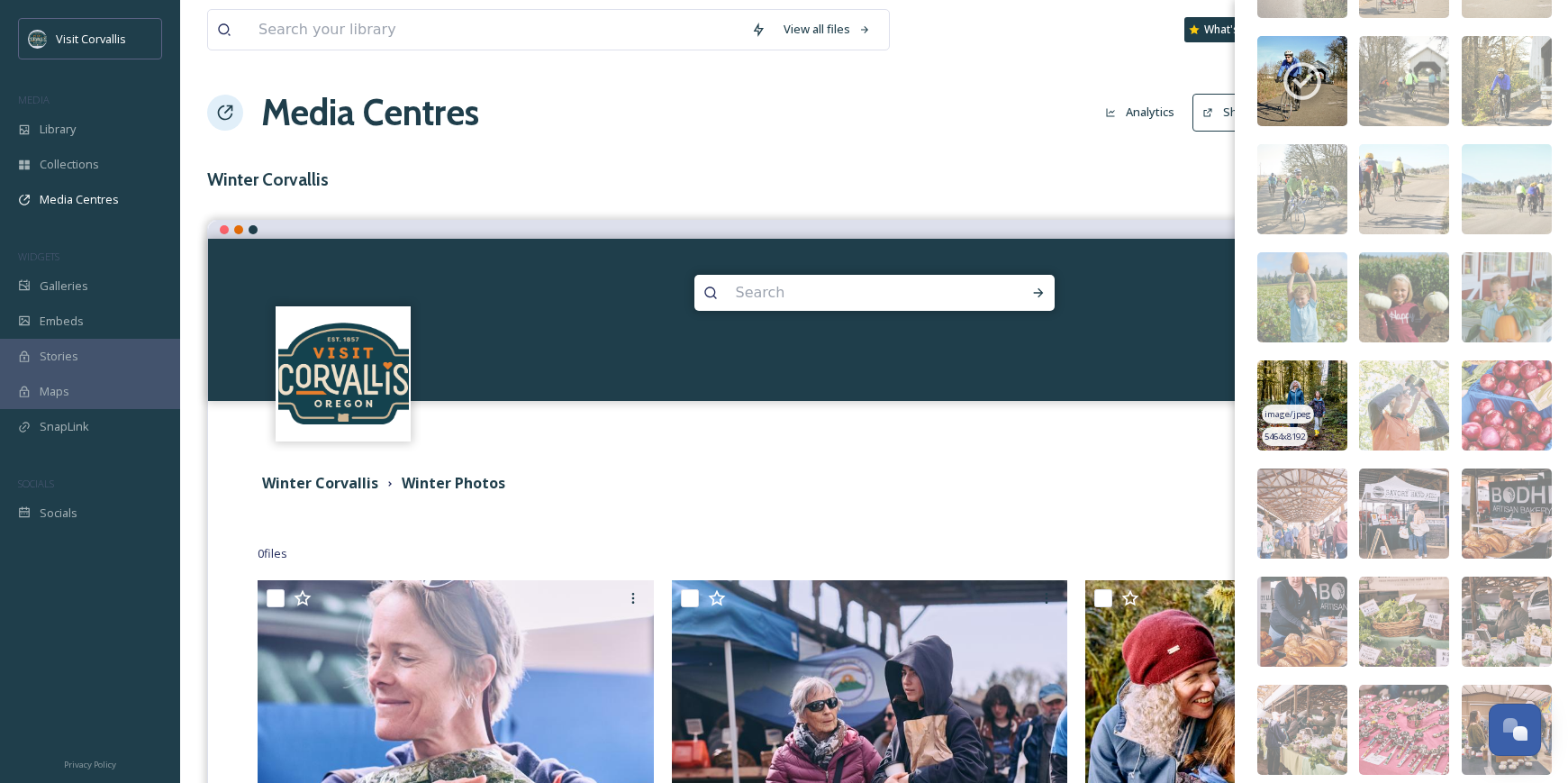
click at [1311, 377] on img at bounding box center [1302, 405] width 90 height 90
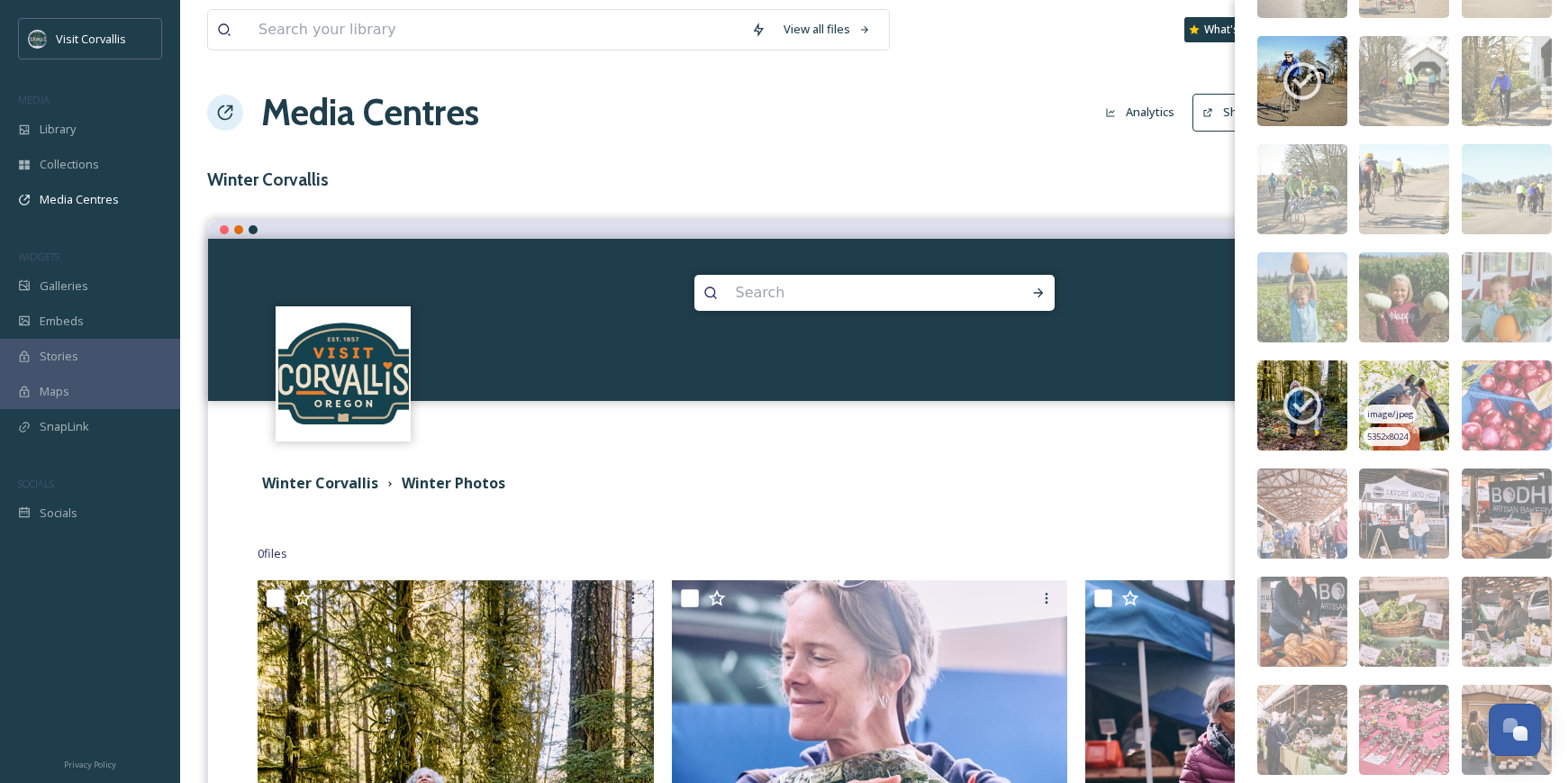
click at [1379, 381] on img at bounding box center [1404, 405] width 90 height 90
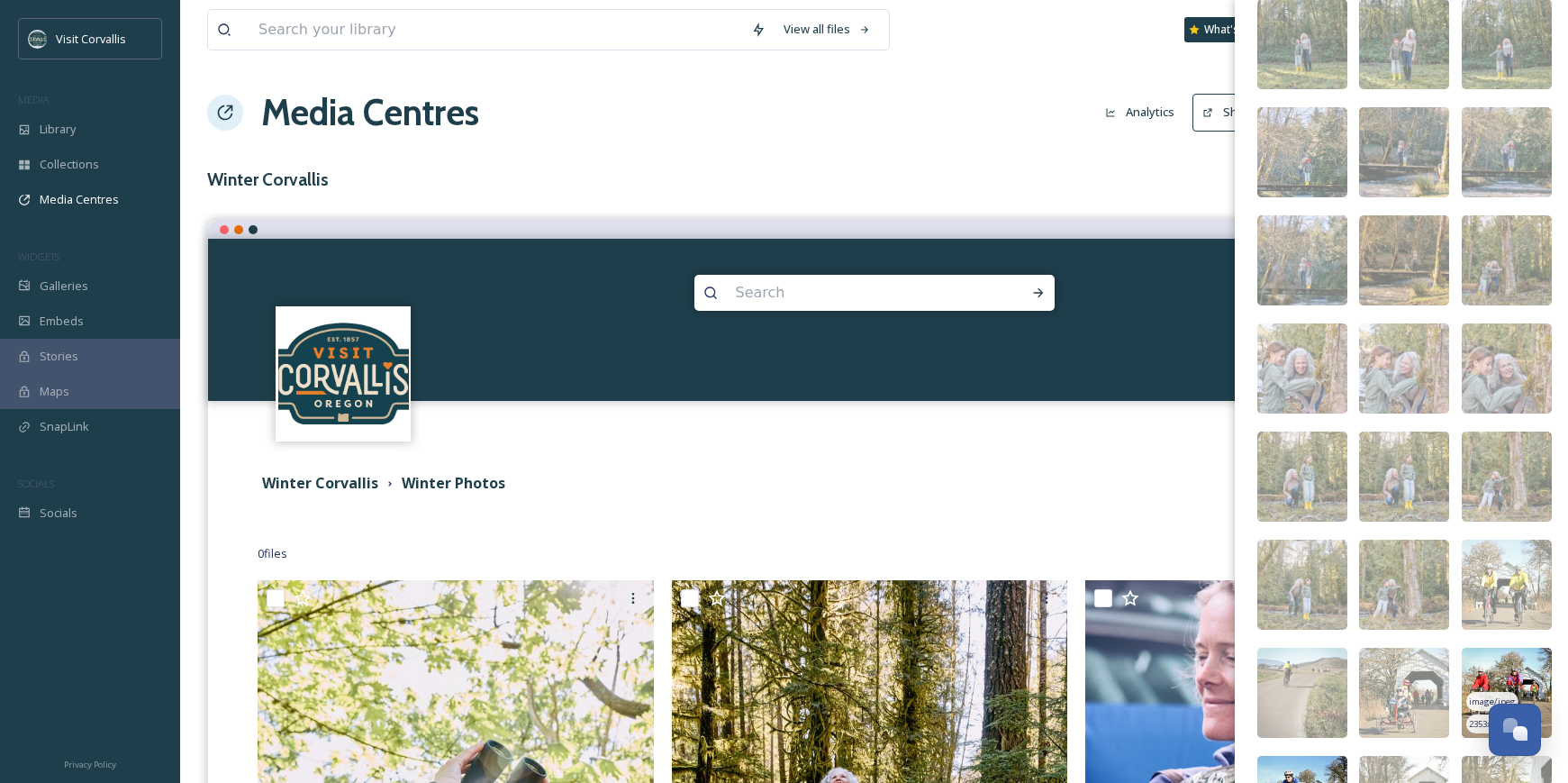
scroll to position [2277, 0]
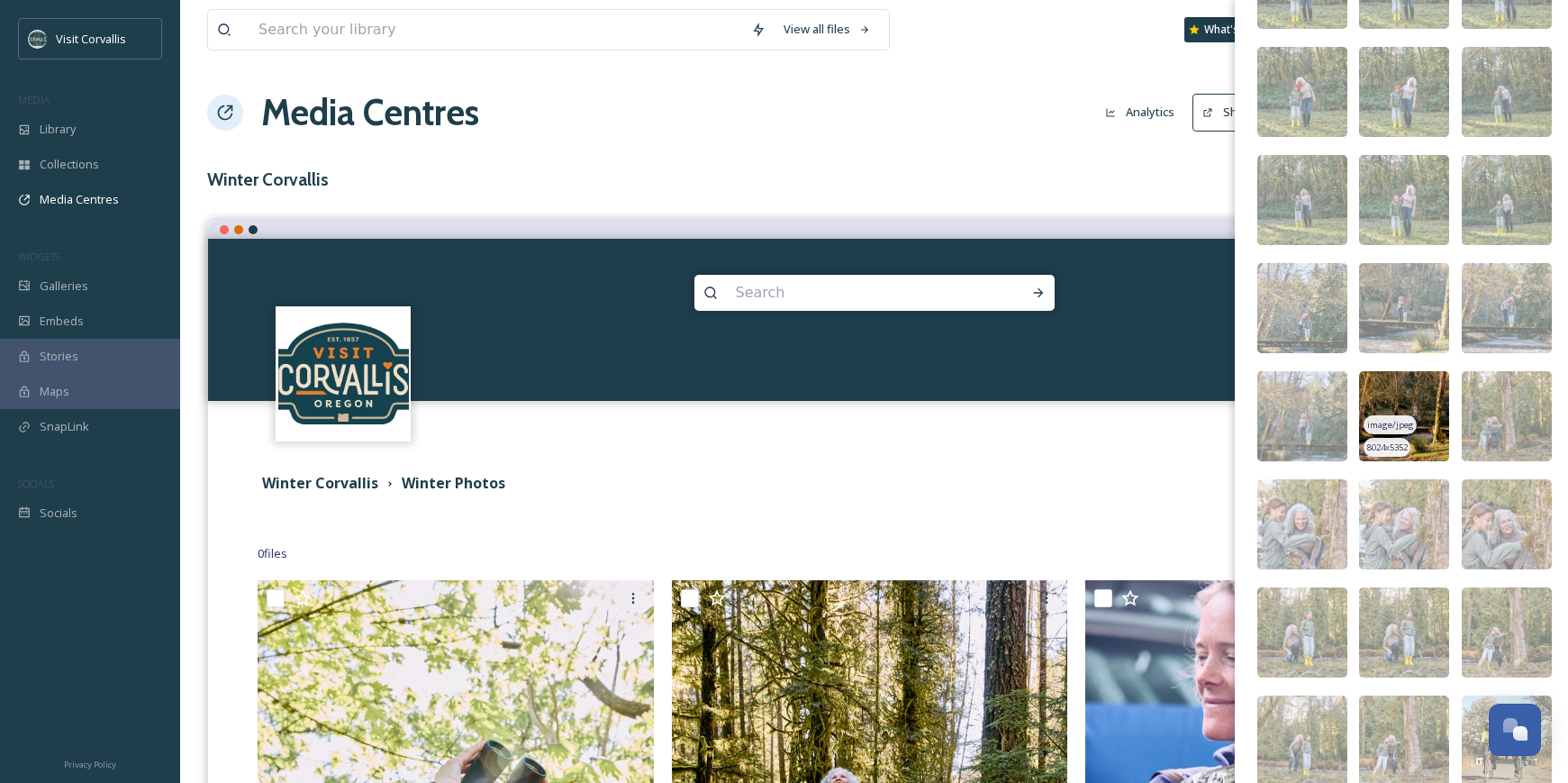
click at [1422, 400] on img at bounding box center [1404, 416] width 90 height 90
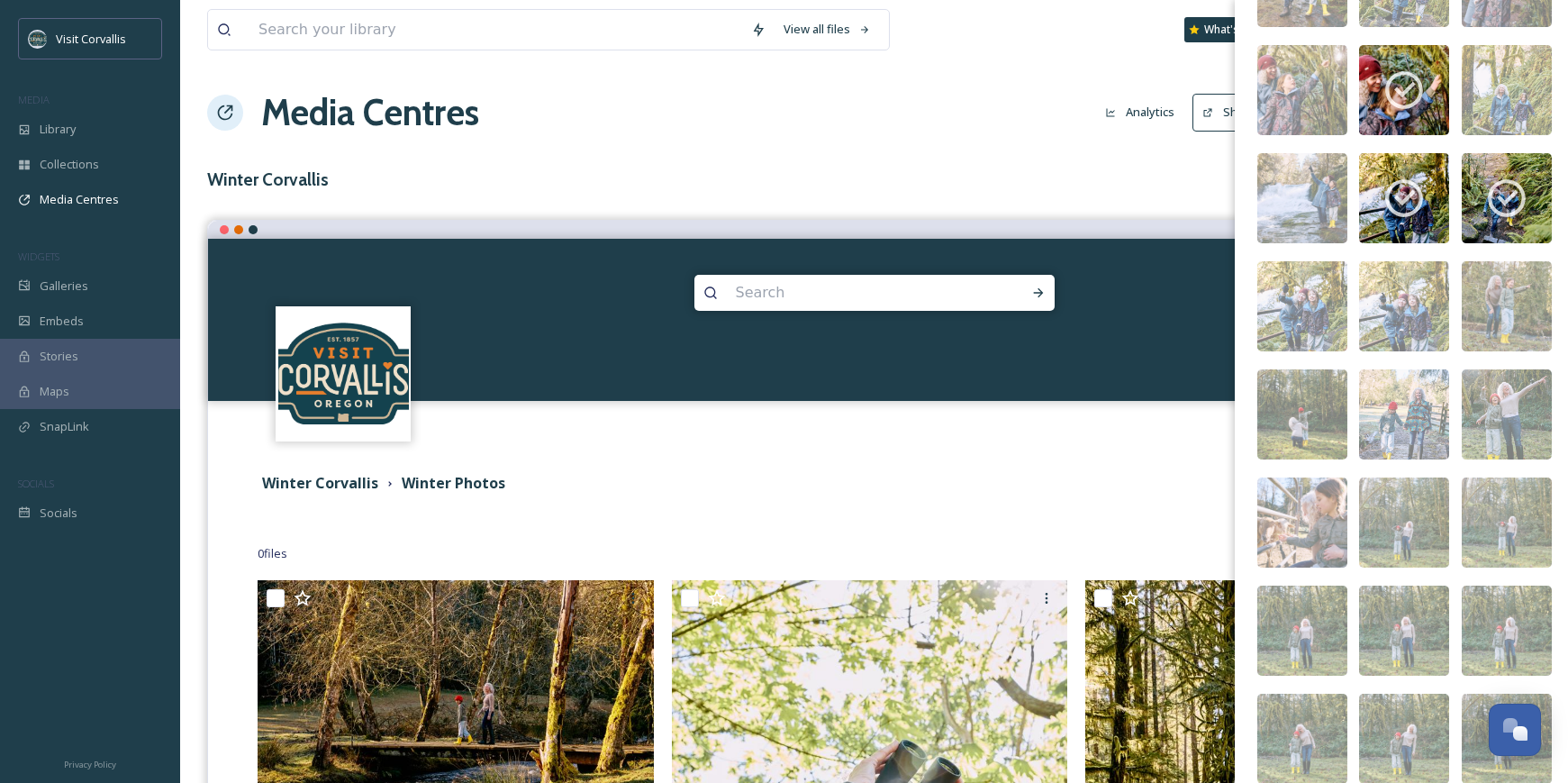
scroll to position [1611, 0]
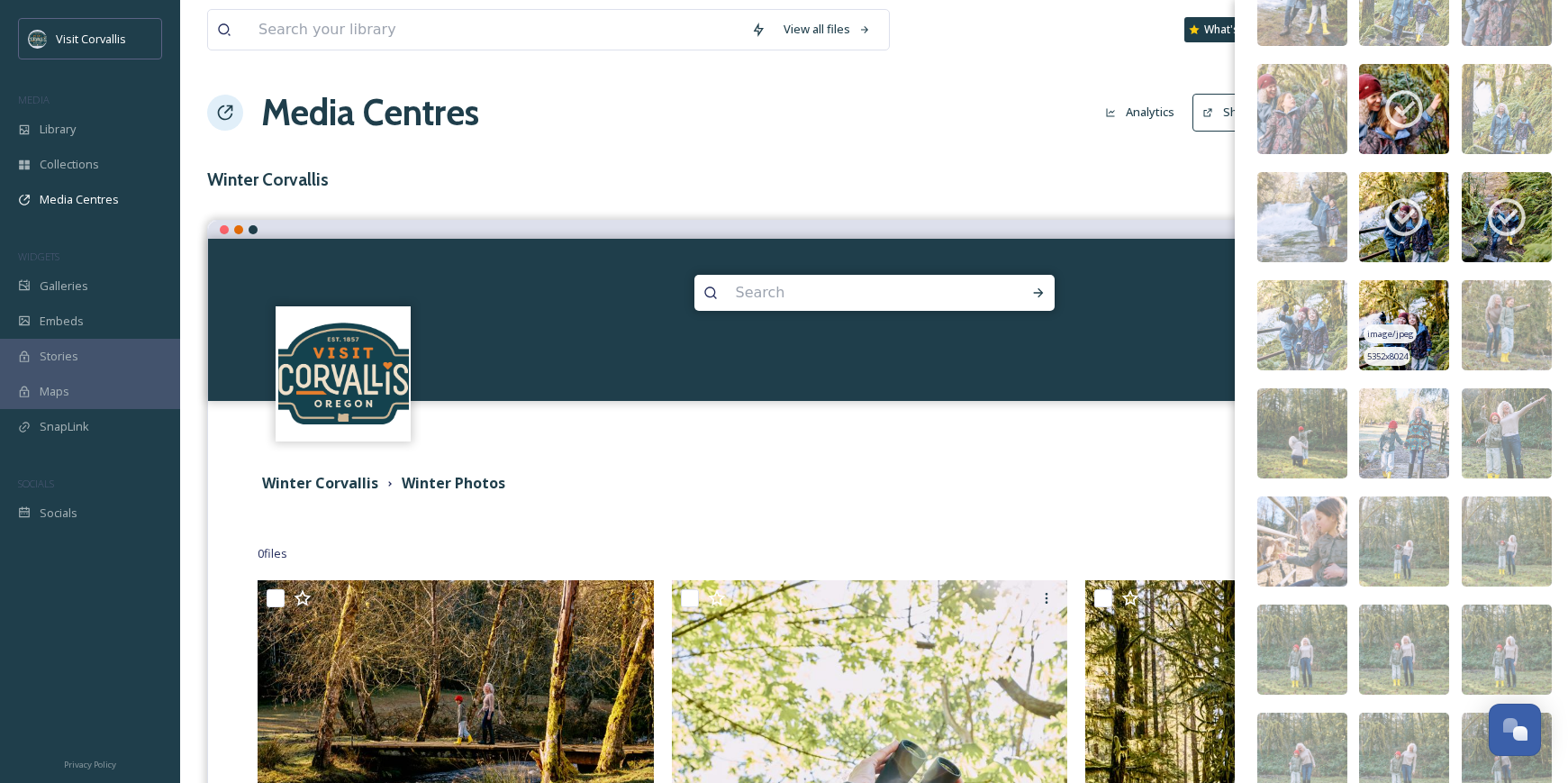
click at [1402, 326] on div "image/jpeg" at bounding box center [1390, 333] width 52 height 18
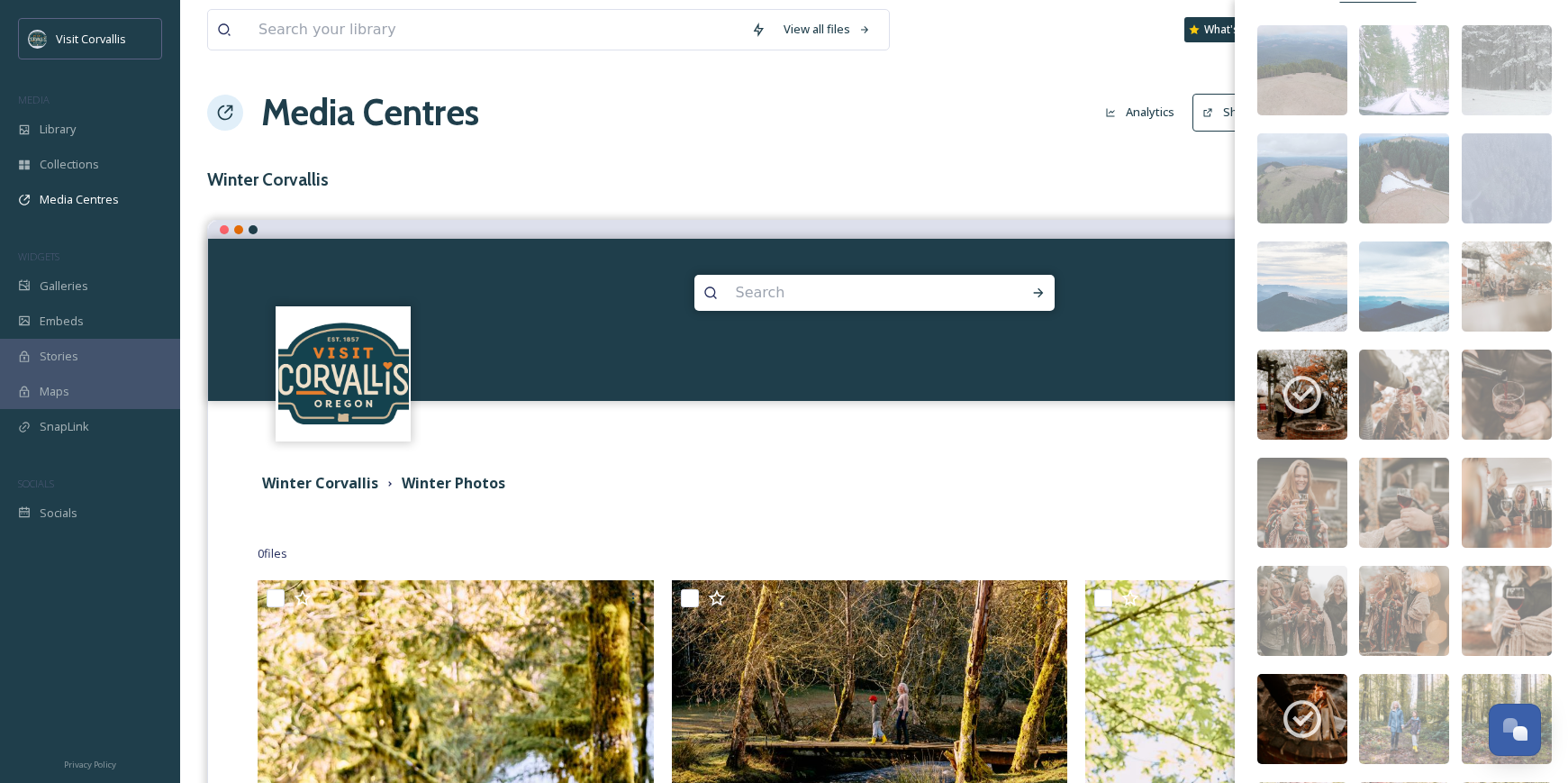
scroll to position [113, 0]
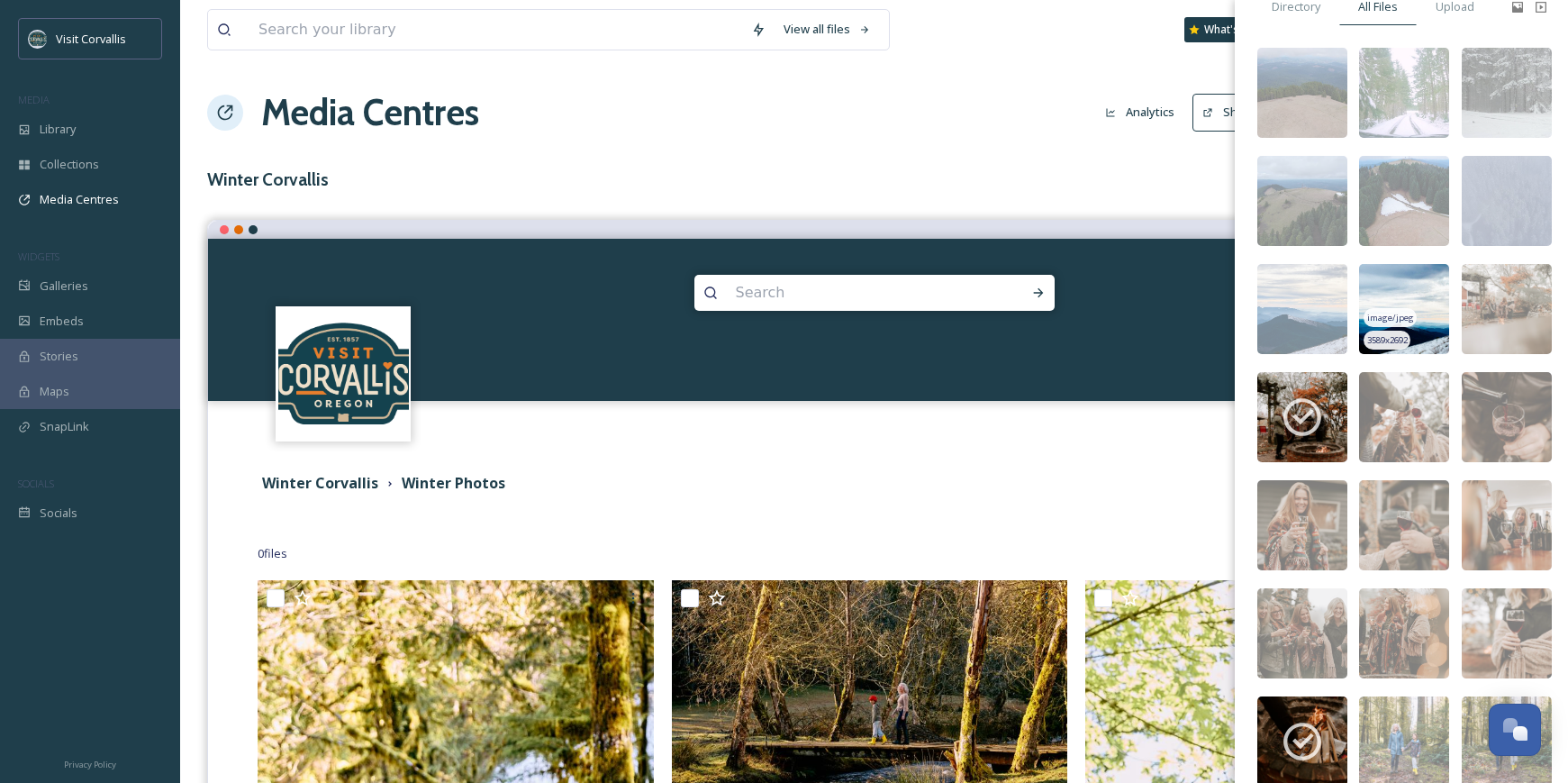
click at [1410, 296] on img at bounding box center [1404, 309] width 90 height 90
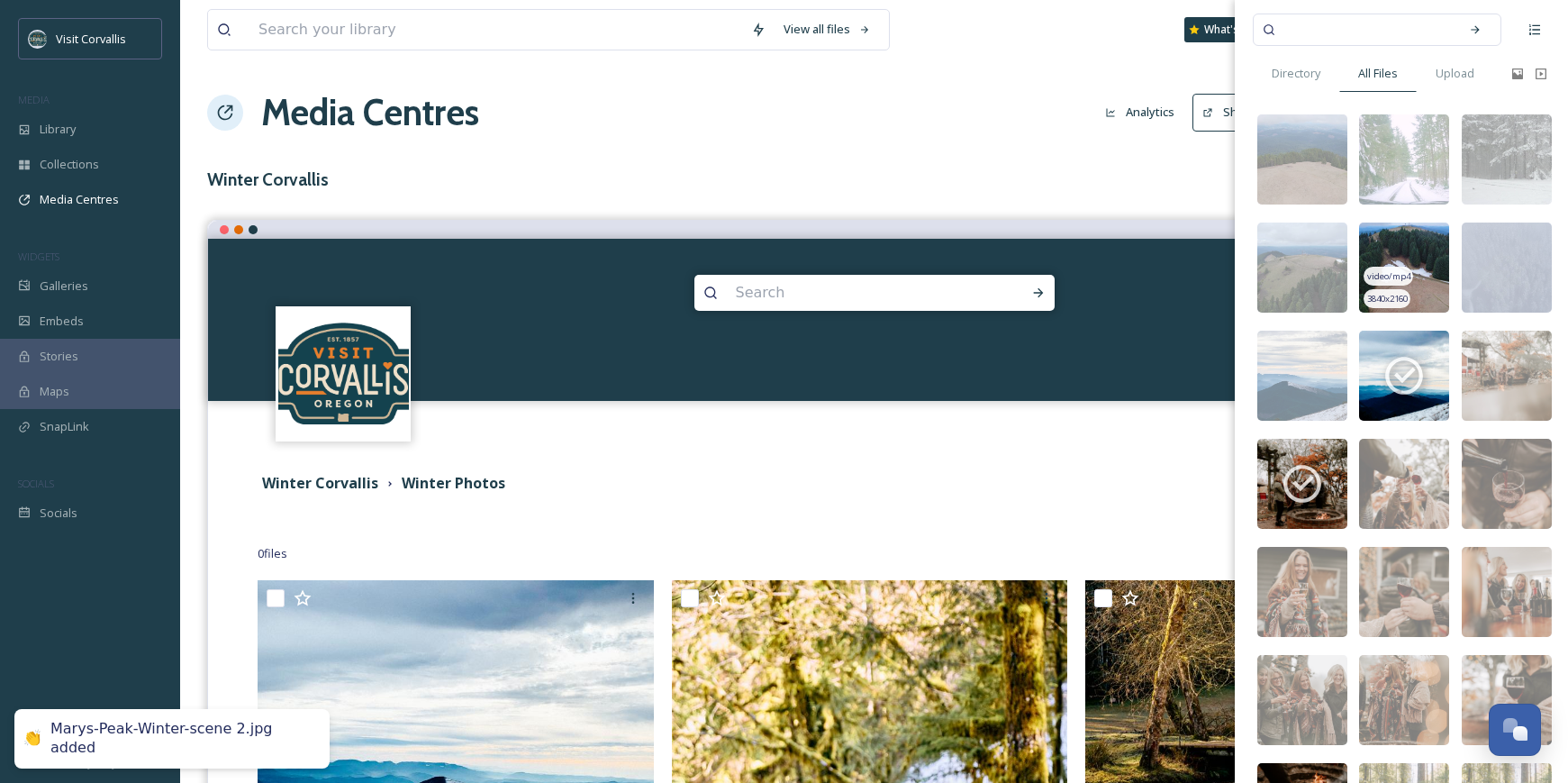
scroll to position [0, 0]
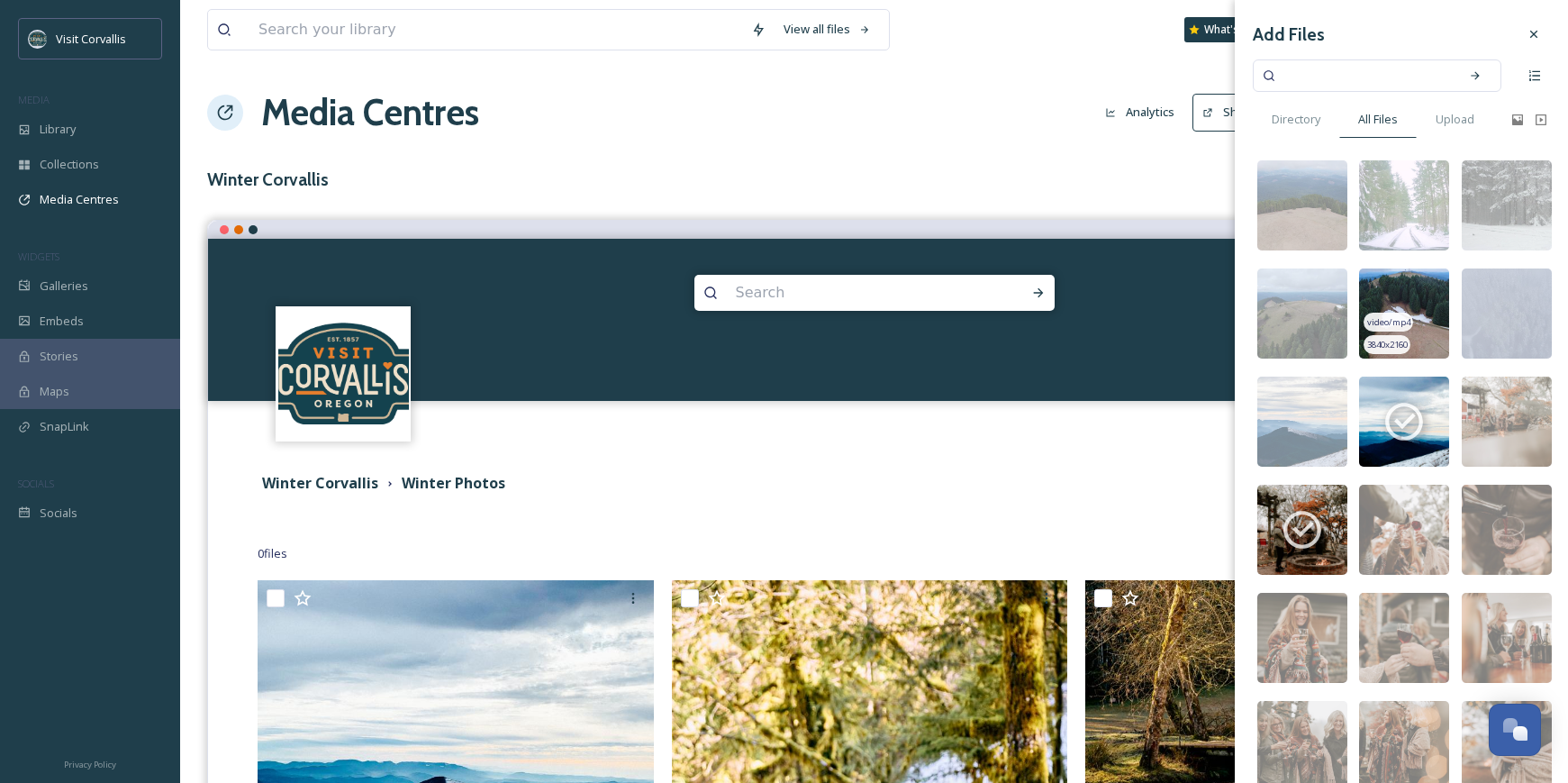
click at [1415, 285] on img at bounding box center [1404, 313] width 90 height 90
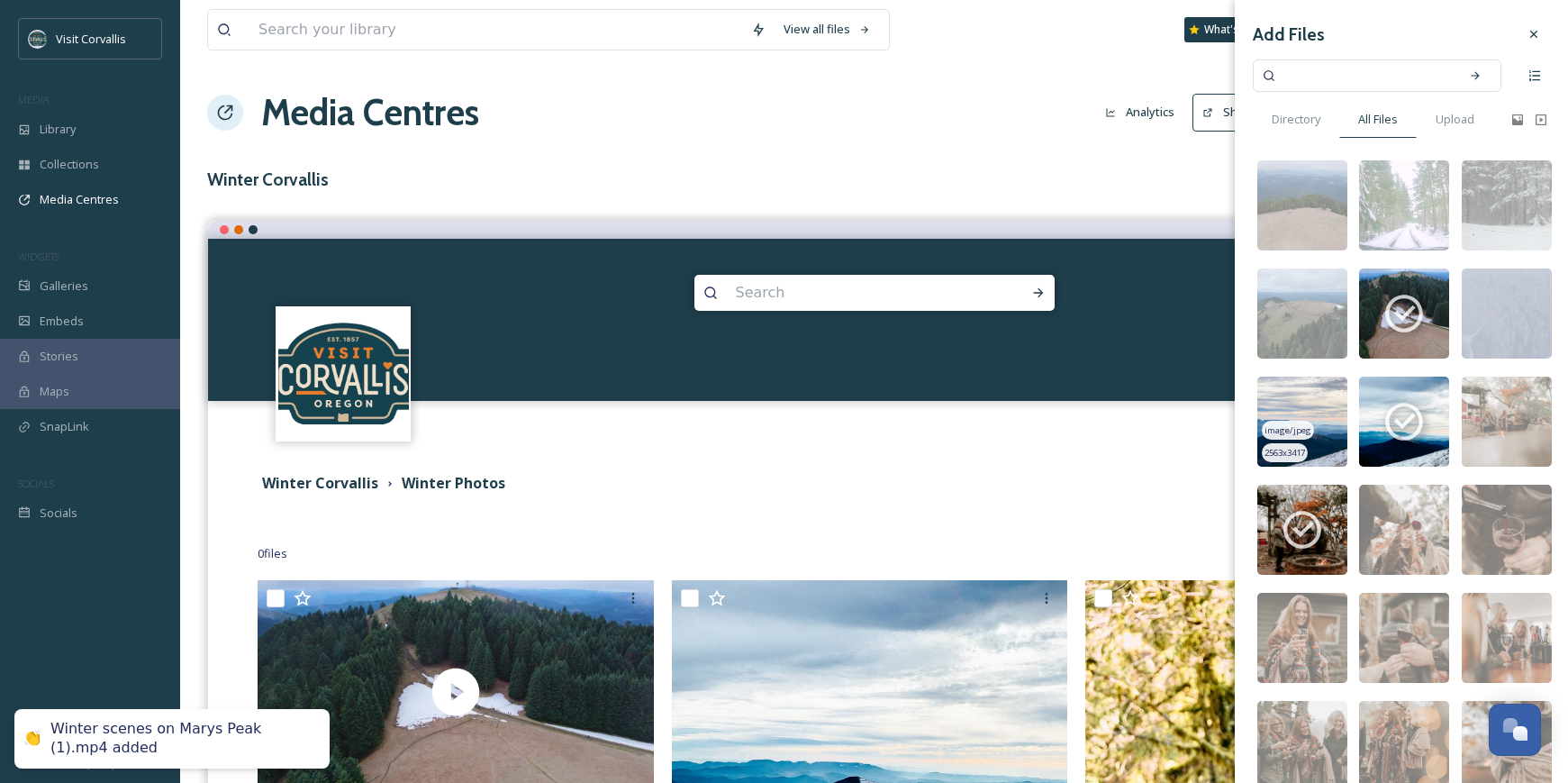
click at [1323, 389] on img at bounding box center [1302, 422] width 90 height 90
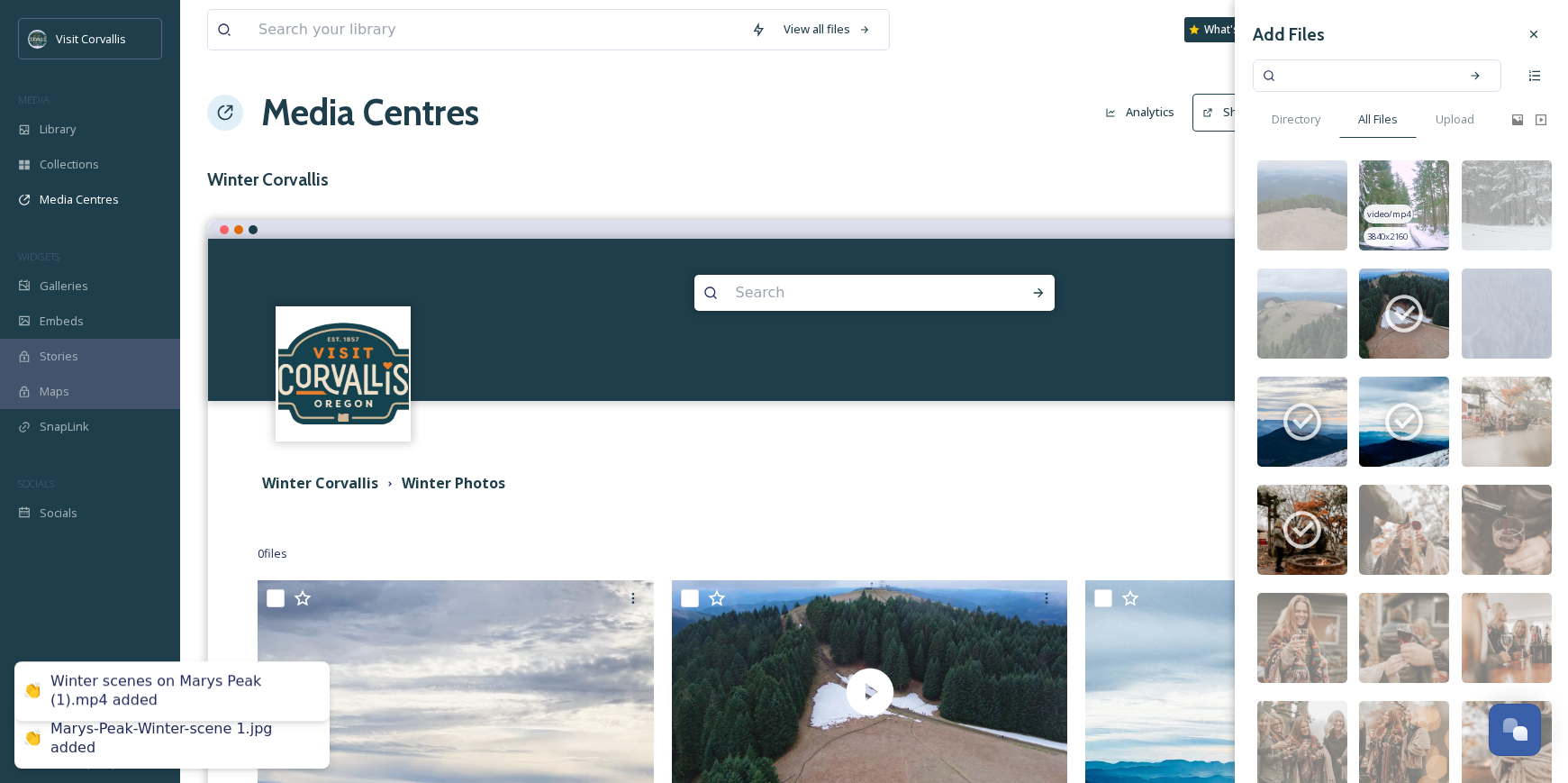
click at [1401, 181] on img at bounding box center [1404, 205] width 90 height 90
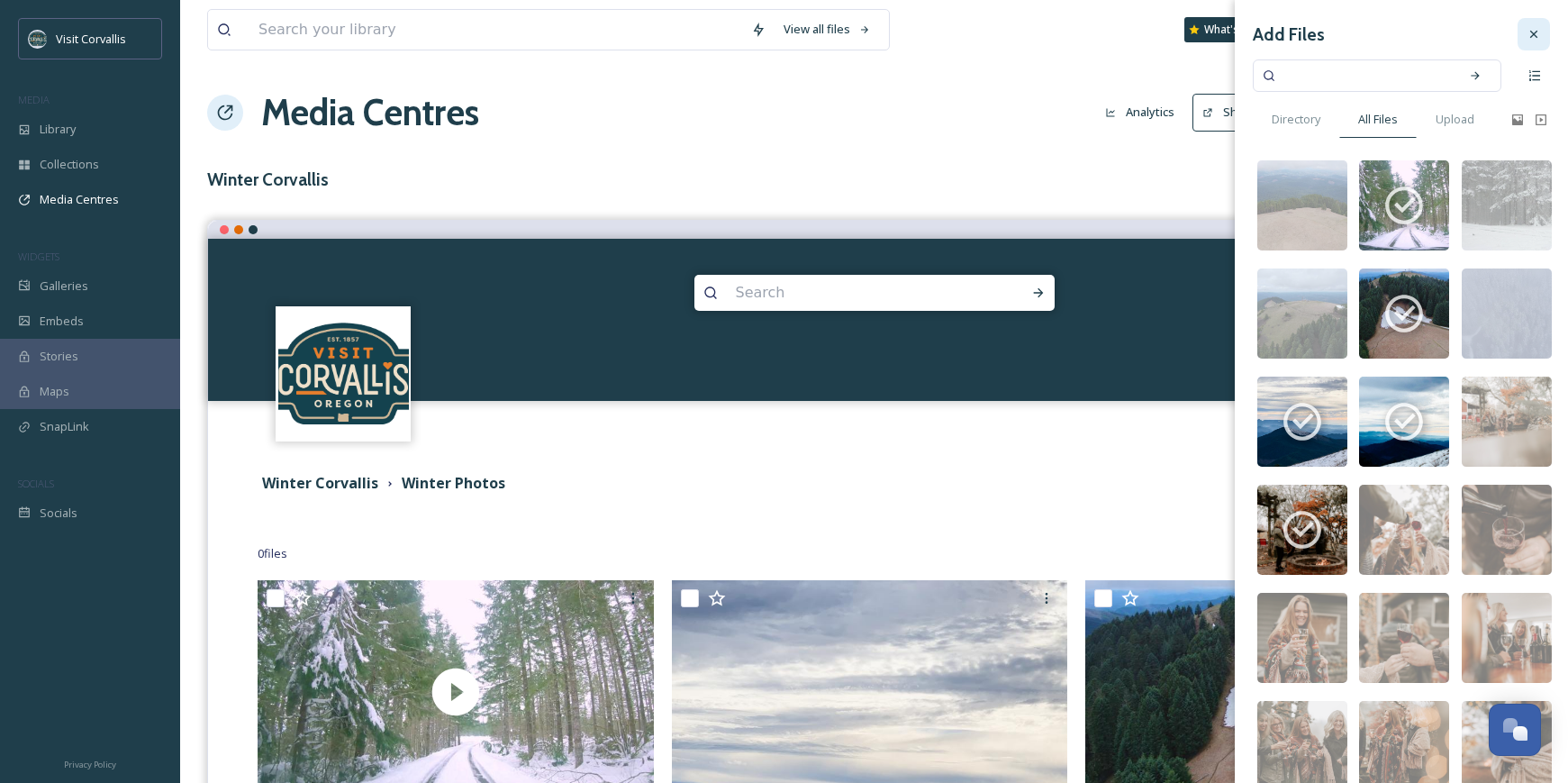
click at [1529, 37] on icon at bounding box center [1534, 34] width 15 height 15
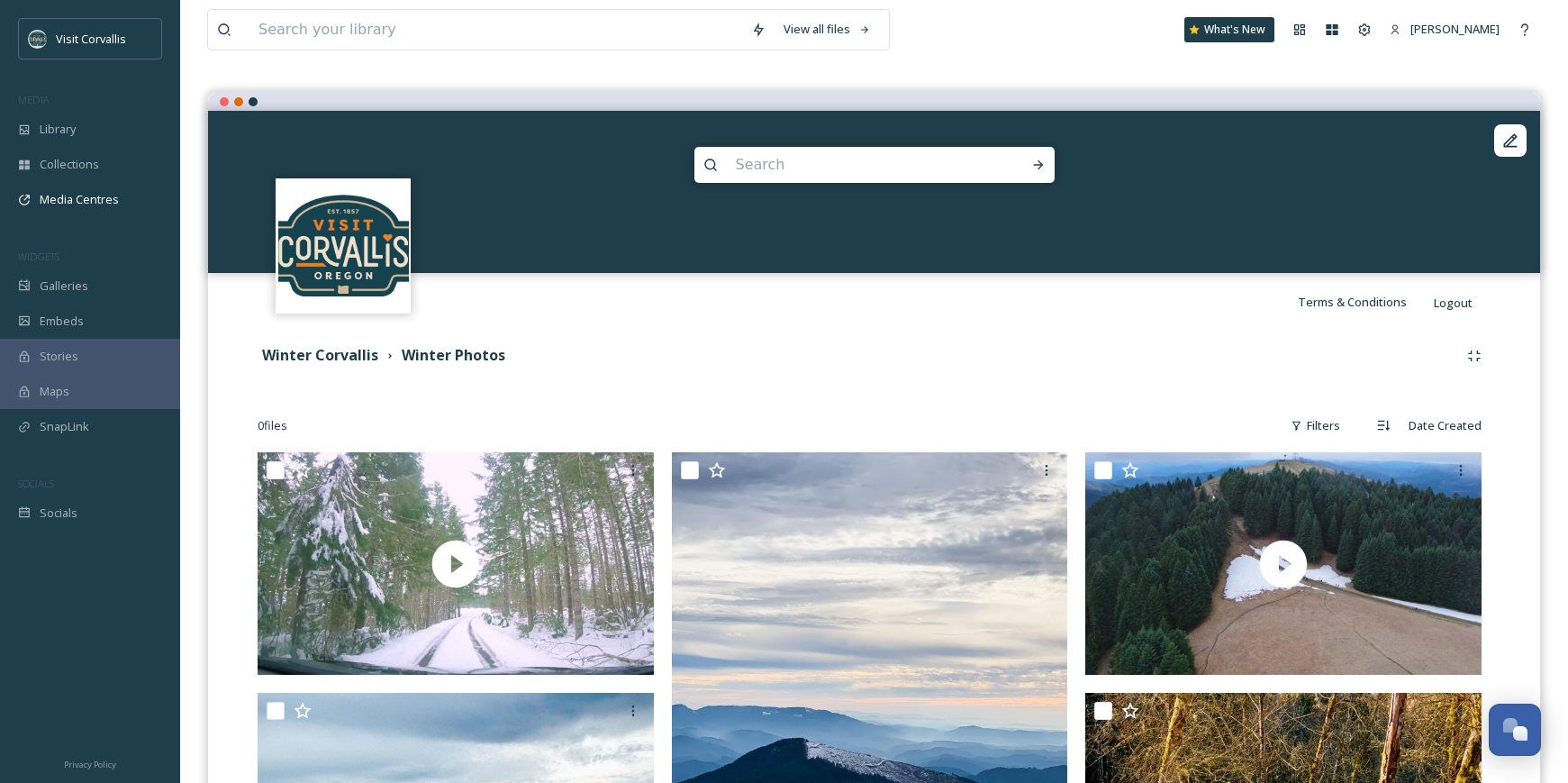
scroll to position [185, 0]
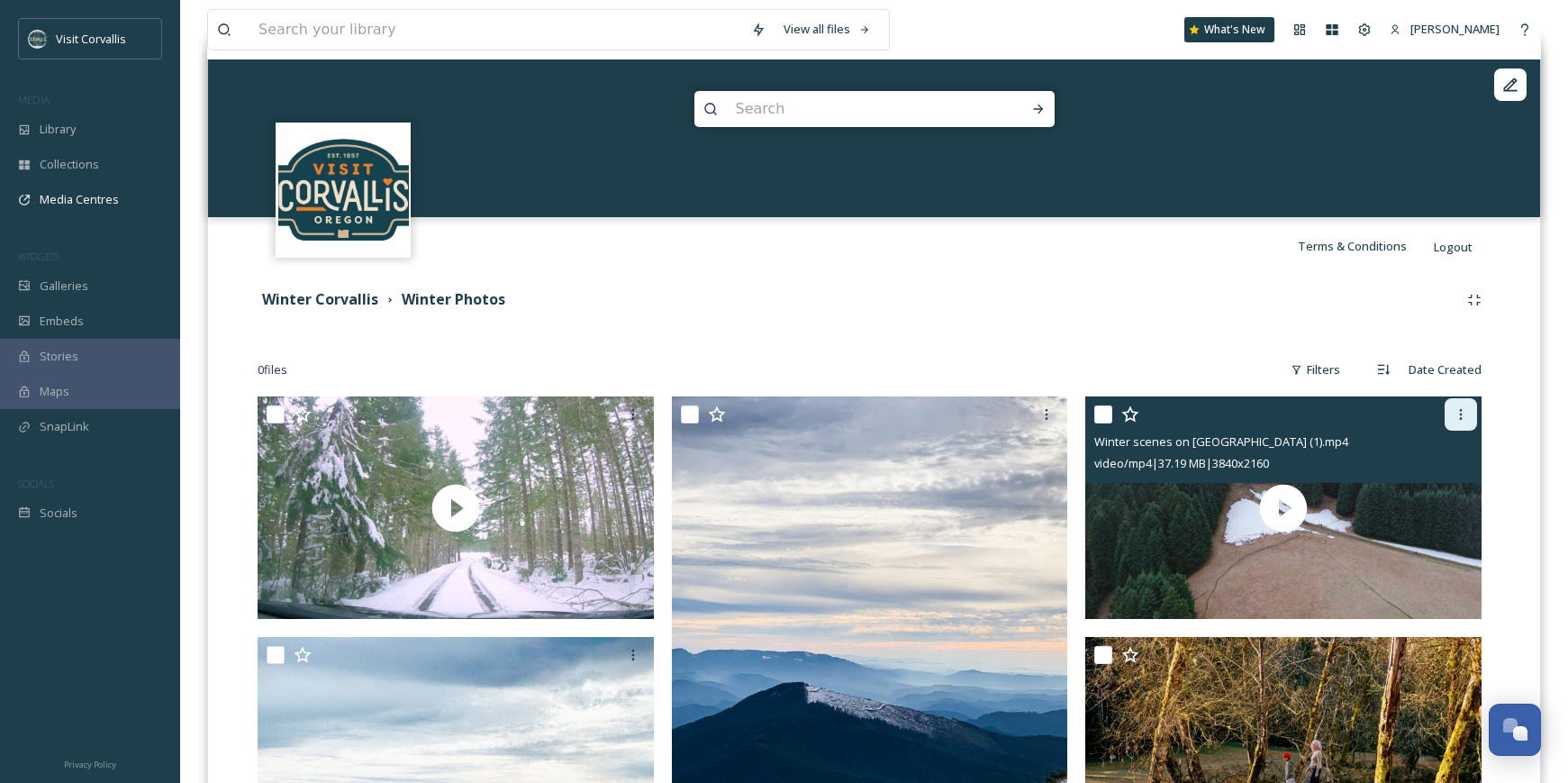
click at [1460, 412] on icon at bounding box center [1461, 414] width 15 height 15
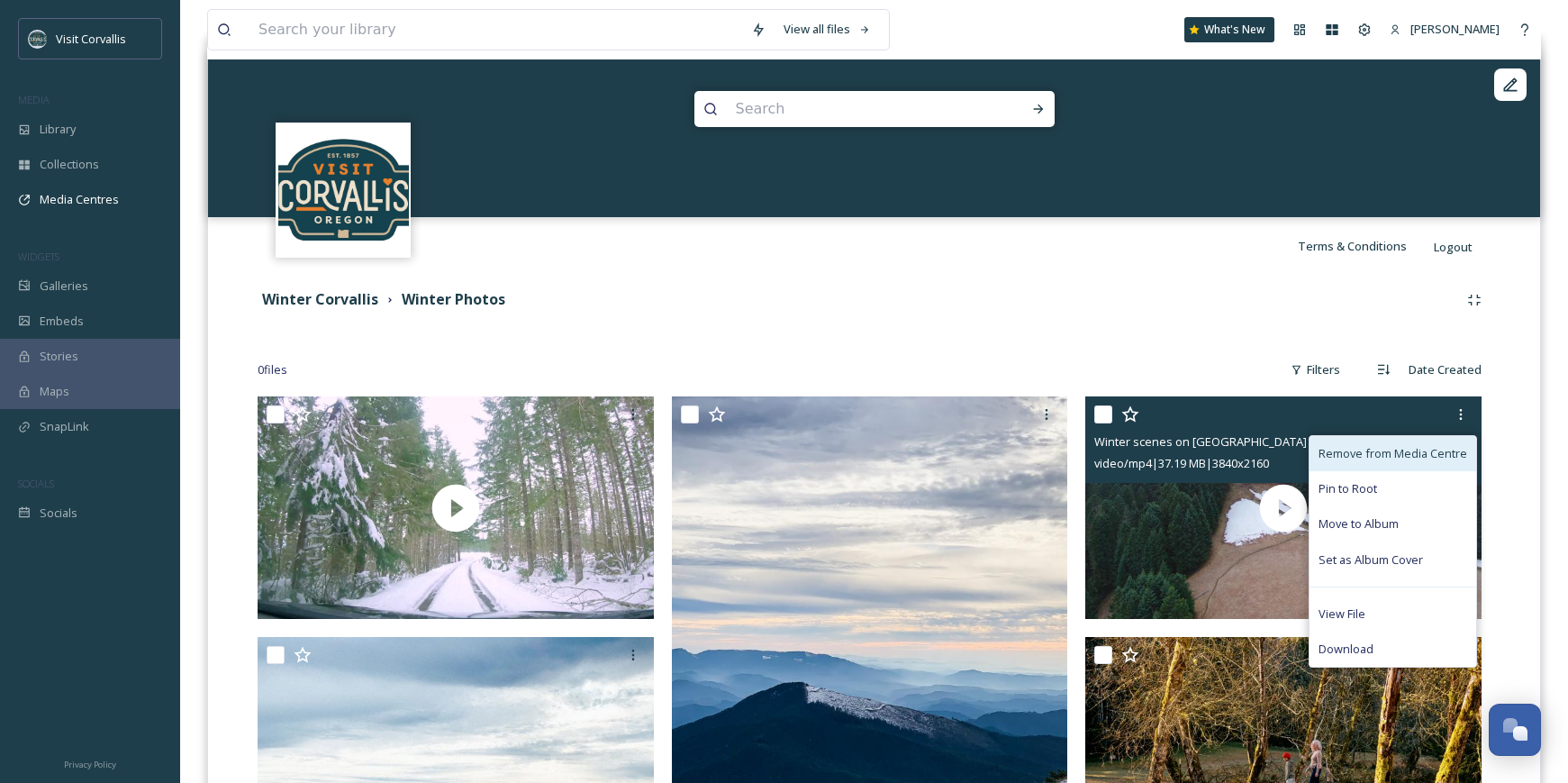
click at [1355, 458] on span "Remove from Media Centre" at bounding box center [1392, 454] width 149 height 17
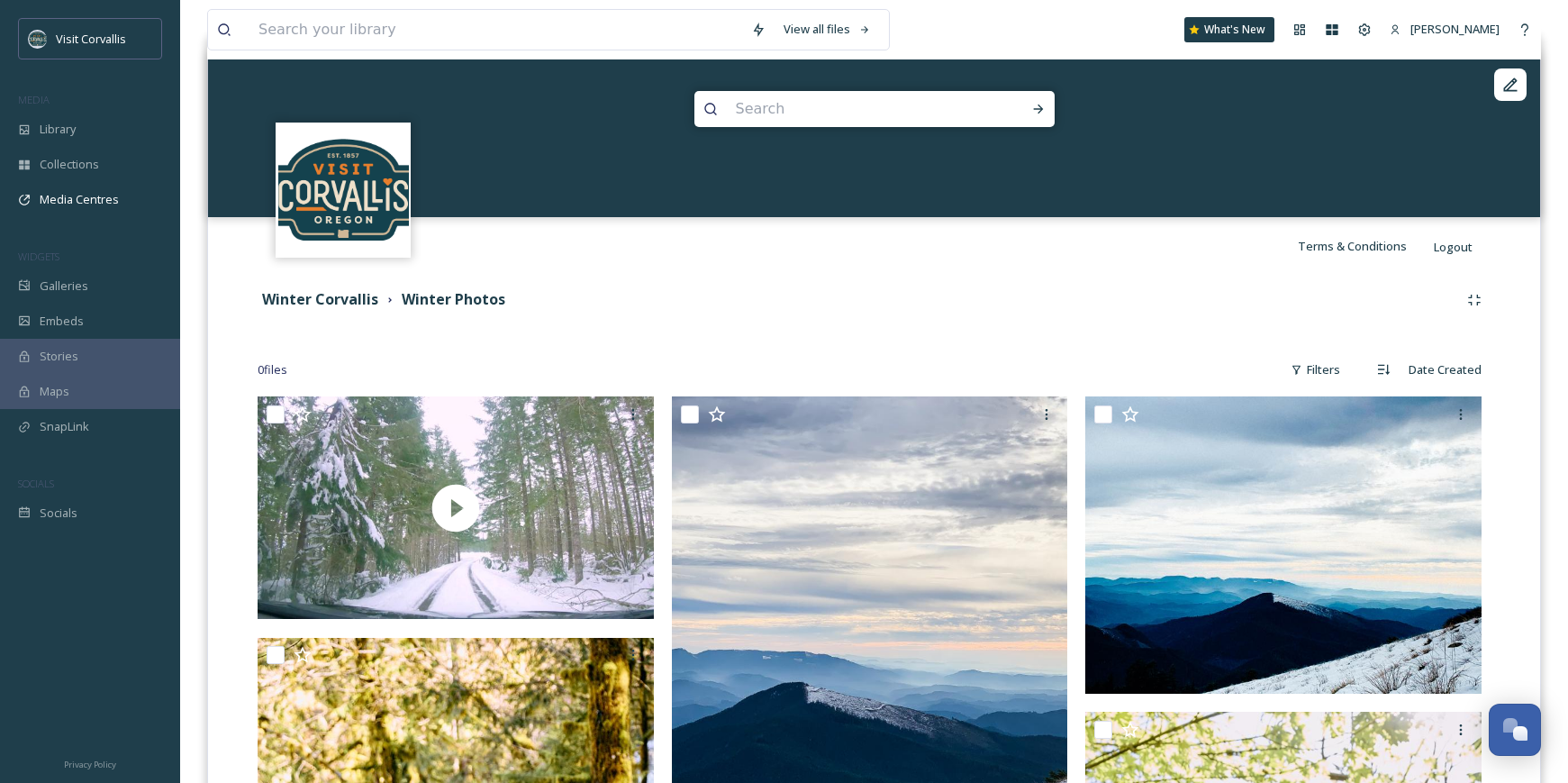
click at [1397, 444] on img at bounding box center [1284, 545] width 396 height 297
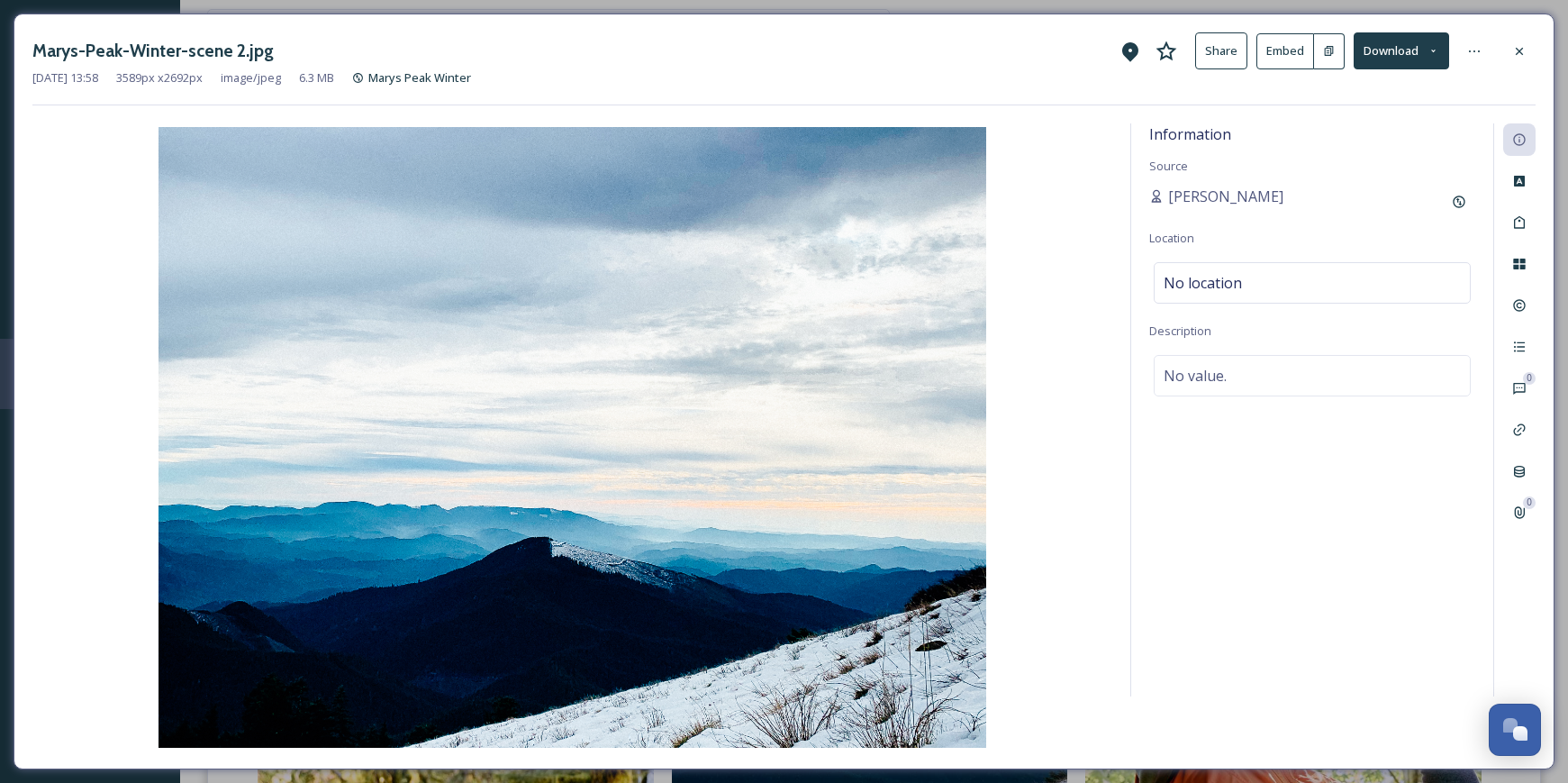
click at [1513, 51] on div at bounding box center [1519, 51] width 32 height 32
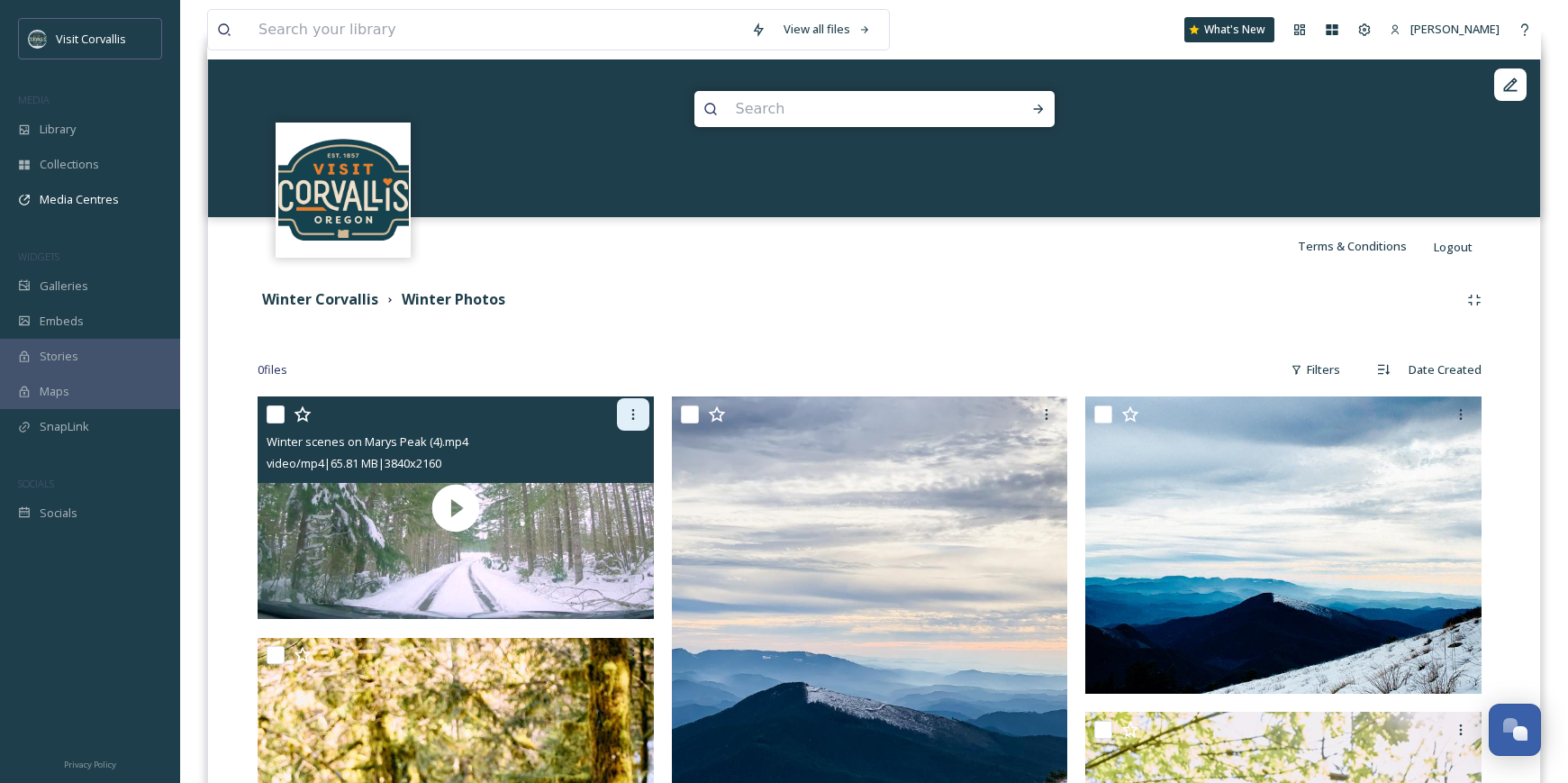
click at [626, 415] on icon at bounding box center [633, 414] width 15 height 15
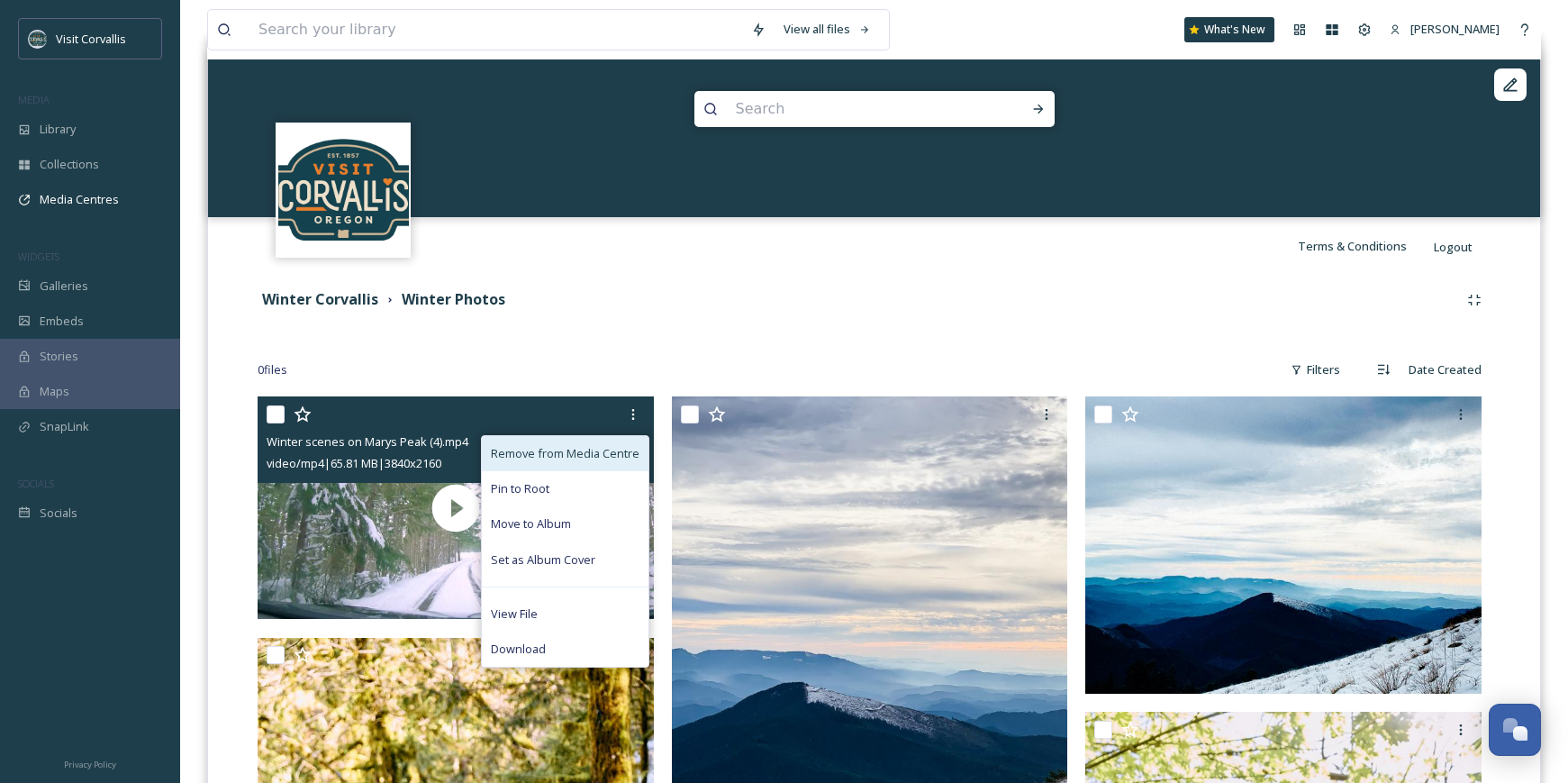
click at [615, 441] on div "Remove from Media Centre" at bounding box center [565, 454] width 167 height 35
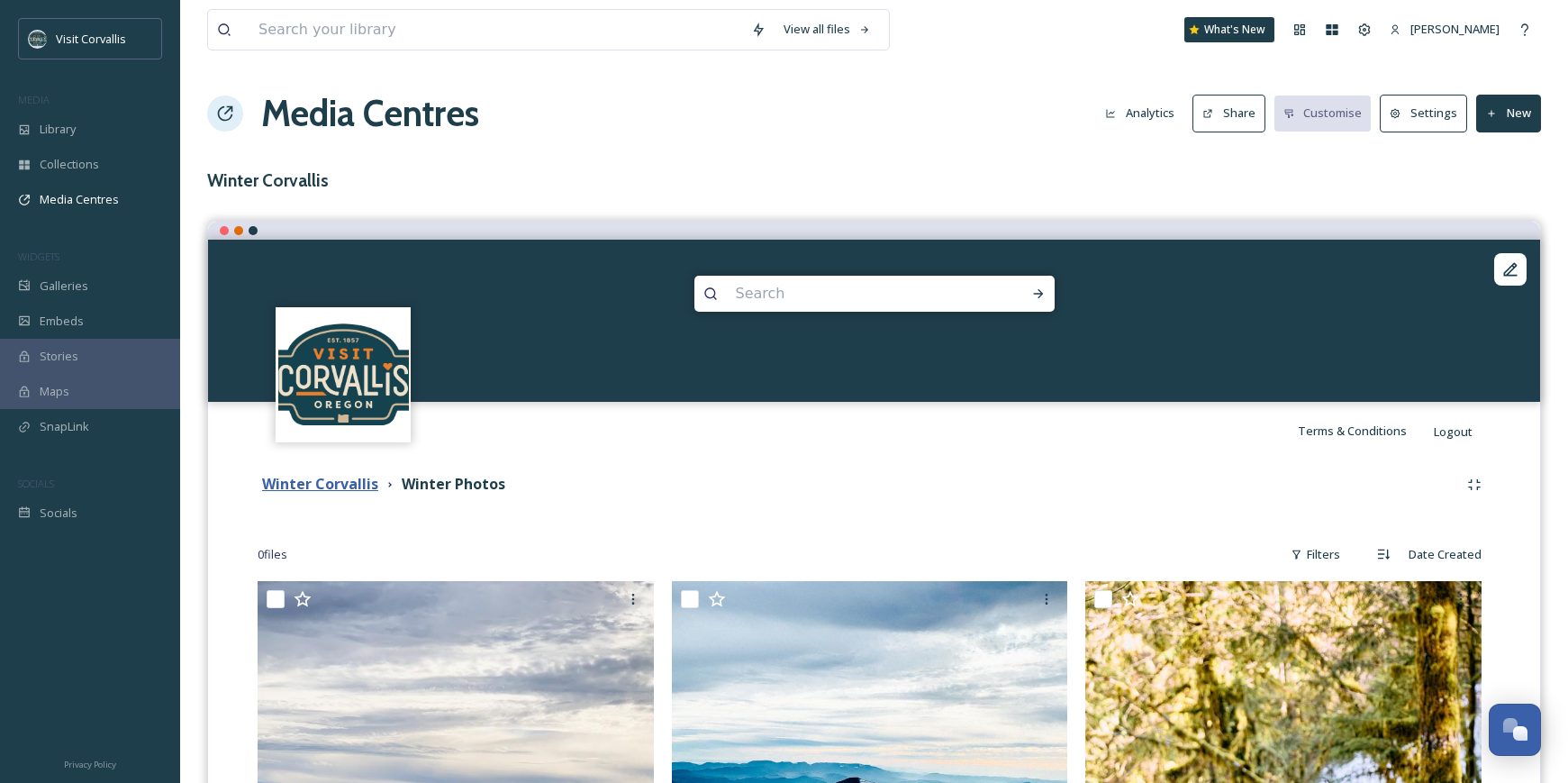
click at [352, 483] on strong "Winter Corvallis" at bounding box center [320, 484] width 117 height 19
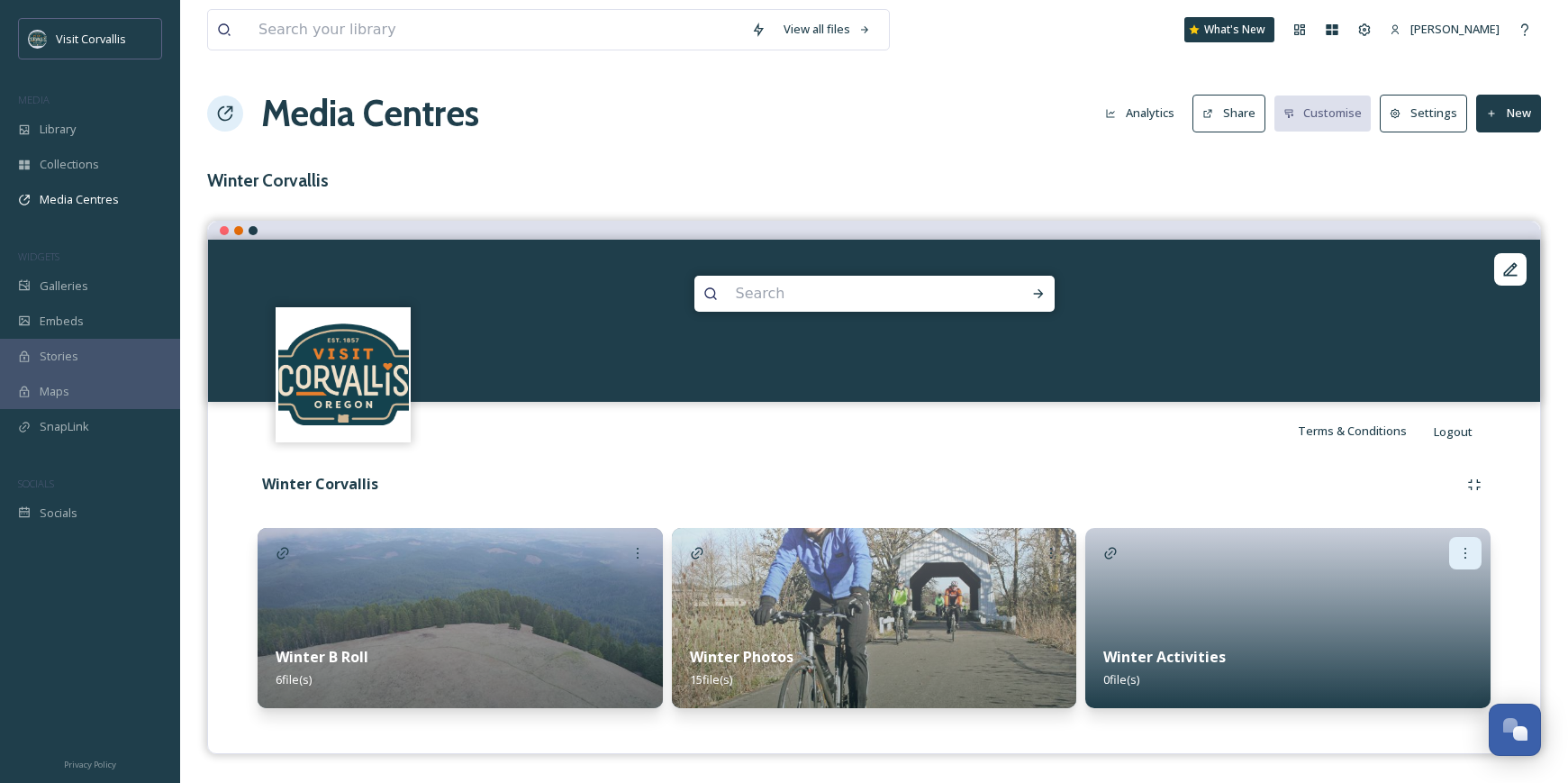
click at [1467, 556] on icon at bounding box center [1465, 553] width 15 height 15
click at [1436, 596] on div "Edit" at bounding box center [1436, 593] width 88 height 35
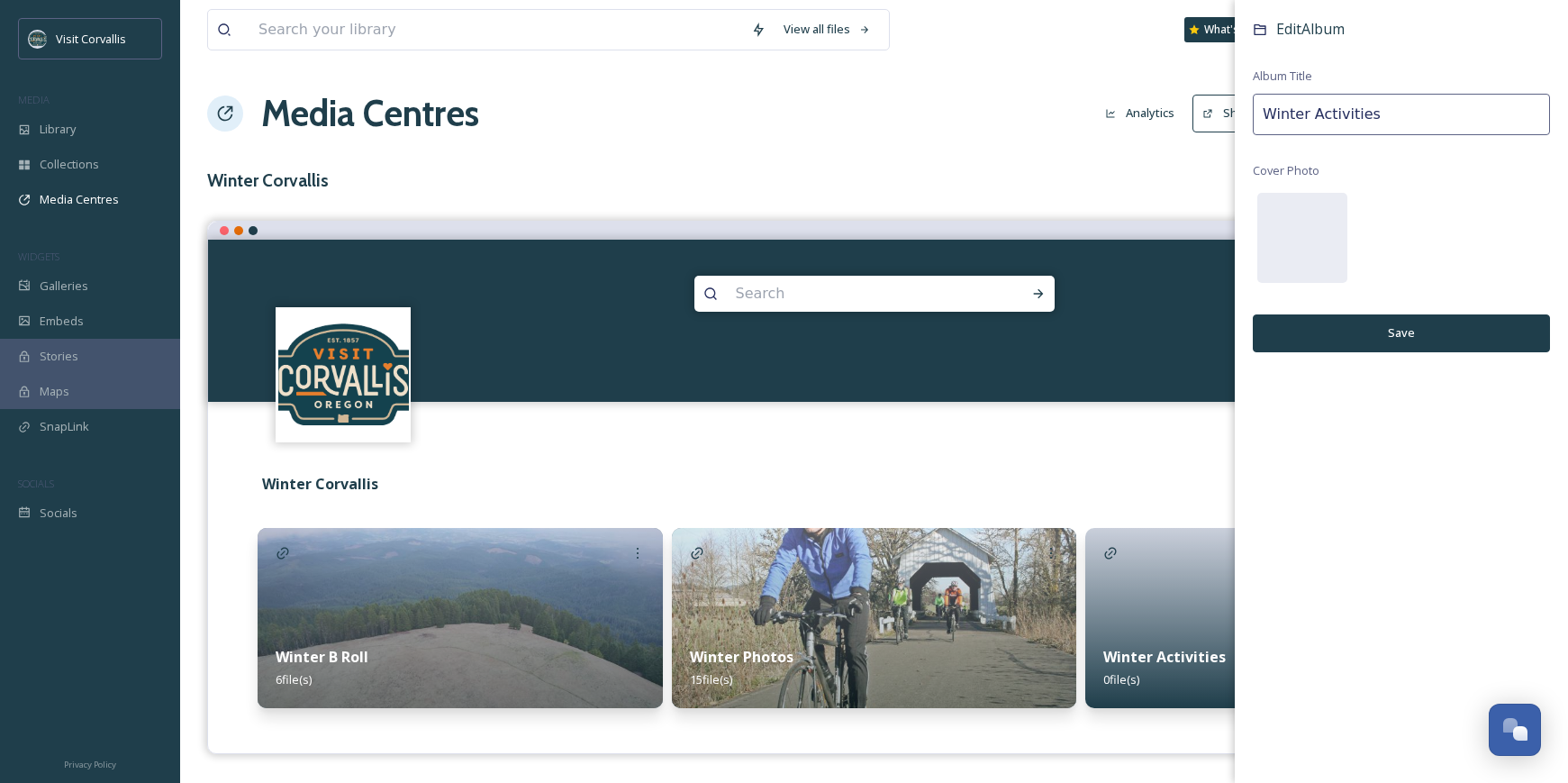
drag, startPoint x: 1376, startPoint y: 111, endPoint x: 1333, endPoint y: 114, distance: 43.1
click at [1253, 103] on input "Winter Activities" at bounding box center [1402, 114] width 297 height 42
type input "Winter Shopping"
click at [1433, 337] on button "Save" at bounding box center [1402, 333] width 297 height 37
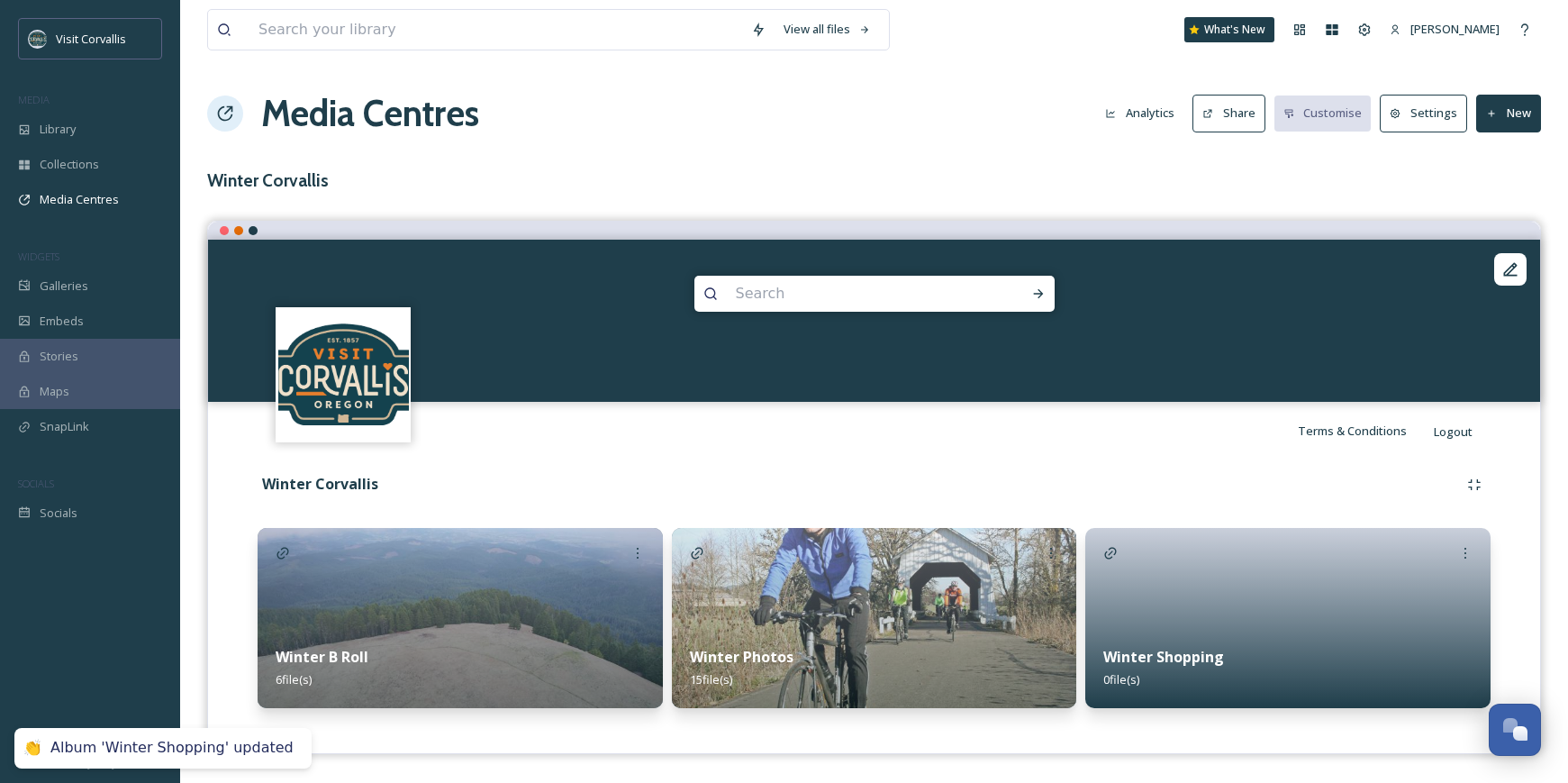
click at [1367, 548] on div at bounding box center [1288, 619] width 406 height 181
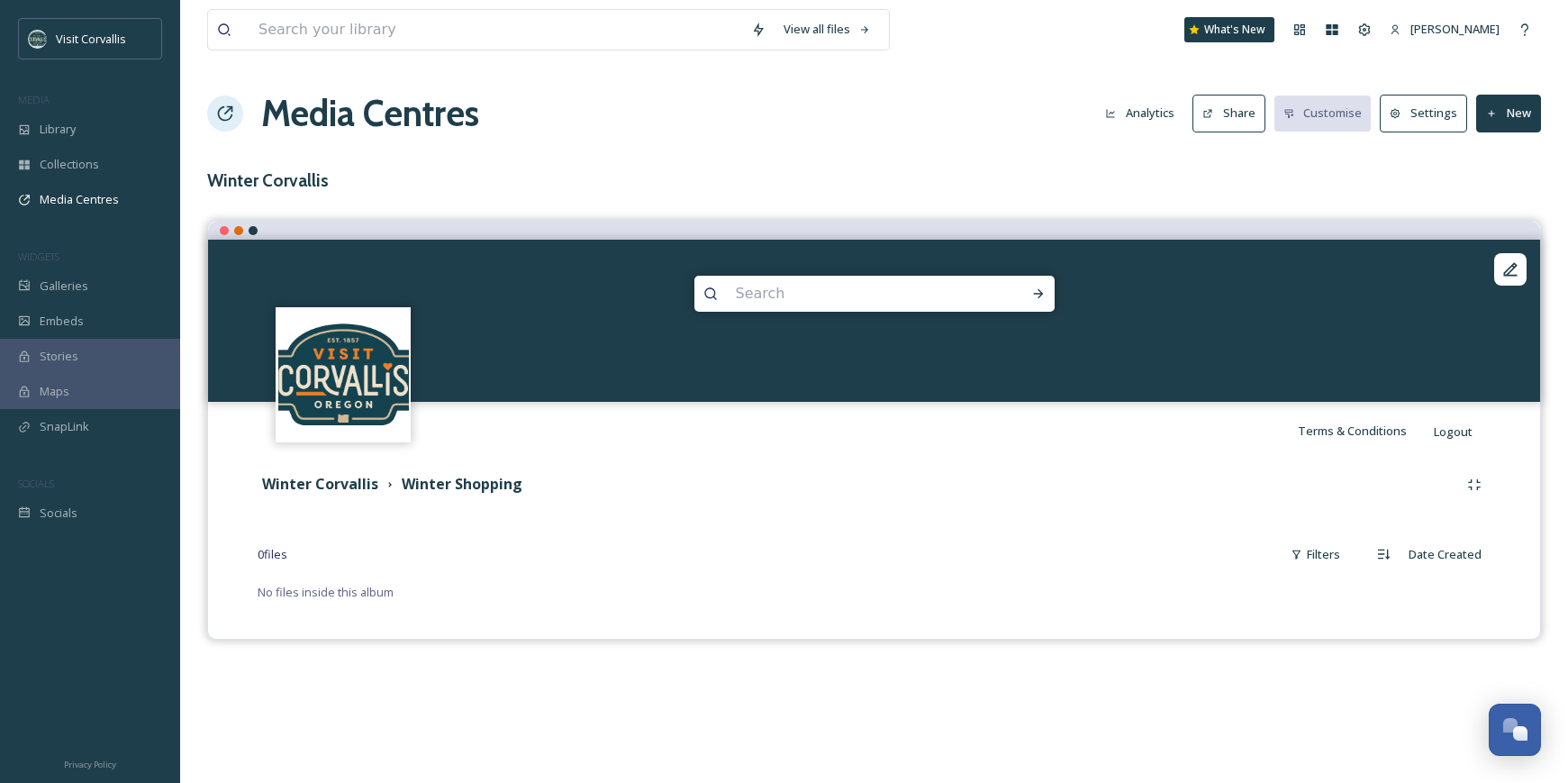
click at [1525, 113] on button "New" at bounding box center [1509, 113] width 65 height 37
click at [1509, 155] on span "Add Files" at bounding box center [1497, 155] width 49 height 17
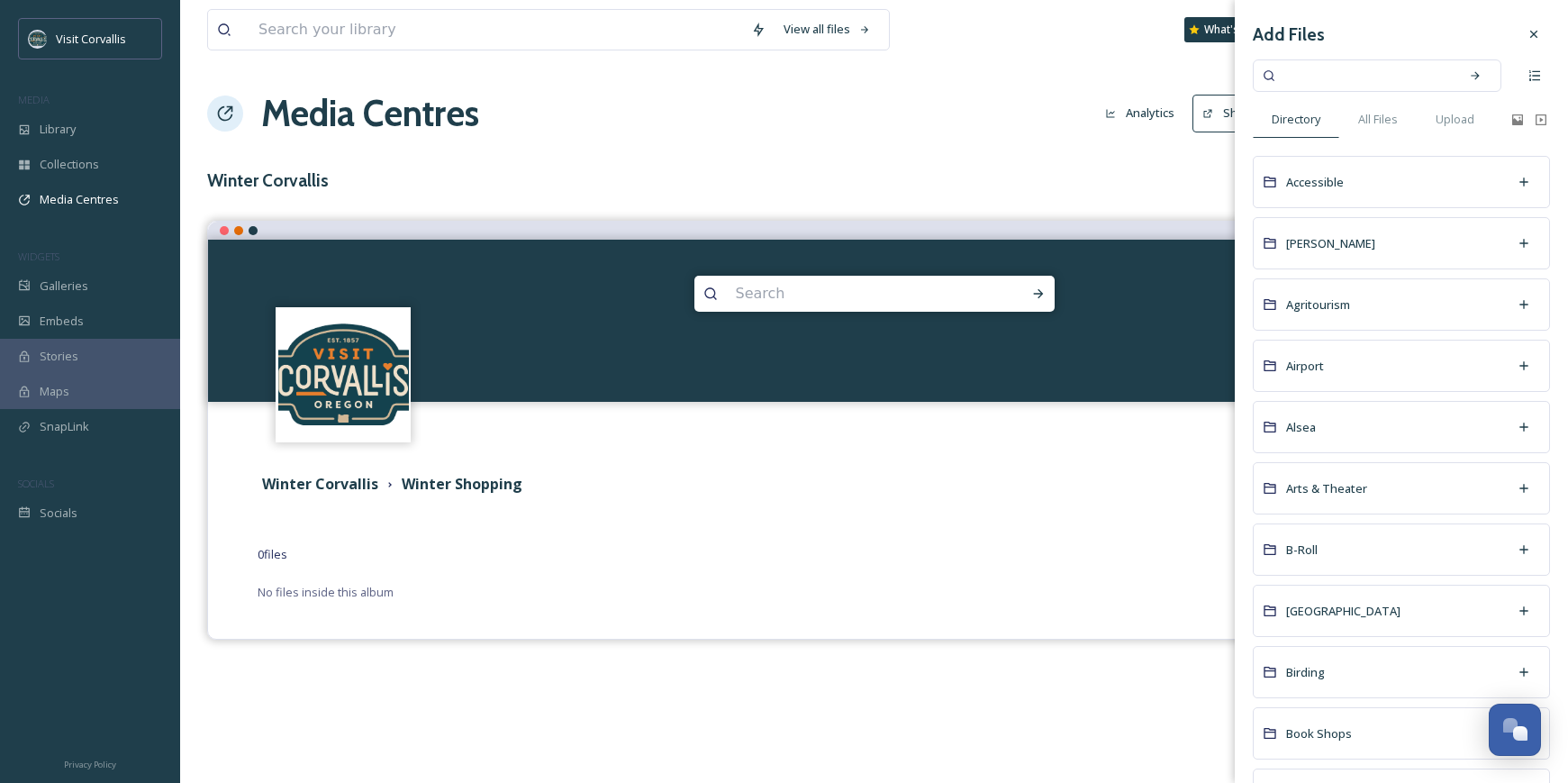
click at [1368, 77] on input at bounding box center [1364, 76] width 170 height 40
type input "shopping"
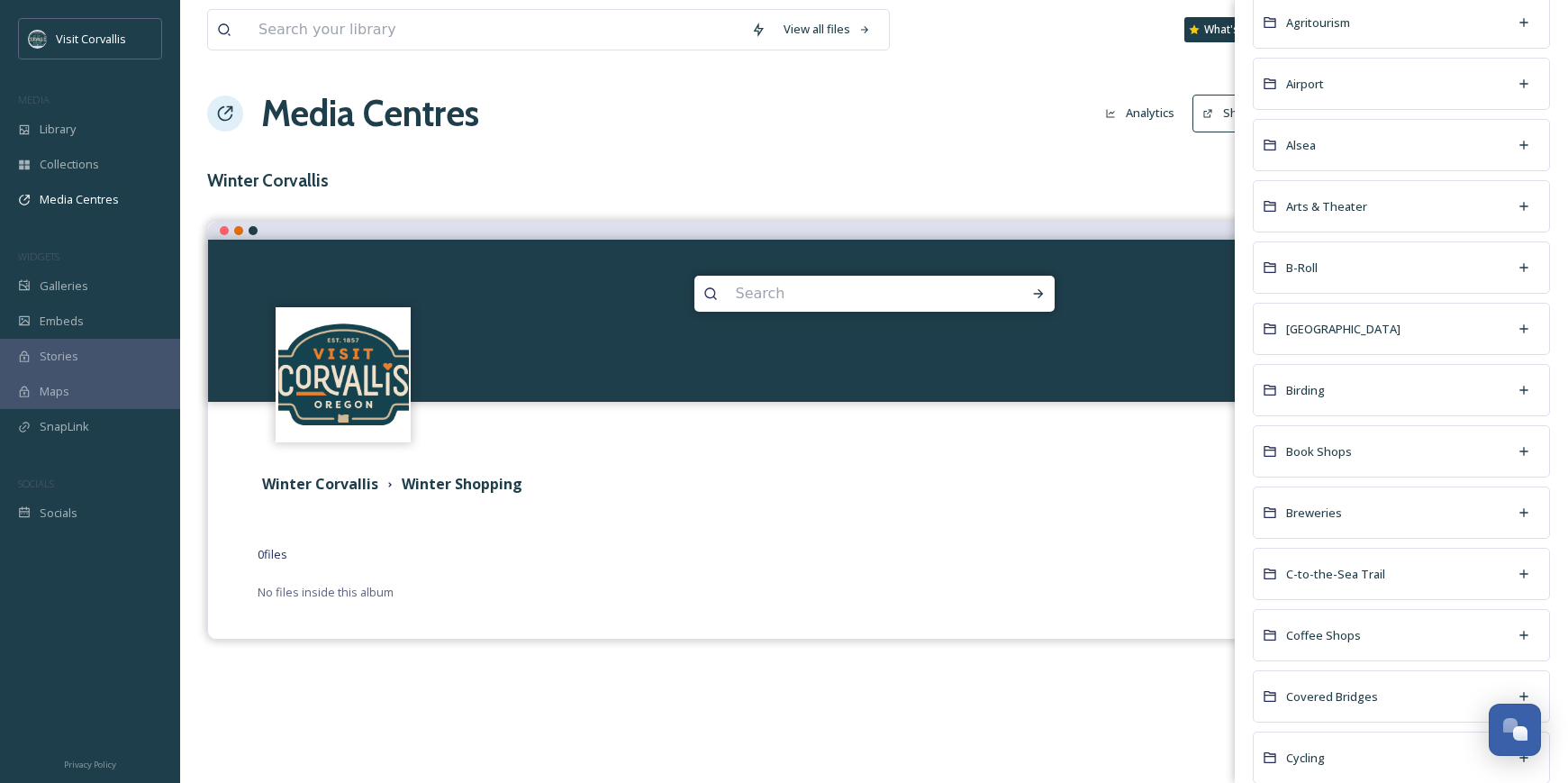
scroll to position [300, 0]
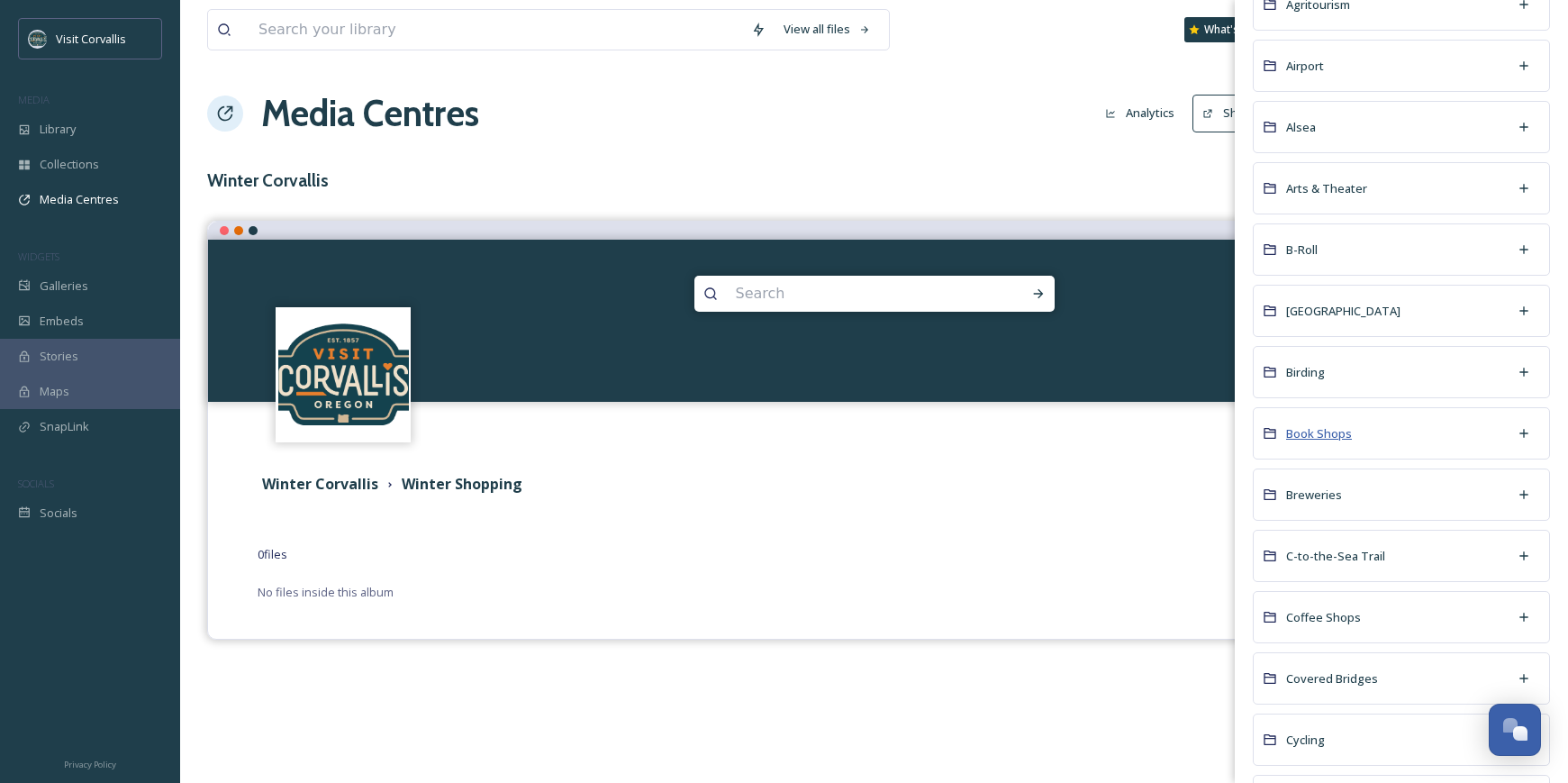
click at [1335, 430] on span "Book Shops" at bounding box center [1319, 433] width 66 height 17
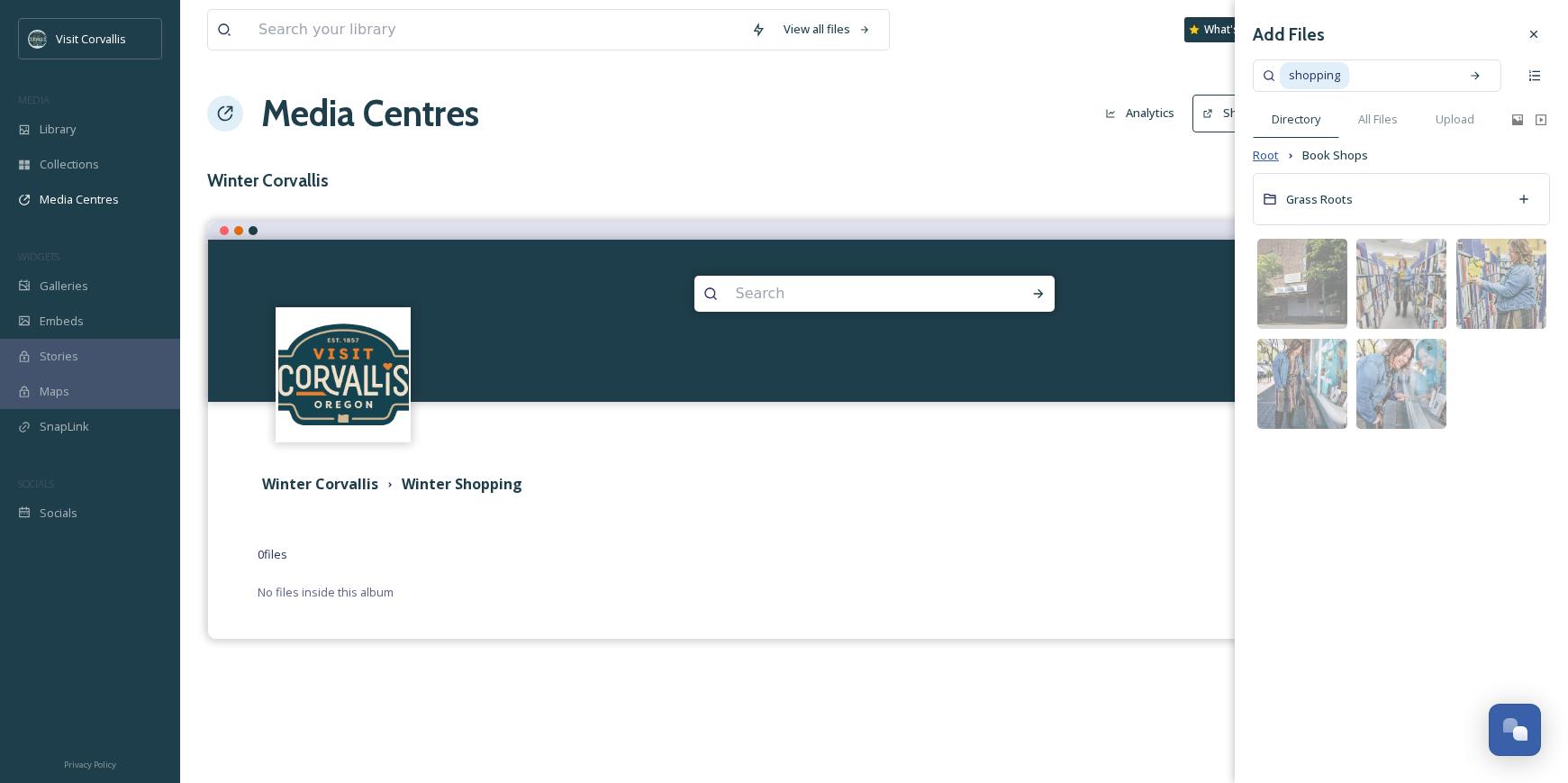
click at [1273, 159] on span "Root" at bounding box center [1266, 155] width 26 height 17
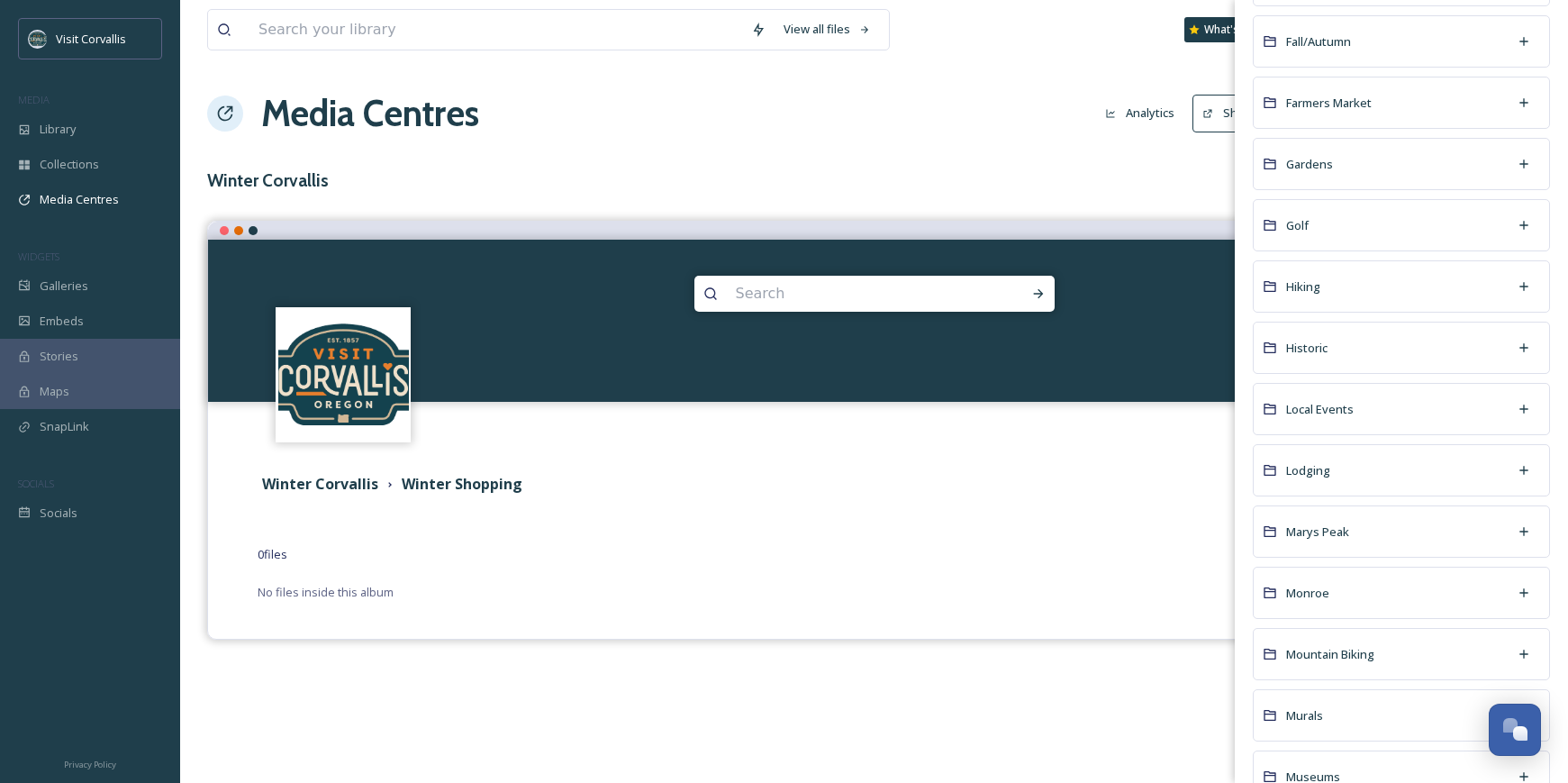
scroll to position [1189, 0]
click at [1345, 412] on div "Local Events" at bounding box center [1402, 403] width 297 height 52
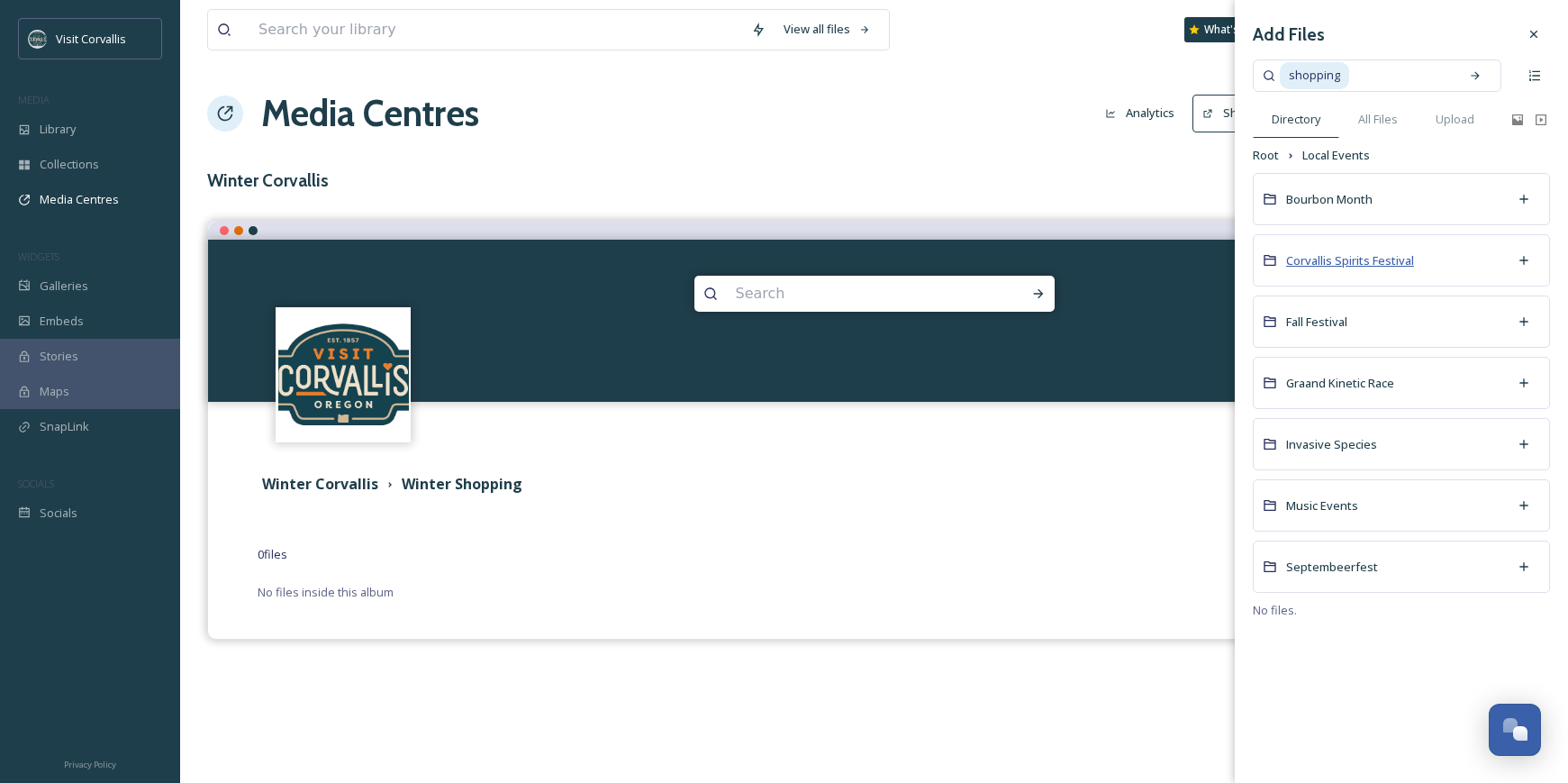
click at [1342, 263] on span "Corvallis Spirits Festival" at bounding box center [1351, 260] width 128 height 17
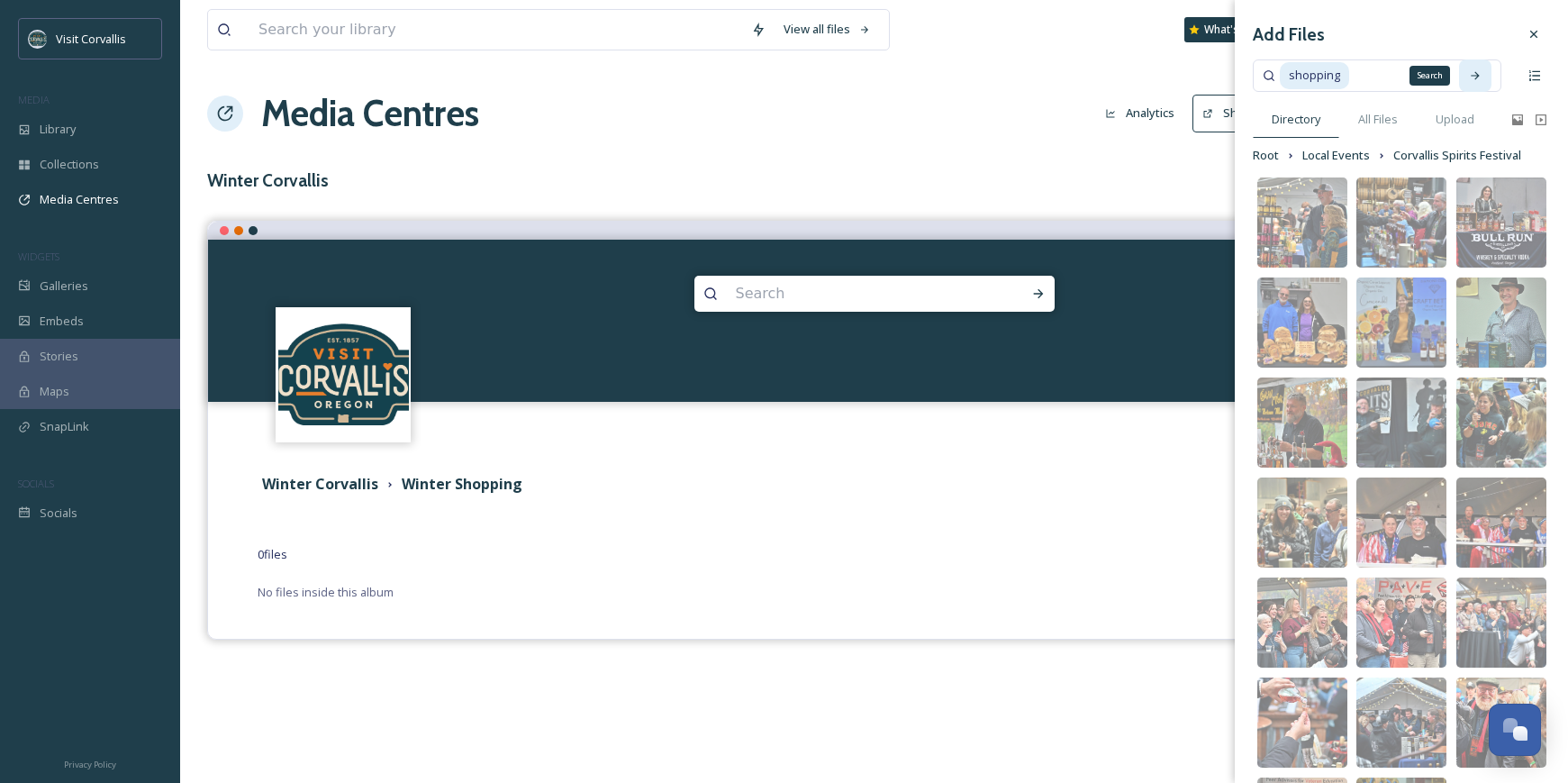
click at [1474, 76] on icon at bounding box center [1475, 75] width 8 height 8
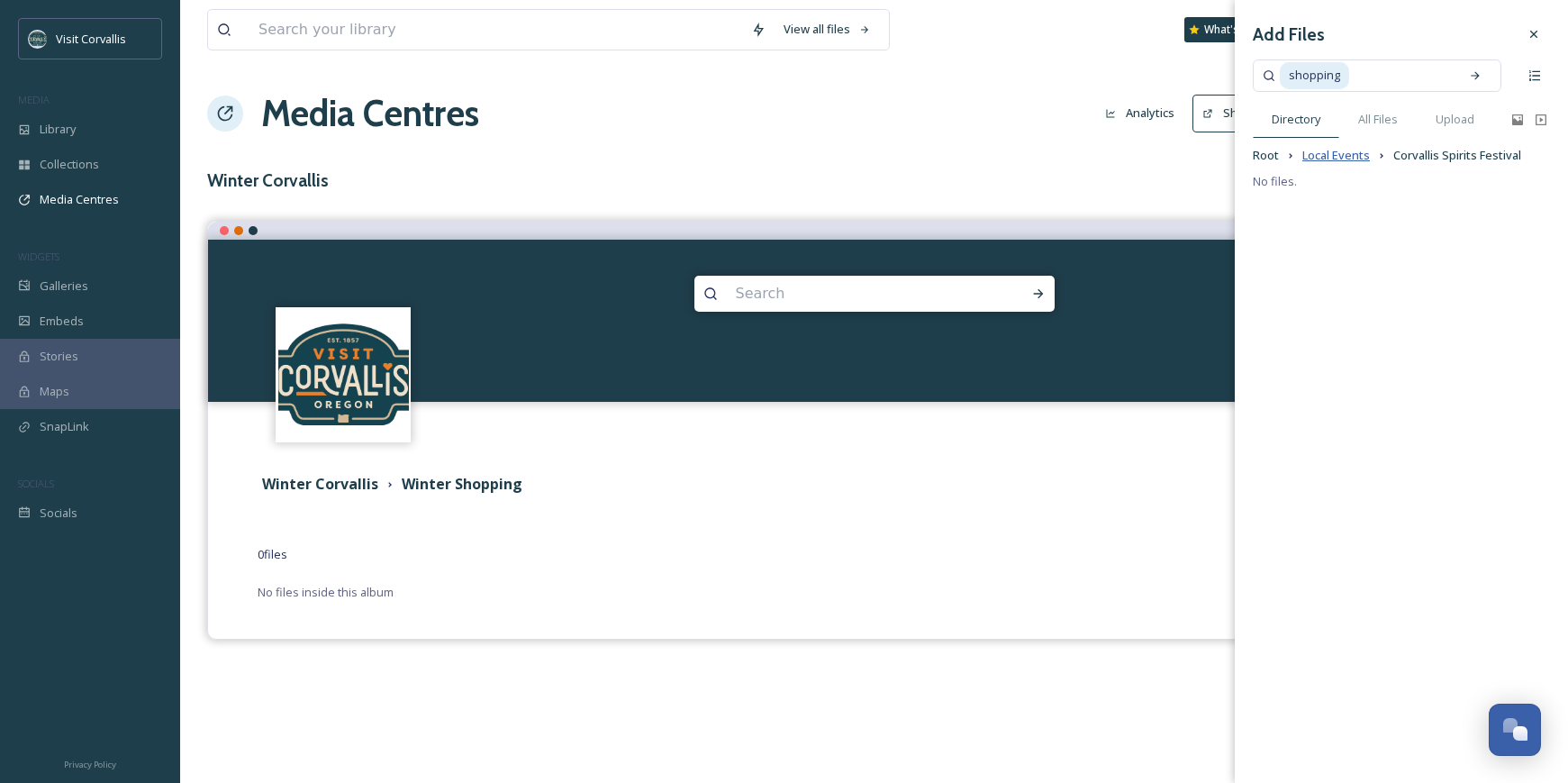
click at [1330, 154] on span "Local Events" at bounding box center [1337, 155] width 68 height 17
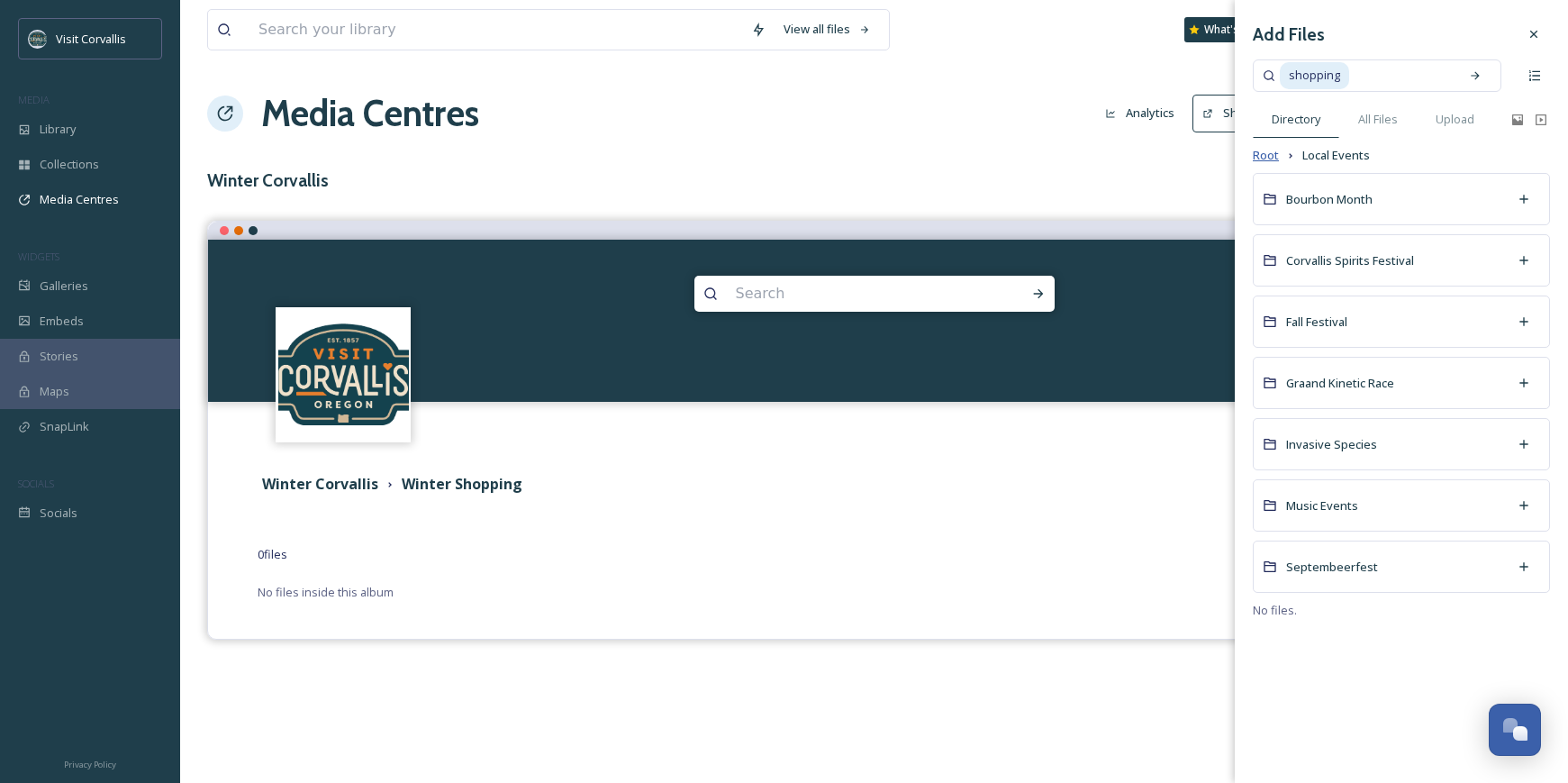
click at [1271, 154] on span "Root" at bounding box center [1266, 155] width 26 height 17
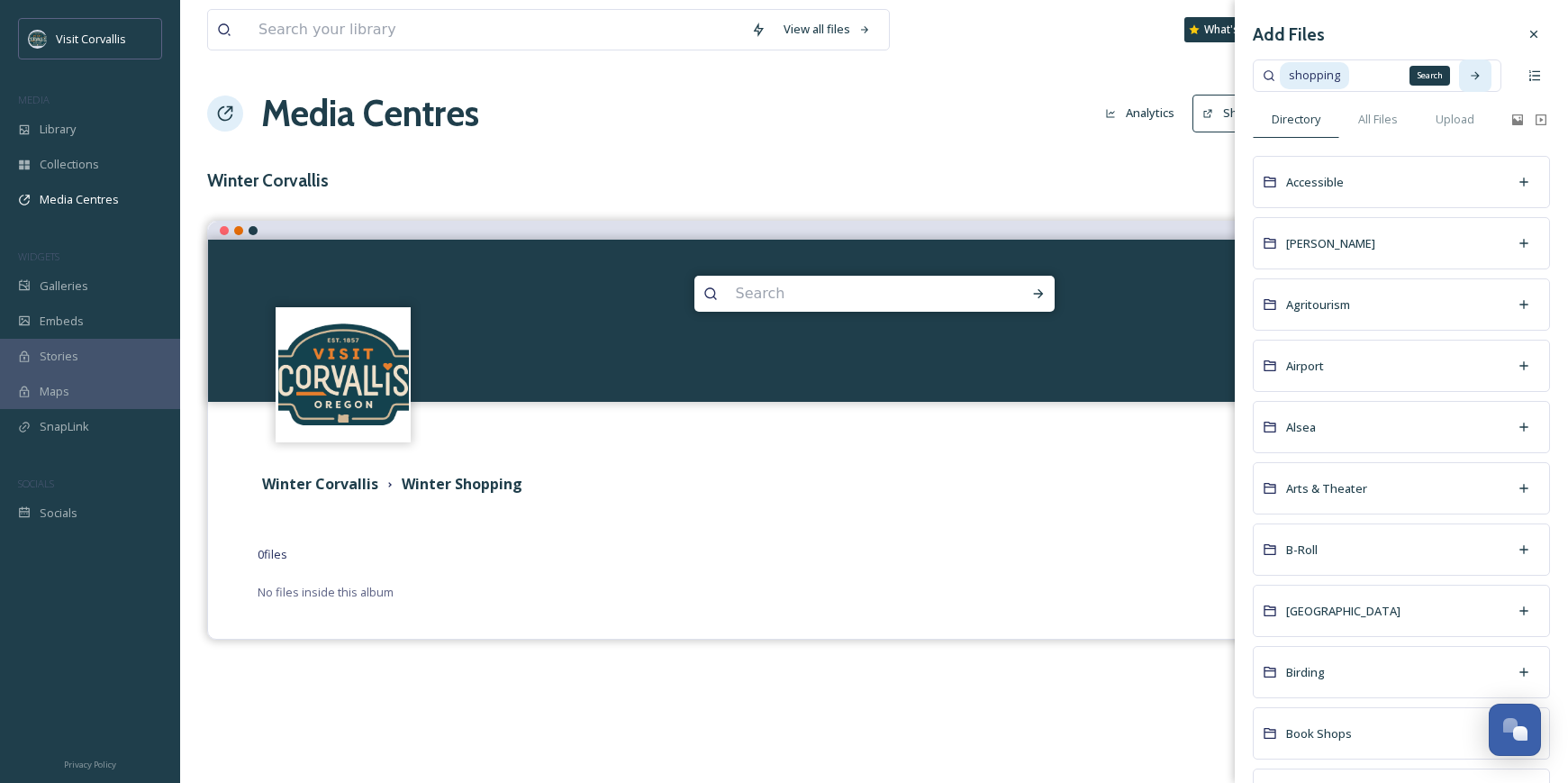
click at [1476, 76] on icon at bounding box center [1475, 75] width 8 height 8
click at [1479, 82] on icon at bounding box center [1475, 75] width 13 height 13
click at [1378, 126] on span "All Files" at bounding box center [1378, 119] width 40 height 17
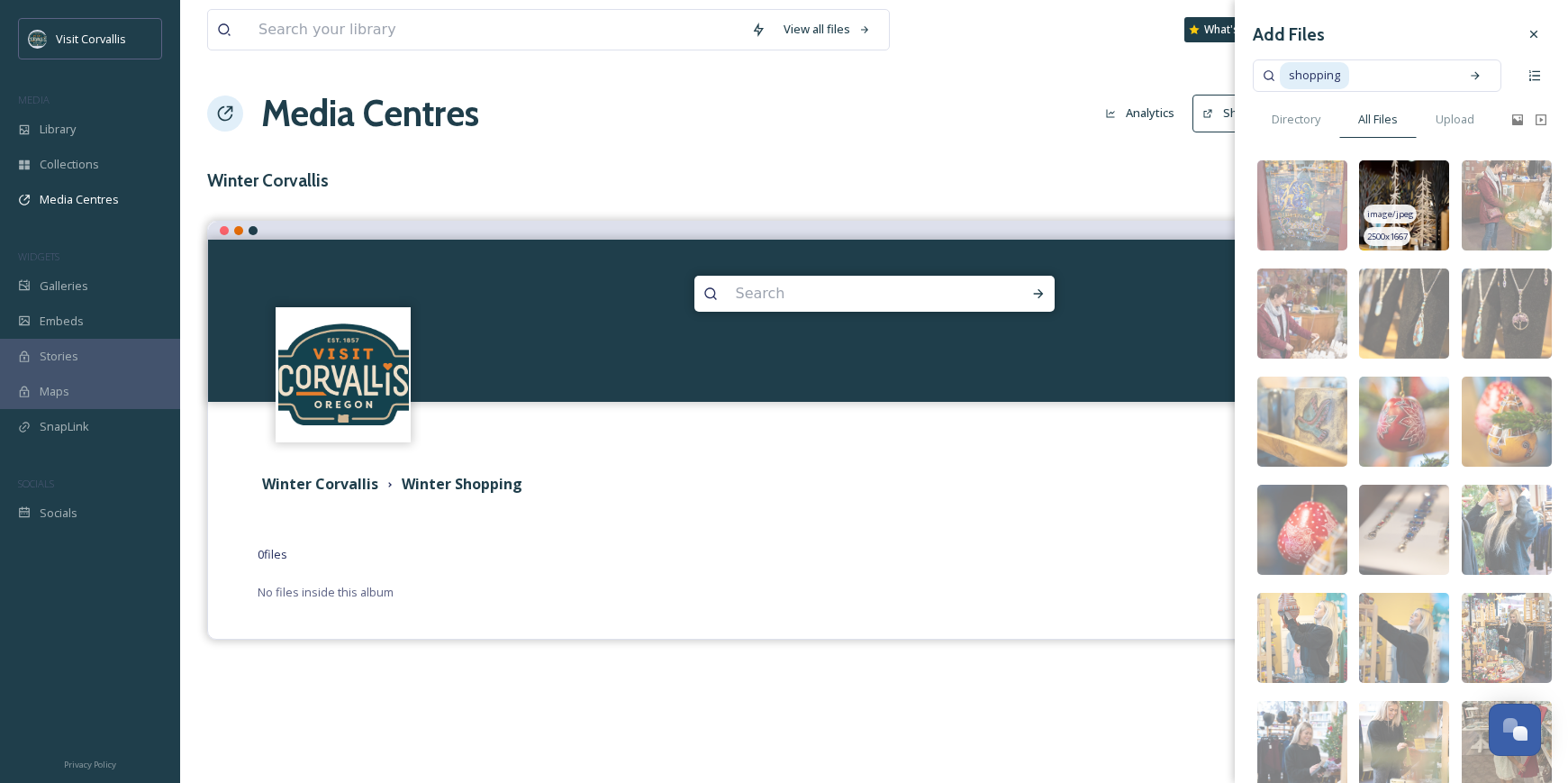
click at [1399, 190] on img at bounding box center [1404, 205] width 90 height 90
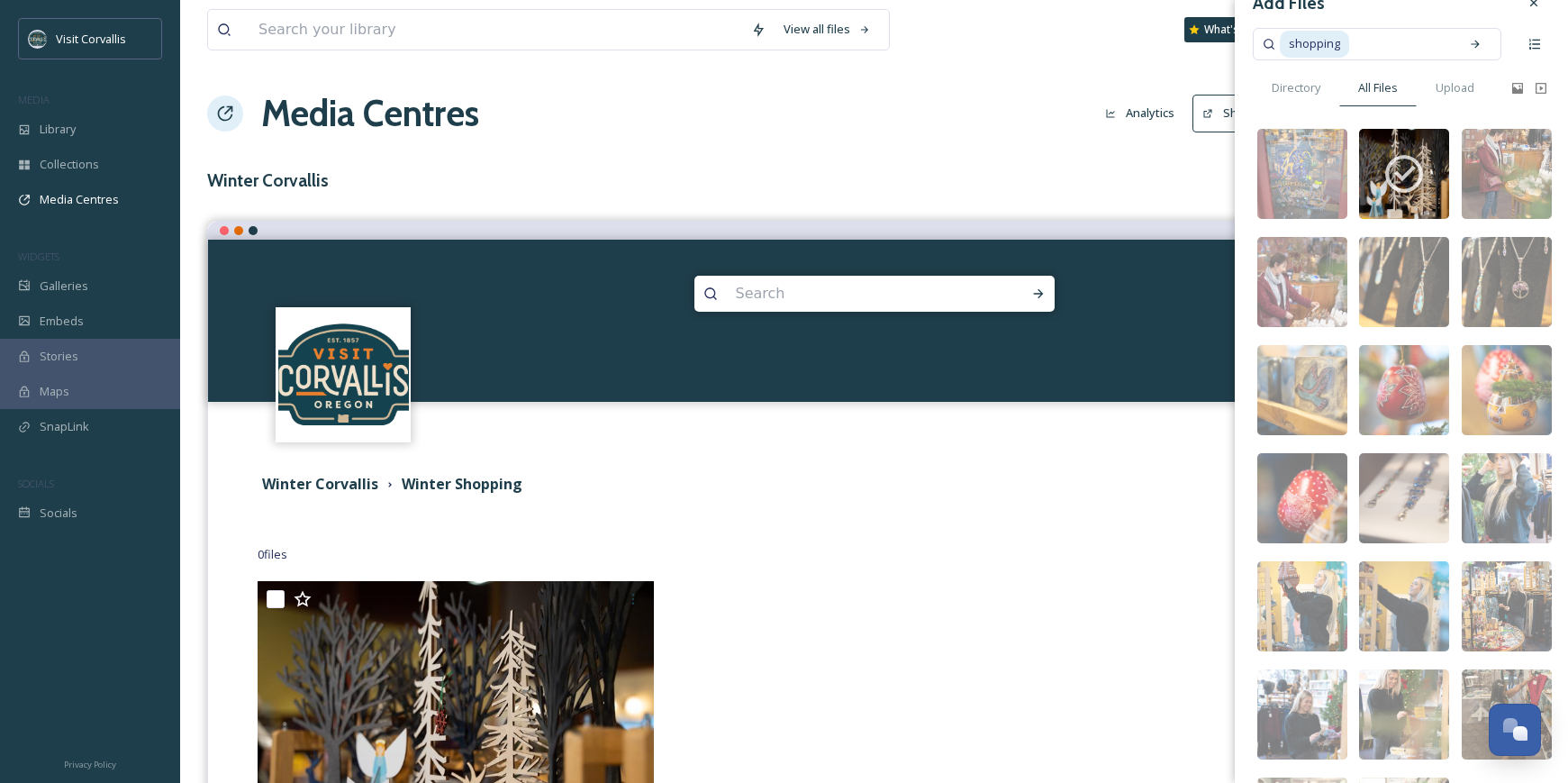
scroll to position [33, 0]
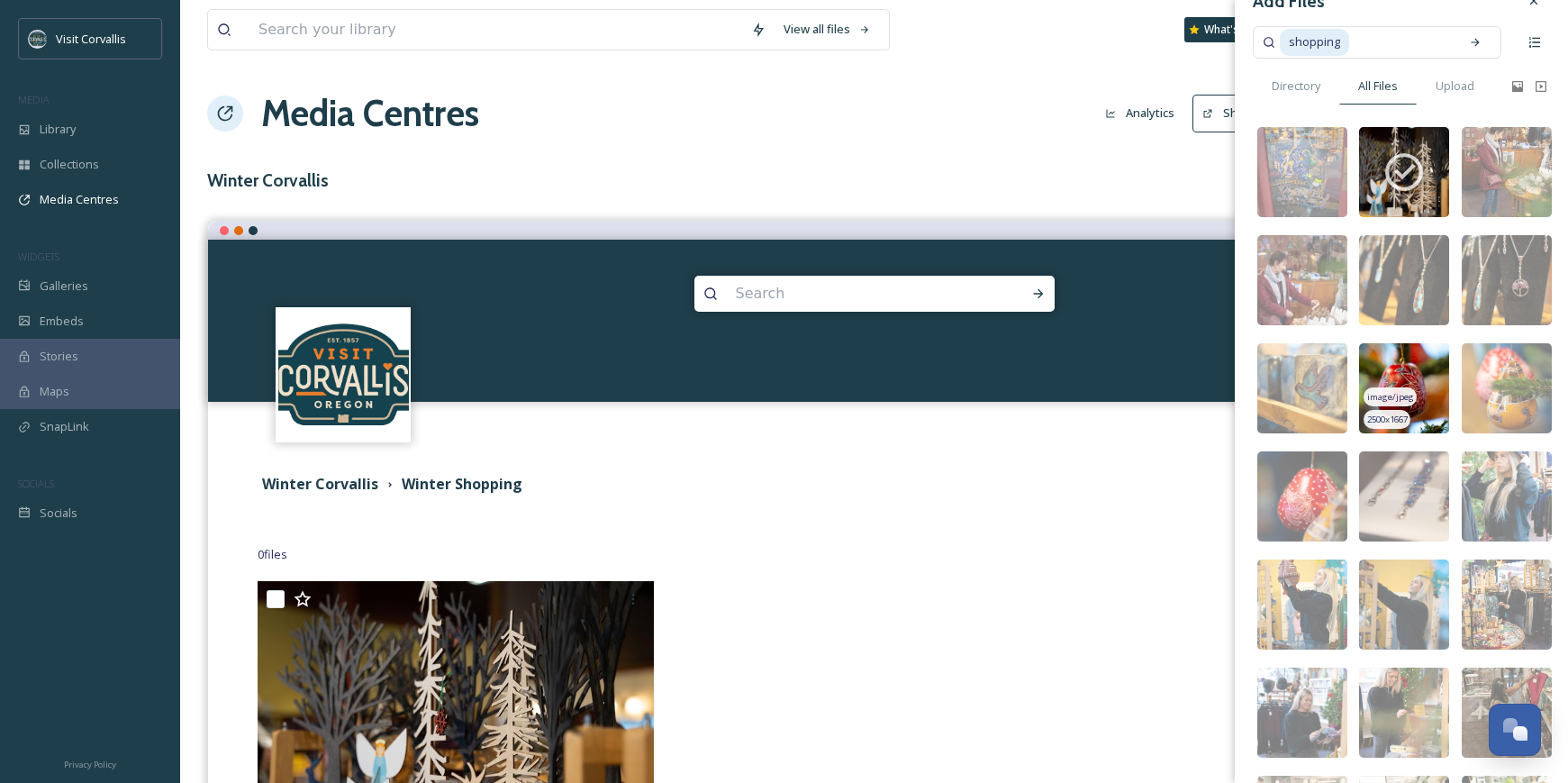
click at [1427, 356] on img at bounding box center [1404, 389] width 90 height 90
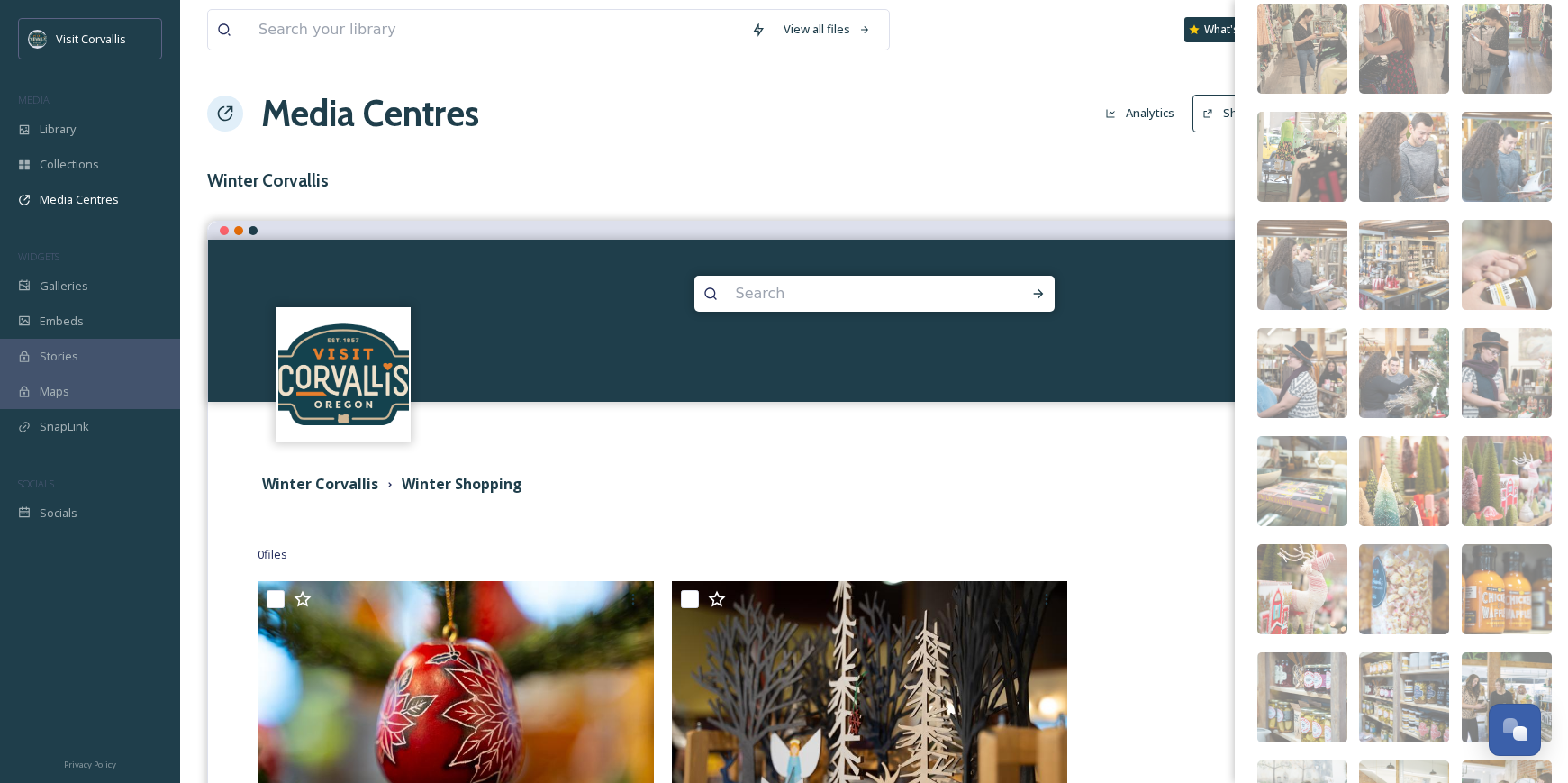
scroll to position [918, 0]
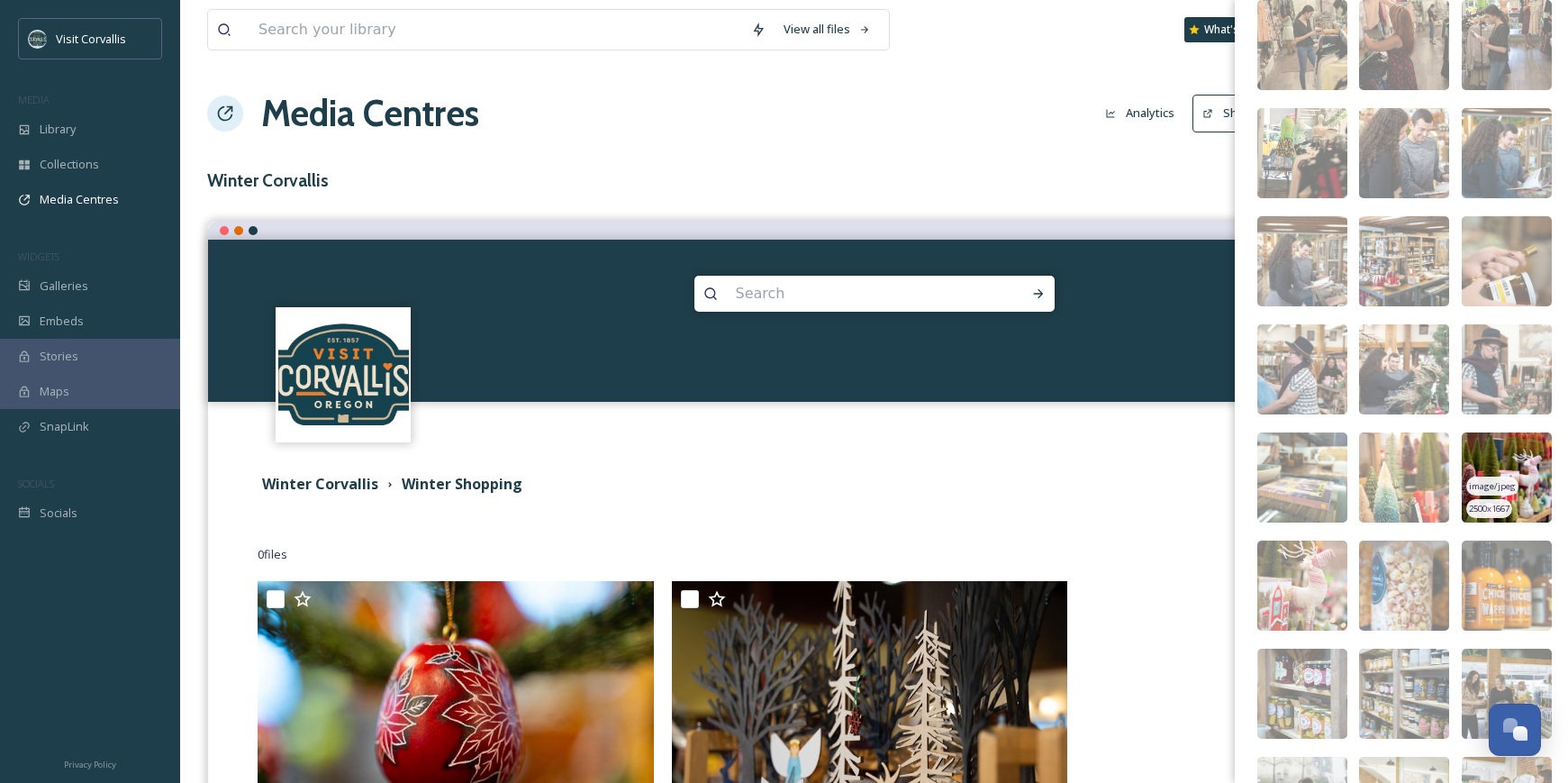
click at [1493, 455] on img at bounding box center [1507, 477] width 90 height 90
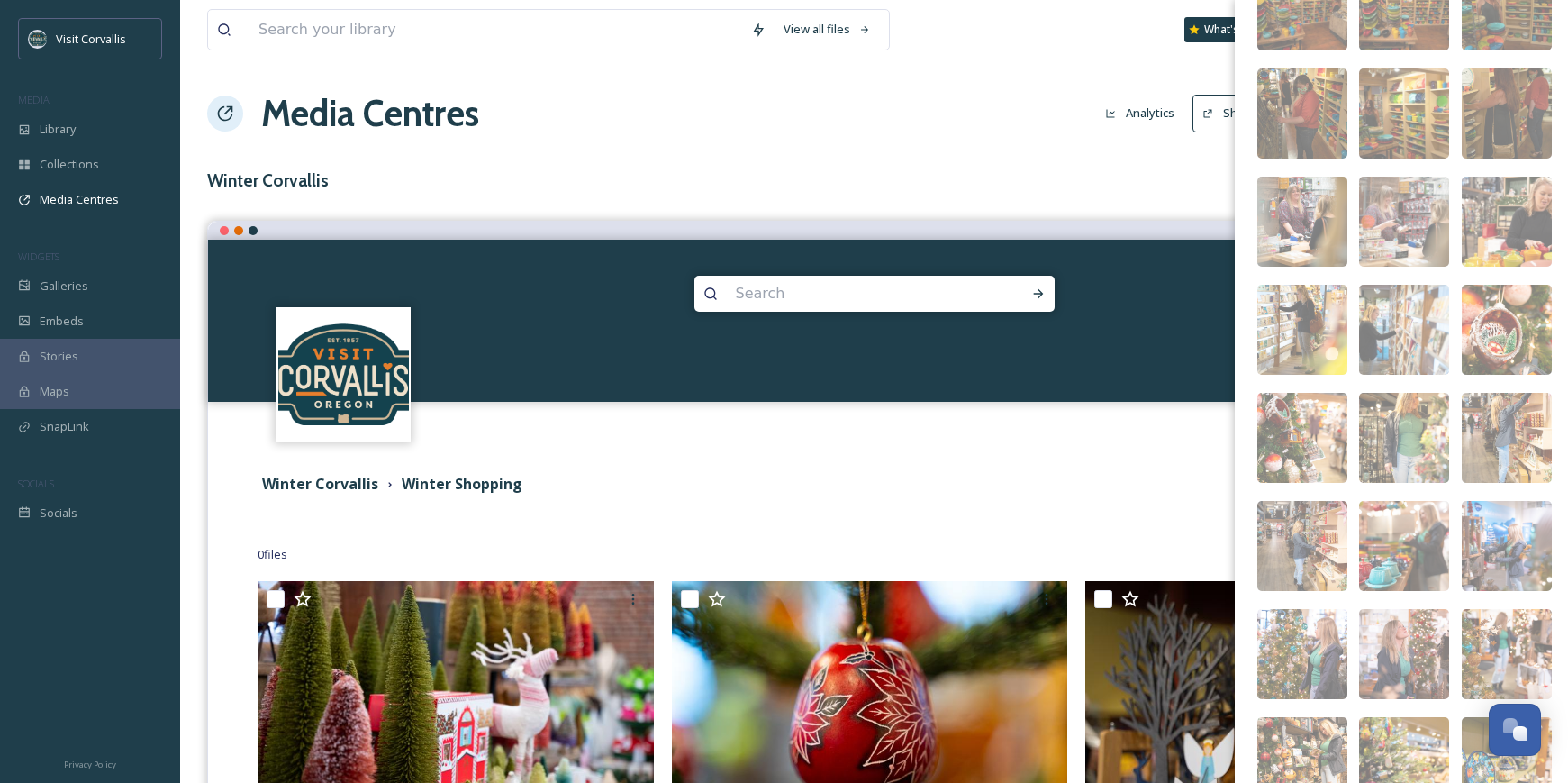
scroll to position [2150, 0]
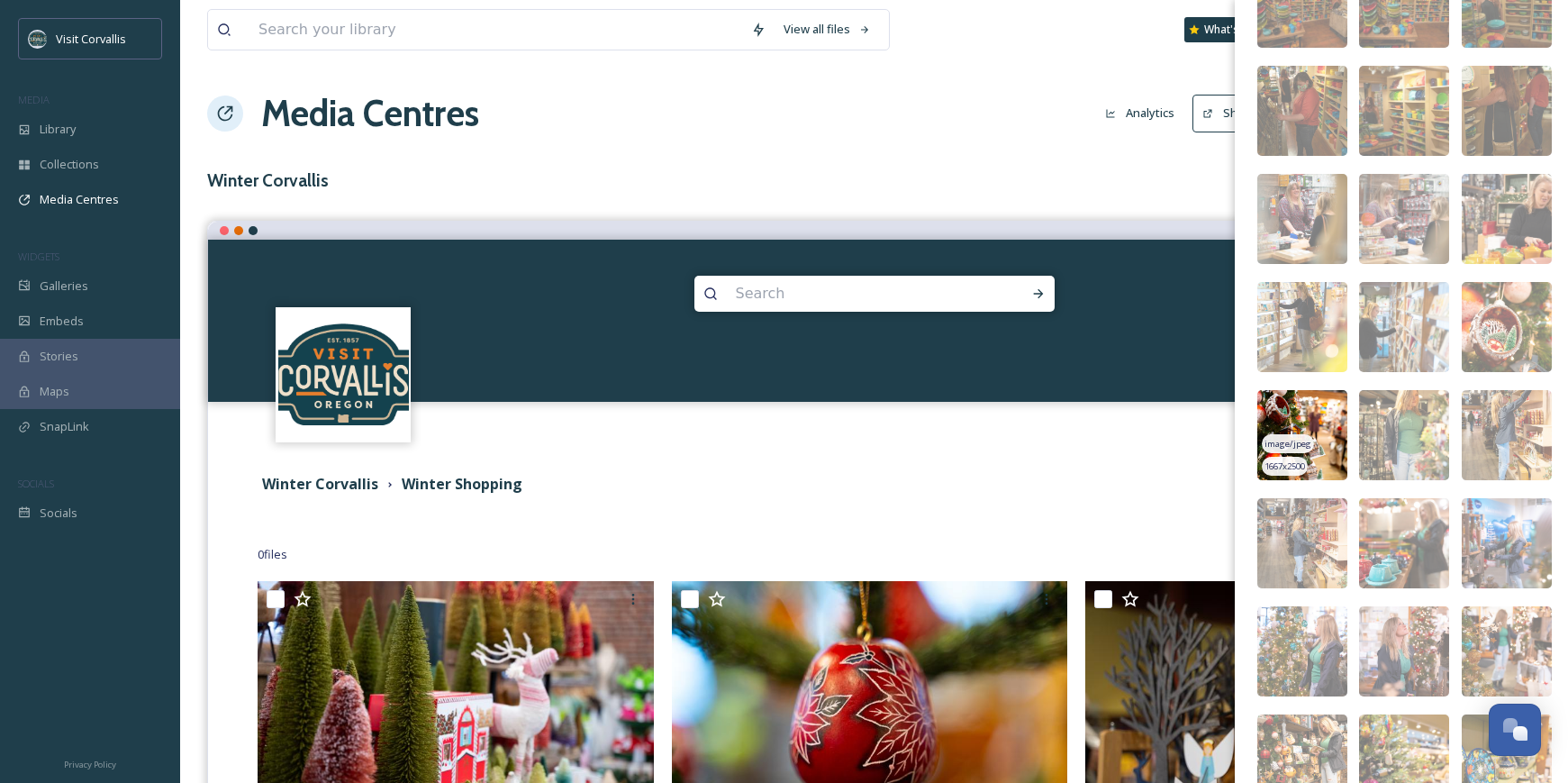
click at [1306, 410] on img at bounding box center [1302, 435] width 90 height 90
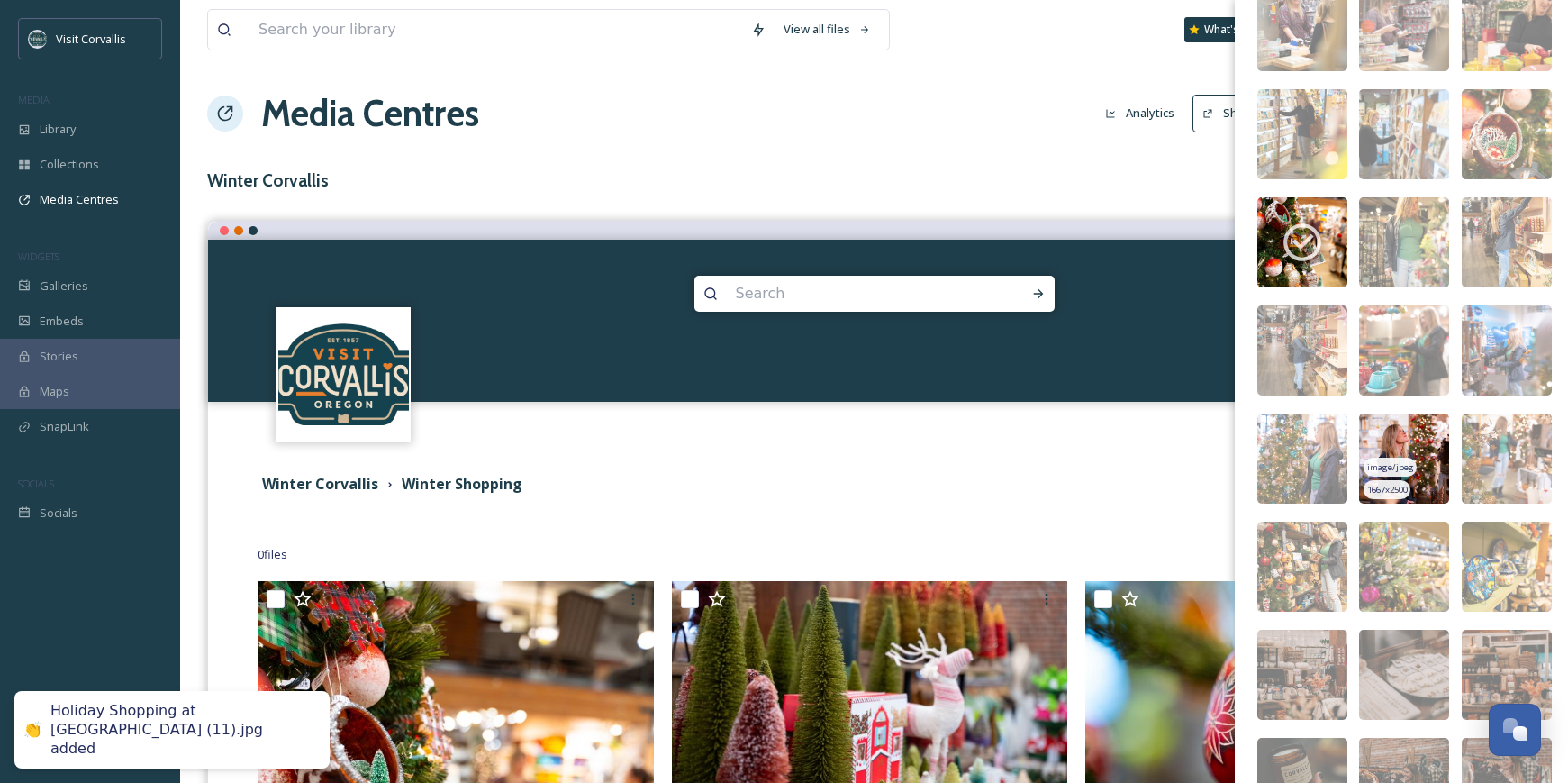
scroll to position [2416, 0]
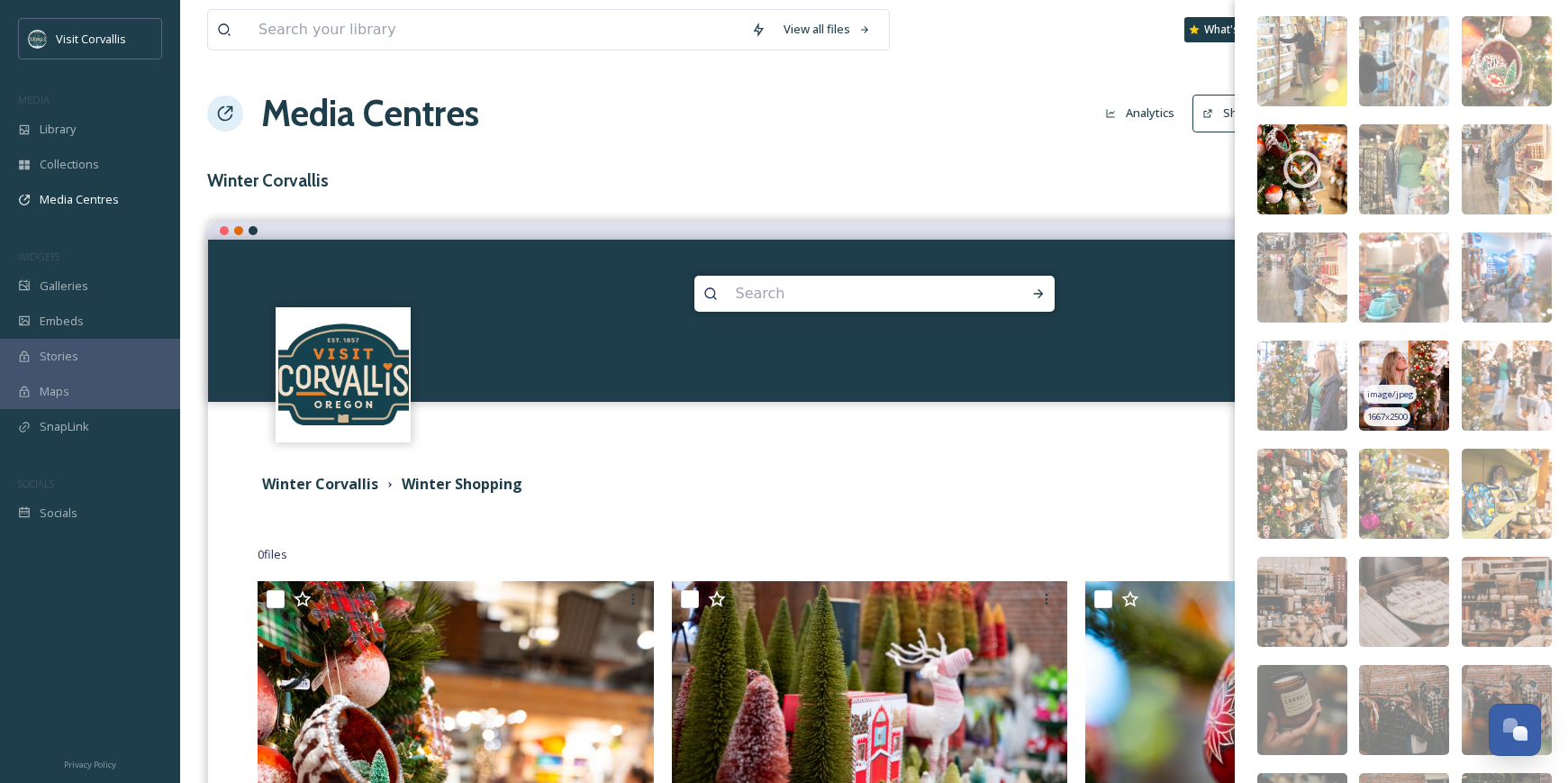
click at [1417, 364] on img at bounding box center [1404, 386] width 90 height 90
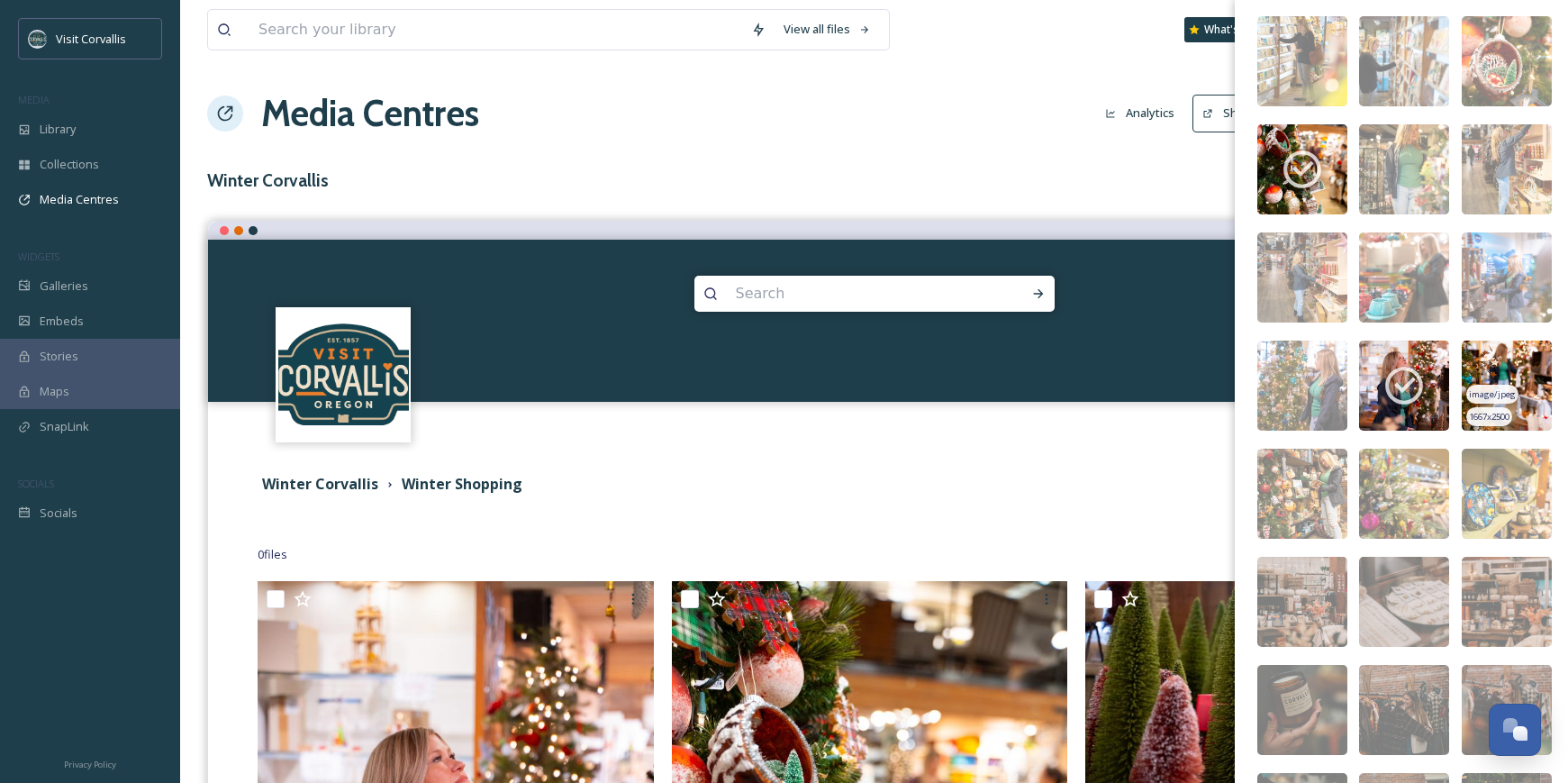
click at [1514, 358] on img at bounding box center [1507, 386] width 90 height 90
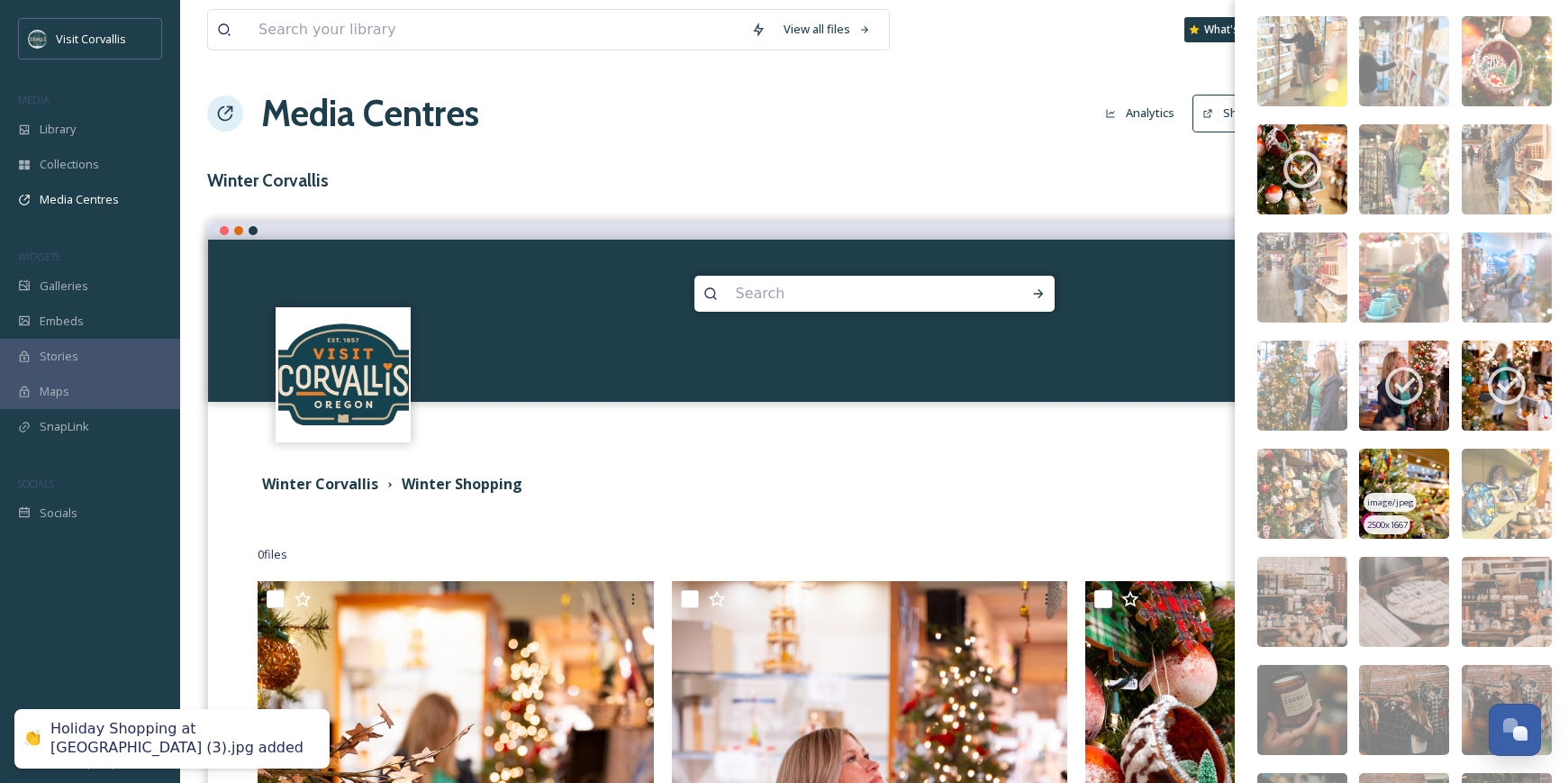
click at [1411, 467] on img at bounding box center [1404, 494] width 90 height 90
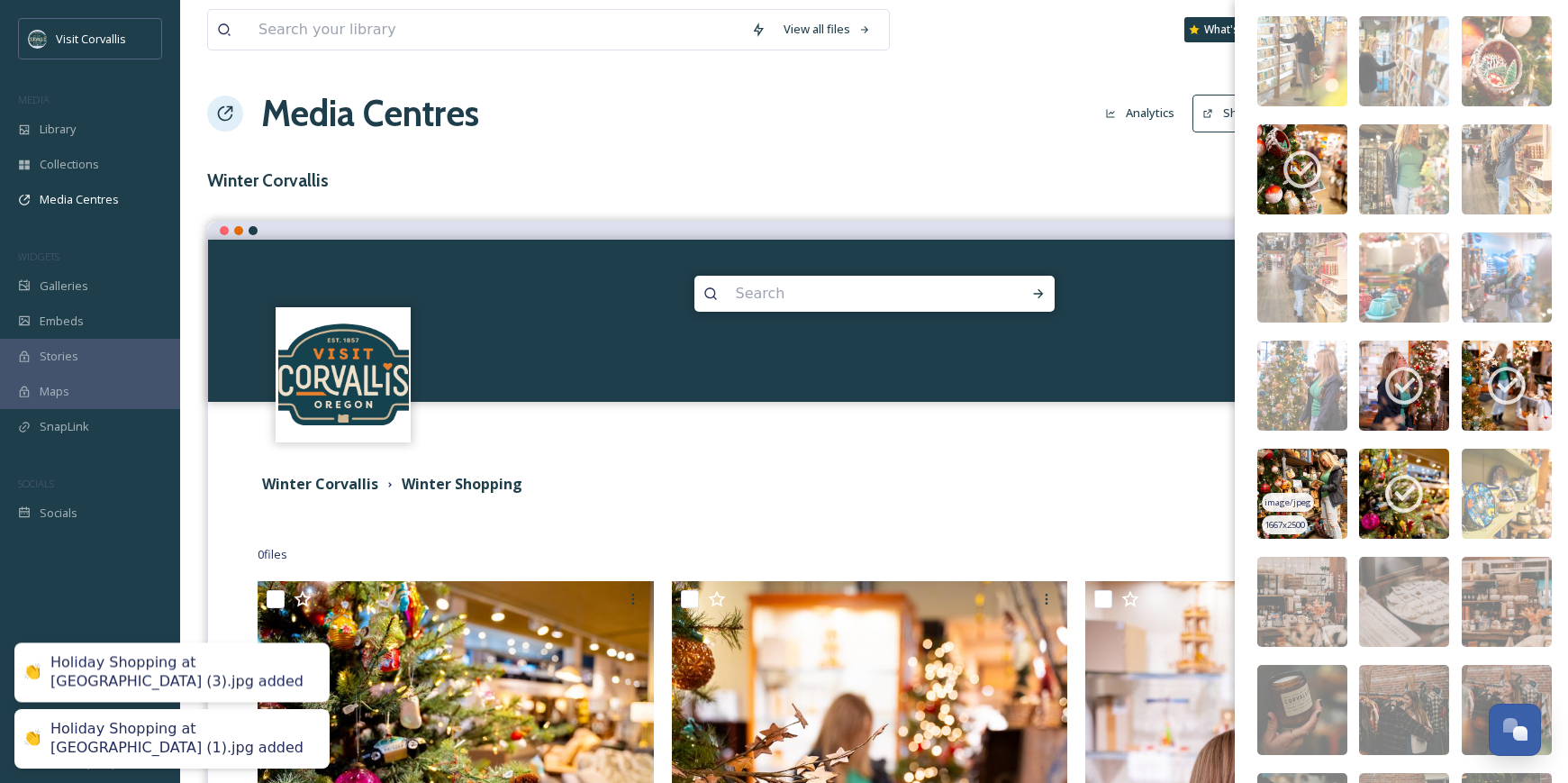
click at [1309, 468] on img at bounding box center [1302, 494] width 90 height 90
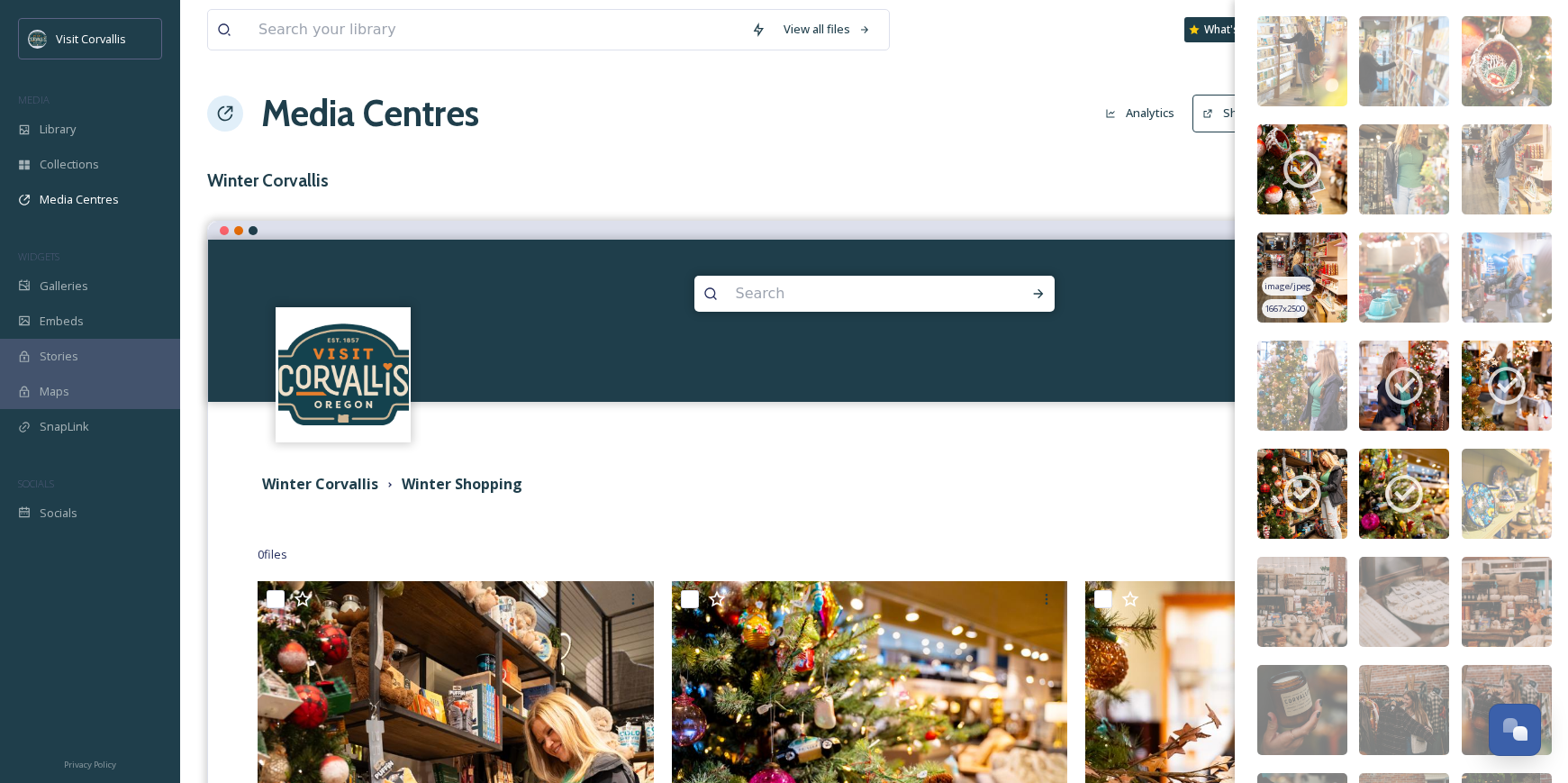
click at [1317, 248] on img at bounding box center [1302, 277] width 90 height 90
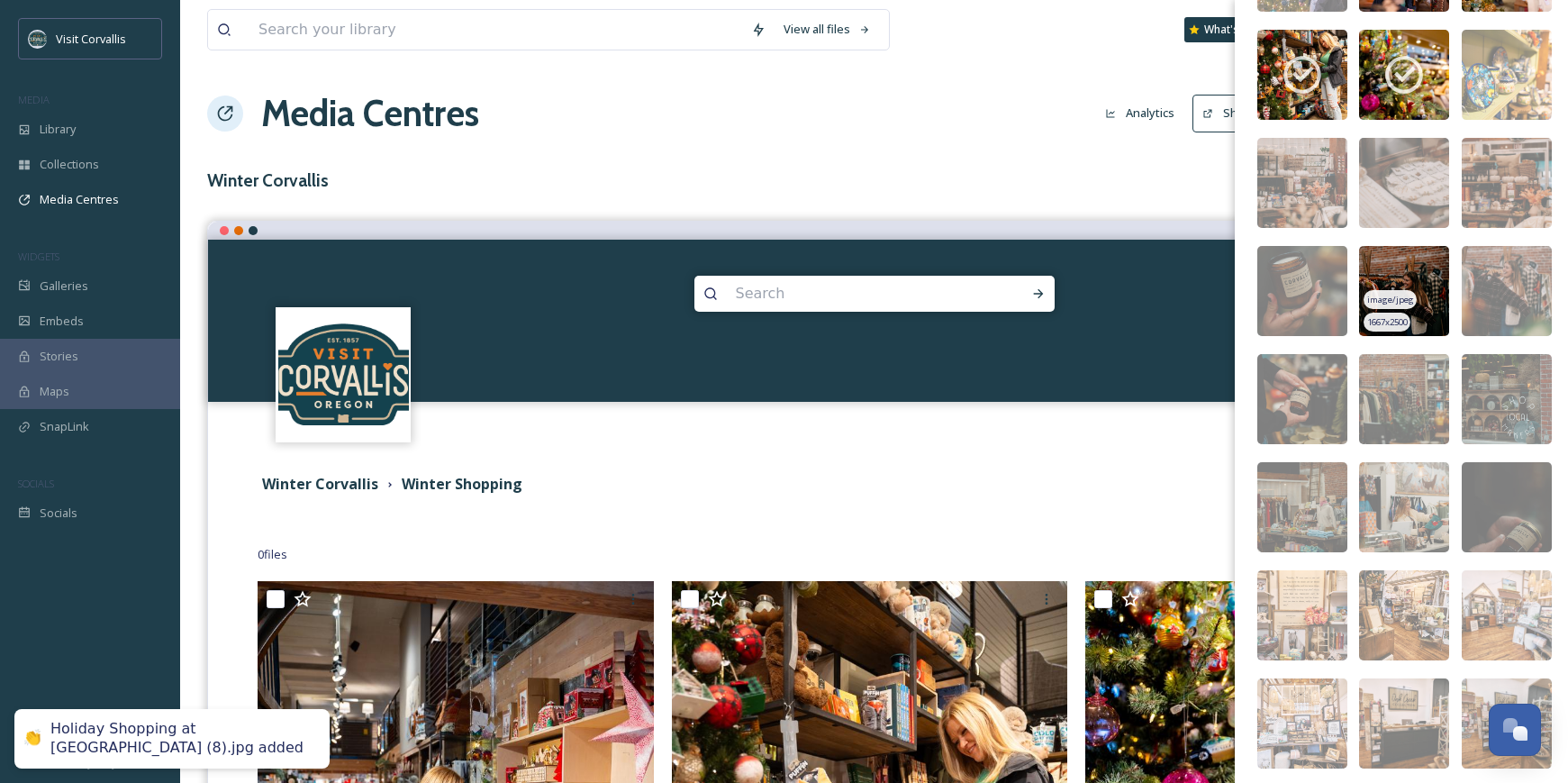
scroll to position [2836, 0]
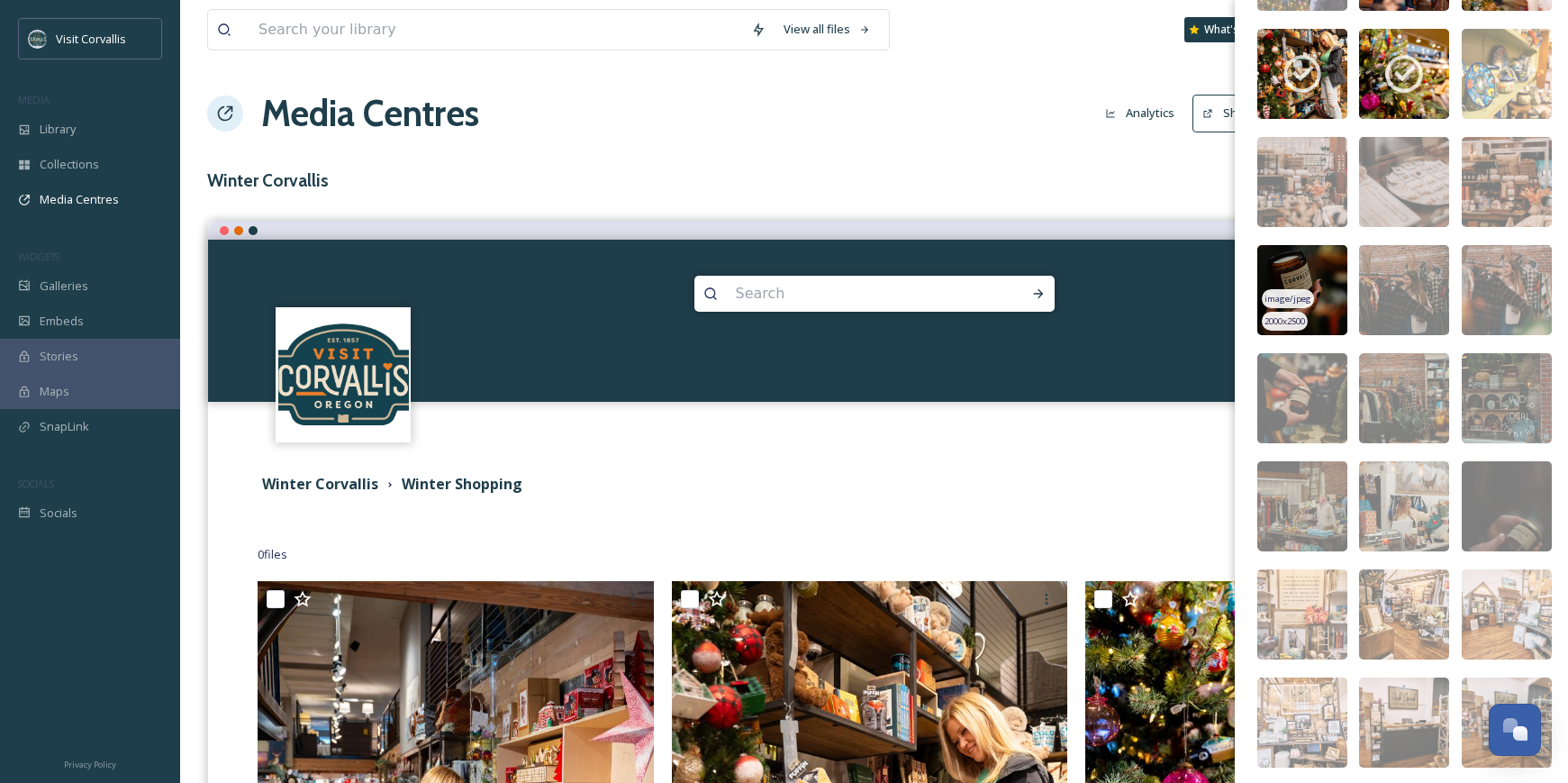
click at [1313, 270] on img at bounding box center [1302, 289] width 90 height 90
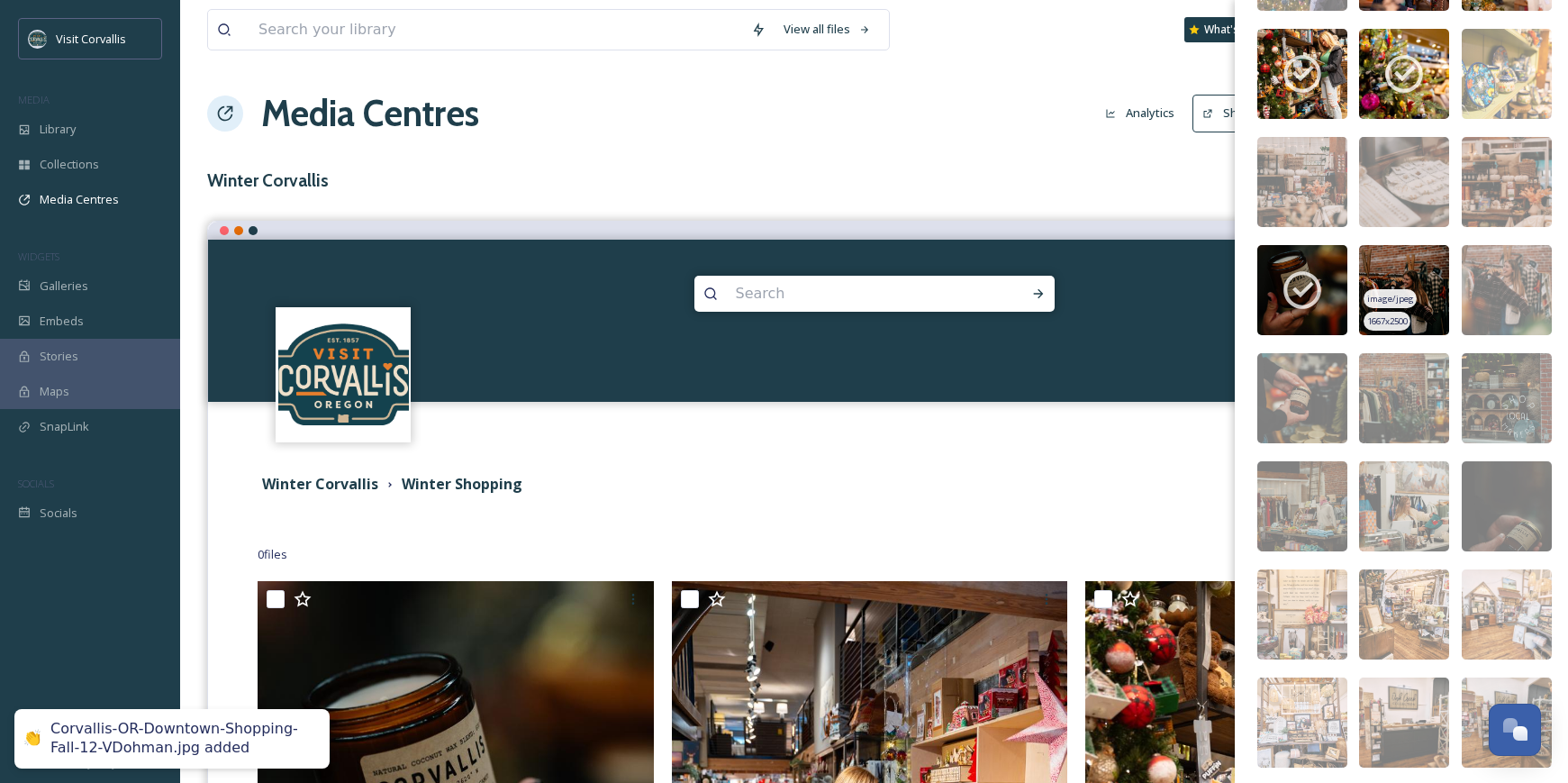
click at [1404, 277] on img at bounding box center [1404, 289] width 90 height 90
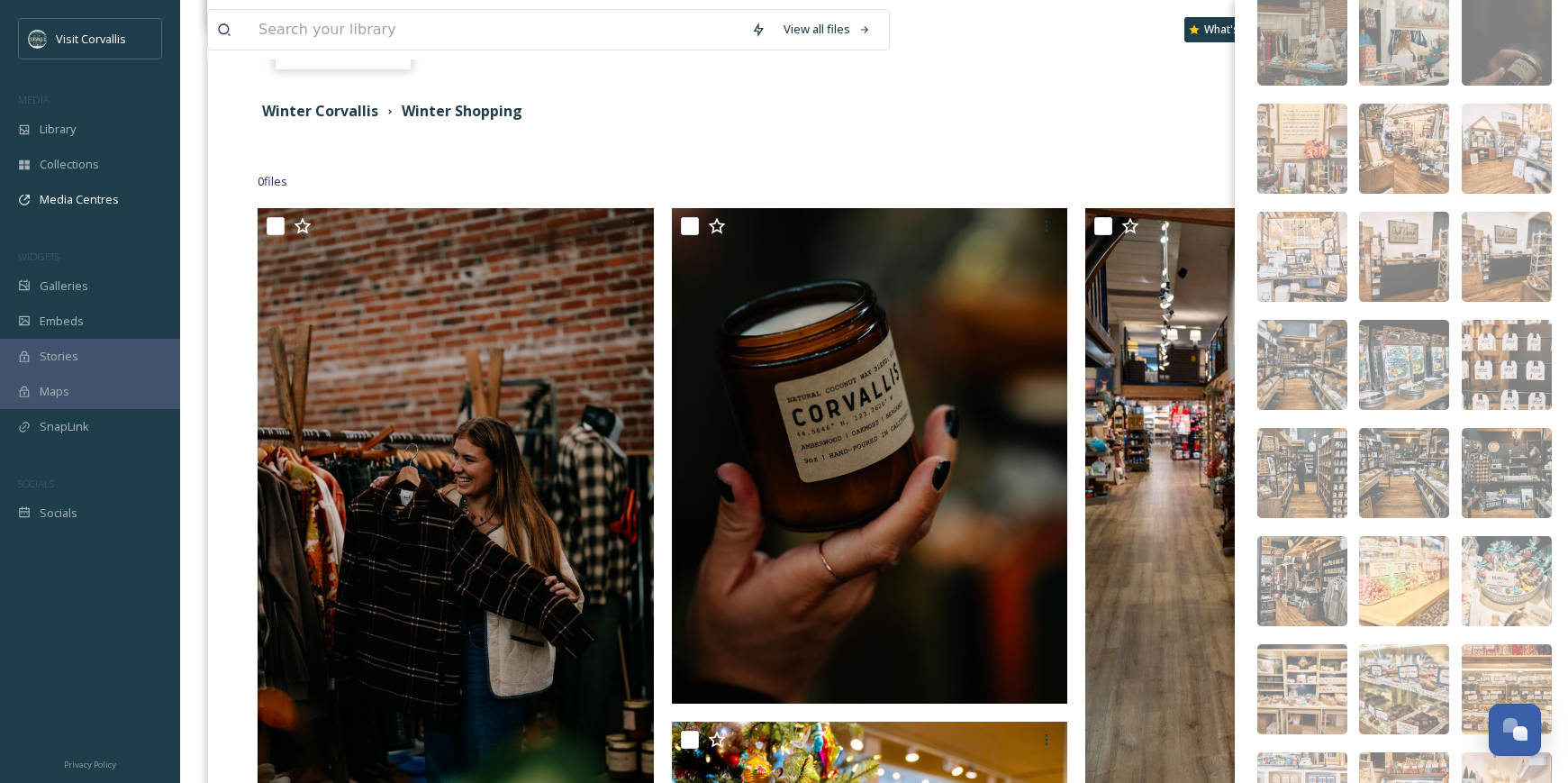
scroll to position [3278, 0]
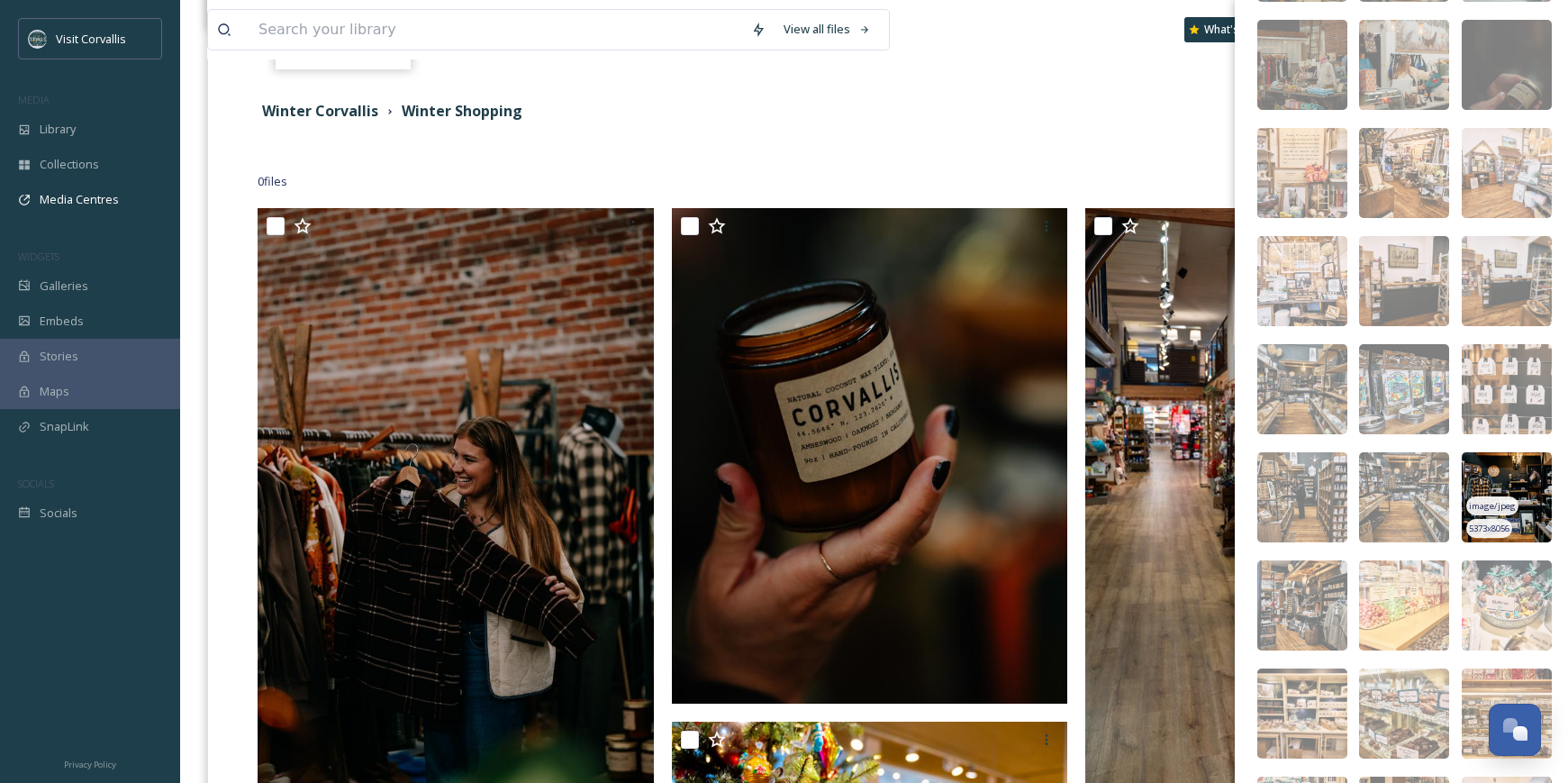
click at [1518, 478] on img at bounding box center [1507, 497] width 90 height 90
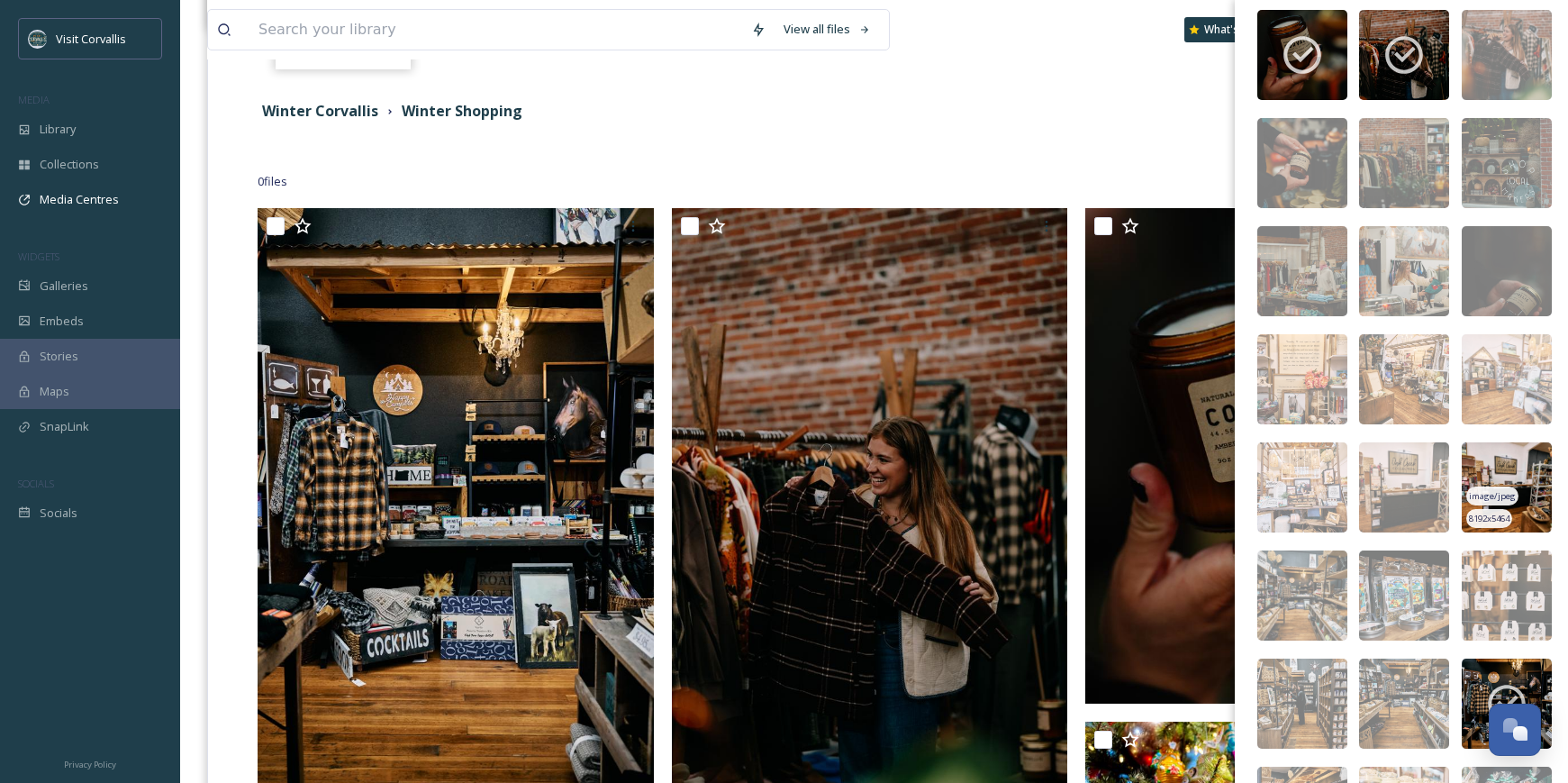
scroll to position [3012, 0]
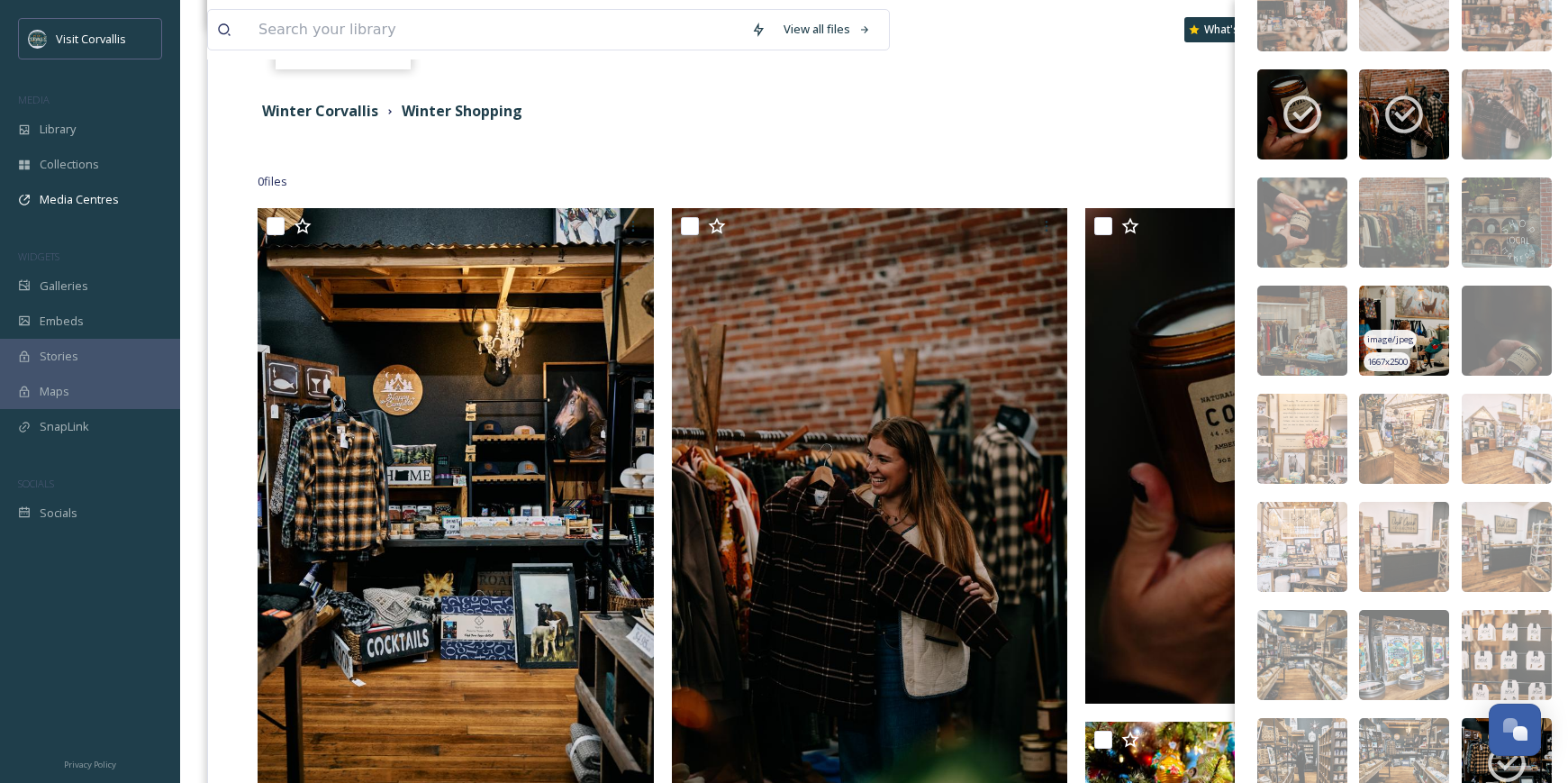
click at [1405, 308] on img at bounding box center [1404, 330] width 90 height 90
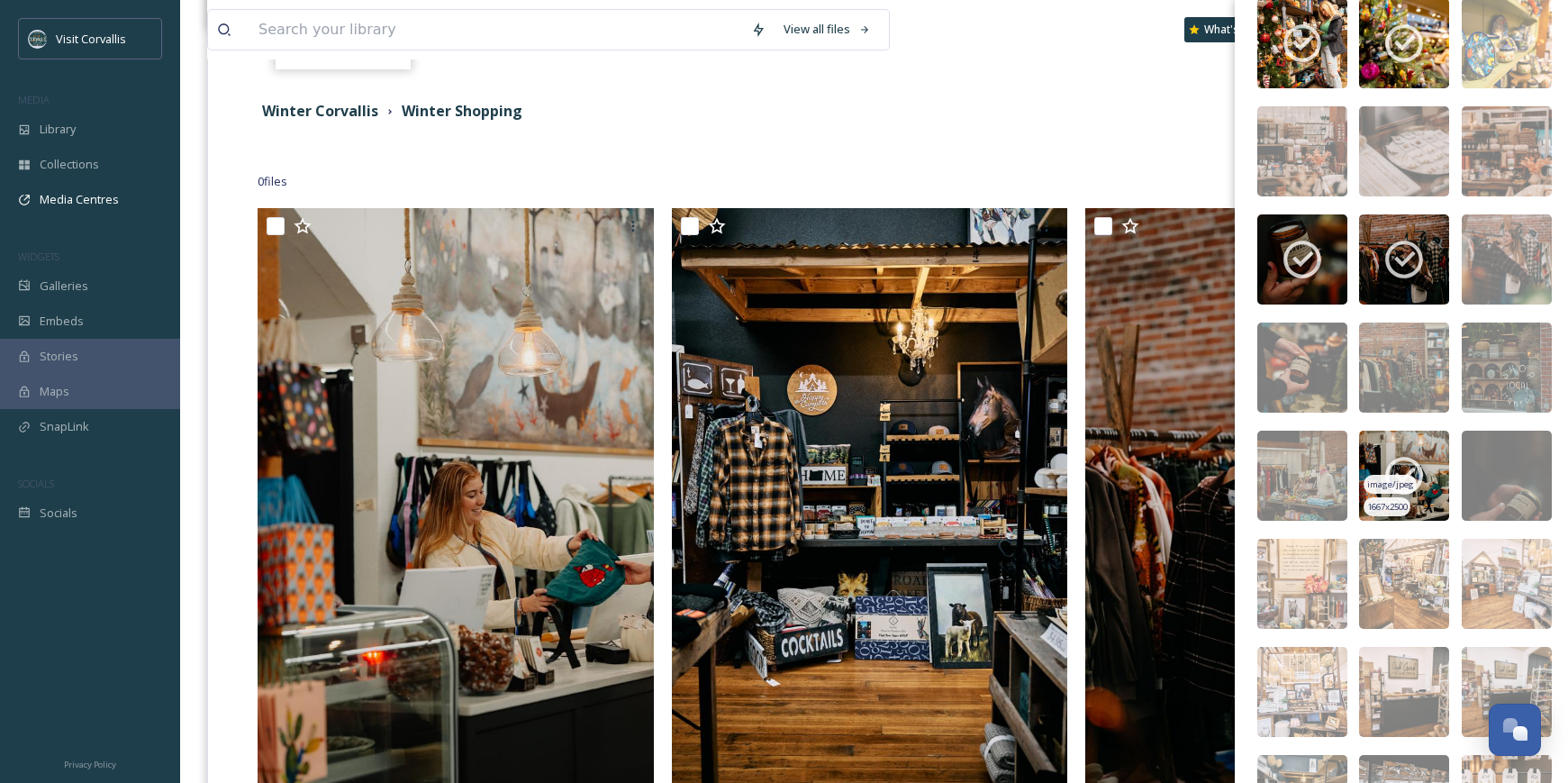
scroll to position [2671, 0]
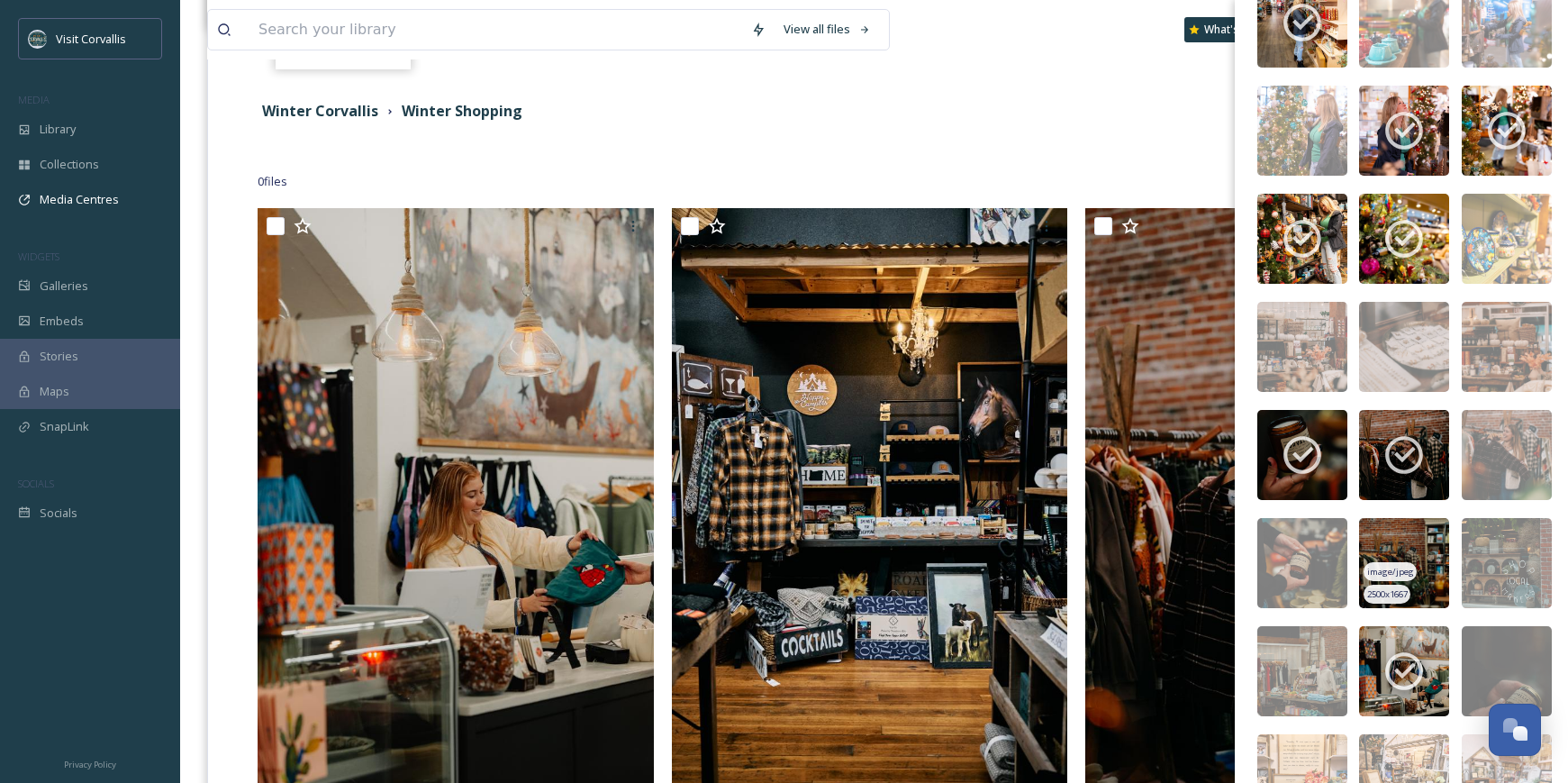
click at [1423, 544] on img at bounding box center [1404, 562] width 90 height 90
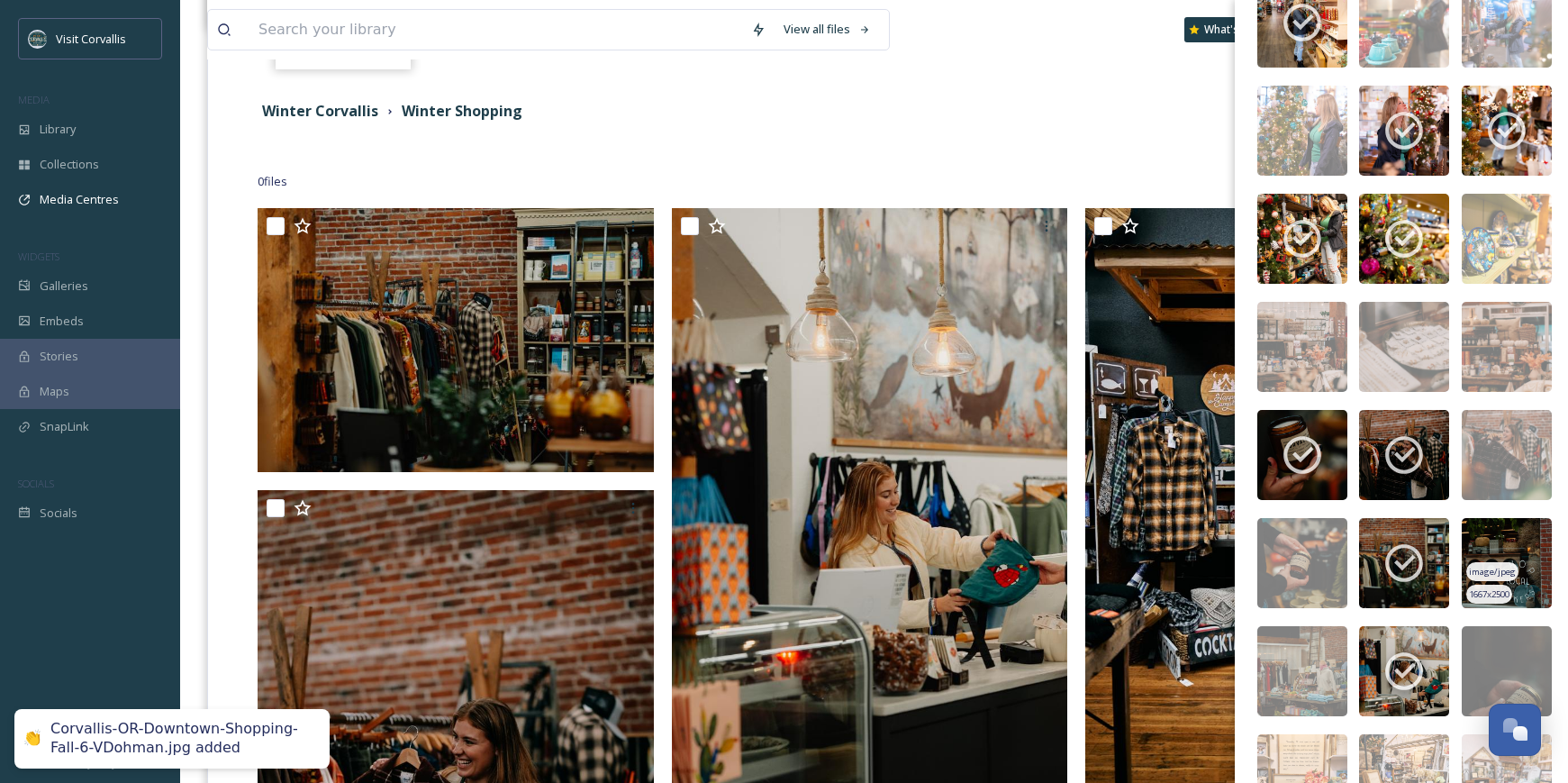
click at [1501, 528] on img at bounding box center [1507, 562] width 90 height 90
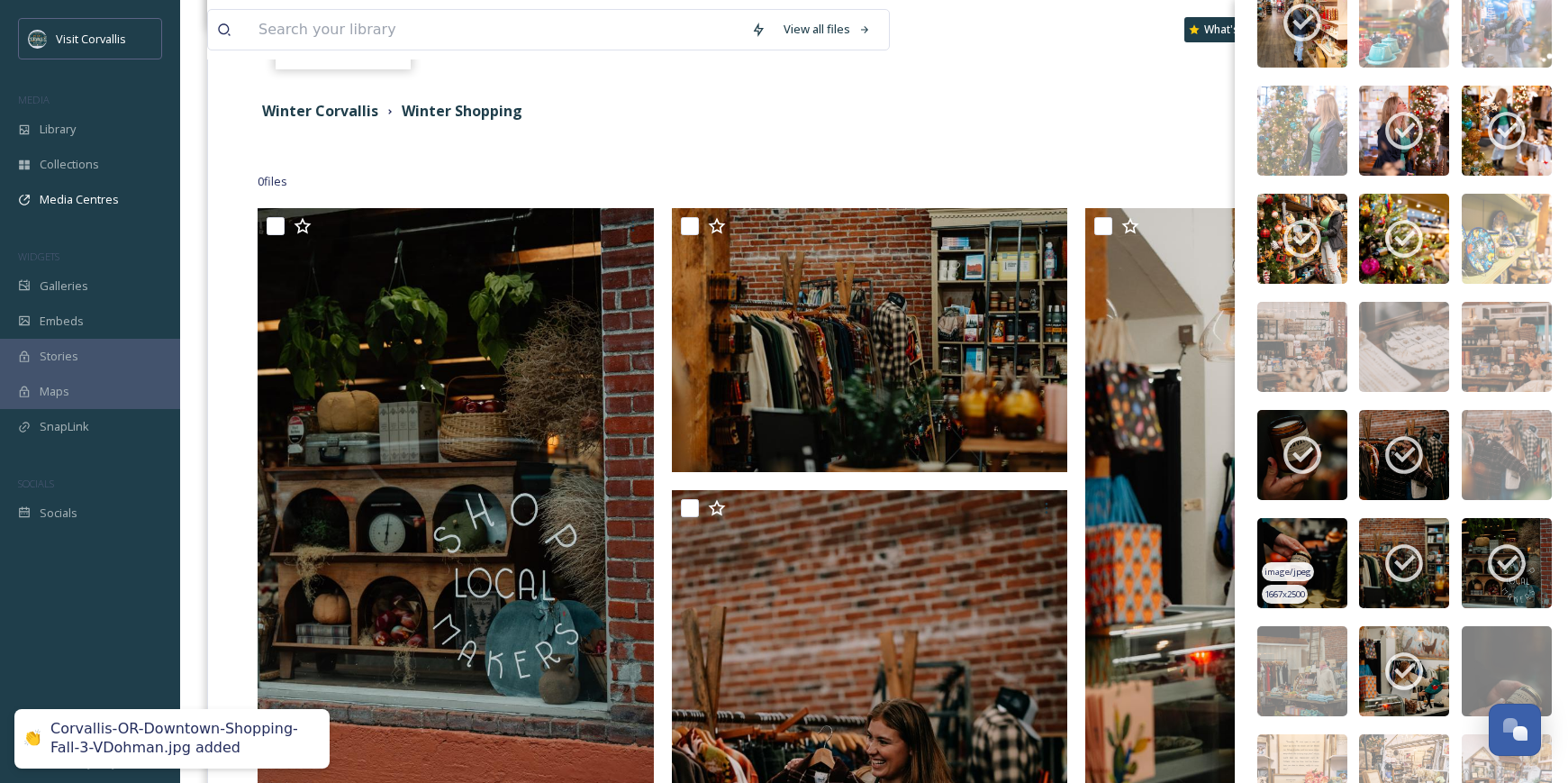
click at [1318, 534] on img at bounding box center [1302, 562] width 90 height 90
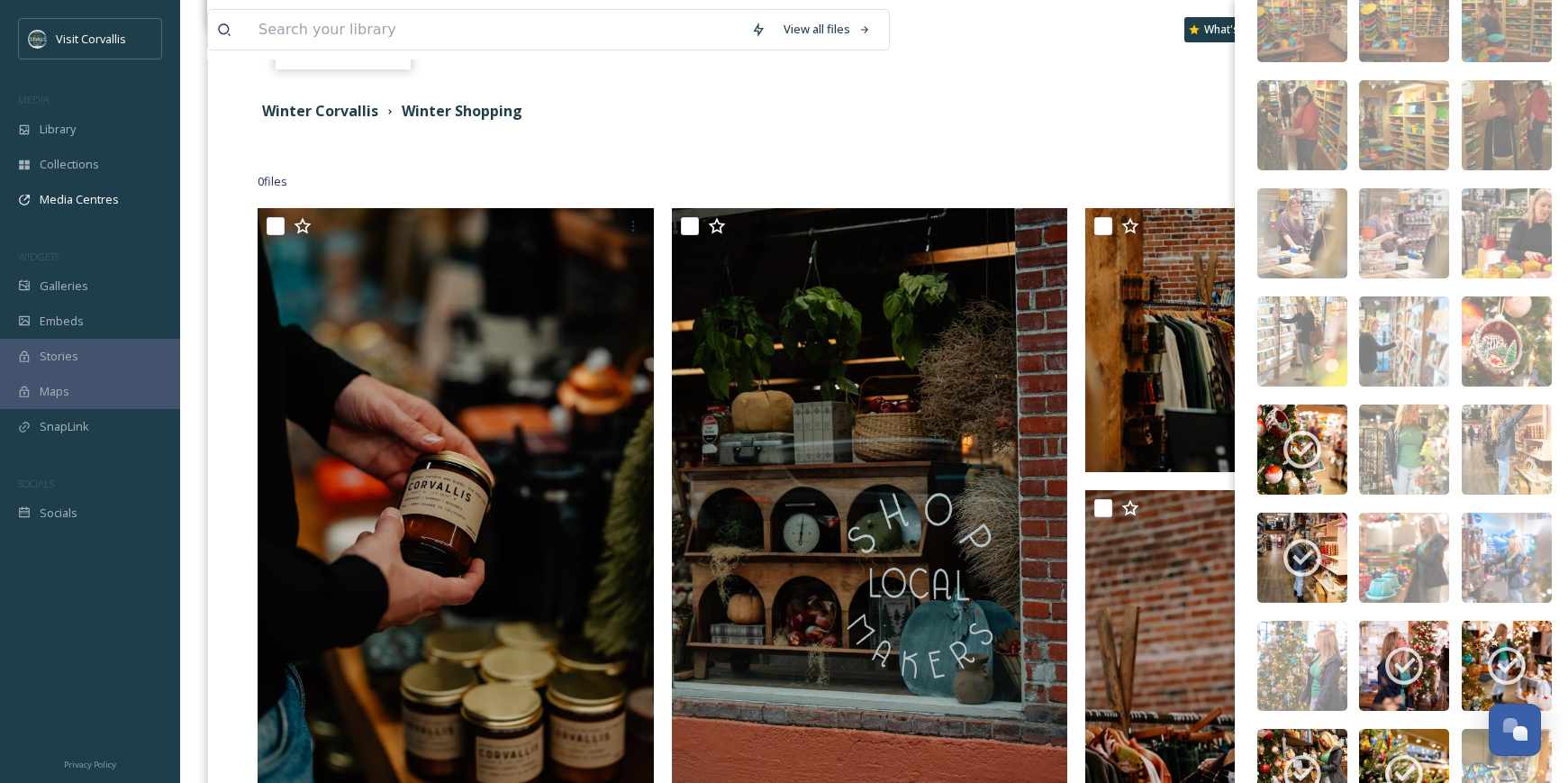
scroll to position [2079, 0]
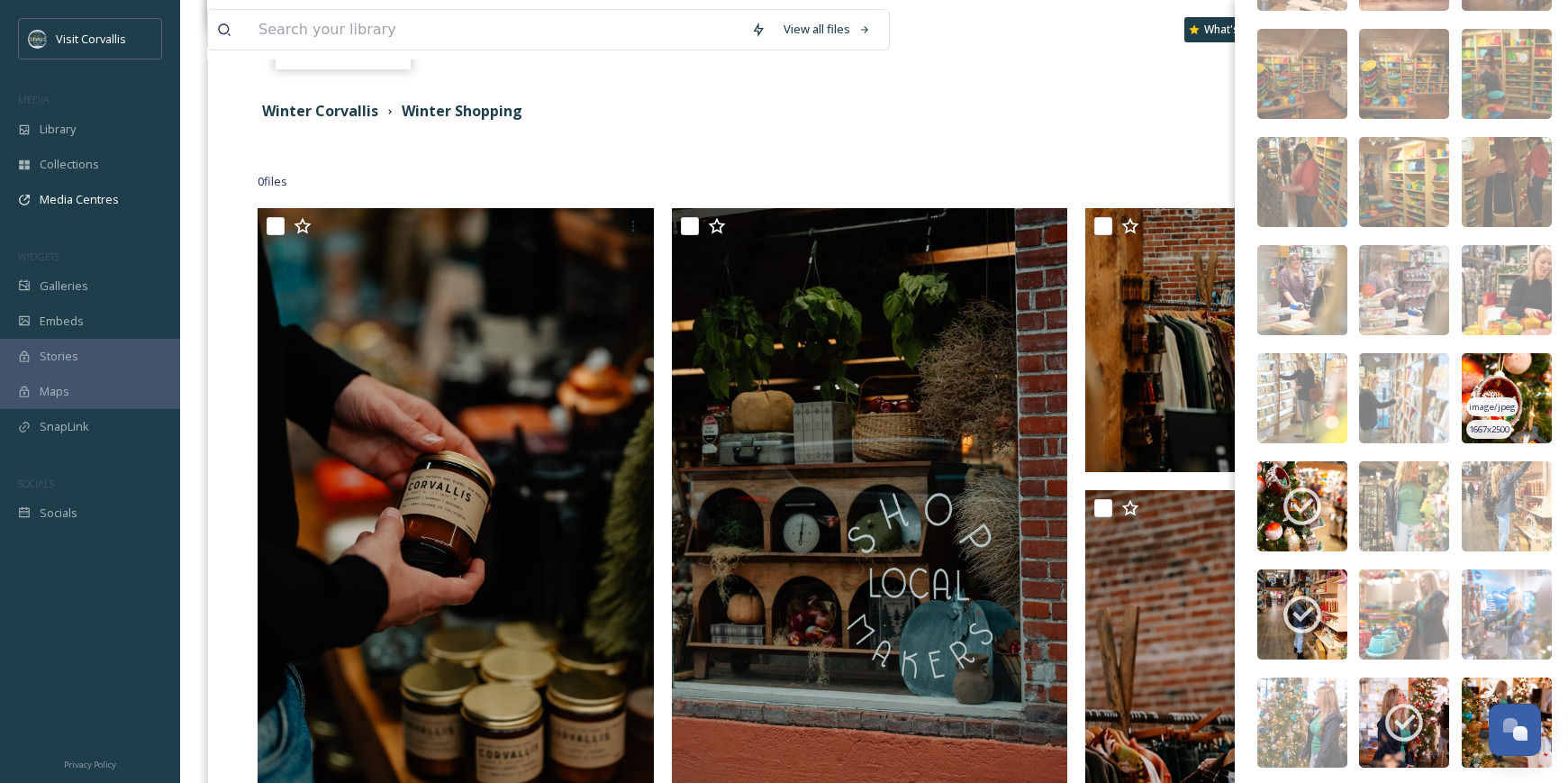
click at [1534, 374] on img at bounding box center [1507, 398] width 90 height 90
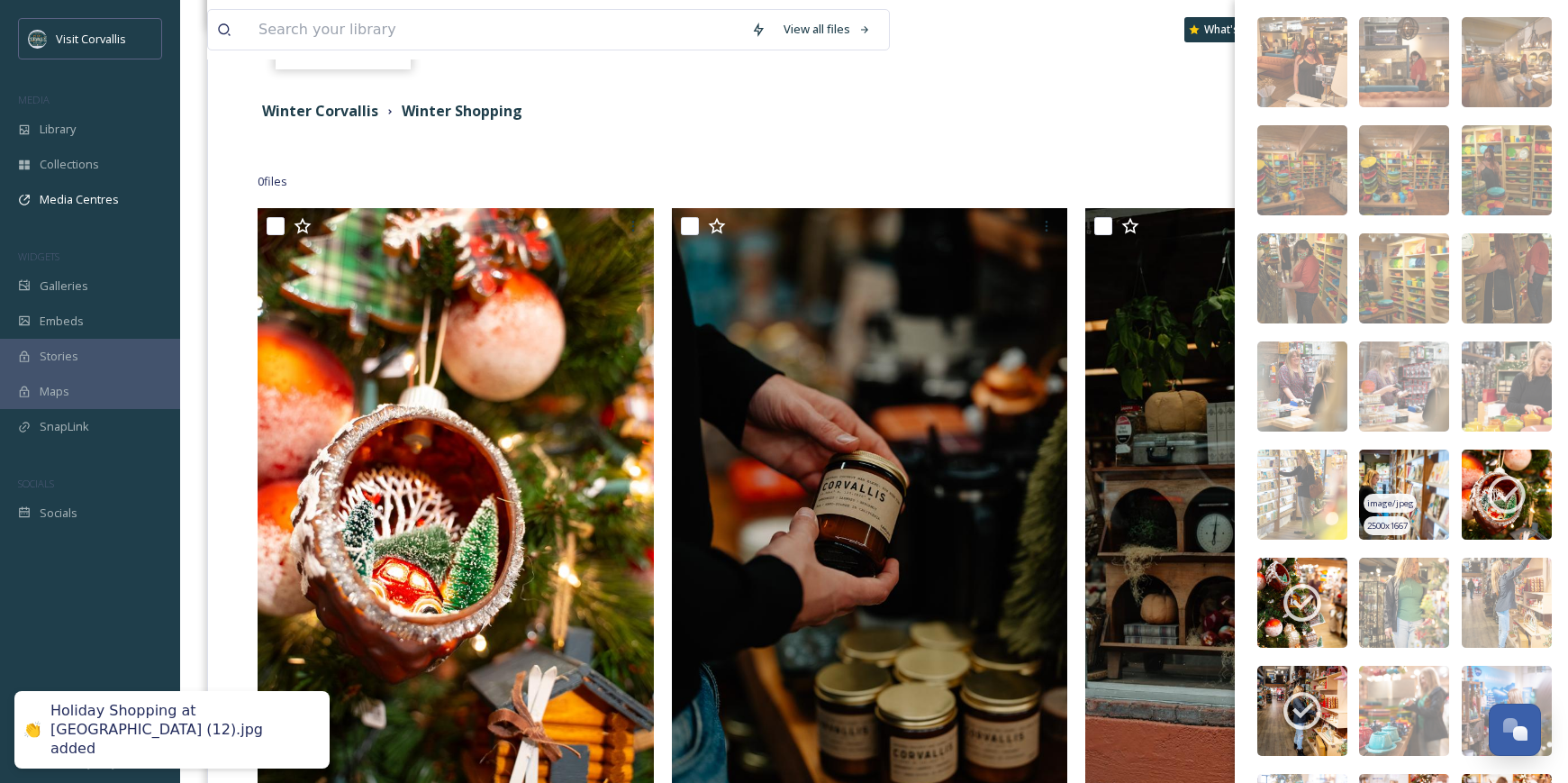
scroll to position [1973, 0]
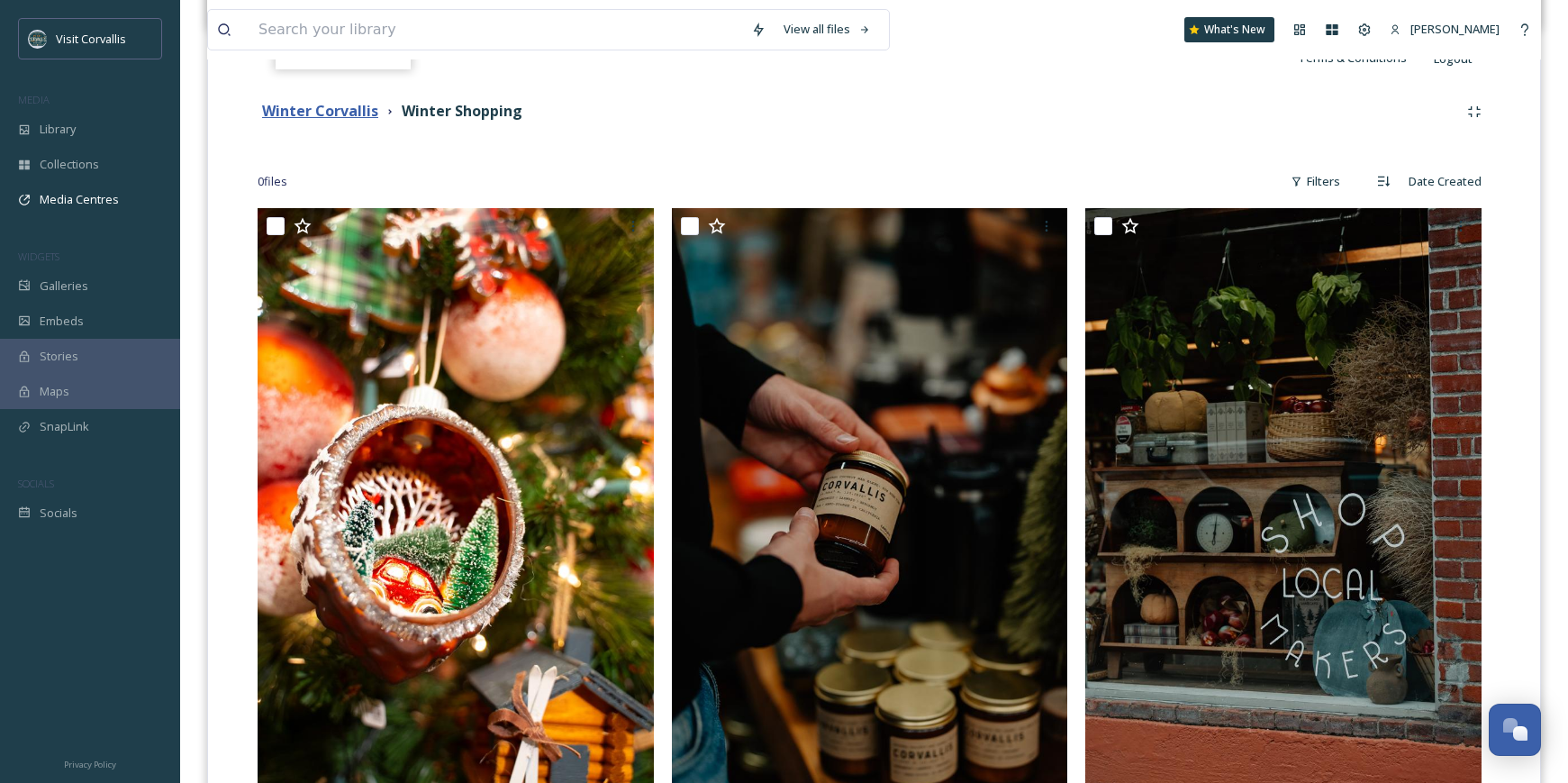
click at [320, 112] on strong "Winter Corvallis" at bounding box center [320, 111] width 117 height 19
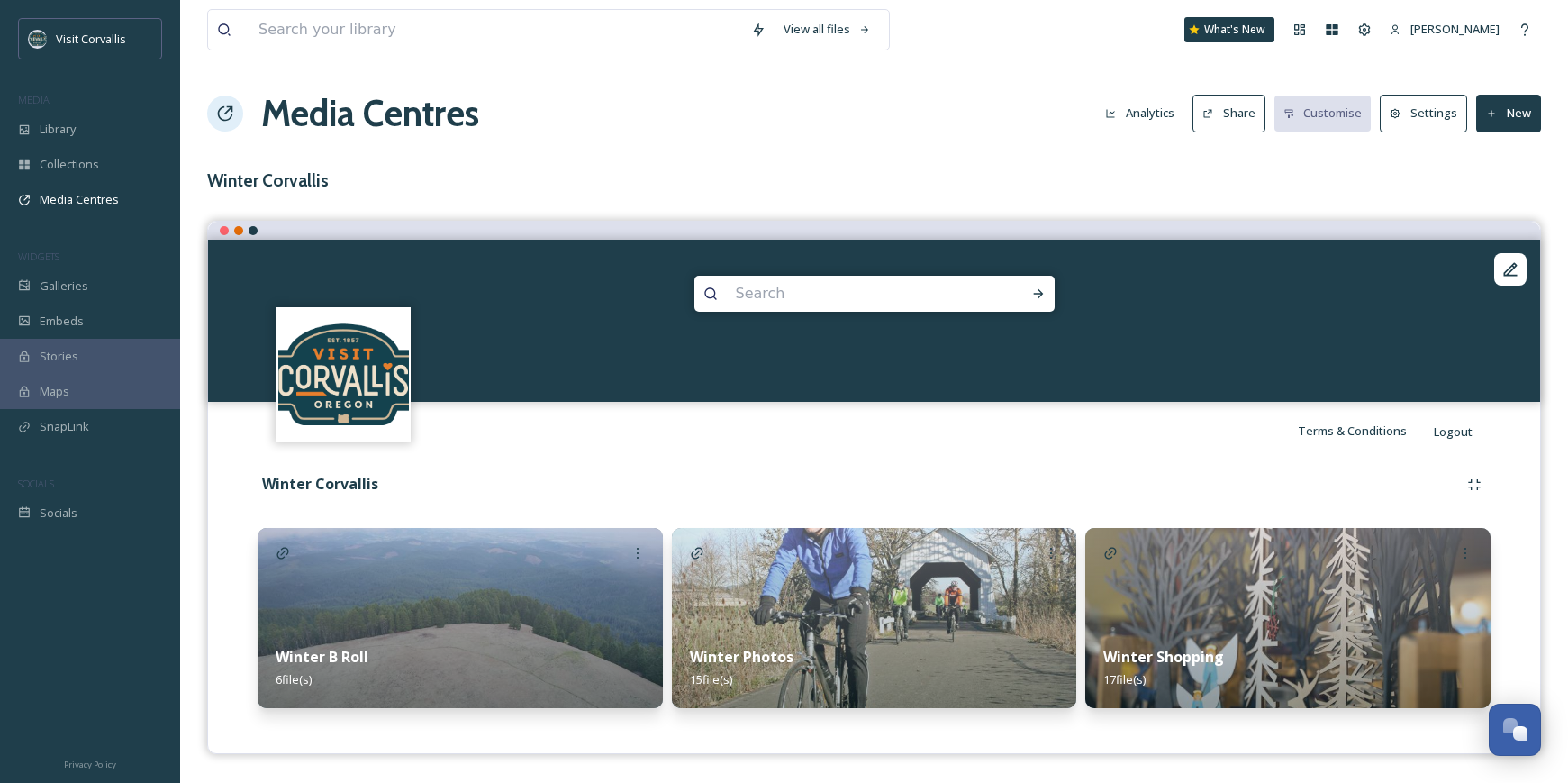
click at [1257, 114] on button "Share" at bounding box center [1228, 113] width 73 height 37
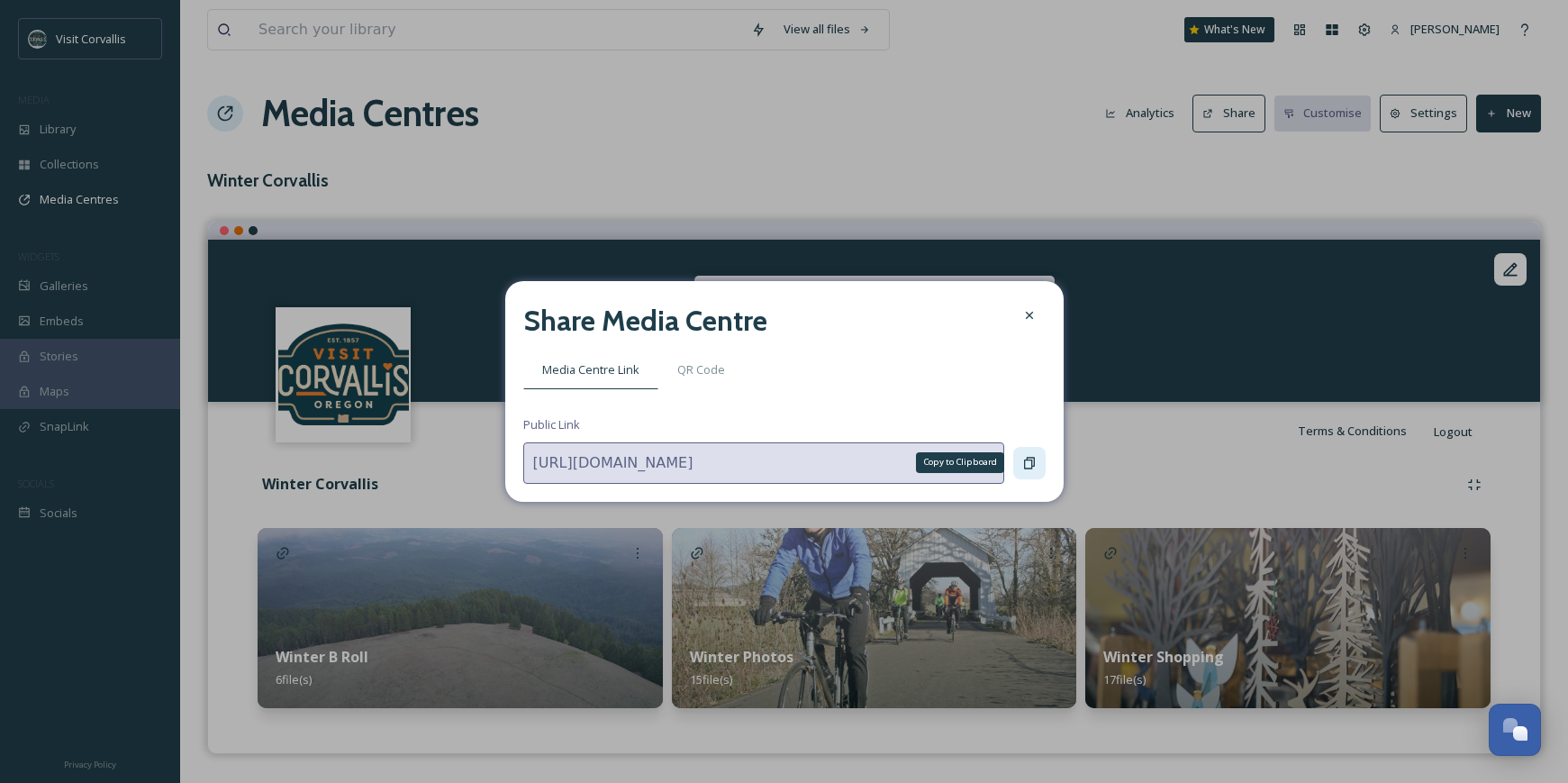
click at [1034, 466] on icon at bounding box center [1029, 462] width 11 height 12
click at [1026, 468] on icon at bounding box center [1029, 462] width 15 height 15
click at [1030, 465] on icon at bounding box center [1029, 462] width 15 height 15
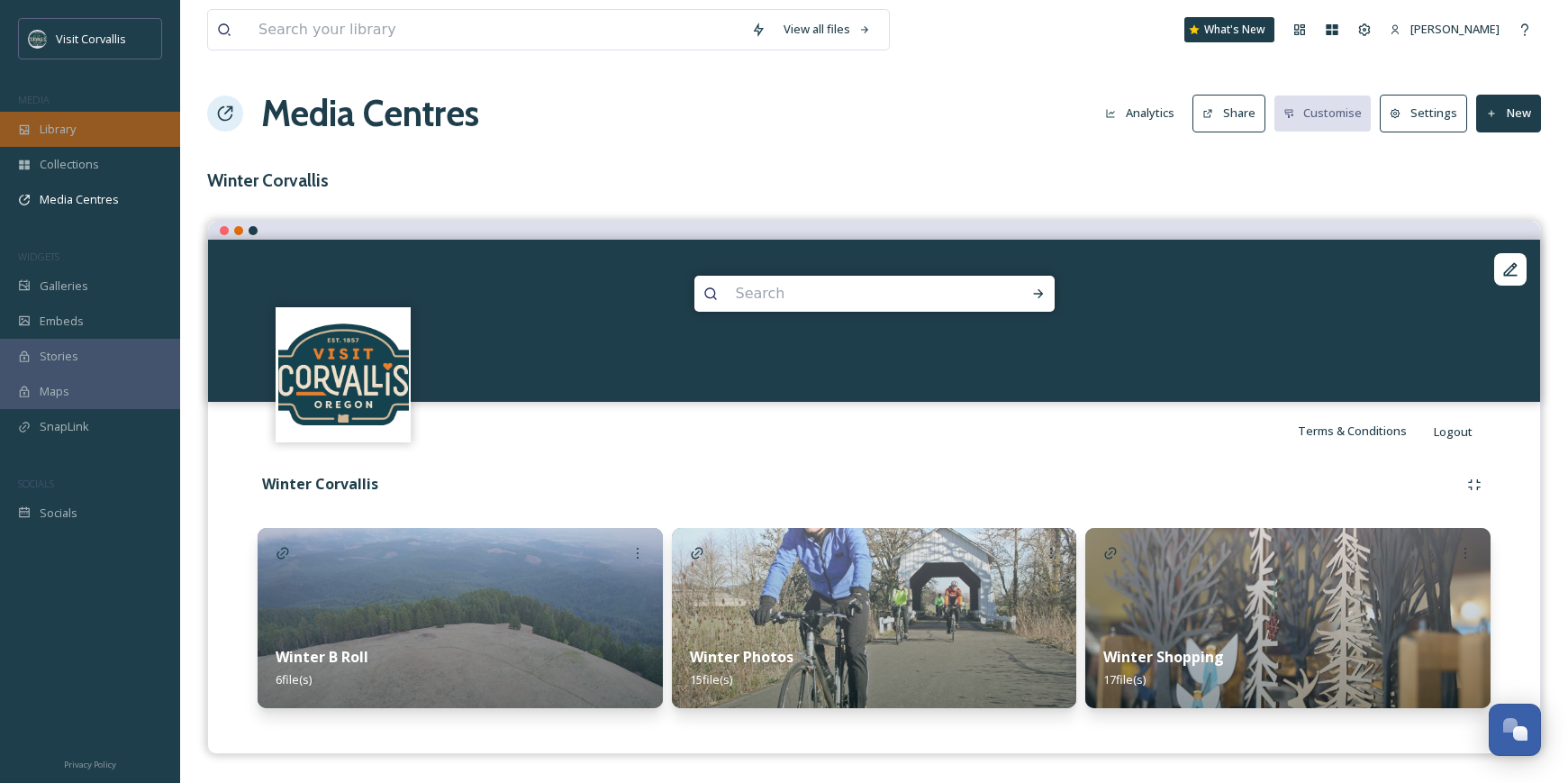
click at [82, 136] on div "Library" at bounding box center [90, 129] width 181 height 35
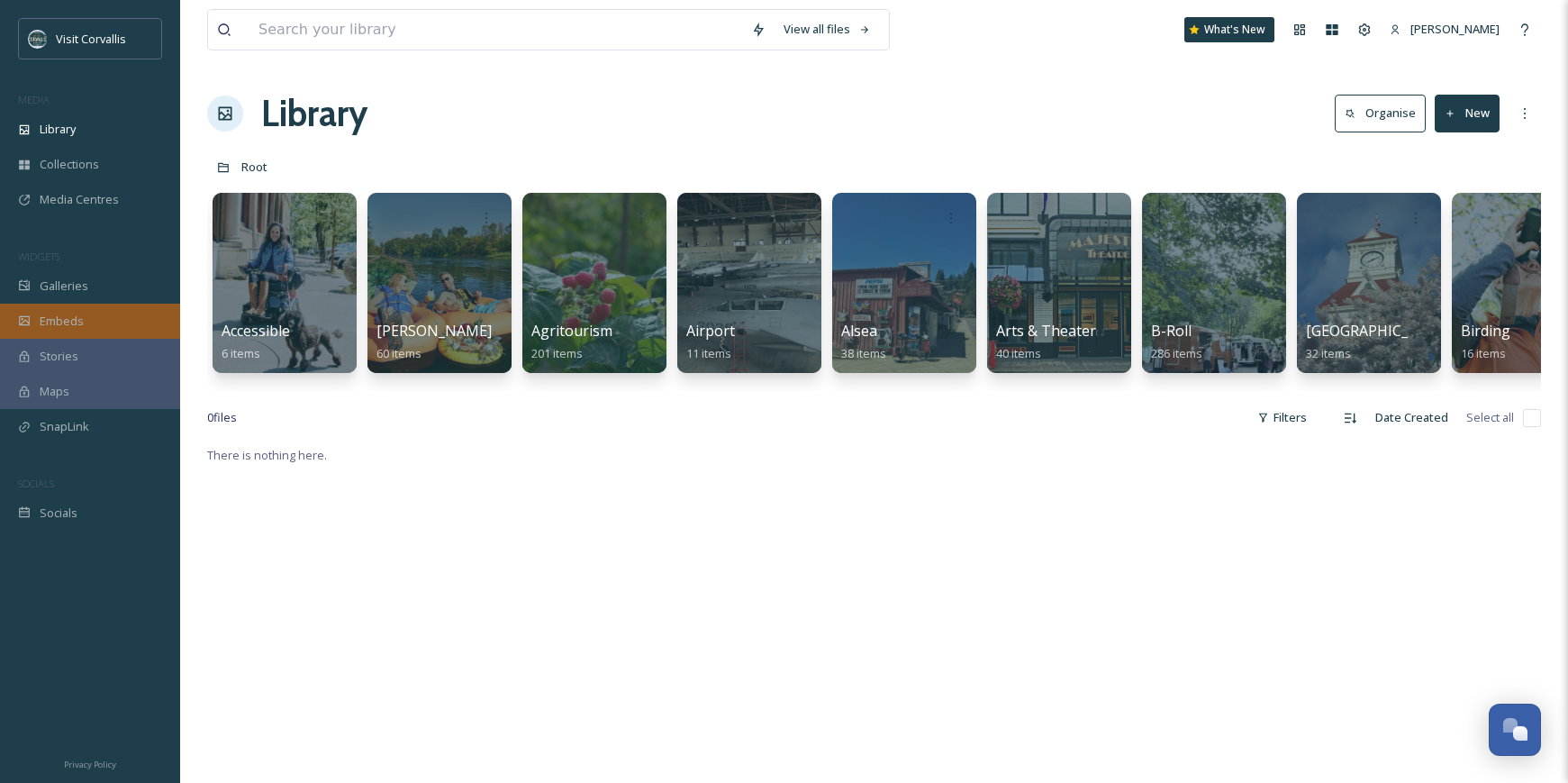
click at [55, 310] on div "Embeds" at bounding box center [90, 322] width 181 height 35
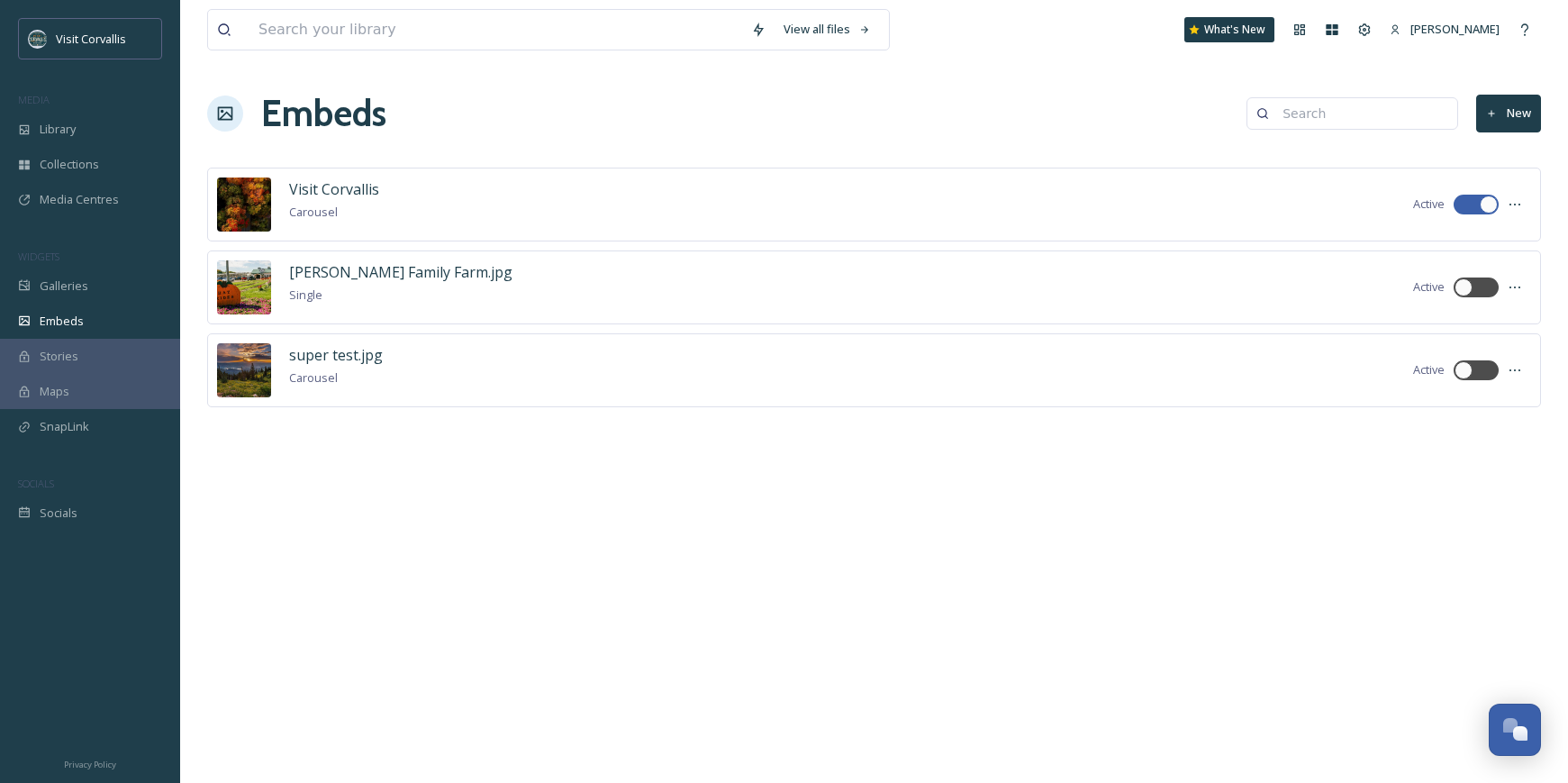
click at [1517, 112] on button "New" at bounding box center [1509, 113] width 65 height 37
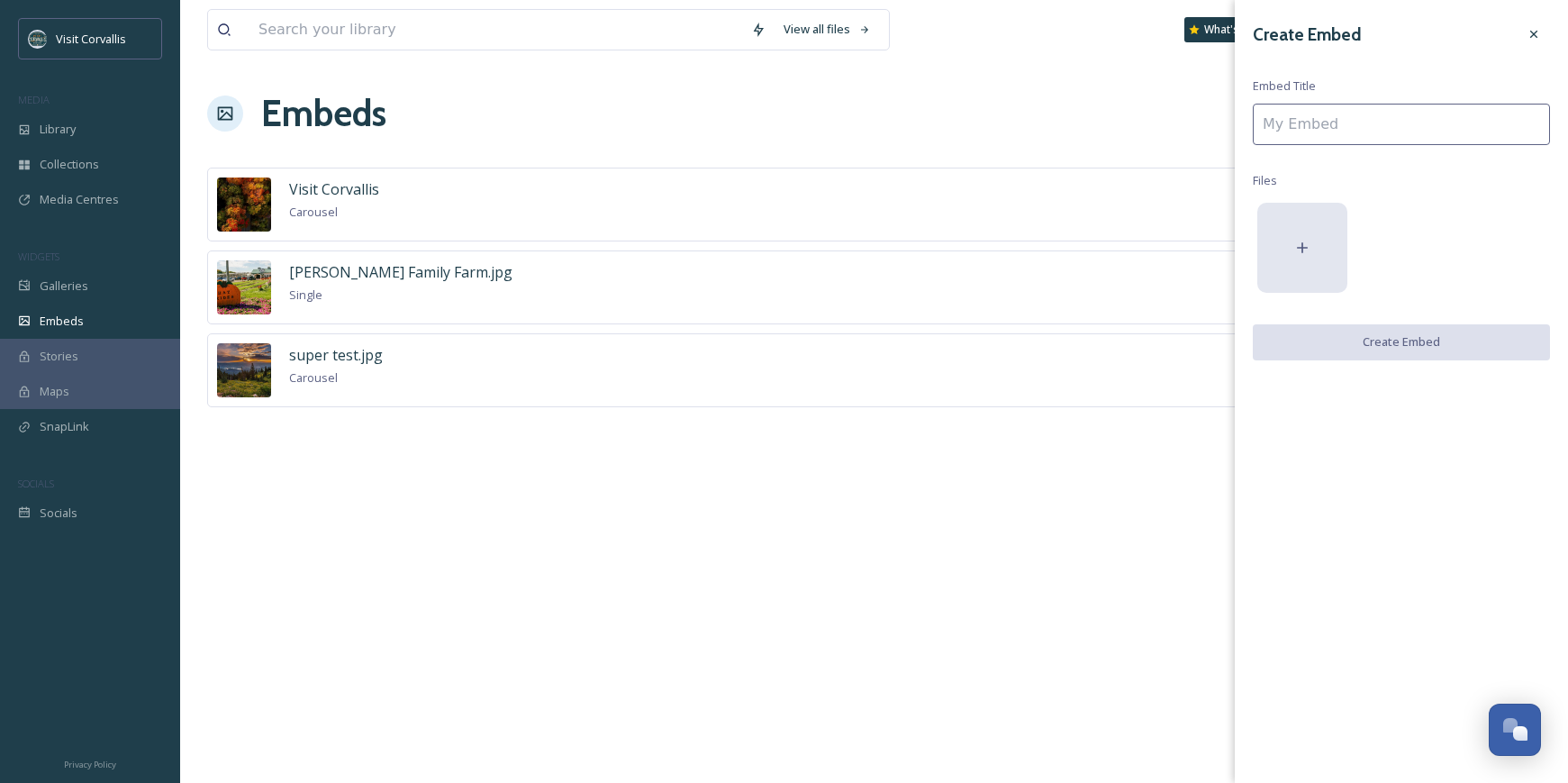
click at [1317, 253] on div at bounding box center [1302, 248] width 90 height 90
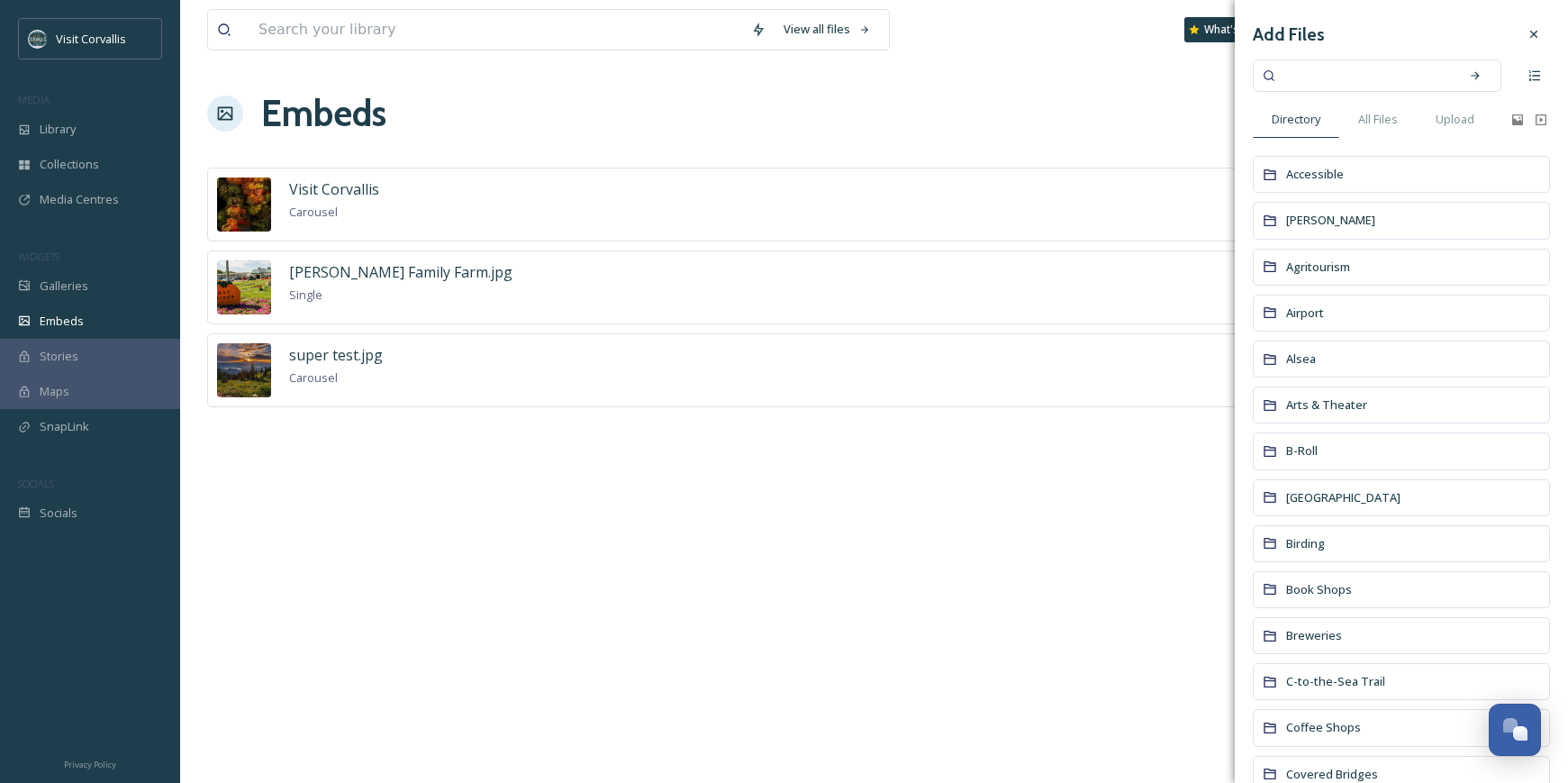
click at [1328, 447] on div "B-Roll" at bounding box center [1402, 451] width 297 height 37
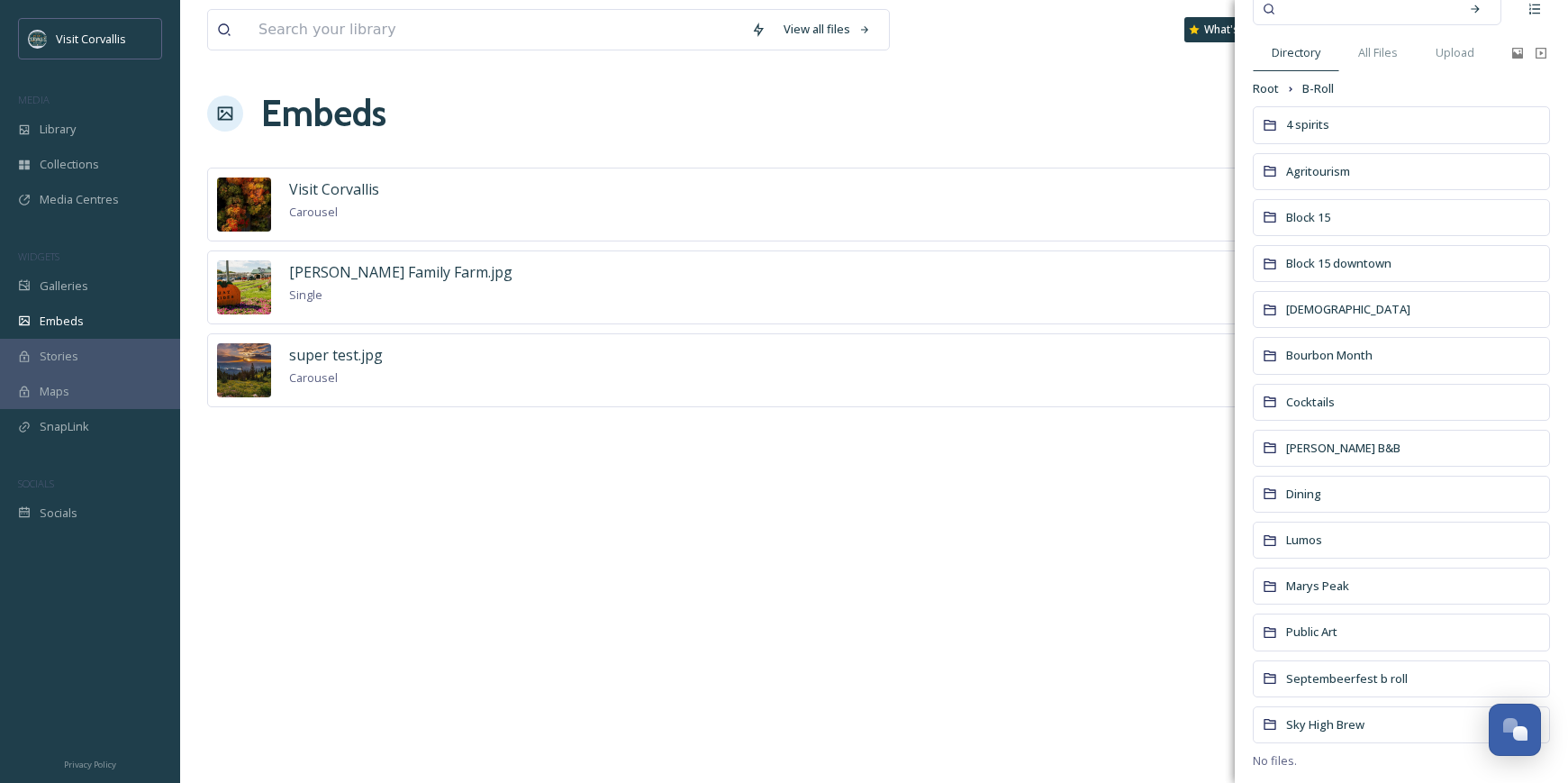
scroll to position [71, 0]
click at [1320, 586] on span "Marys Peak" at bounding box center [1318, 581] width 63 height 17
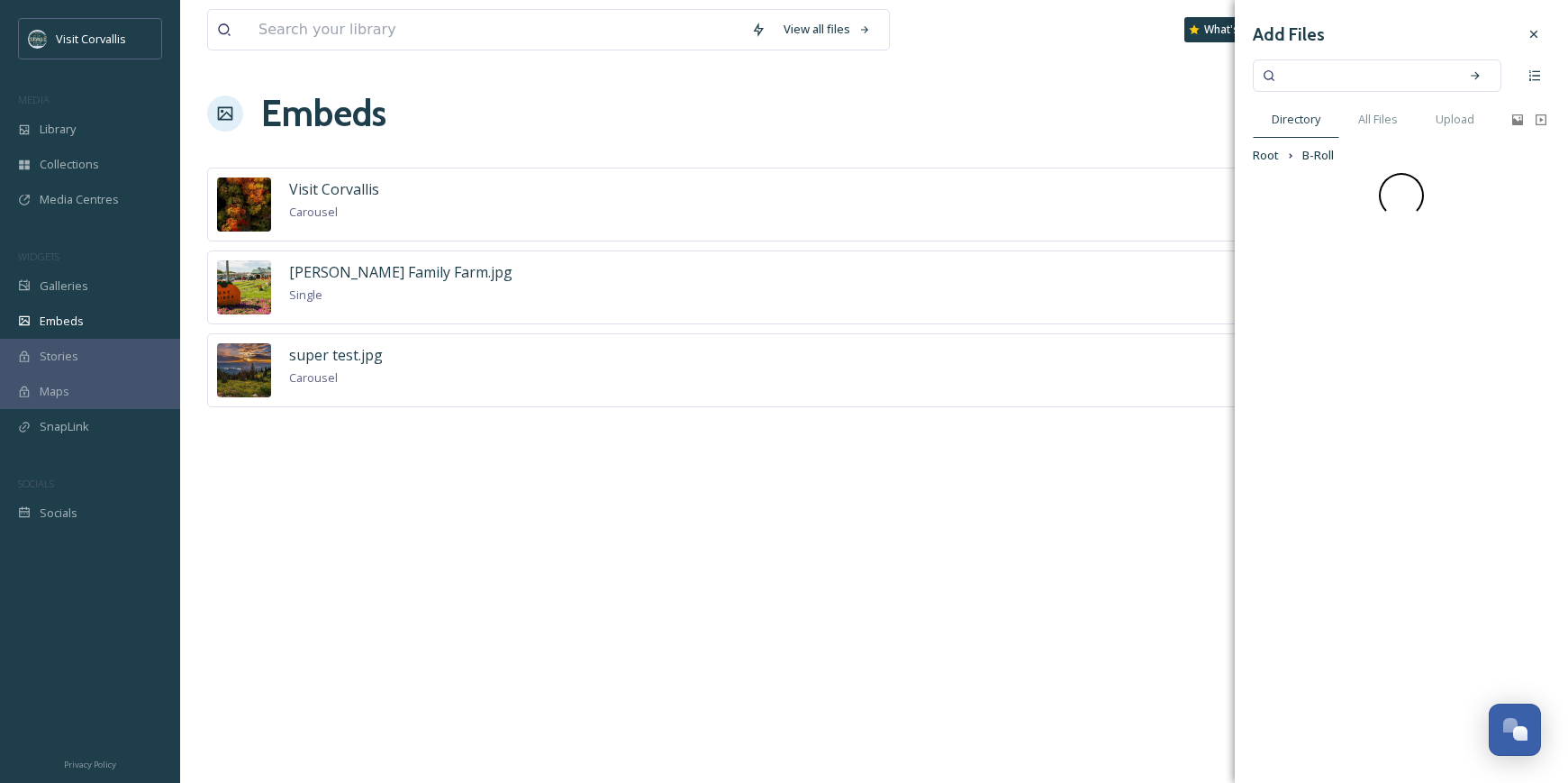
scroll to position [0, 0]
click at [1341, 186] on span "Winter [GEOGRAPHIC_DATA]" at bounding box center [1363, 190] width 154 height 17
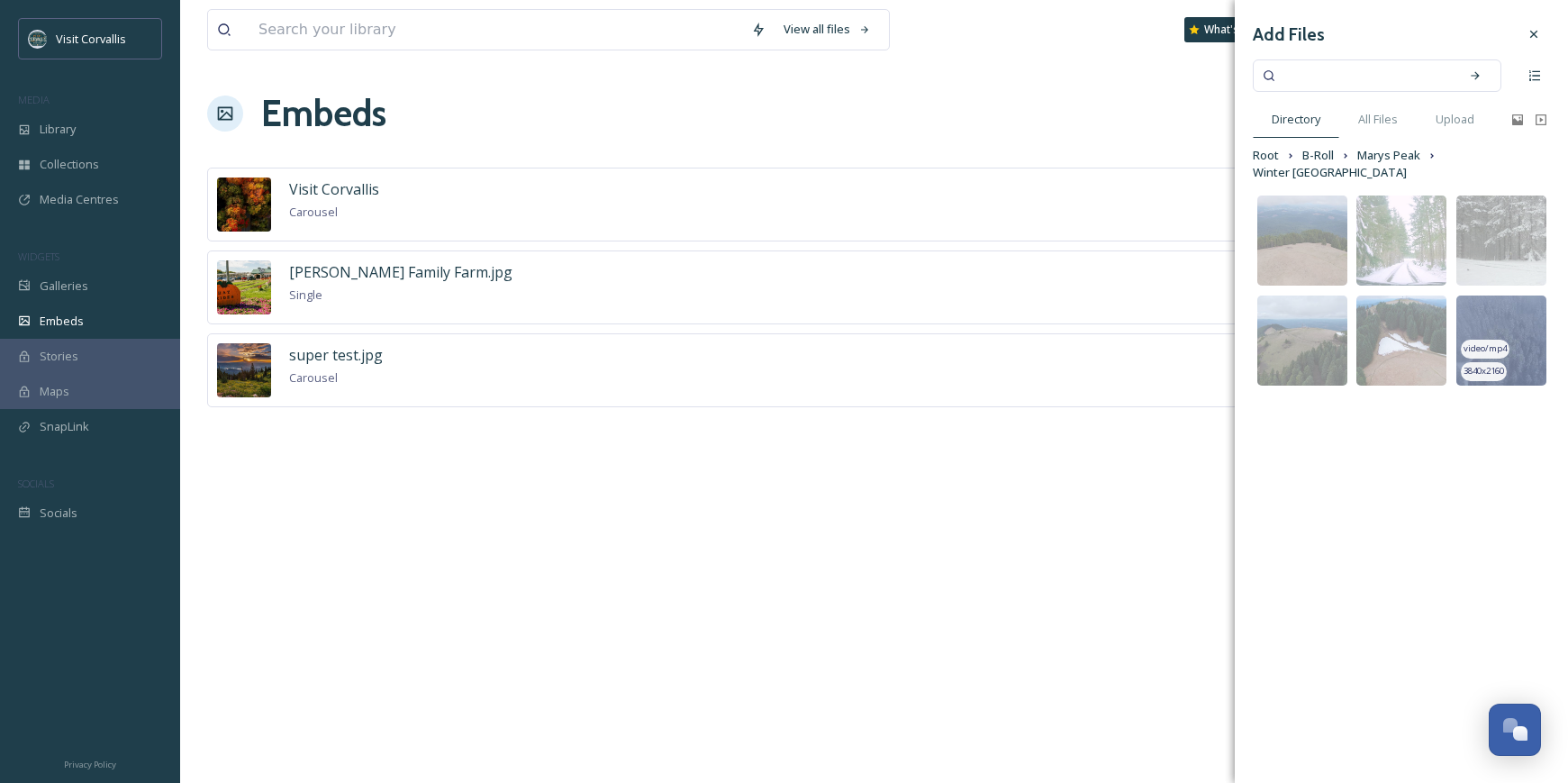
click at [1519, 312] on img at bounding box center [1501, 340] width 90 height 90
click at [1425, 205] on img at bounding box center [1401, 240] width 90 height 90
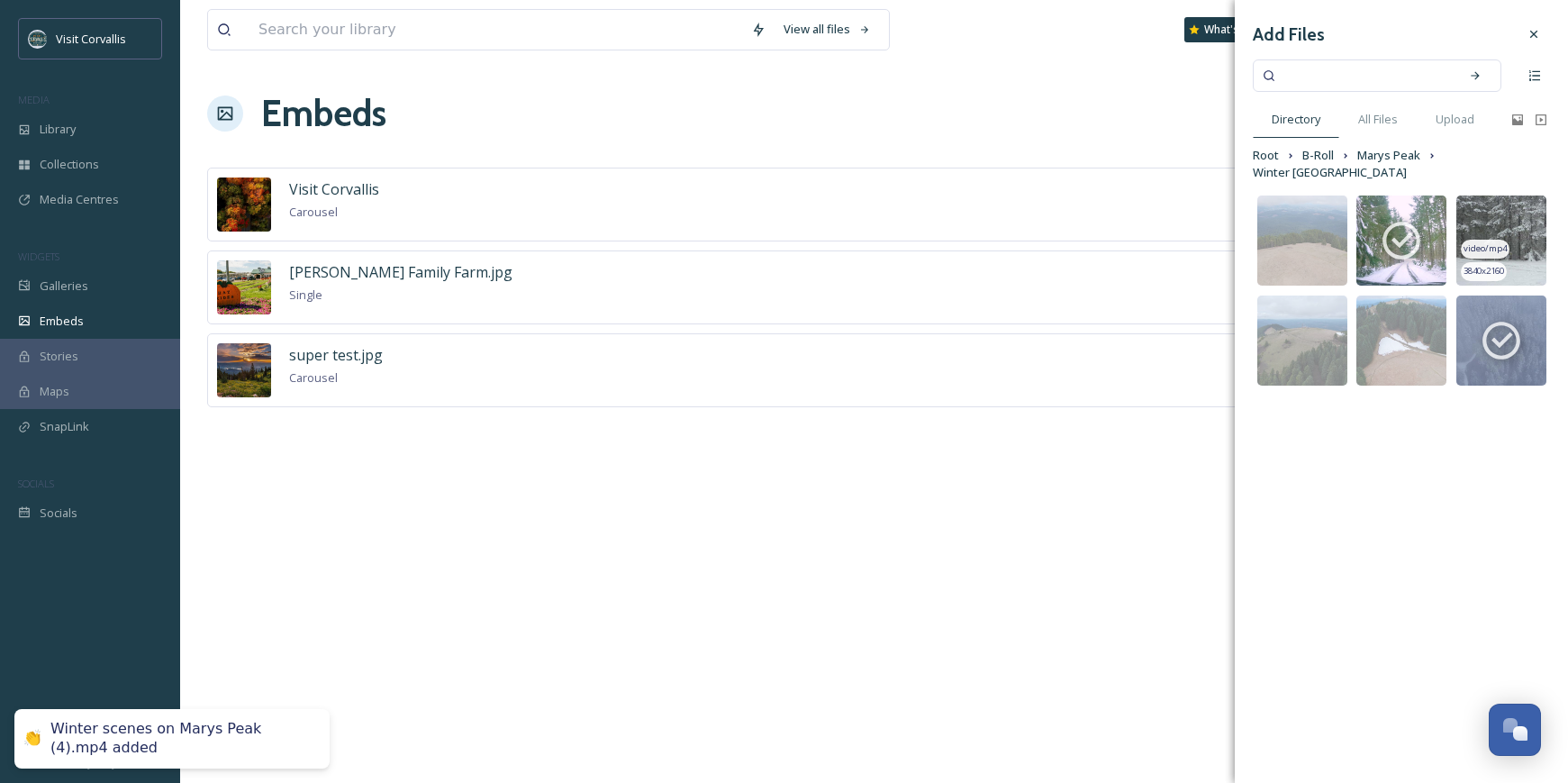
click at [1485, 200] on img at bounding box center [1501, 240] width 90 height 90
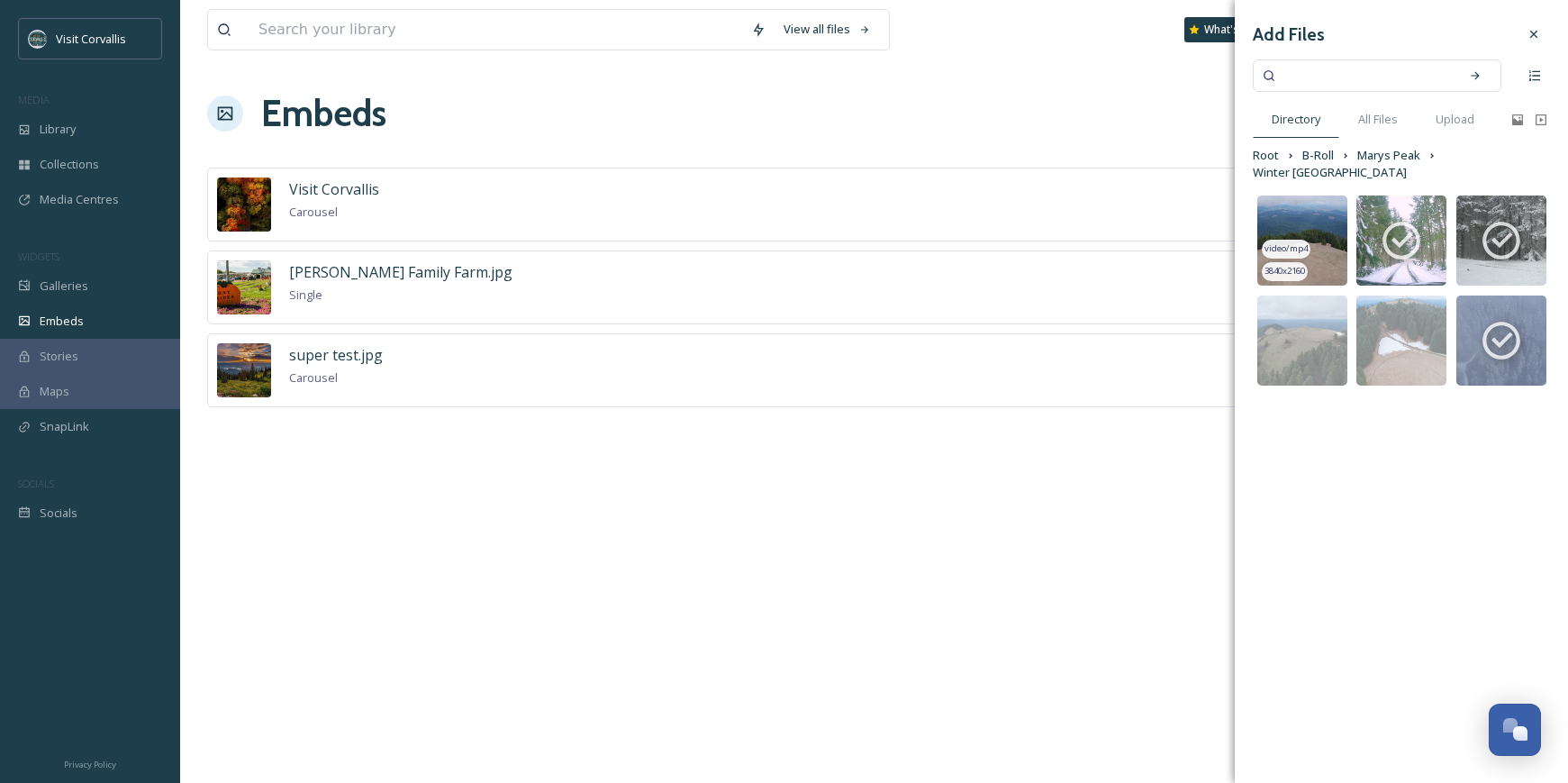
click at [1330, 195] on img at bounding box center [1302, 240] width 90 height 90
click at [1307, 219] on icon at bounding box center [1302, 241] width 45 height 45
click at [1539, 34] on icon at bounding box center [1534, 34] width 15 height 15
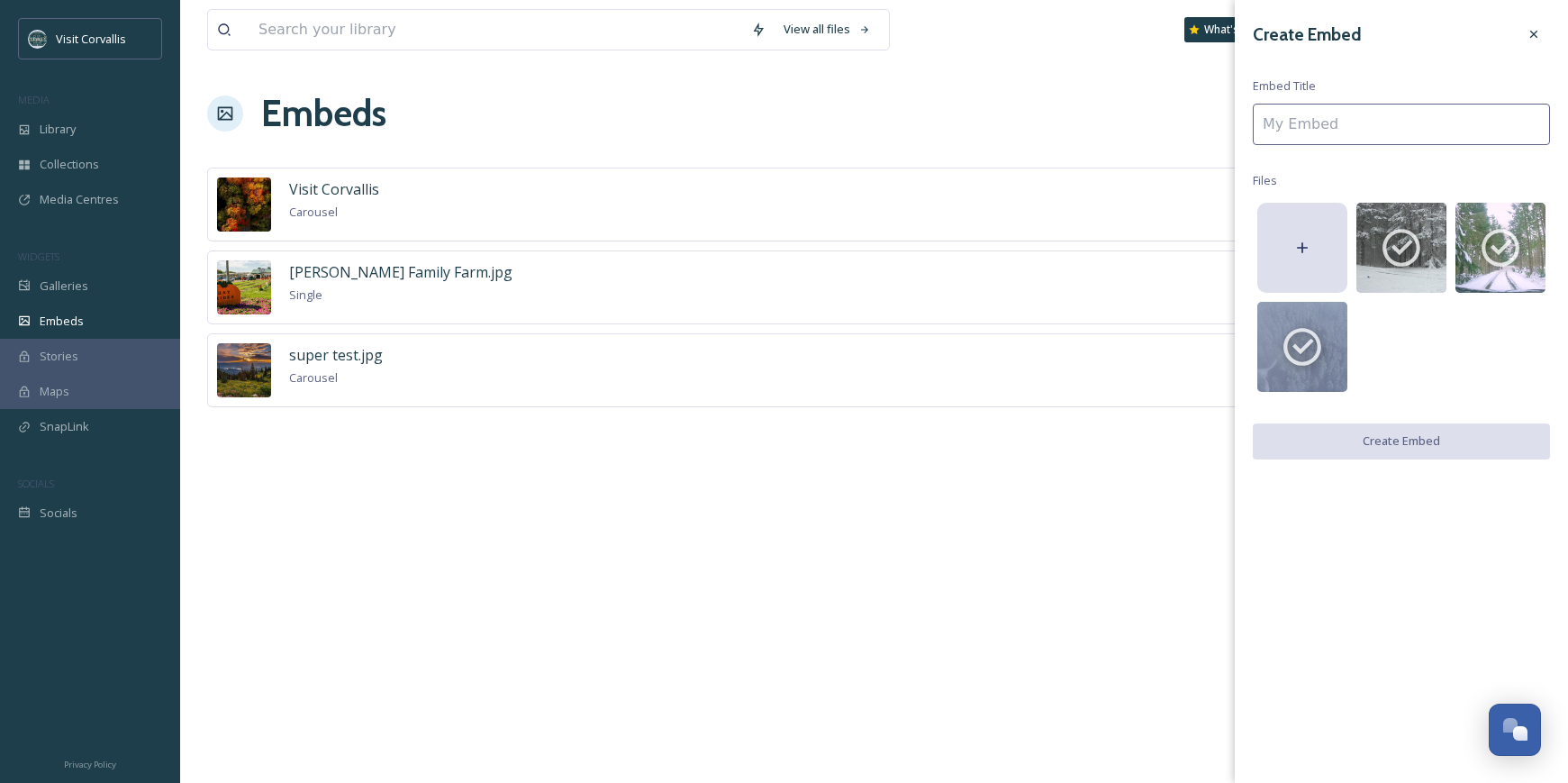
click at [1379, 127] on input at bounding box center [1402, 124] width 297 height 42
click at [1412, 234] on icon at bounding box center [1401, 249] width 38 height 38
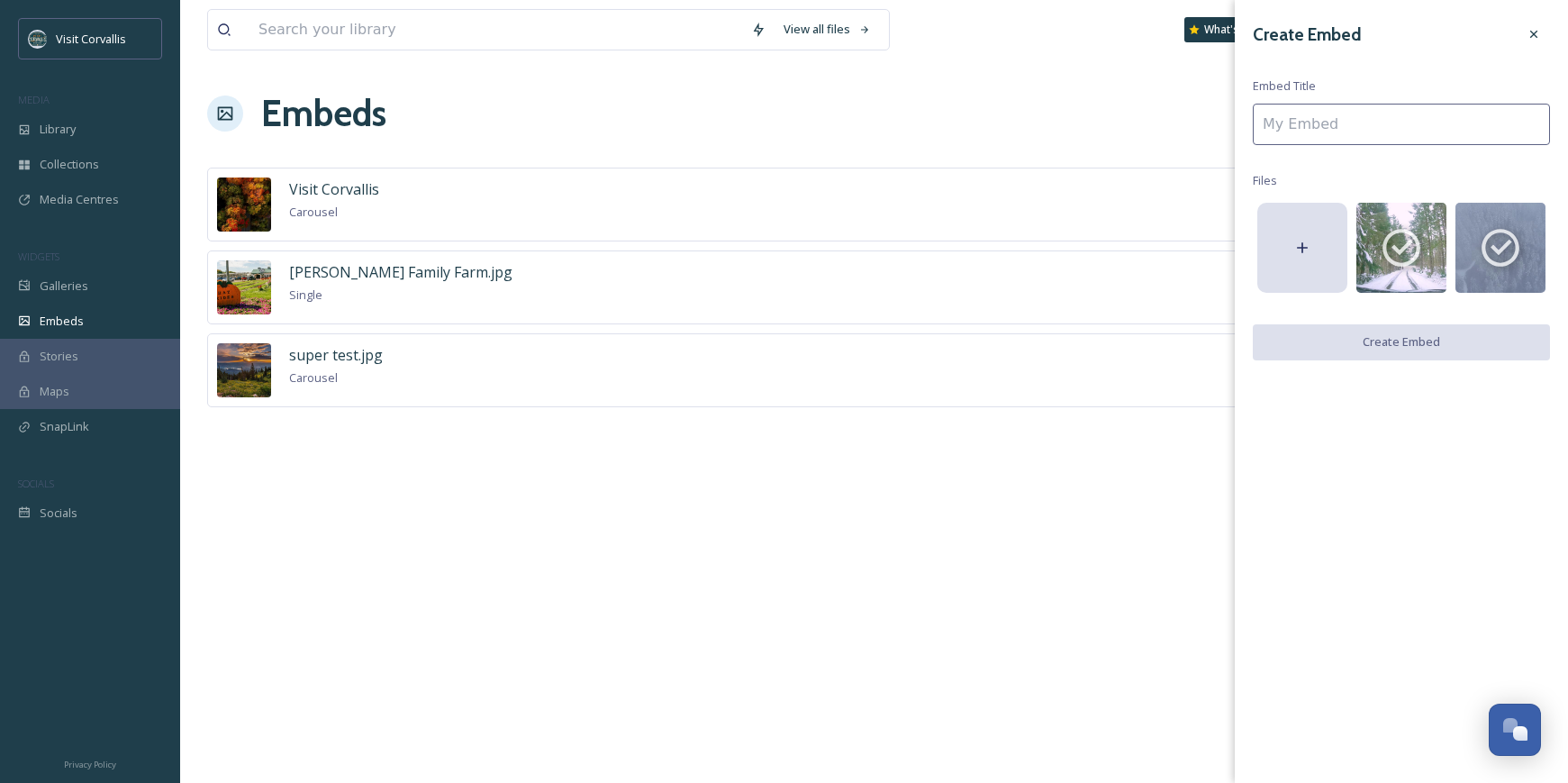
click at [1327, 129] on input at bounding box center [1402, 124] width 297 height 42
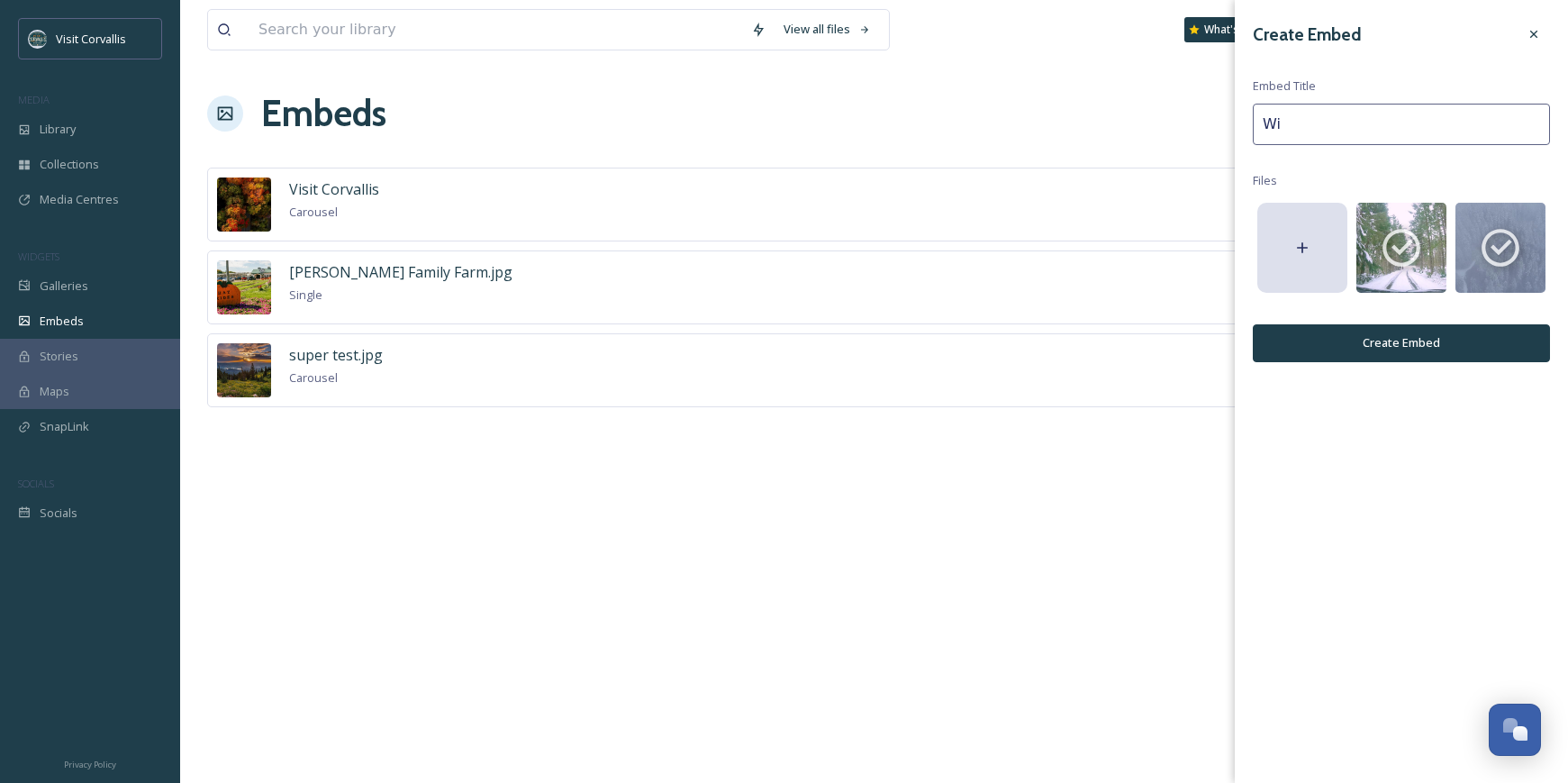
type input "W"
type input "Marys Peak Winter"
click at [1427, 353] on button "Create Embed" at bounding box center [1402, 343] width 297 height 37
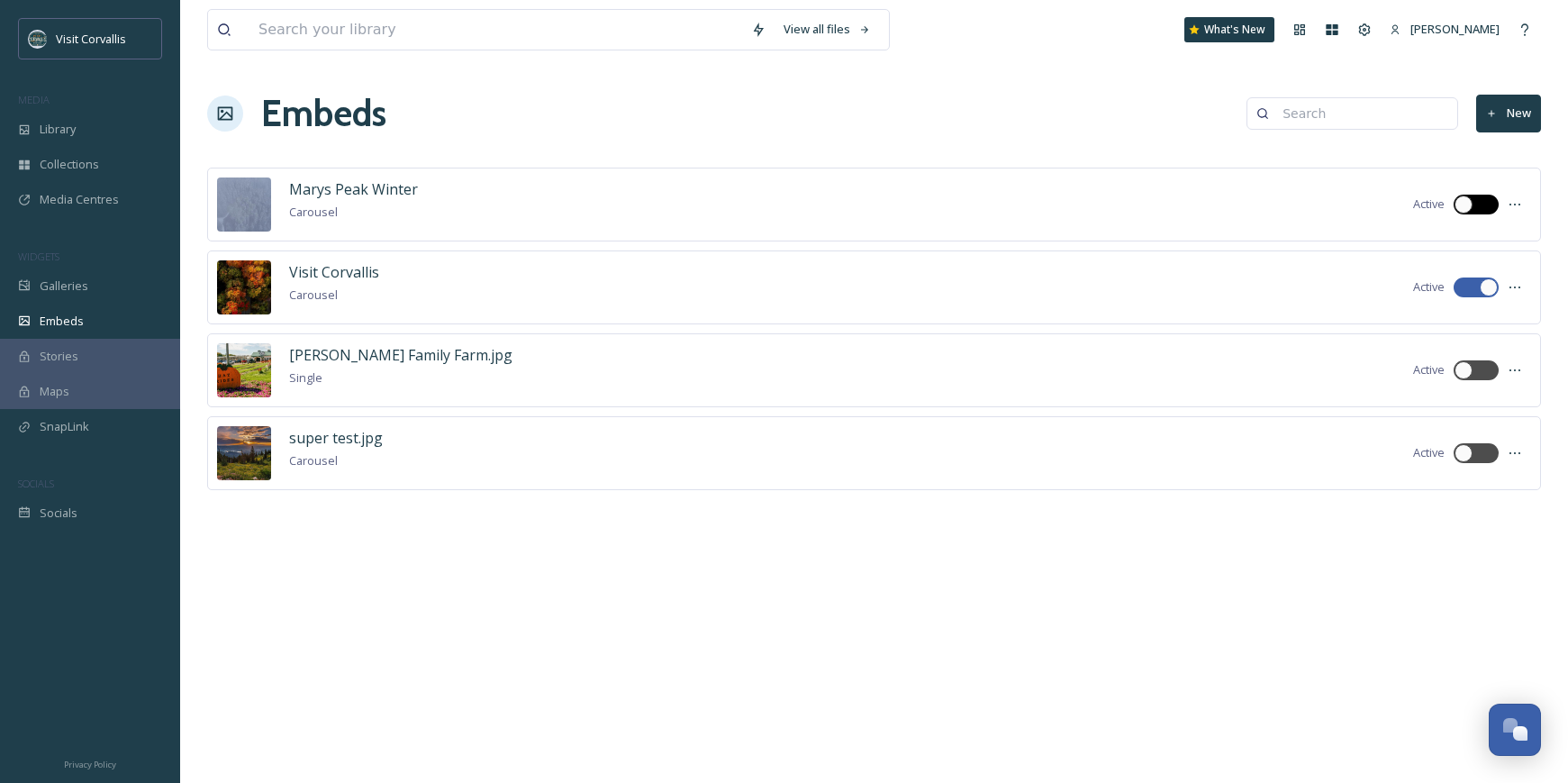
click at [1466, 206] on div at bounding box center [1463, 204] width 18 height 18
checkbox input "true"
click at [353, 193] on span "Marys Peak Winter" at bounding box center [353, 189] width 129 height 19
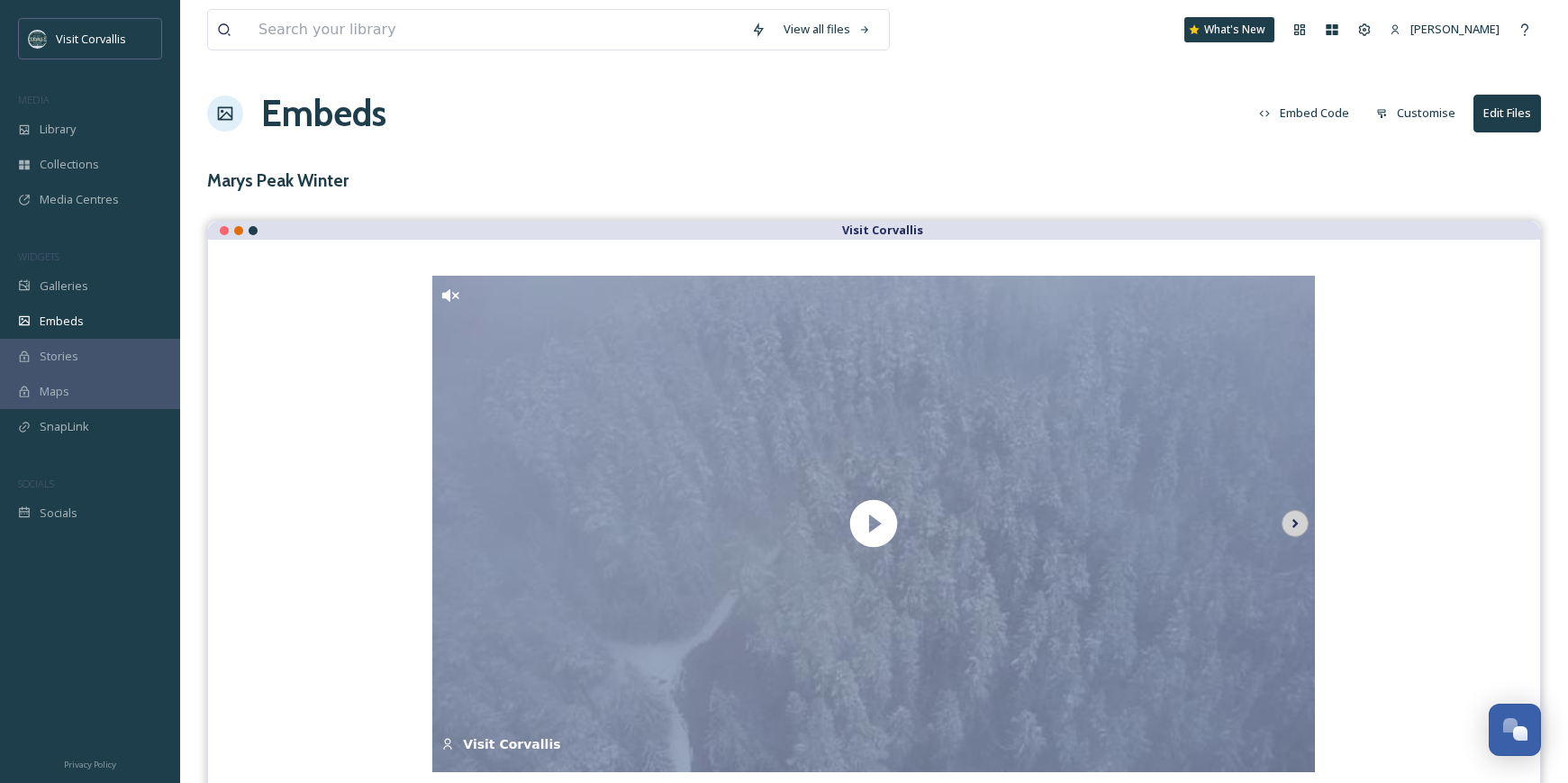
click at [1292, 524] on icon at bounding box center [1295, 524] width 25 height 27
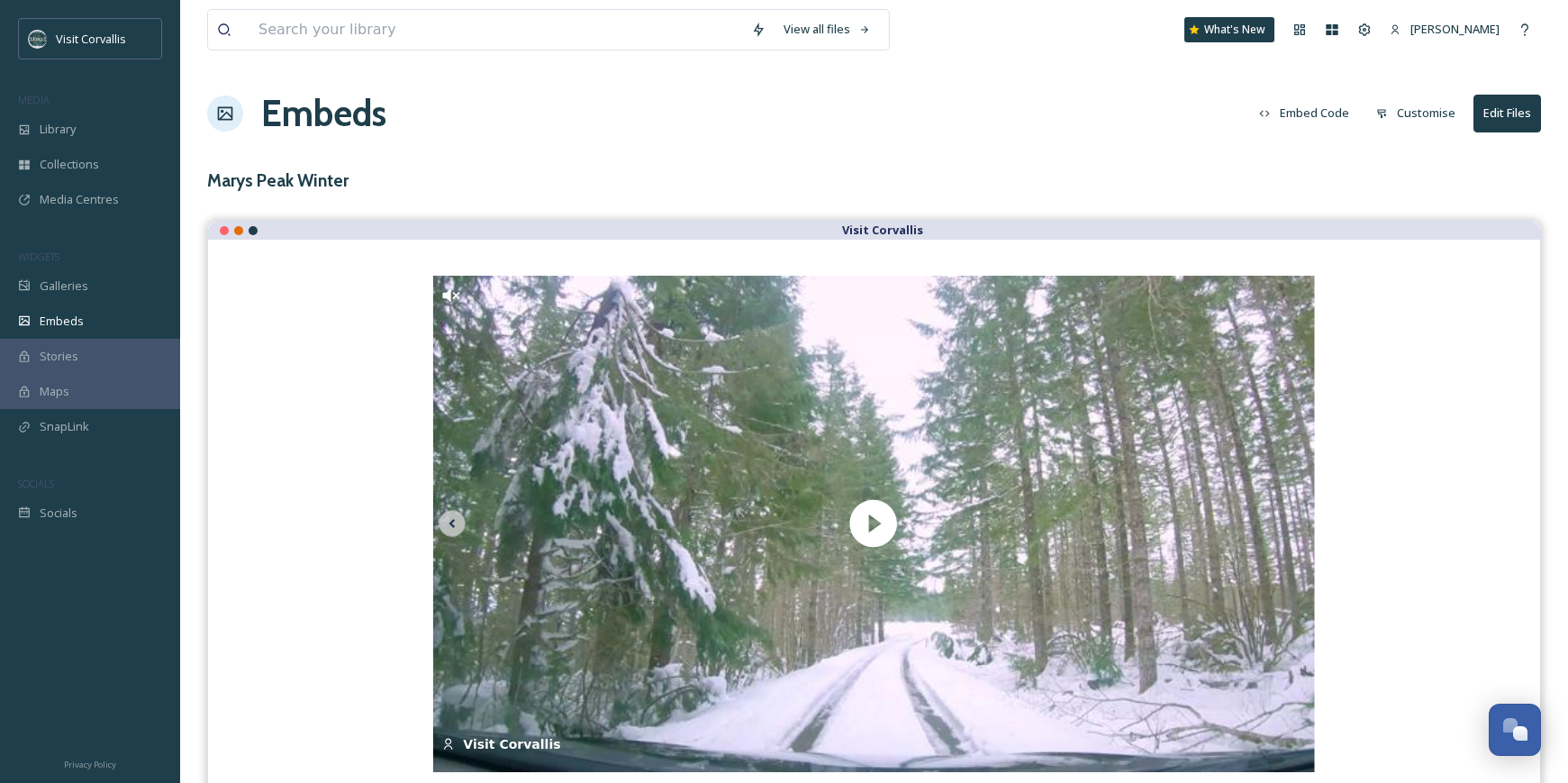
click at [1511, 112] on button "Edit Files" at bounding box center [1508, 113] width 68 height 37
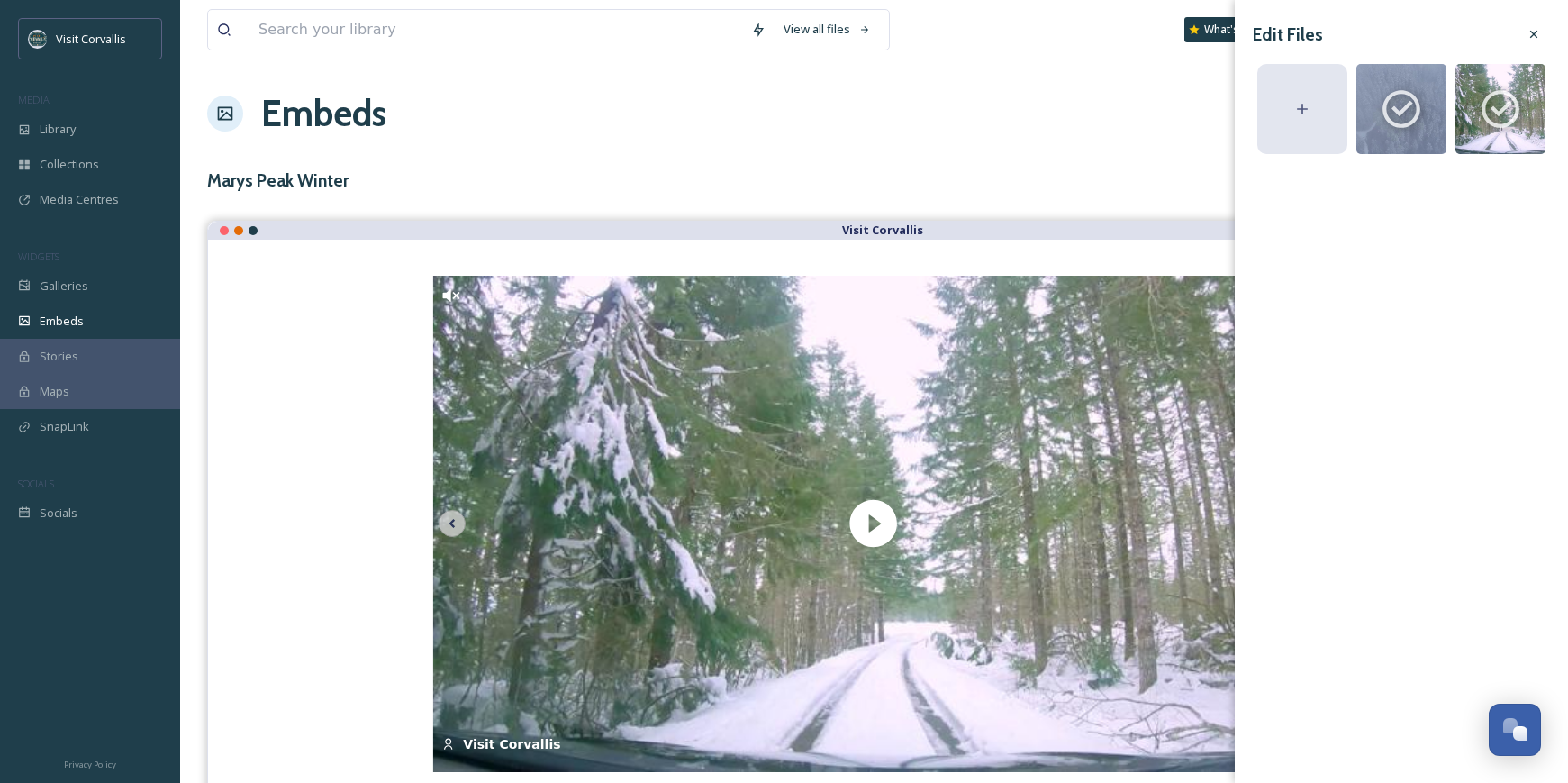
click at [1307, 101] on icon at bounding box center [1302, 109] width 18 height 18
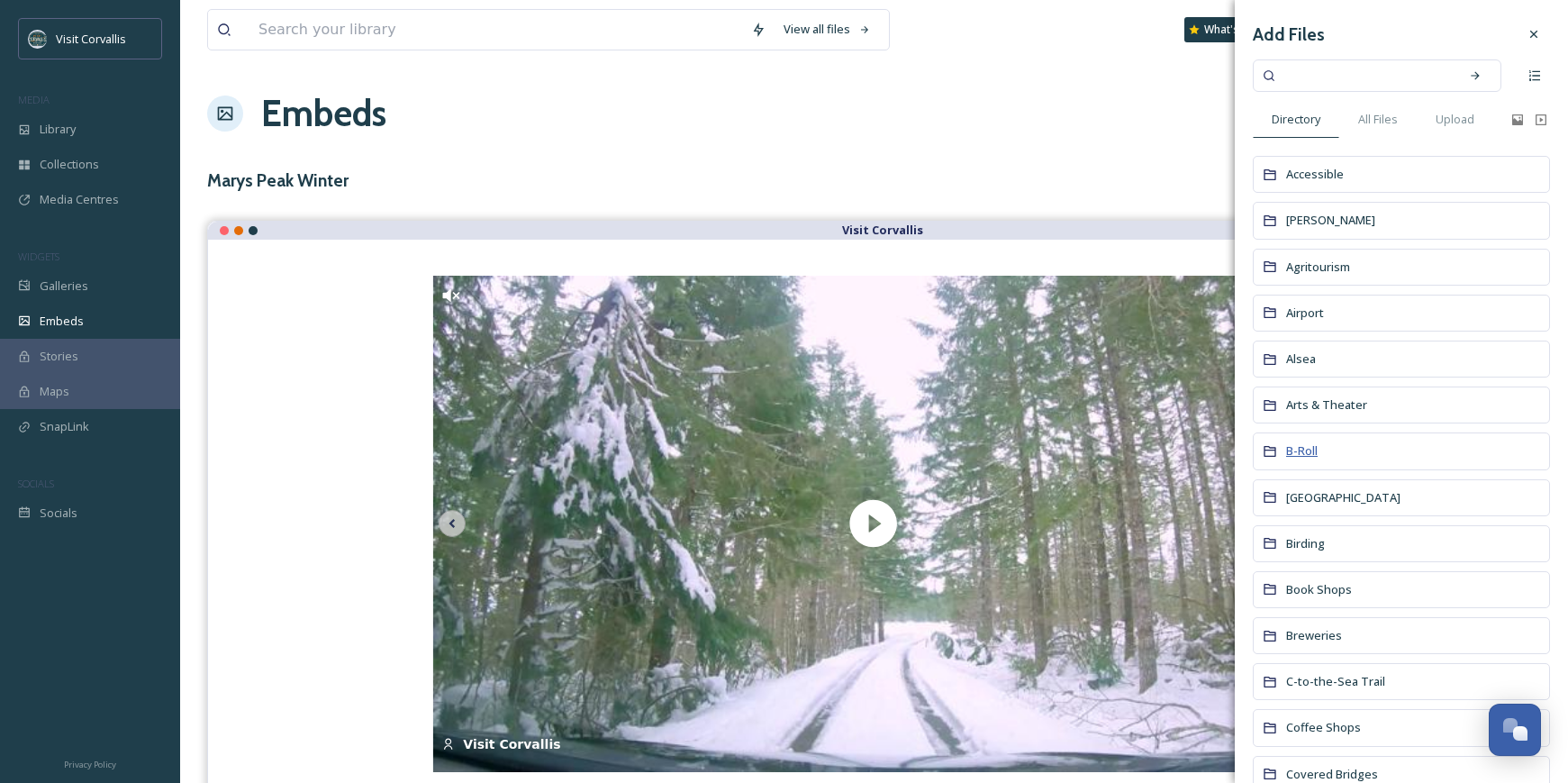
click at [1305, 449] on span "B-Roll" at bounding box center [1302, 451] width 31 height 17
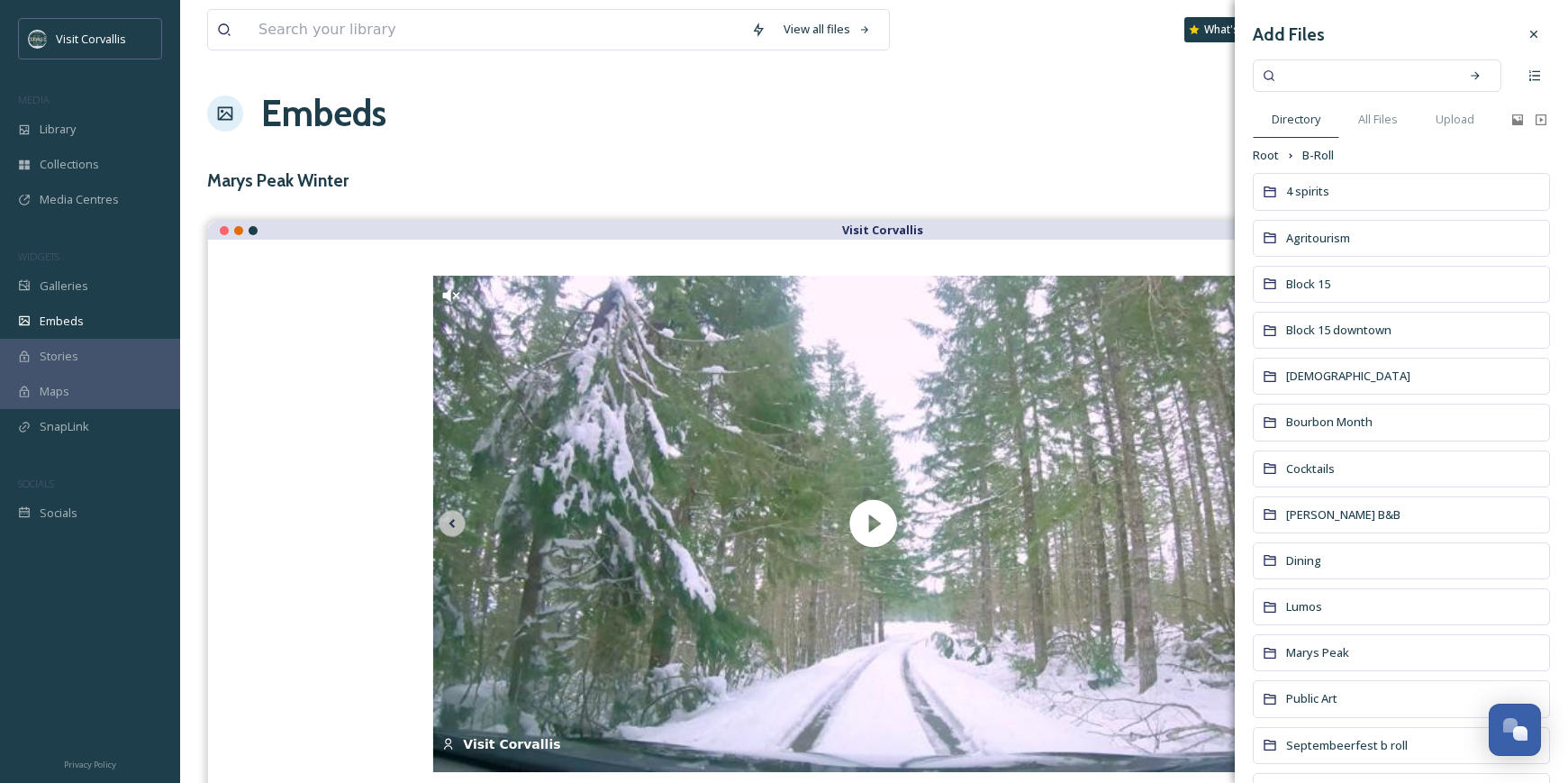
click at [1321, 643] on div "Marys Peak" at bounding box center [1402, 653] width 297 height 37
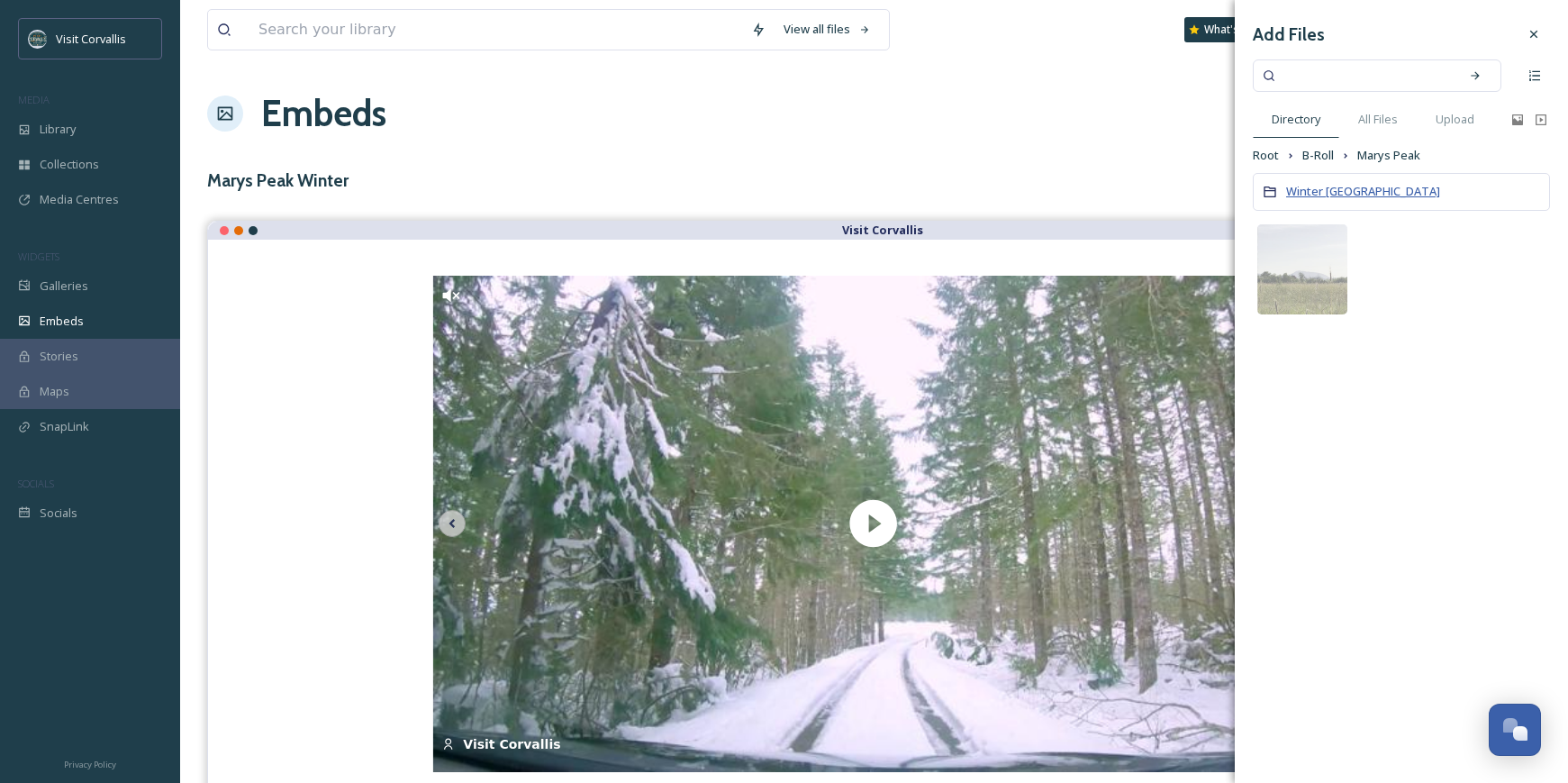
click at [1344, 187] on span "Winter [GEOGRAPHIC_DATA]" at bounding box center [1363, 190] width 154 height 17
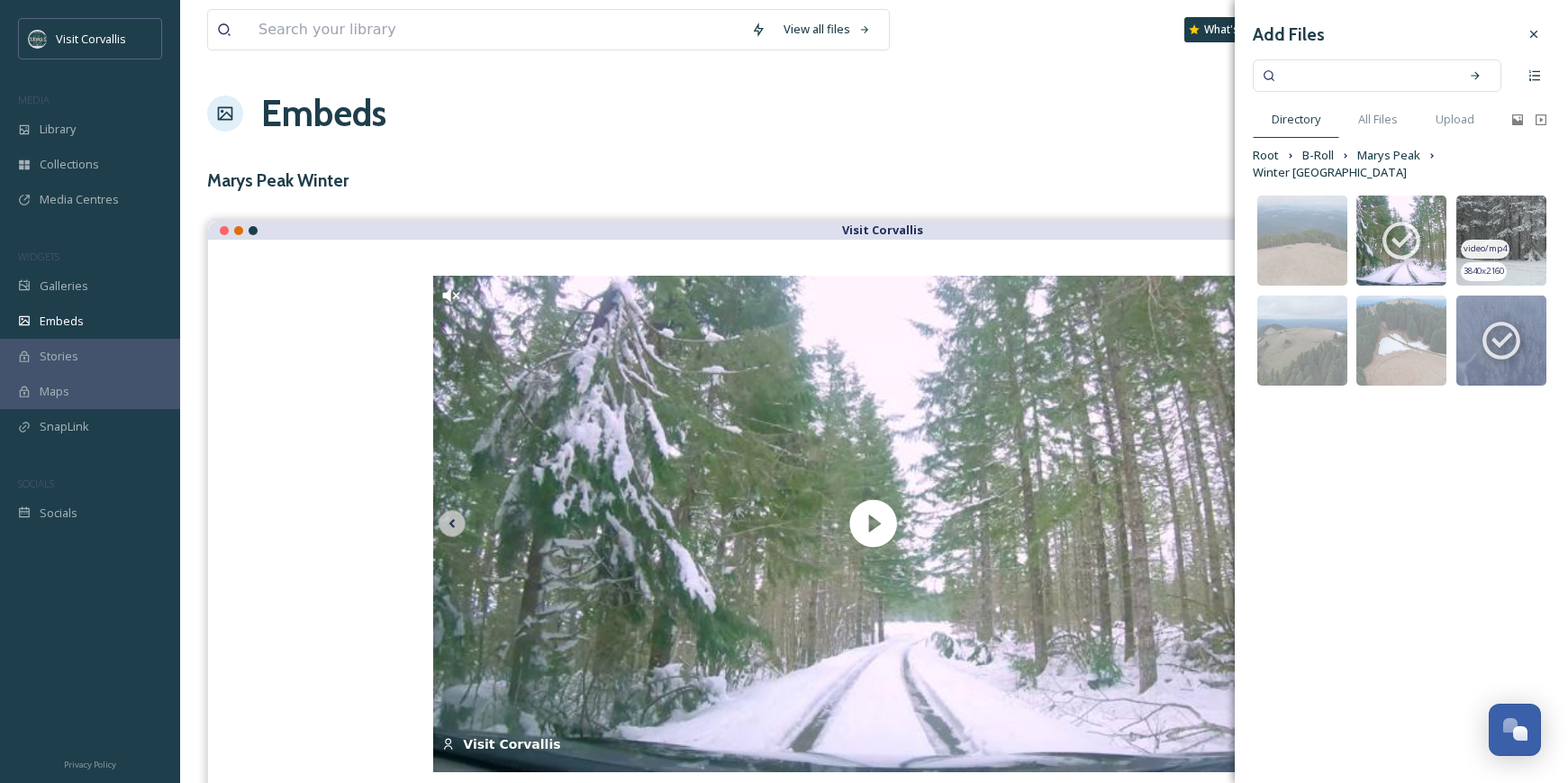
click at [1509, 208] on img at bounding box center [1501, 240] width 90 height 90
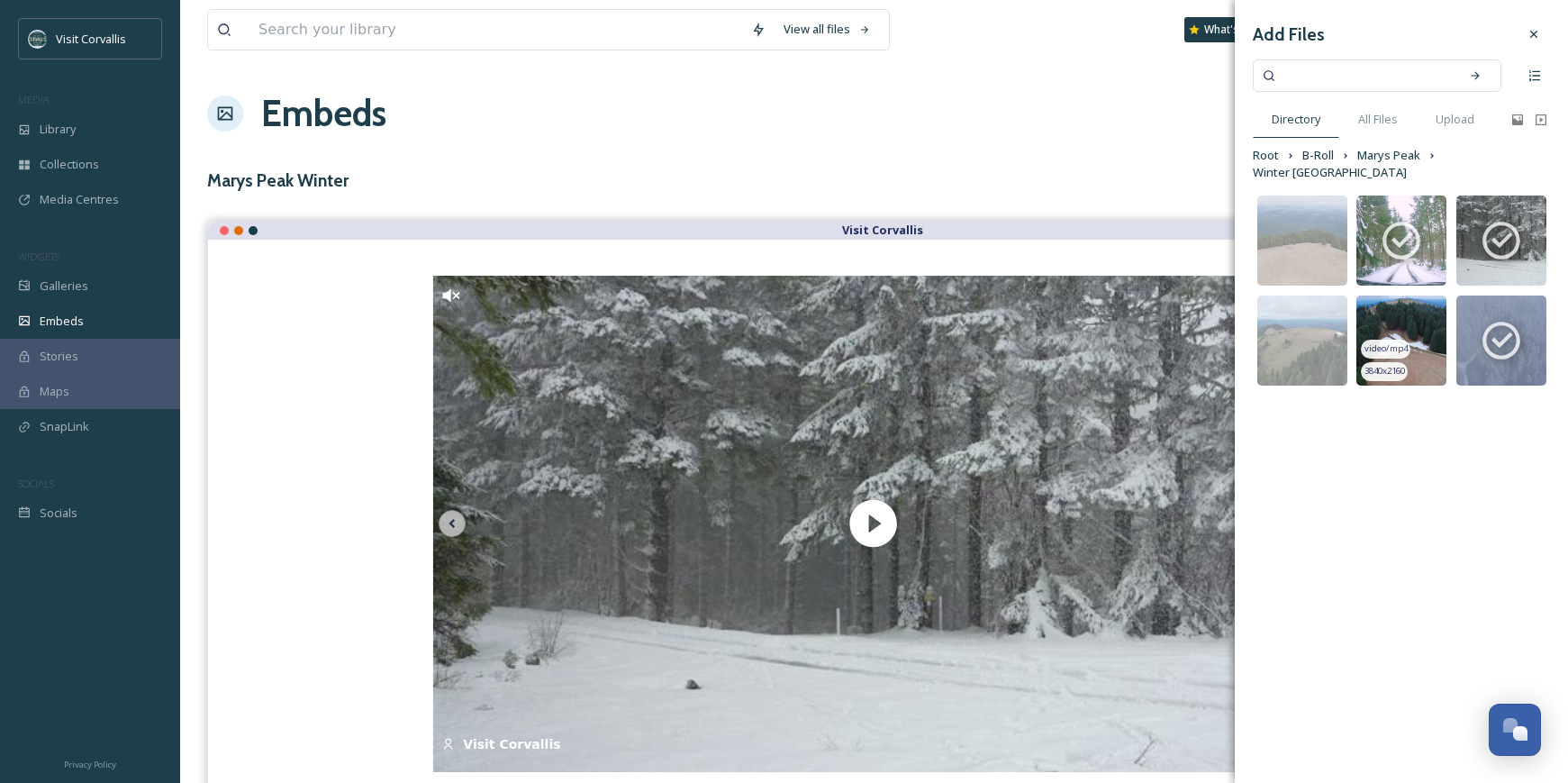
click at [1433, 302] on img at bounding box center [1401, 340] width 90 height 90
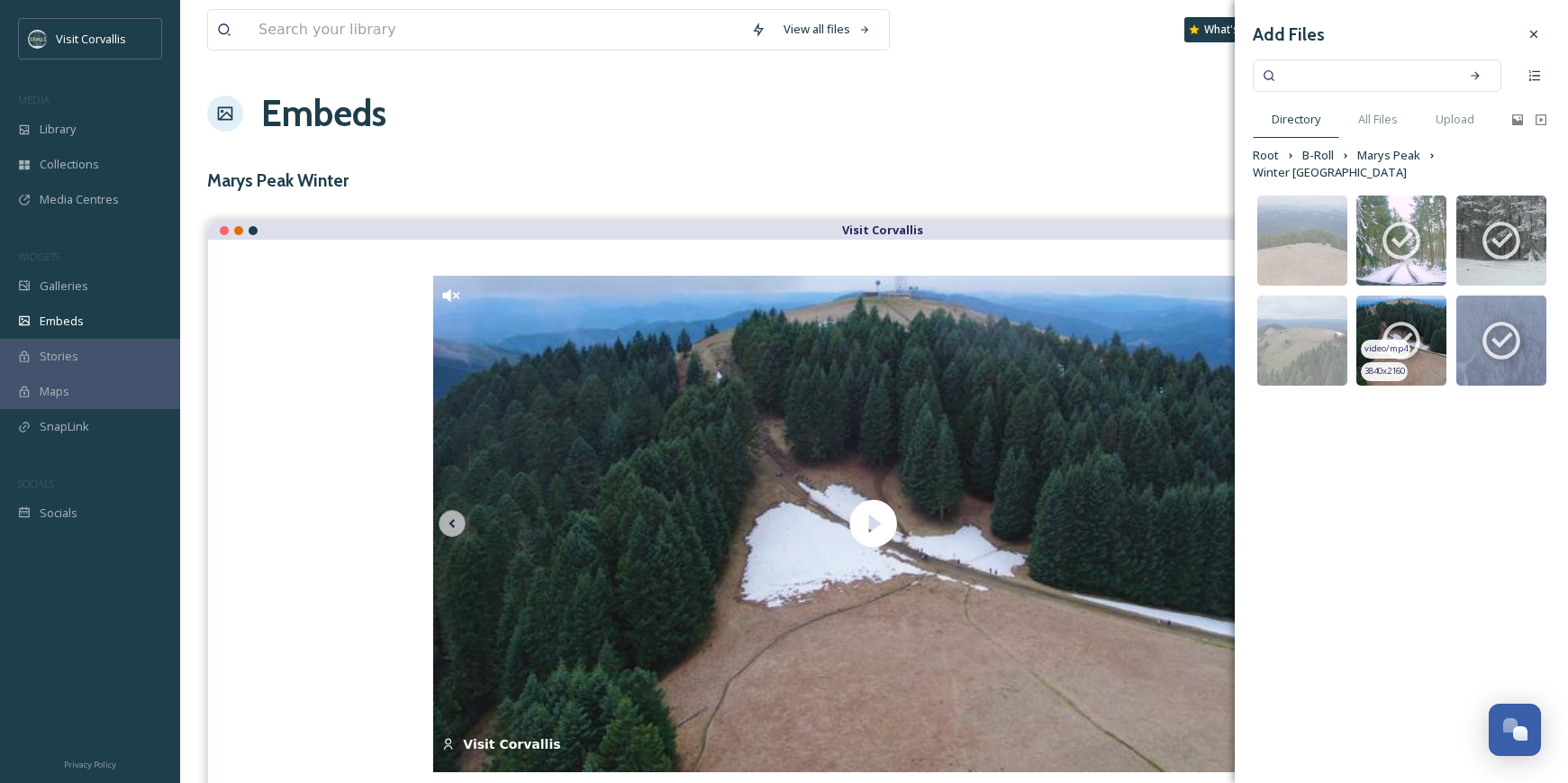
click at [1429, 302] on img at bounding box center [1401, 340] width 90 height 90
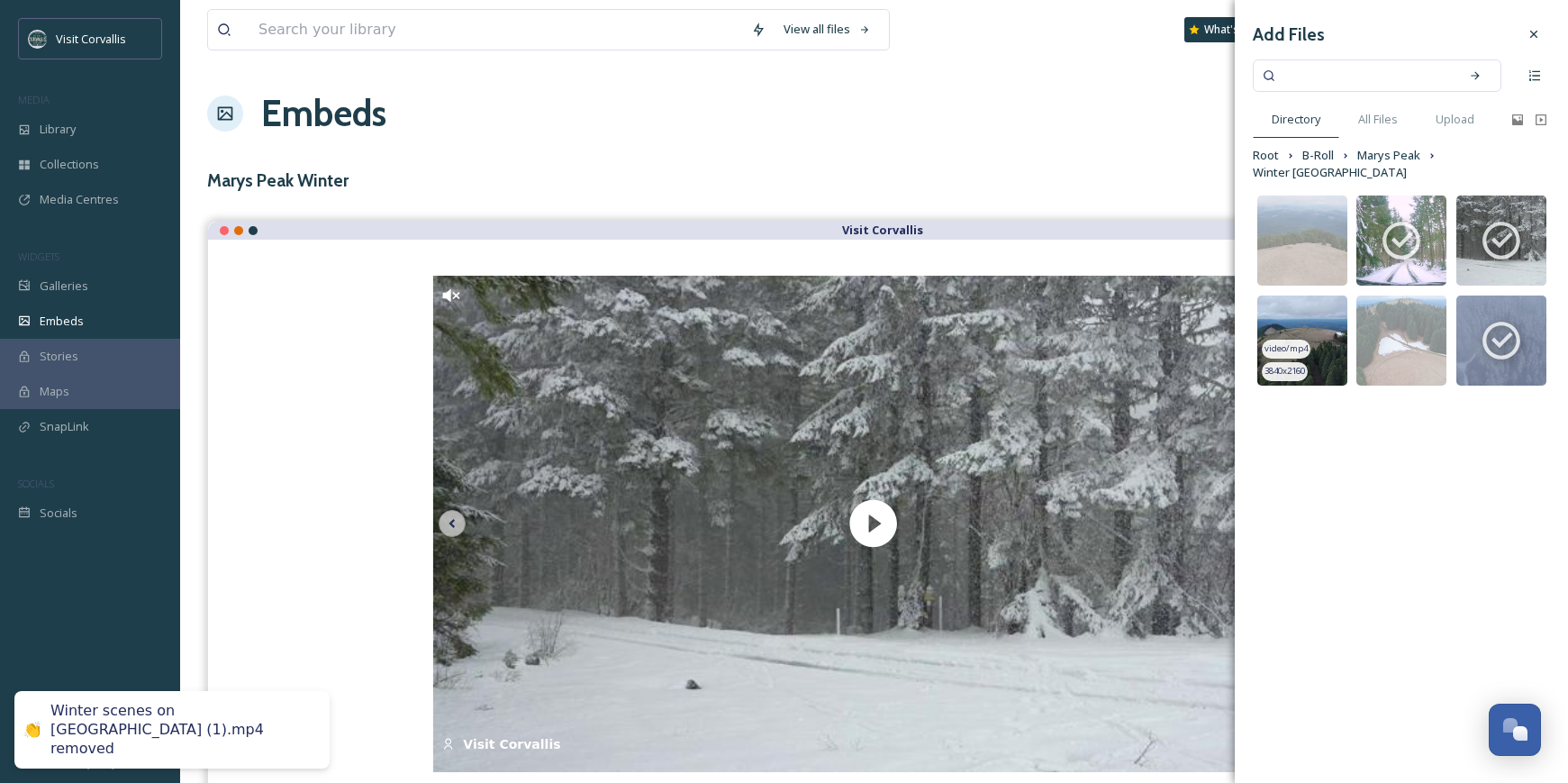
click at [1312, 297] on img at bounding box center [1302, 340] width 90 height 90
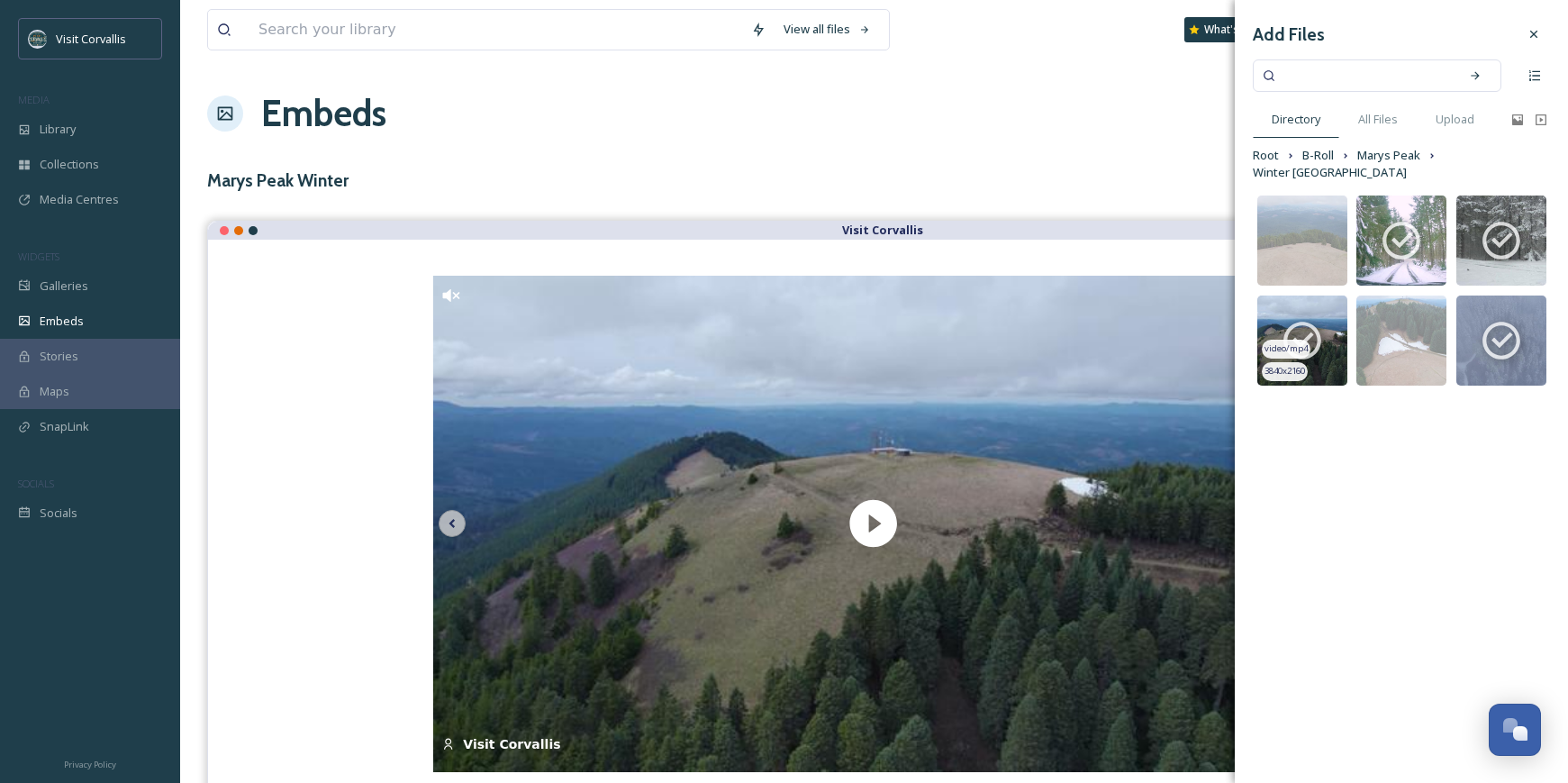
click at [1312, 297] on img at bounding box center [1302, 340] width 90 height 90
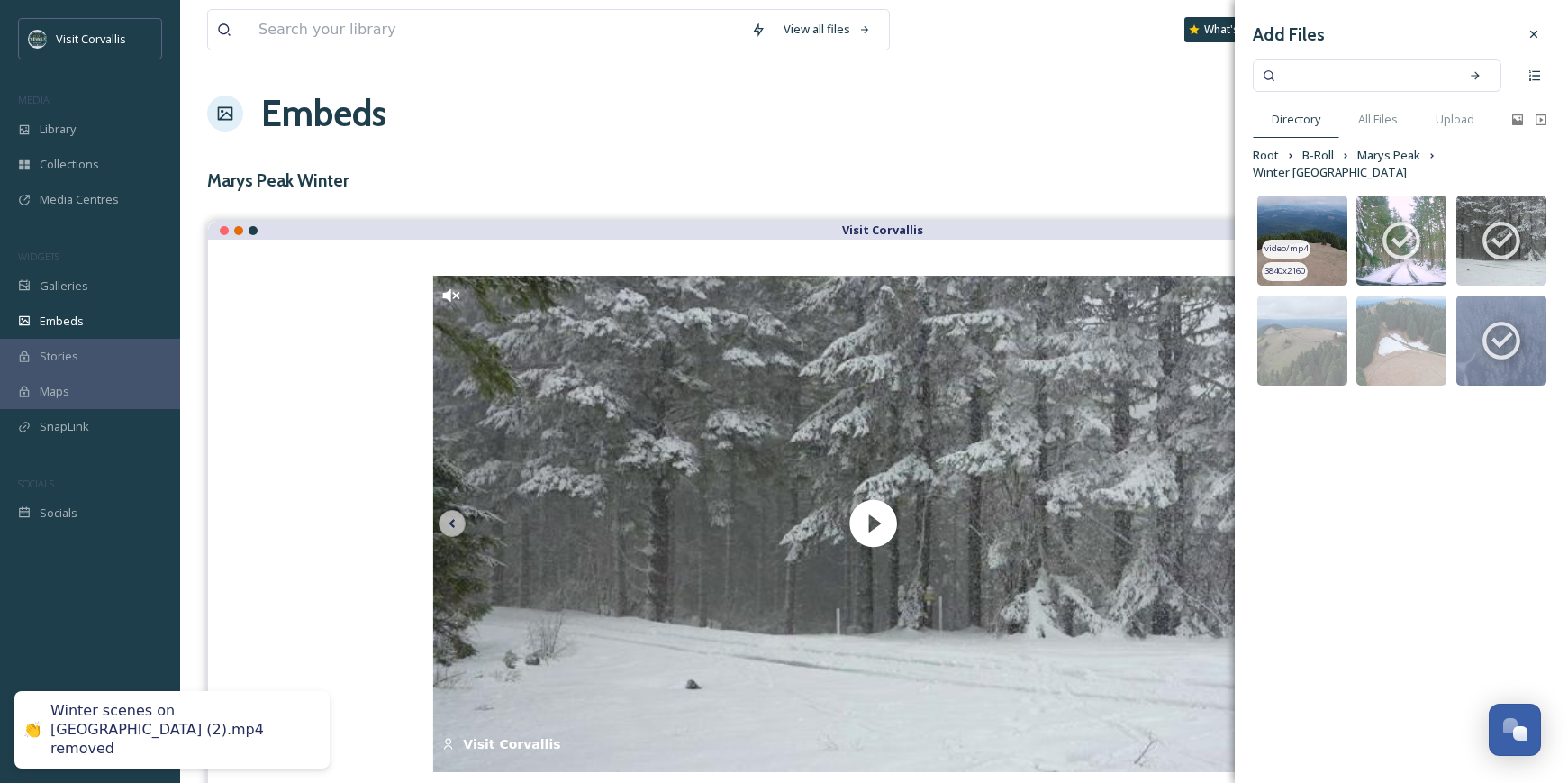
click at [1318, 231] on img at bounding box center [1302, 240] width 90 height 90
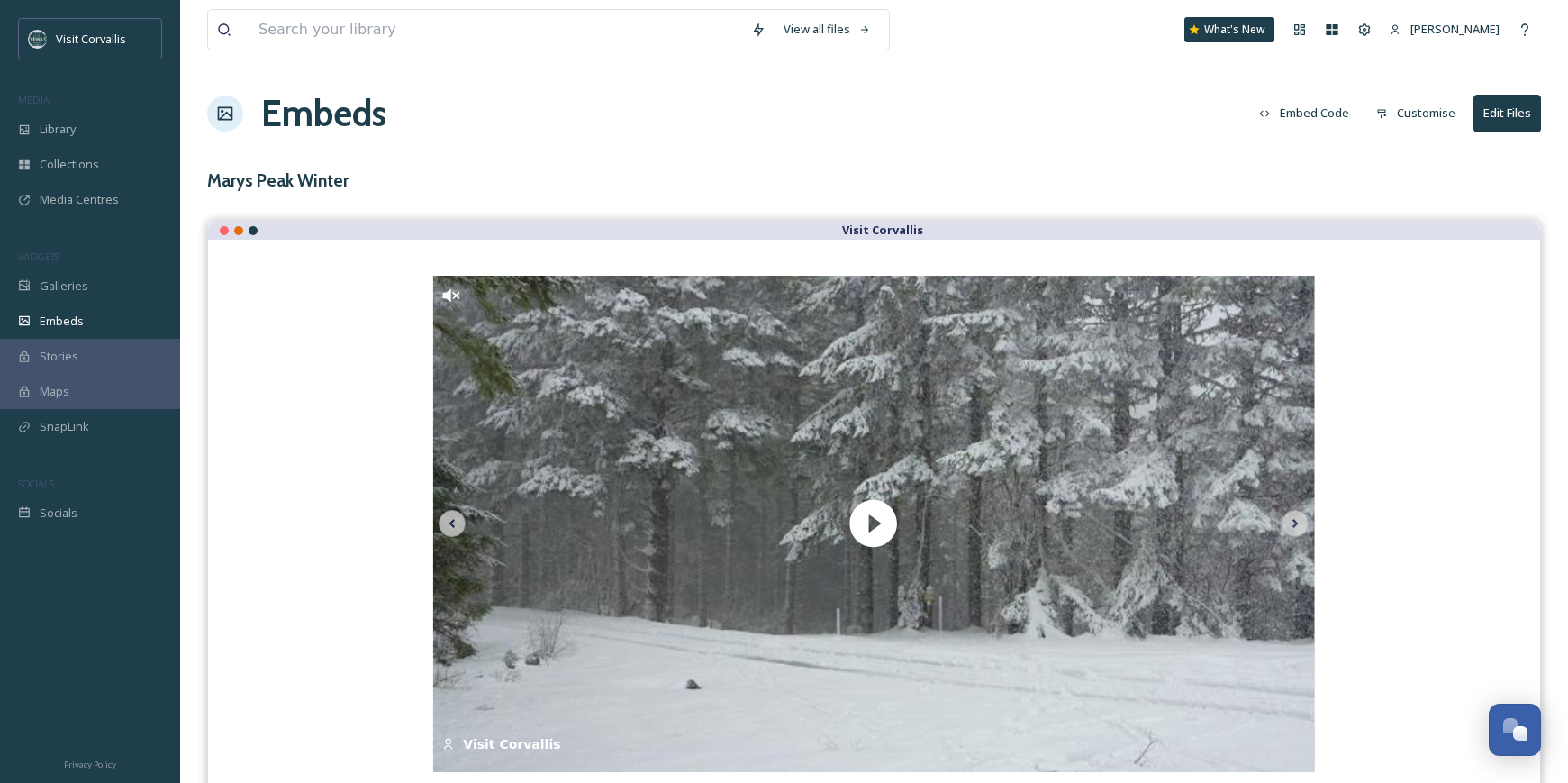
click at [1132, 185] on div "Marys Peak Winter" at bounding box center [874, 181] width 1334 height 26
click at [1426, 114] on button "Customise" at bounding box center [1416, 113] width 97 height 35
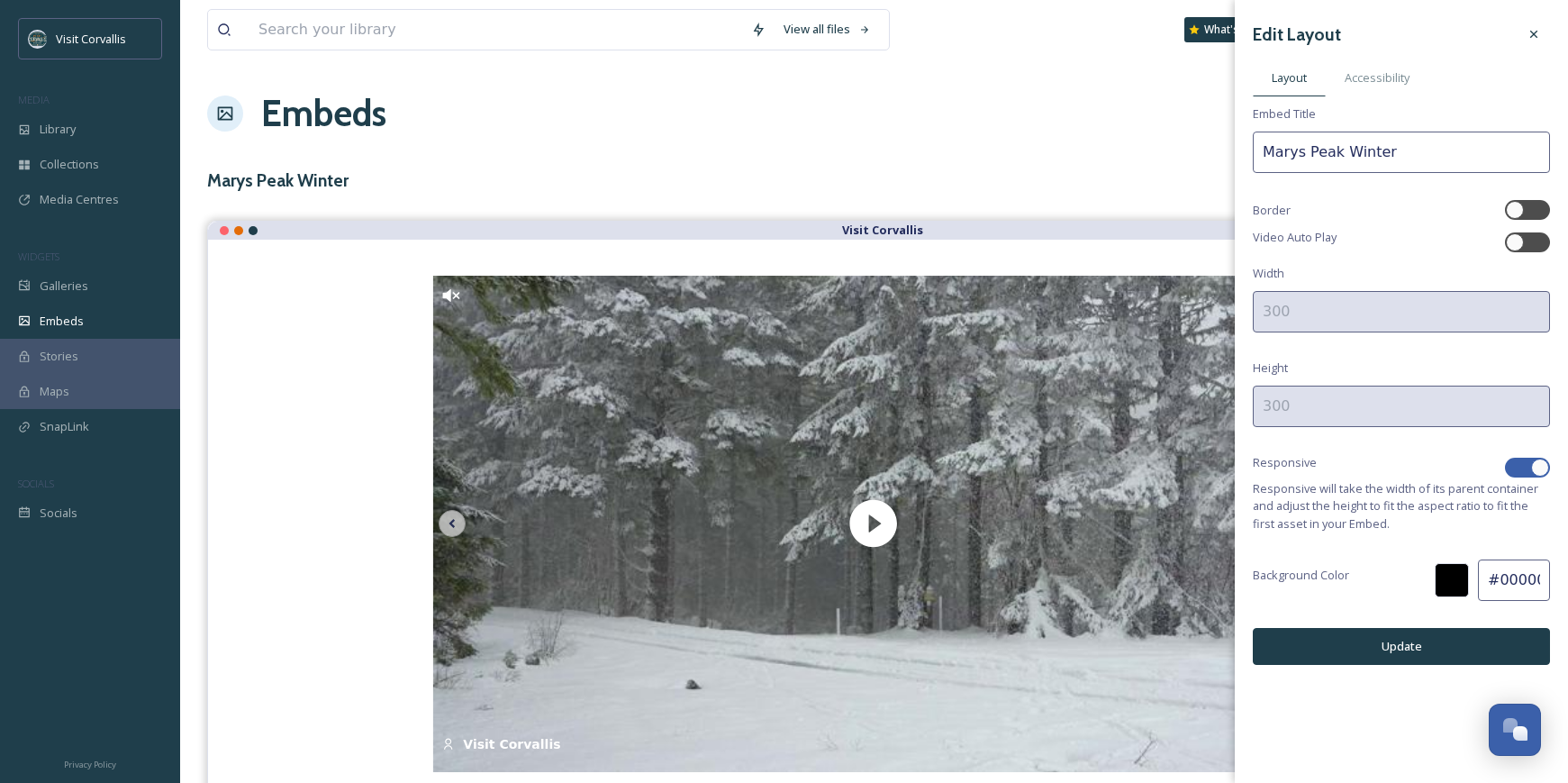
click at [1320, 160] on input "Marys Peak Winter" at bounding box center [1402, 152] width 297 height 42
click at [1517, 240] on div at bounding box center [1515, 242] width 18 height 18
checkbox input "true"
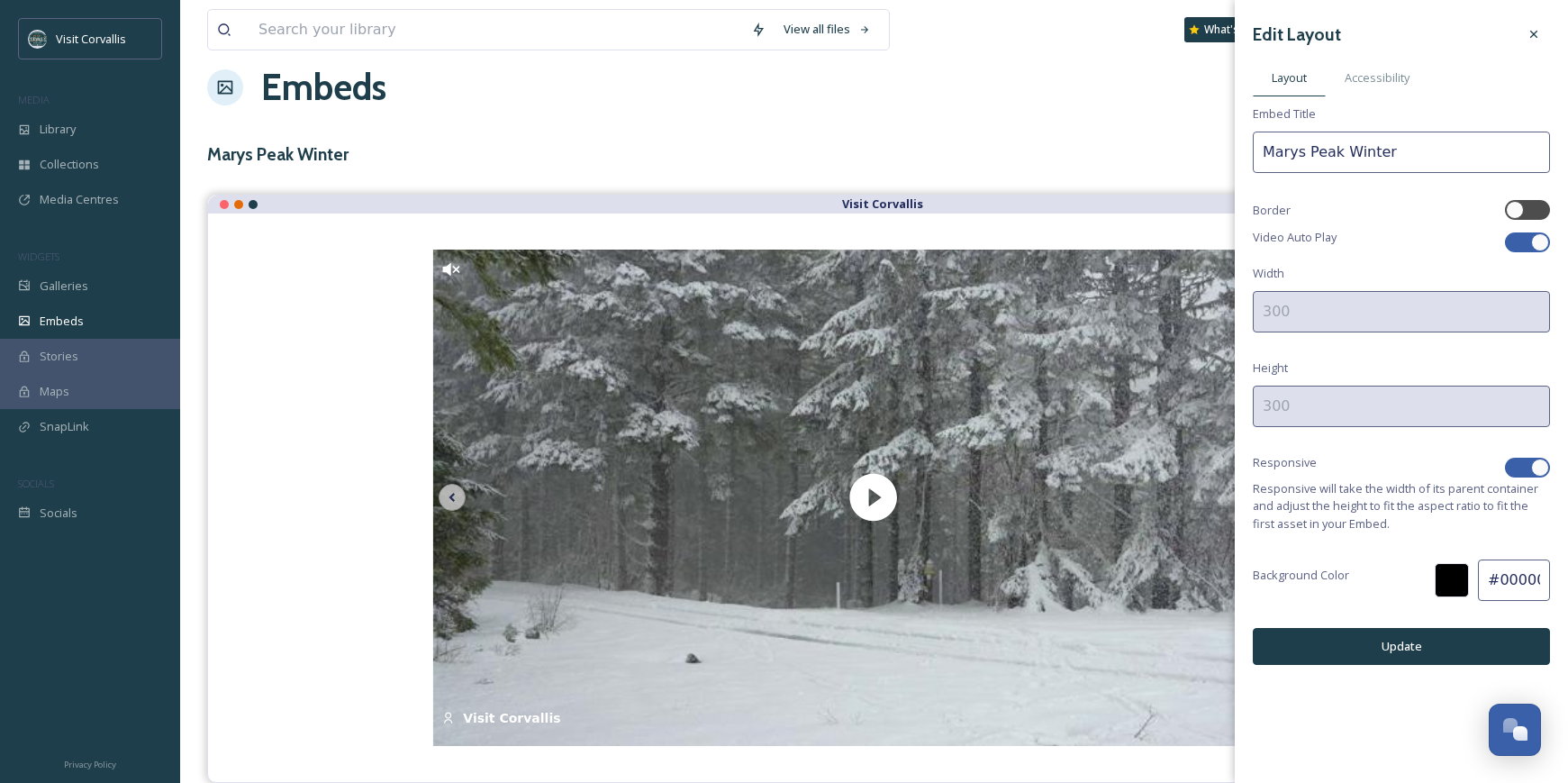
click at [1450, 583] on div at bounding box center [1451, 580] width 34 height 34
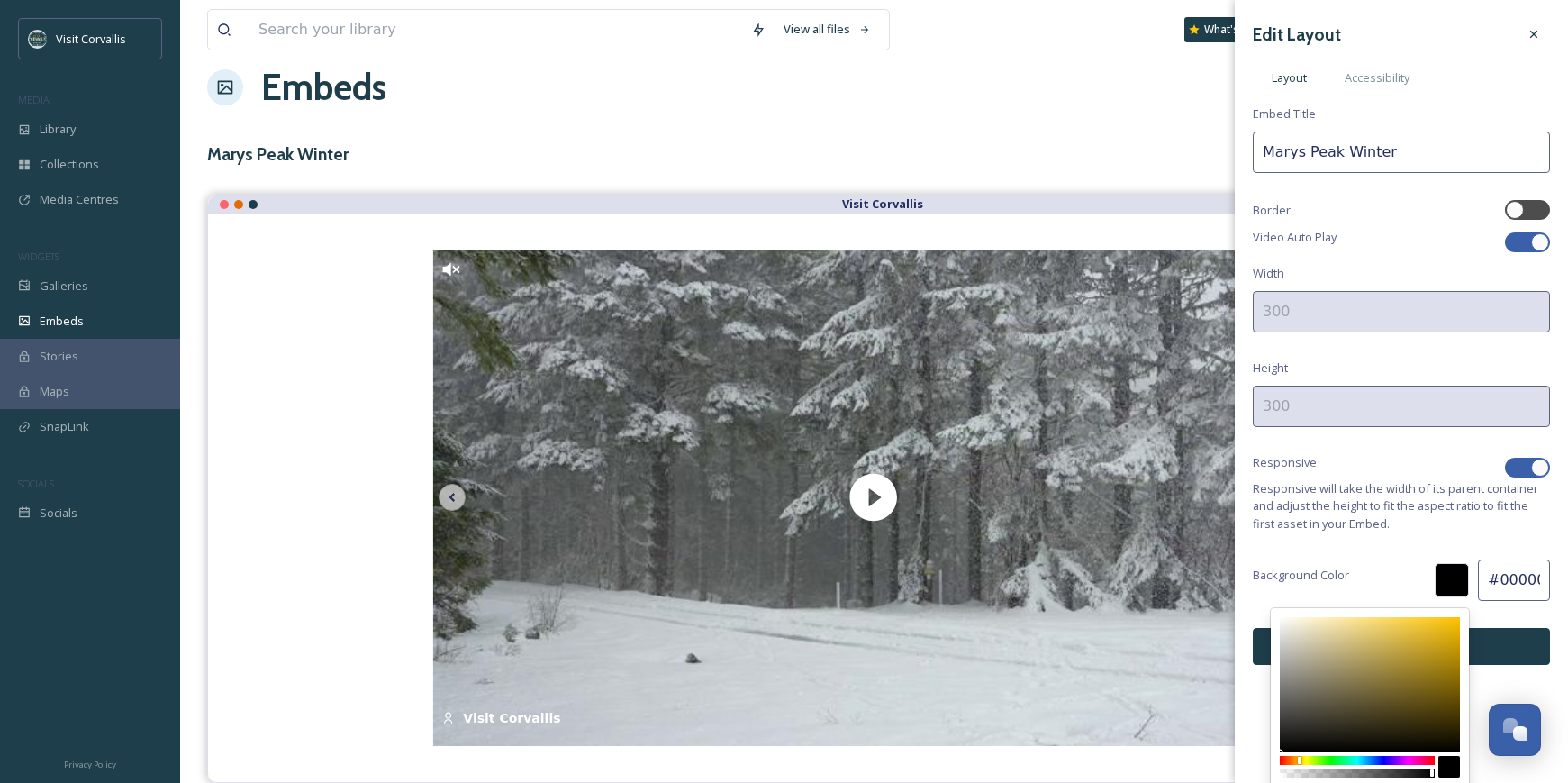
click at [1300, 761] on div at bounding box center [1357, 760] width 155 height 9
click at [1296, 765] on div at bounding box center [1357, 760] width 155 height 9
type input "#b7832a"
type input "B7832A"
type input "183"
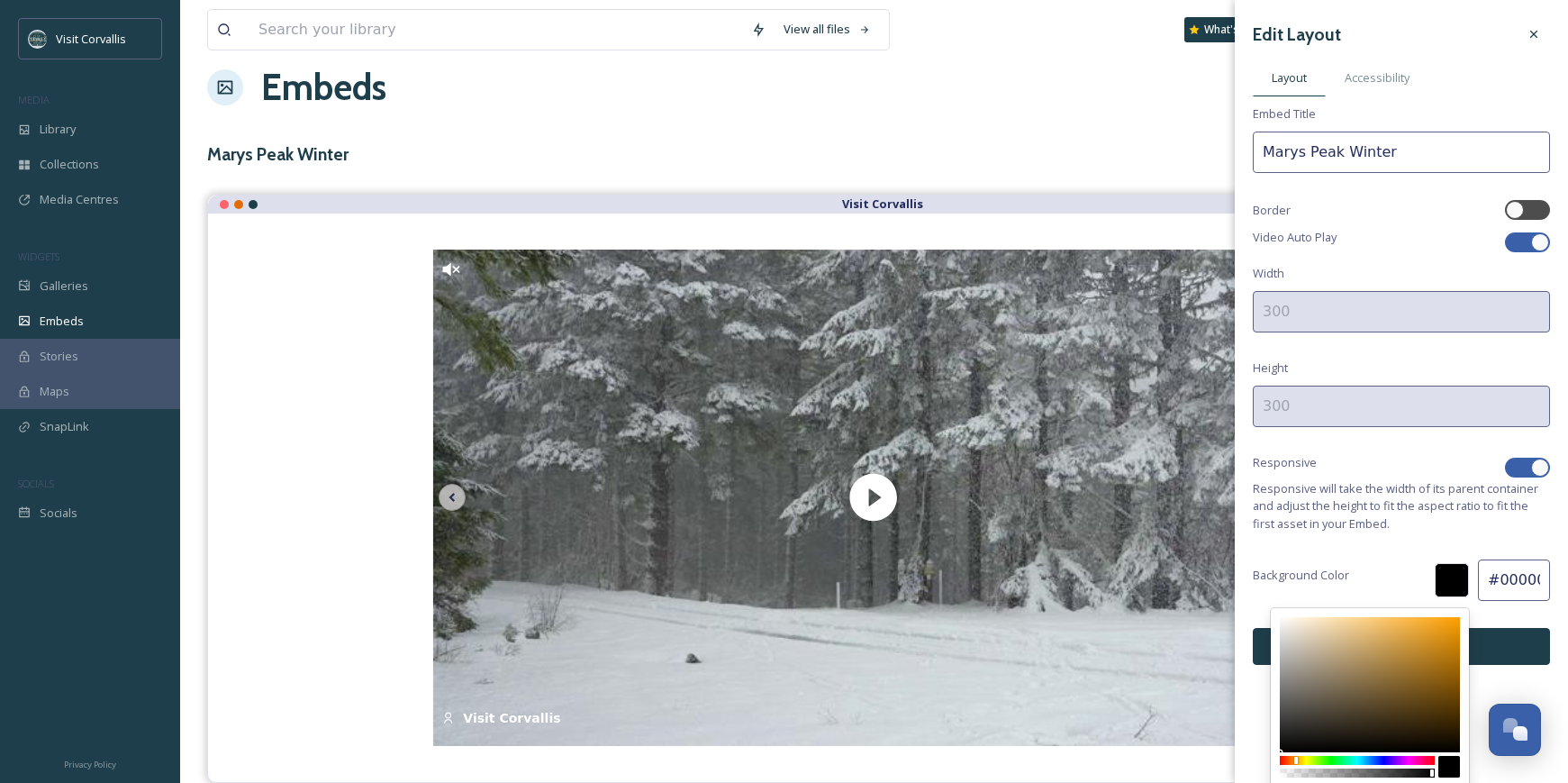
type input "131"
type input "42"
click at [1418, 656] on div at bounding box center [1370, 685] width 181 height 135
type input "#b67b17"
type input "B67B17"
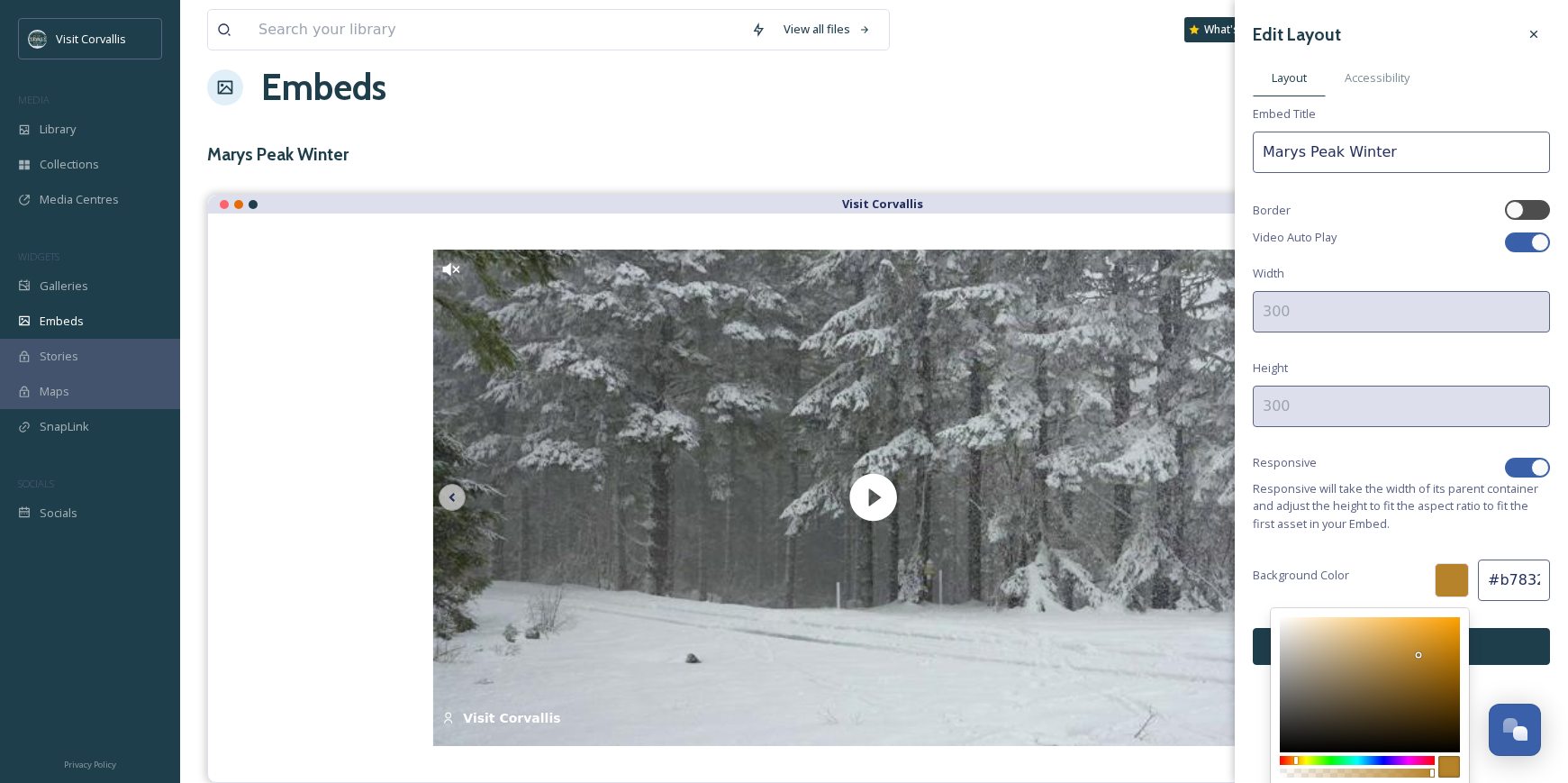
type input "182"
type input "123"
type input "23"
click at [1438, 656] on div at bounding box center [1370, 685] width 181 height 135
type input "#c8830e"
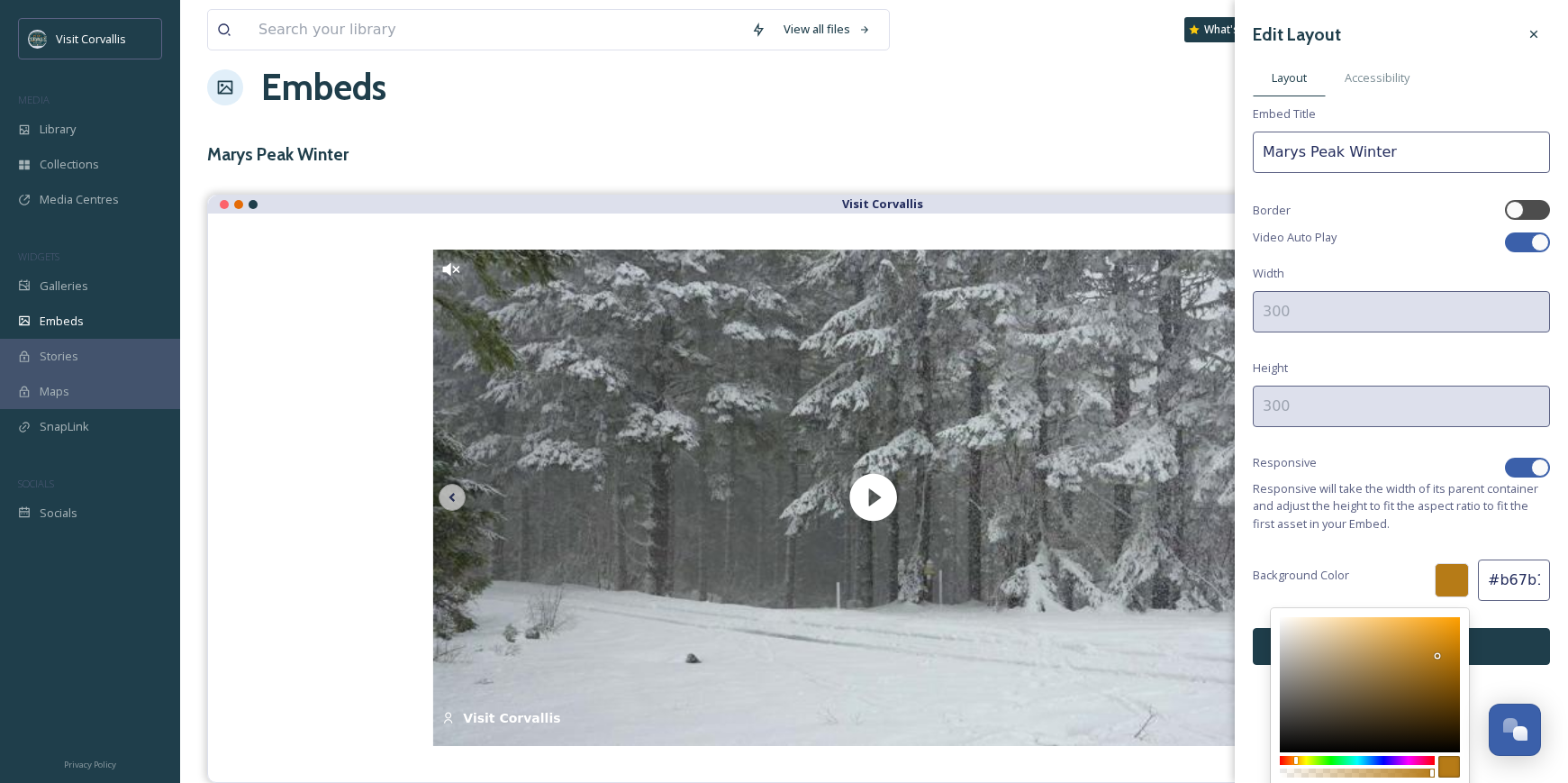
type input "C8830E"
type input "200"
type input "131"
type input "14"
click at [1448, 646] on div at bounding box center [1370, 685] width 181 height 135
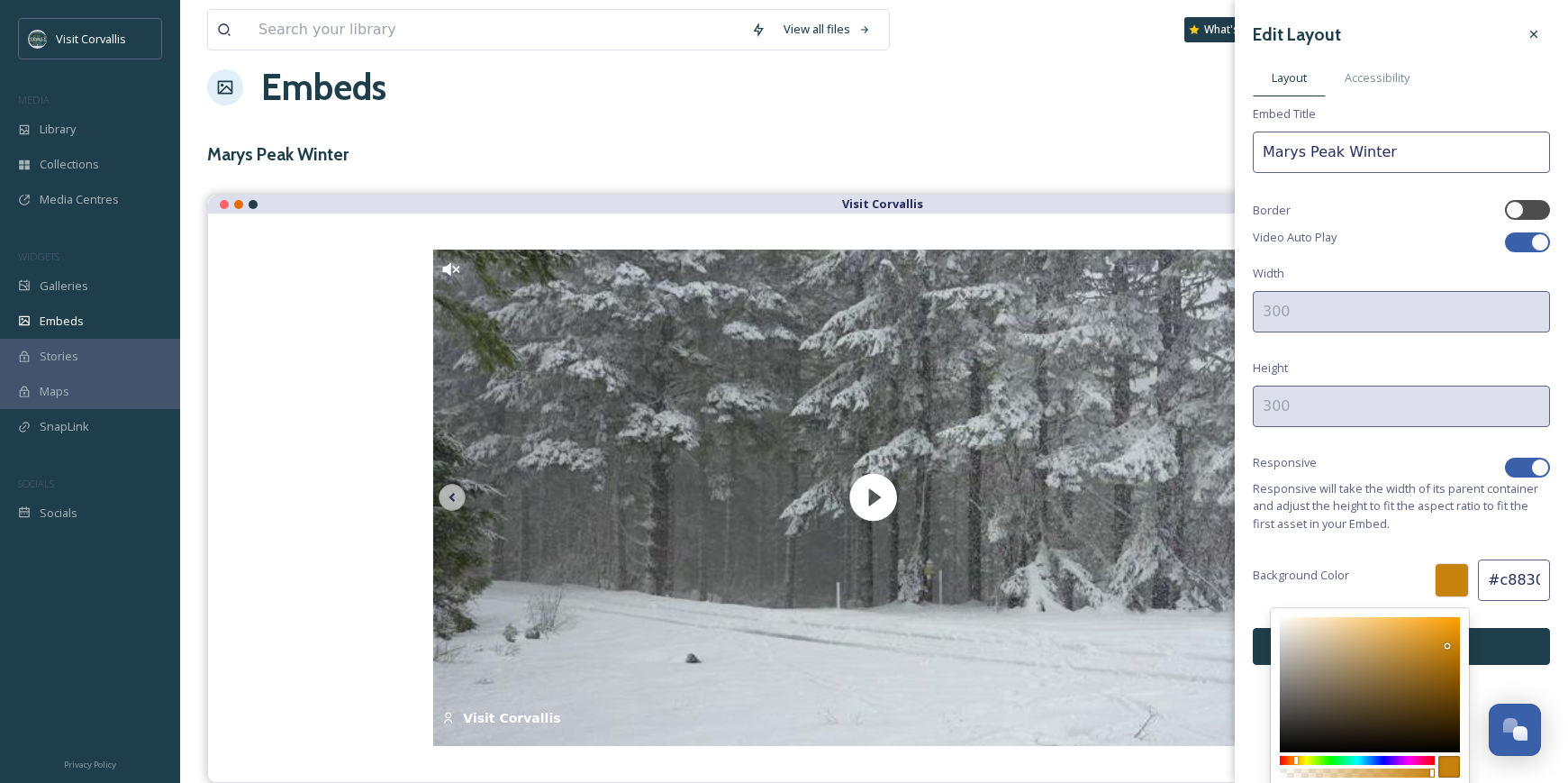
type input "#e09413"
type input "E09413"
type input "224"
type input "148"
type input "19"
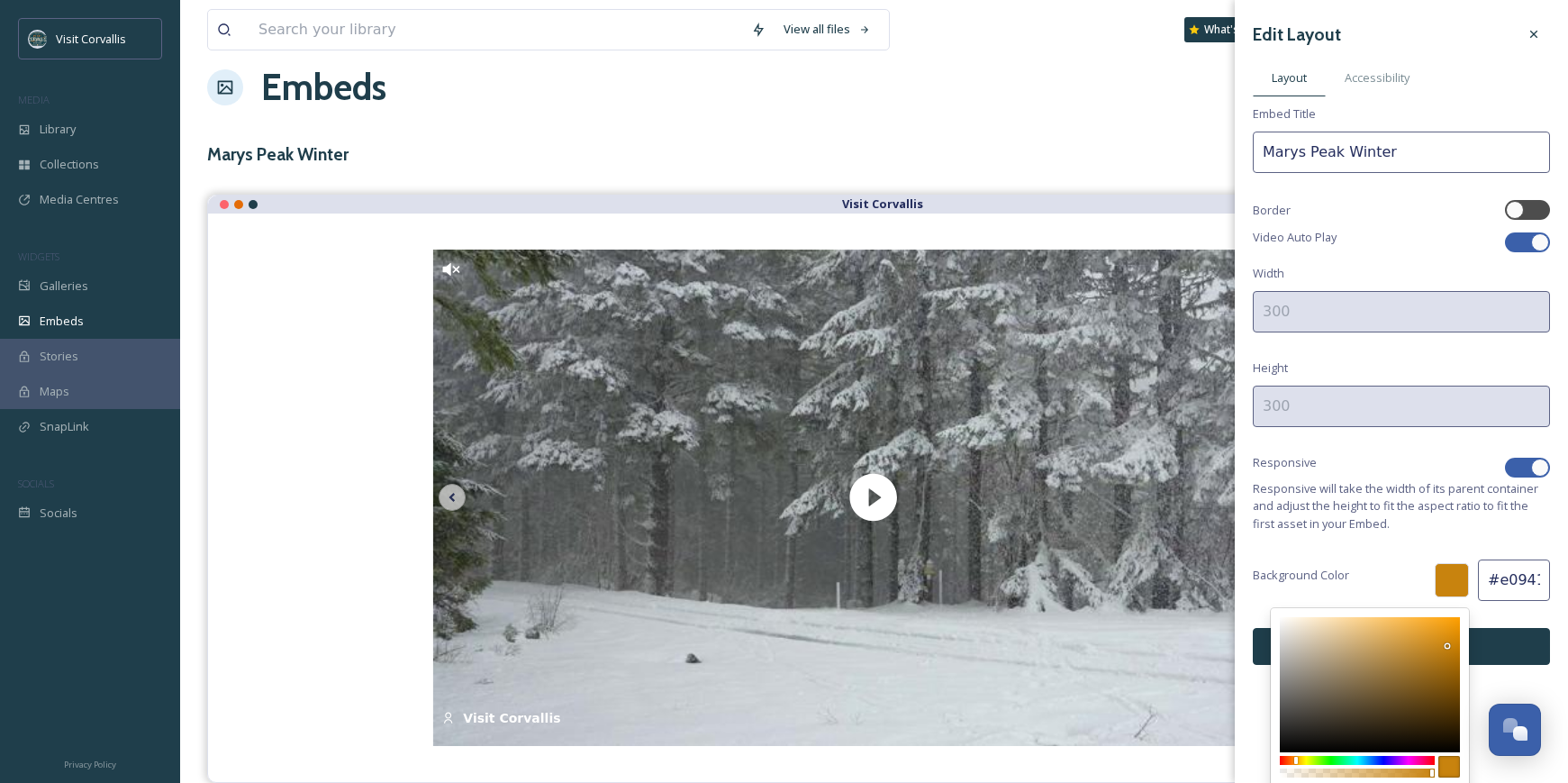
click at [1445, 633] on div at bounding box center [1370, 685] width 181 height 135
click at [1399, 550] on div "Edit Layout Layout Accessibility Embed Title Marys Peak Winter Border Video Aut…" at bounding box center [1401, 341] width 333 height 683
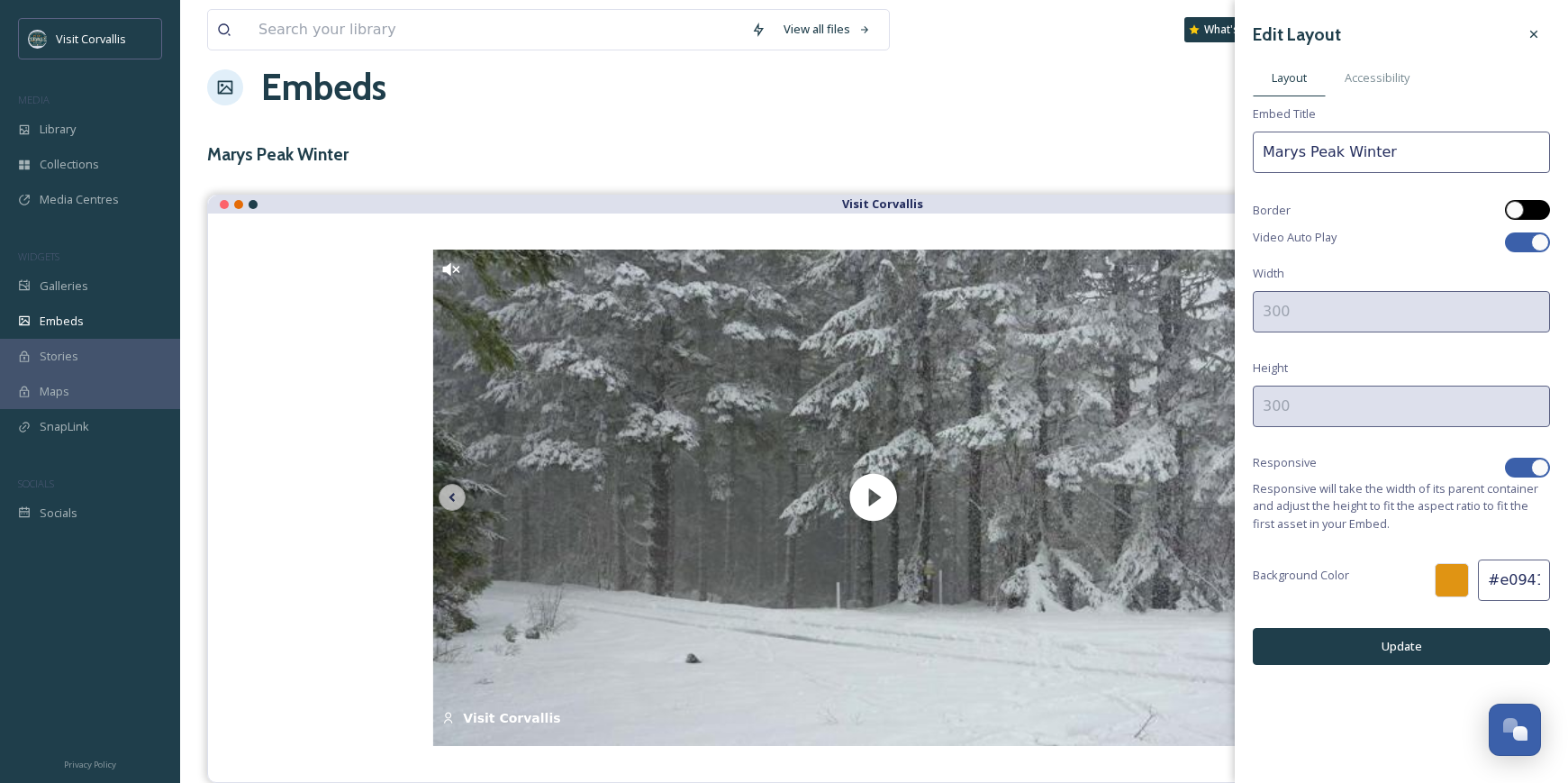
click at [1516, 210] on div at bounding box center [1515, 210] width 18 height 18
click at [1552, 210] on div "Edit Layout Layout Accessibility Embed Title Marys Peak Winter Border Video Aut…" at bounding box center [1401, 341] width 333 height 683
click at [1541, 210] on div at bounding box center [1540, 210] width 18 height 18
checkbox input "false"
click at [1535, 241] on div at bounding box center [1540, 242] width 18 height 18
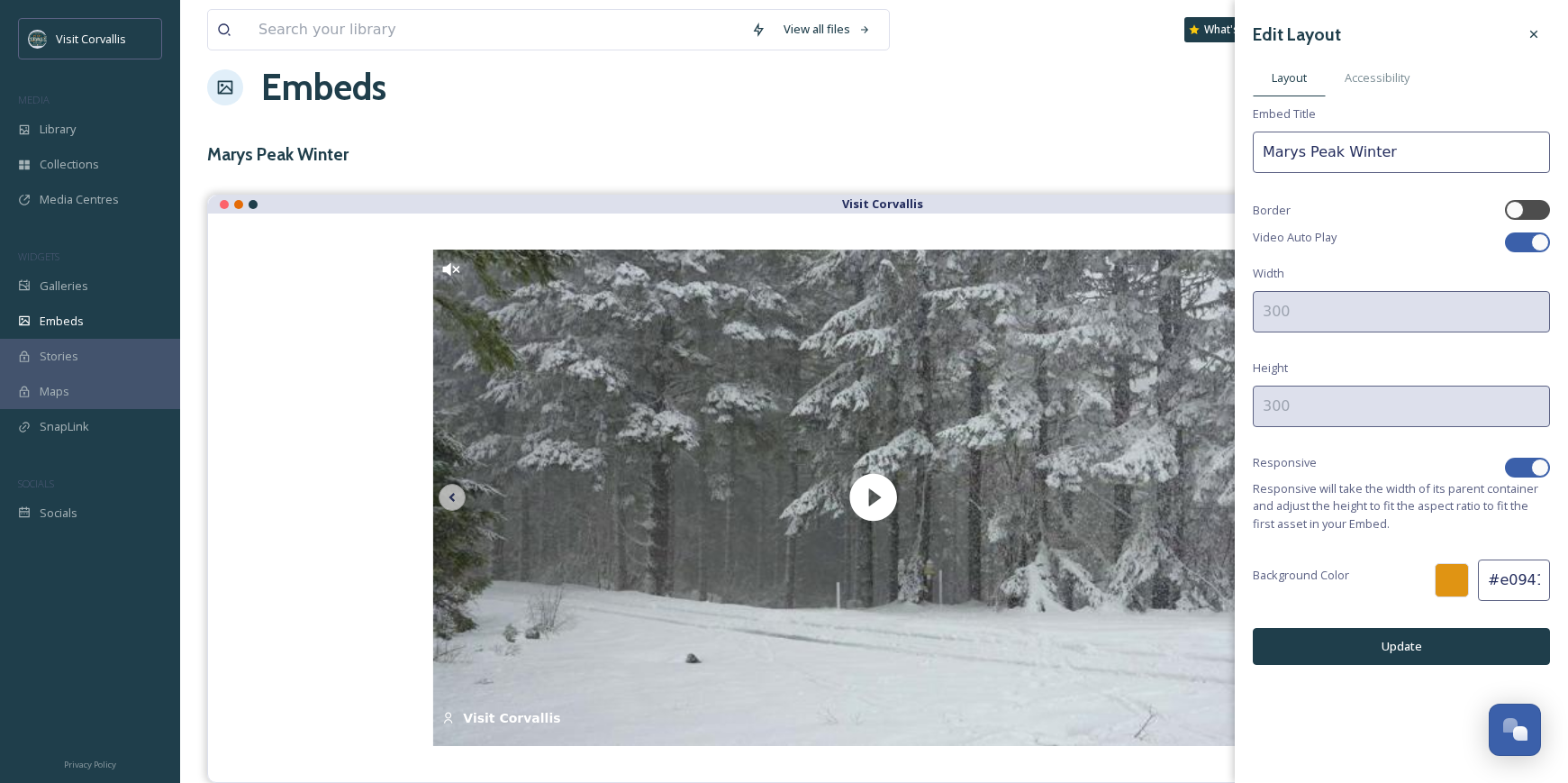
checkbox input "false"
click at [1409, 648] on button "Update" at bounding box center [1402, 647] width 297 height 37
click at [1369, 89] on div "Accessibility" at bounding box center [1378, 78] width 103 height 37
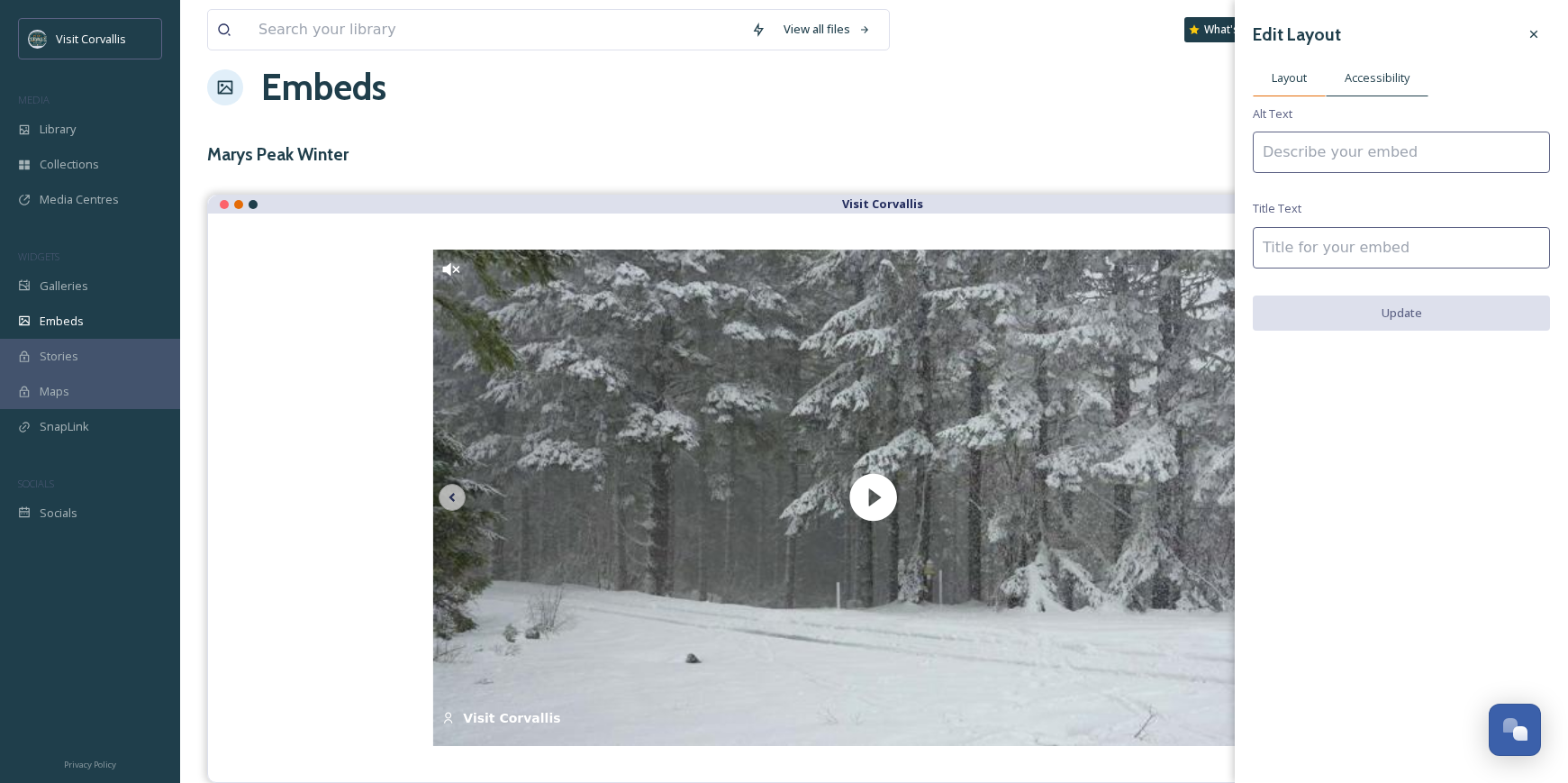
click at [1274, 86] on span "Layout" at bounding box center [1289, 78] width 35 height 17
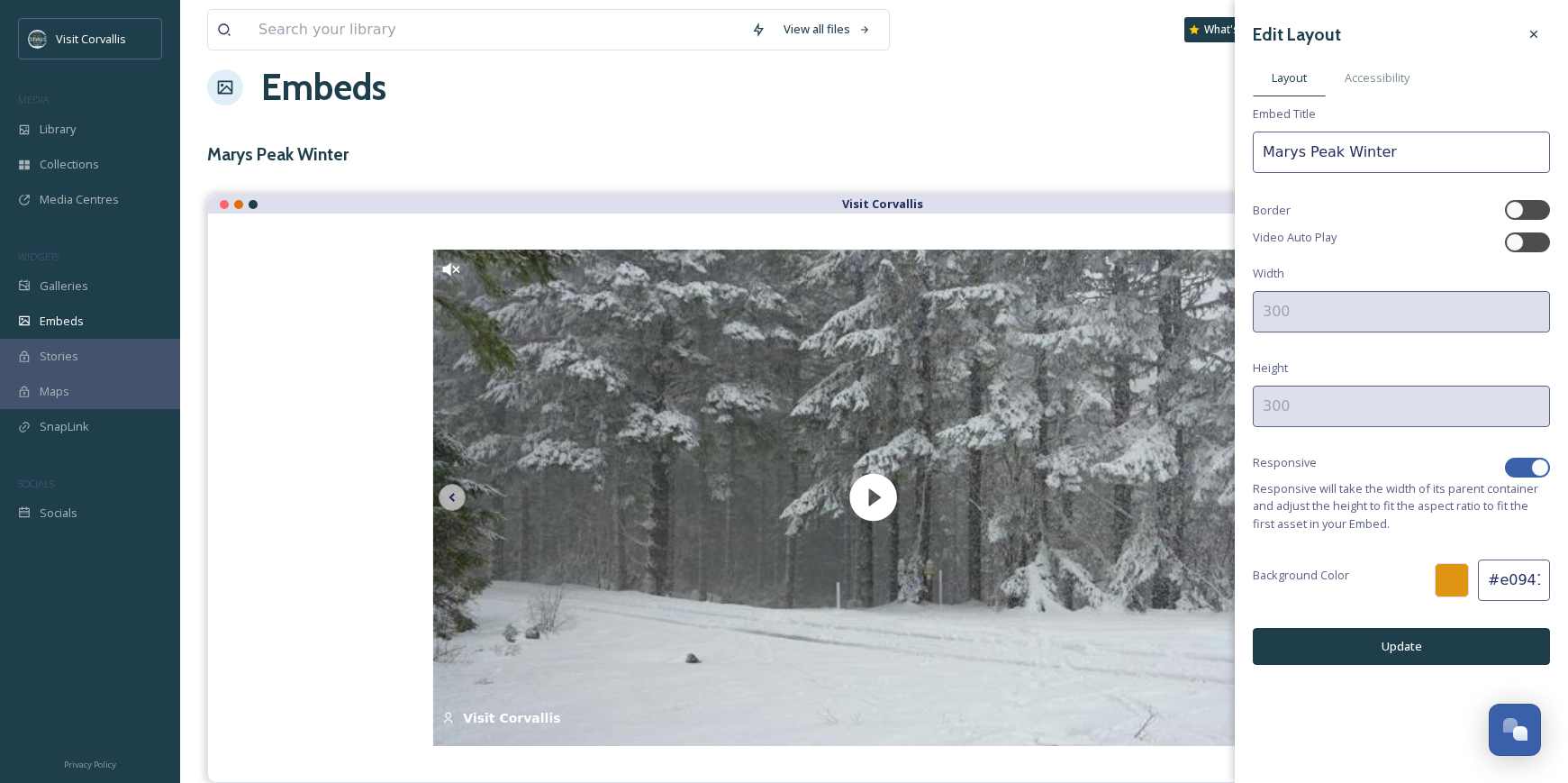
drag, startPoint x: 1405, startPoint y: 154, endPoint x: 1238, endPoint y: 151, distance: 167.0
click at [1253, 151] on input "Marys Peak Winter" at bounding box center [1402, 152] width 297 height 42
click at [1383, 654] on button "Update" at bounding box center [1402, 647] width 297 height 37
click at [1532, 33] on icon at bounding box center [1534, 34] width 15 height 15
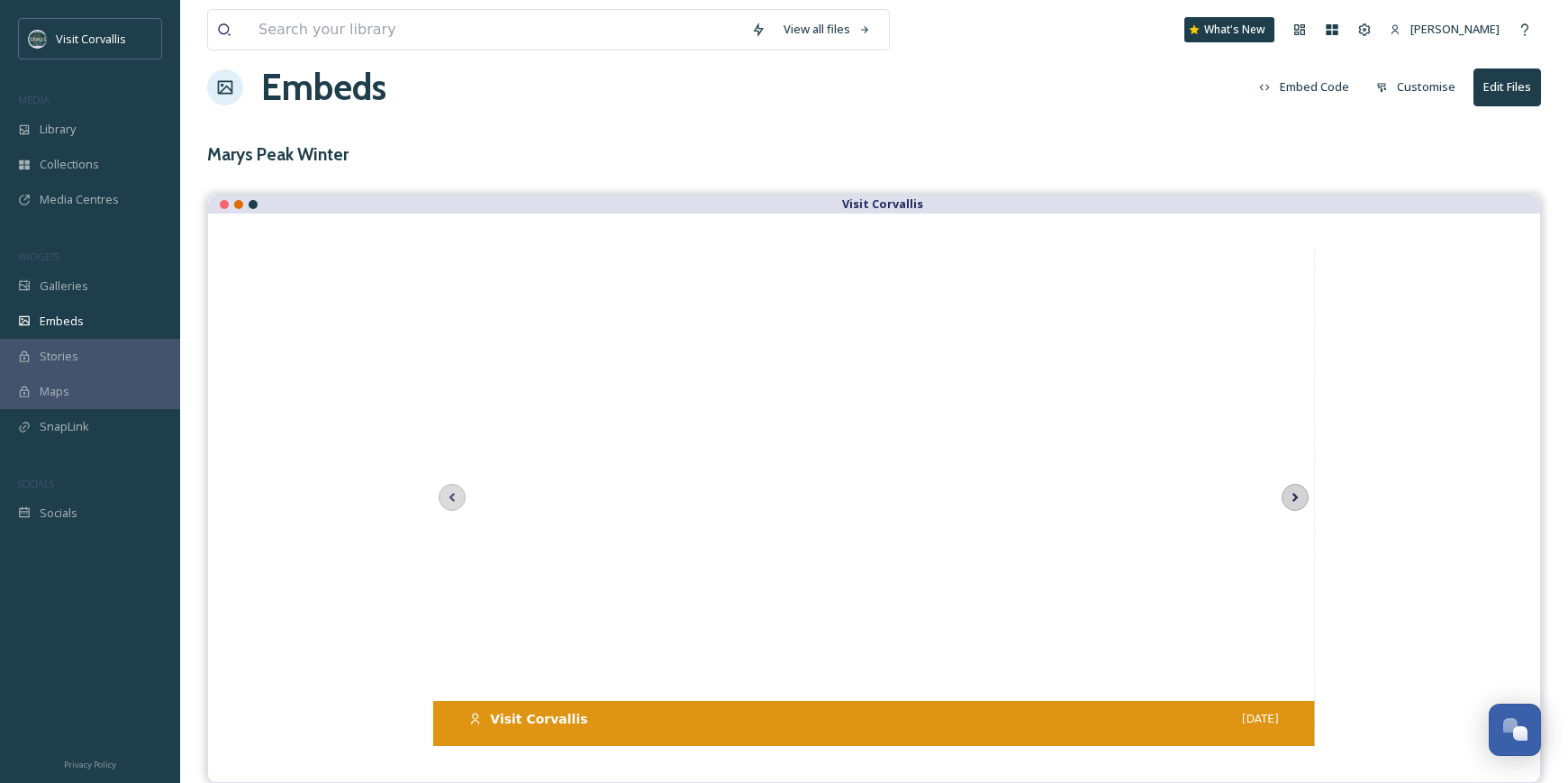
click at [1297, 499] on icon at bounding box center [1295, 497] width 25 height 27
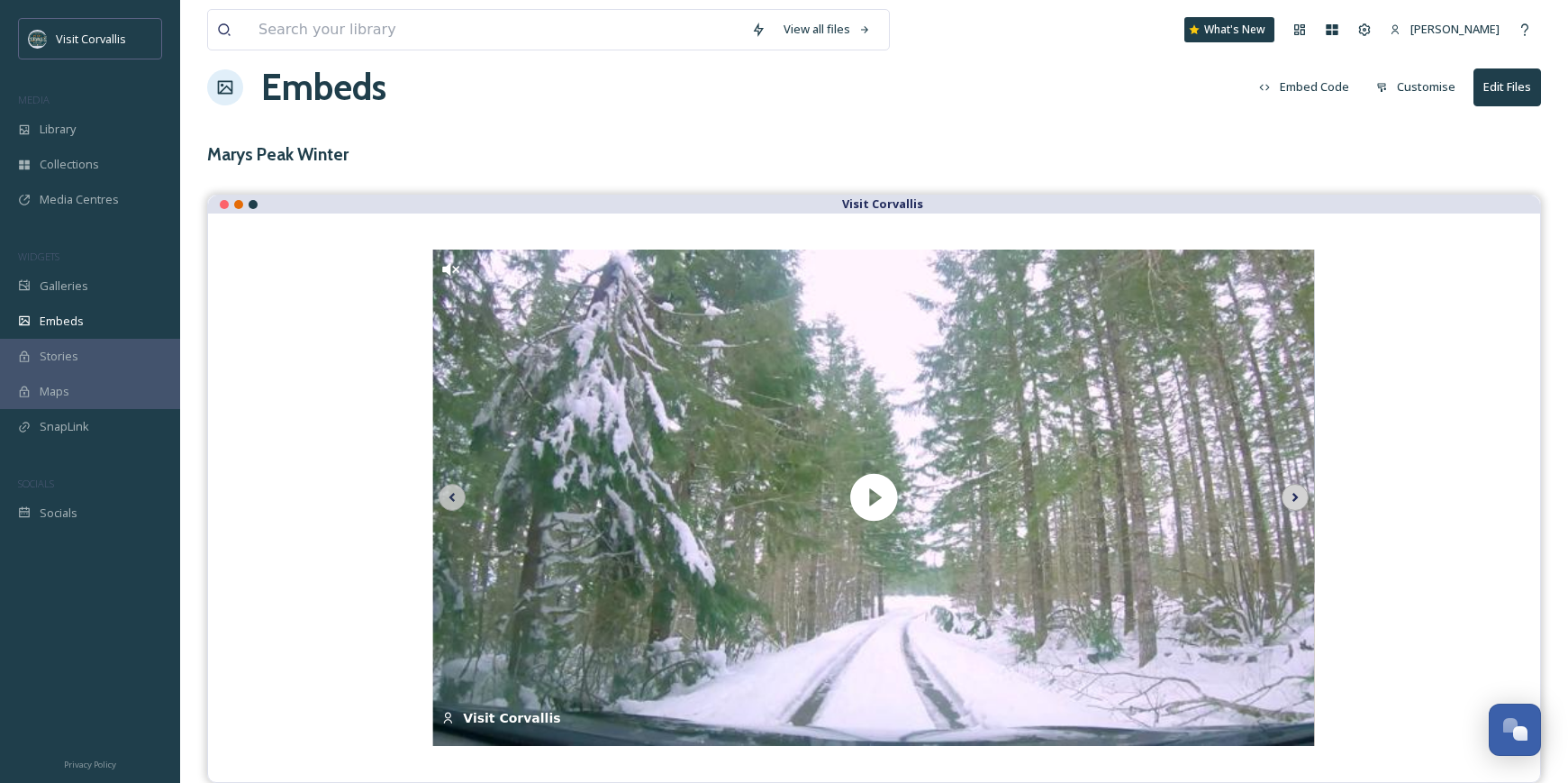
click at [1297, 498] on icon at bounding box center [1295, 497] width 6 height 9
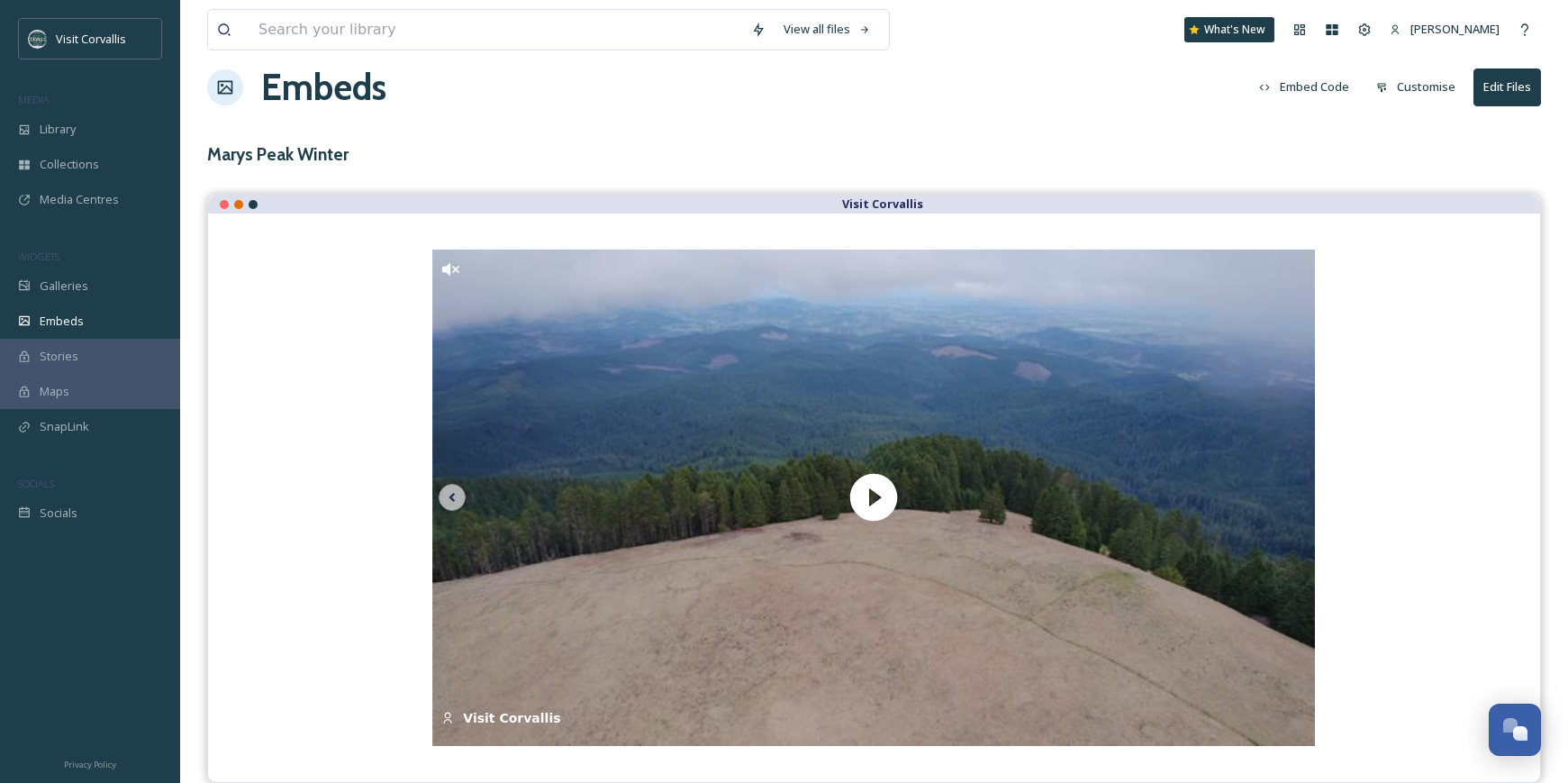
click at [1297, 498] on img at bounding box center [873, 497] width 882 height 496
click at [1419, 90] on button "Customise" at bounding box center [1416, 86] width 97 height 35
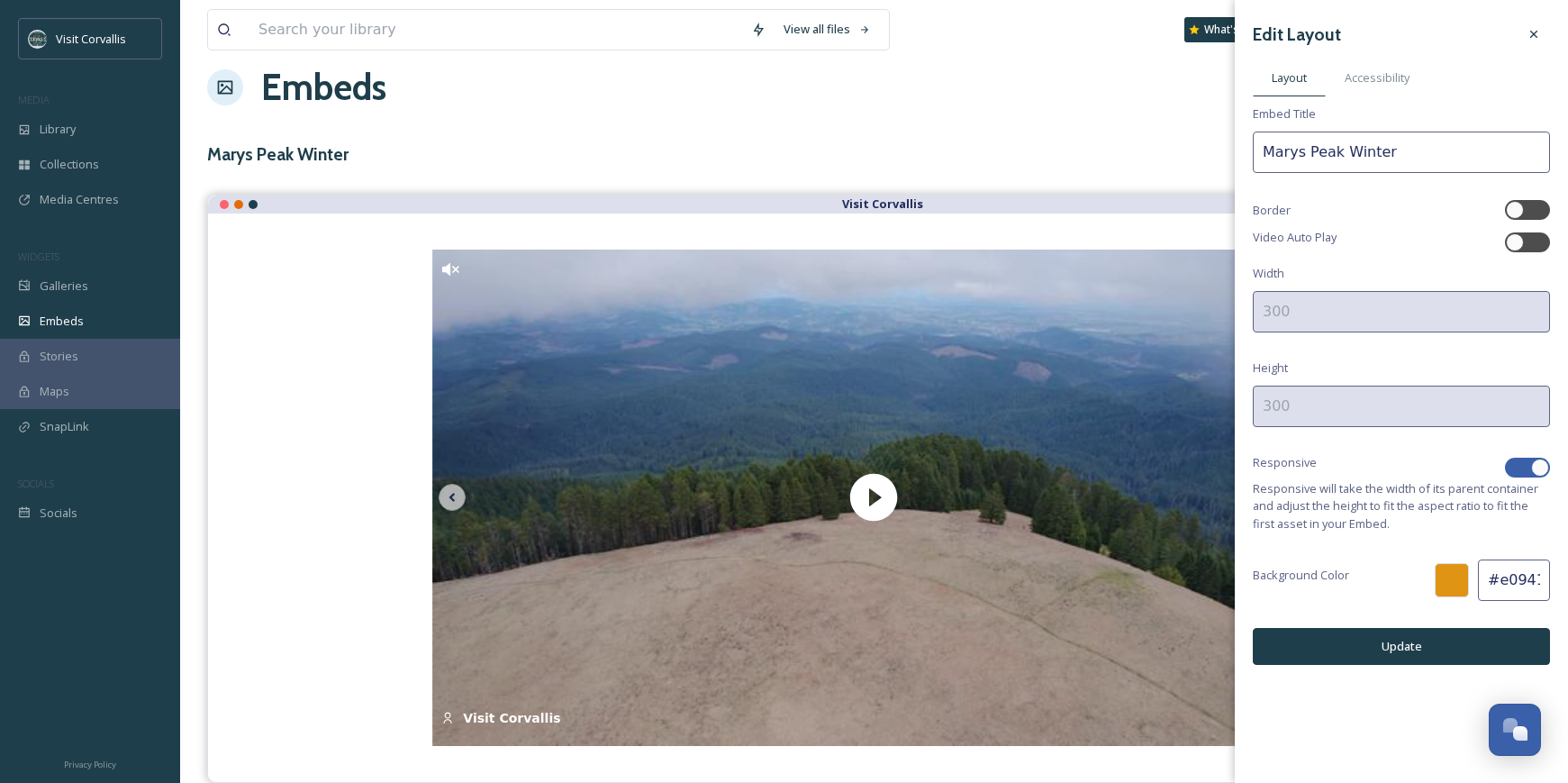
click at [1354, 643] on button "Update" at bounding box center [1402, 647] width 297 height 37
click at [1538, 37] on icon at bounding box center [1534, 34] width 15 height 15
